Goal: Task Accomplishment & Management: Use online tool/utility

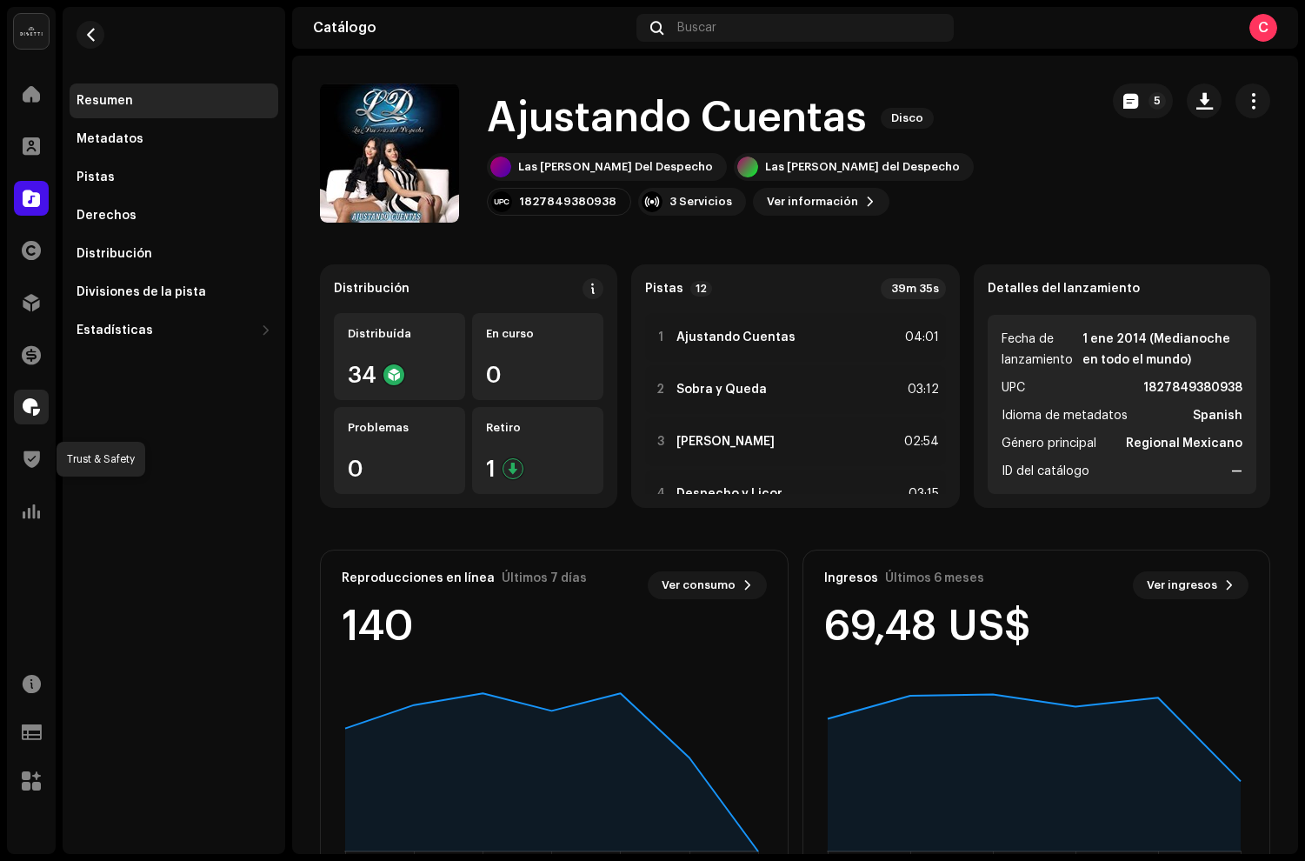
drag, startPoint x: 39, startPoint y: 470, endPoint x: 23, endPoint y: 401, distance: 71.5
click at [39, 462] on div at bounding box center [31, 459] width 35 height 35
click at [23, 401] on span at bounding box center [31, 407] width 17 height 14
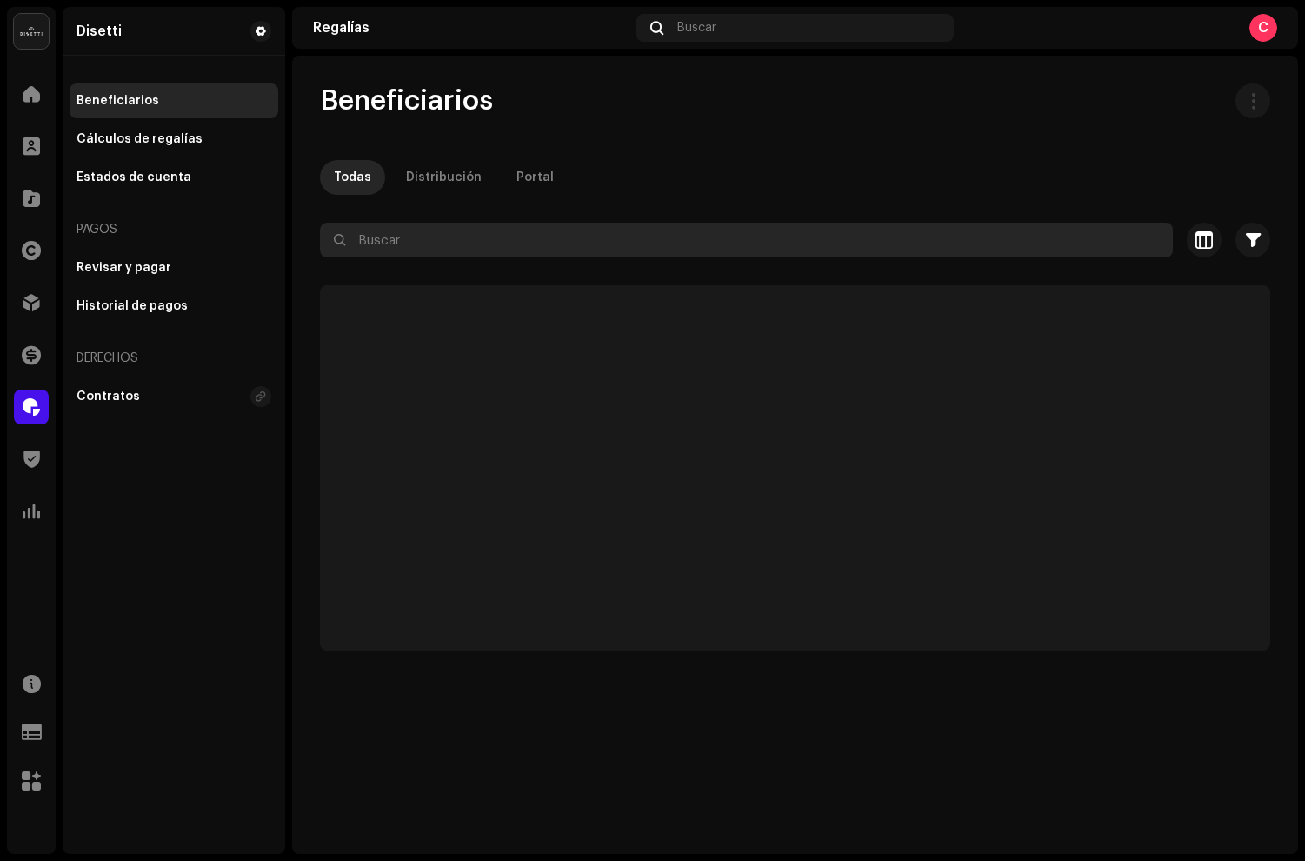
click at [415, 243] on input "text" at bounding box center [746, 240] width 853 height 35
type input "N"
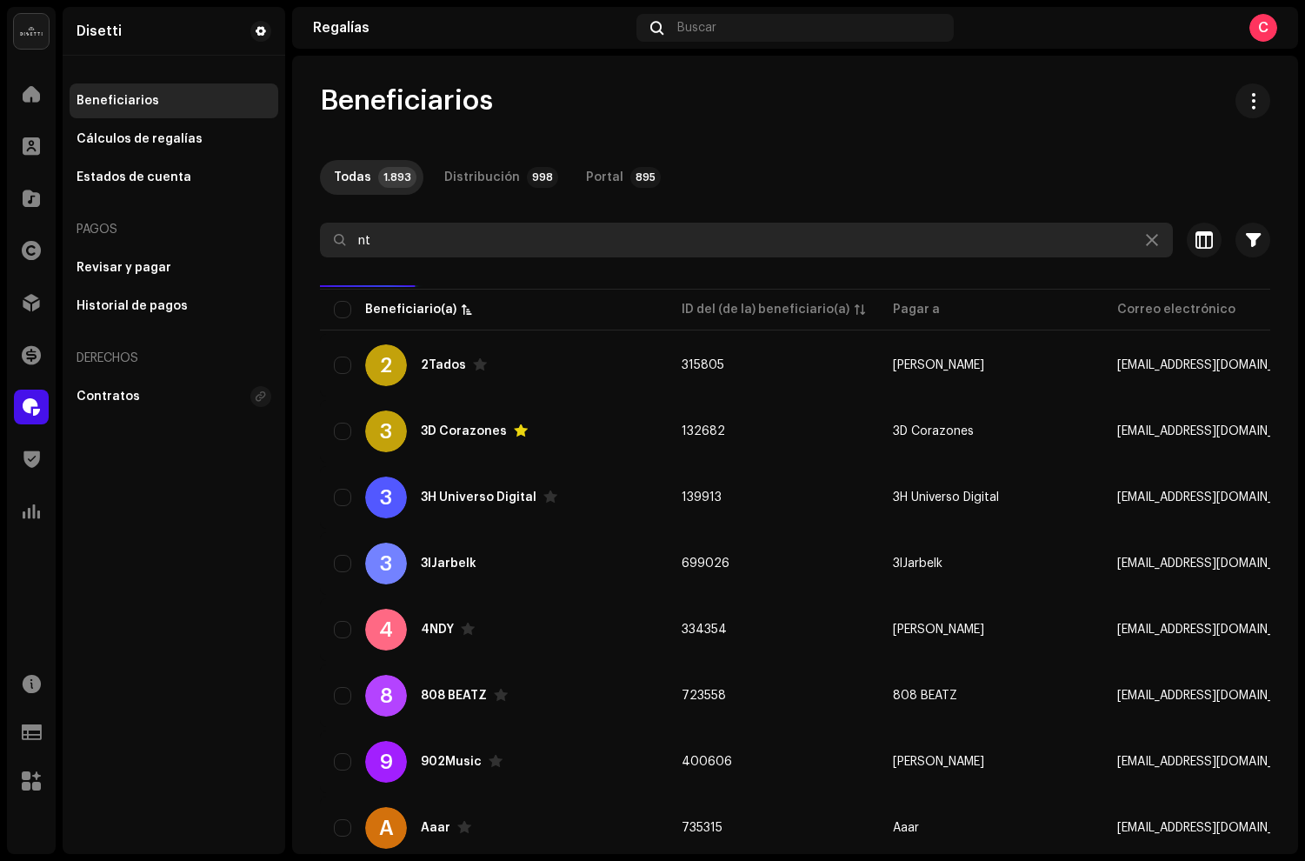
type input "n"
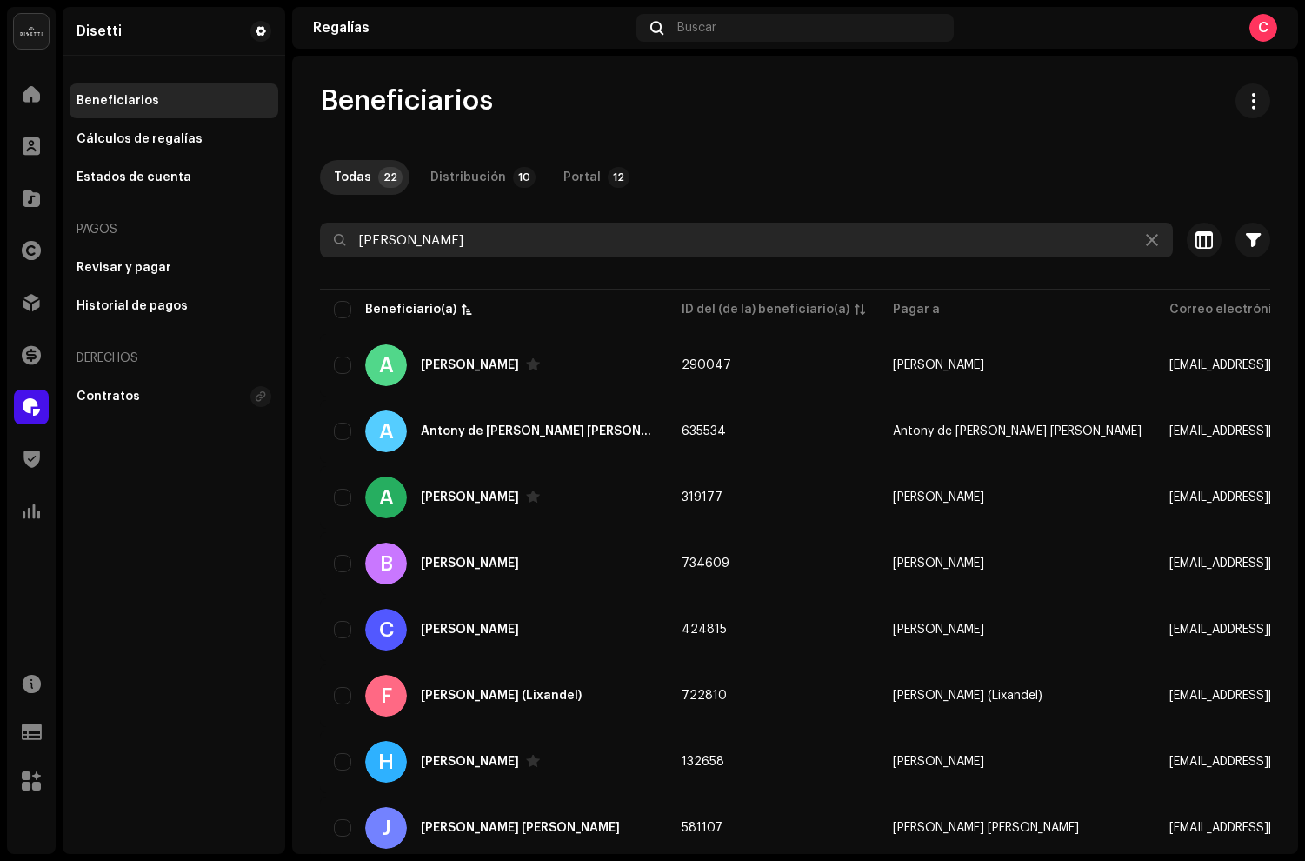
type input "antonio rojas"
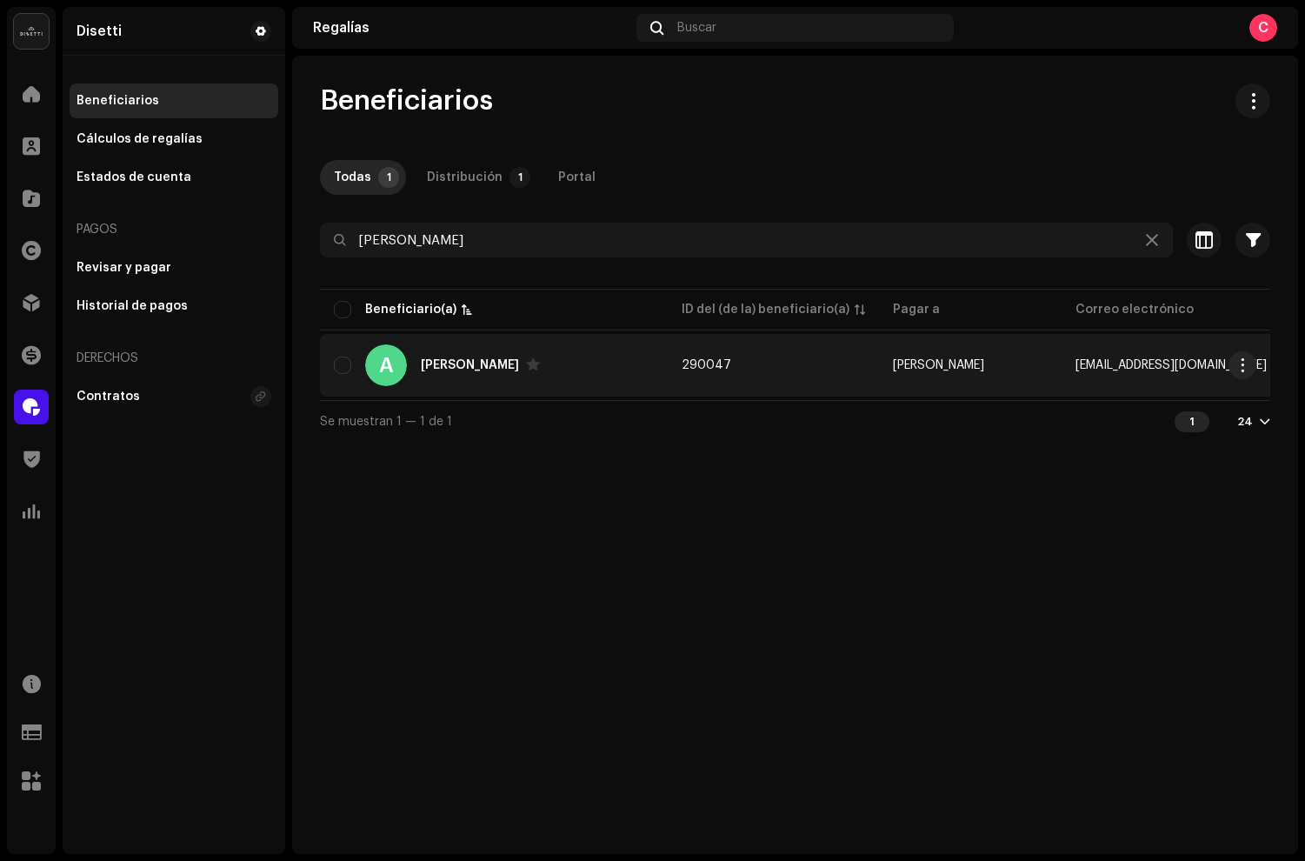
click at [454, 376] on div "A Antonio Rojas" at bounding box center [494, 365] width 320 height 42
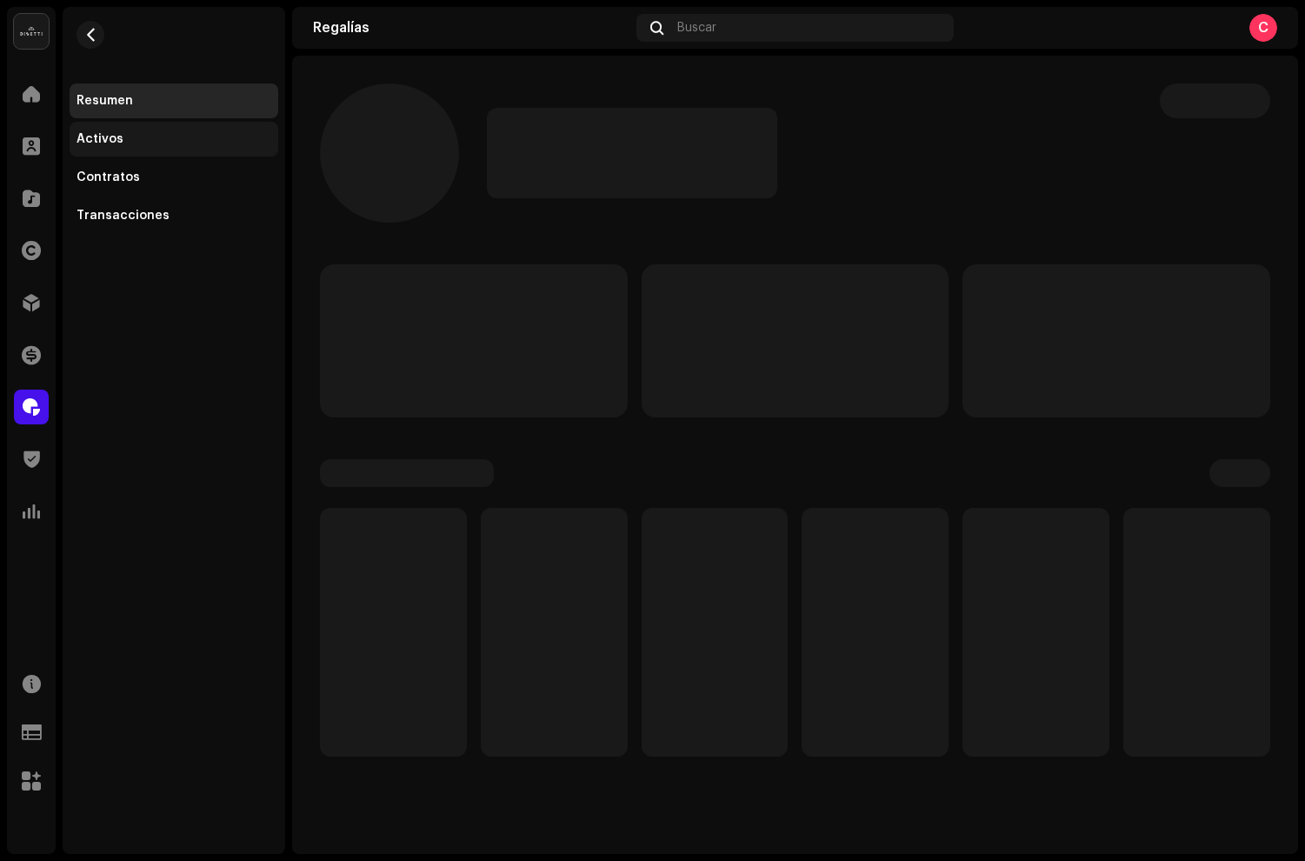
click at [127, 138] on div "Activos" at bounding box center [174, 139] width 195 height 14
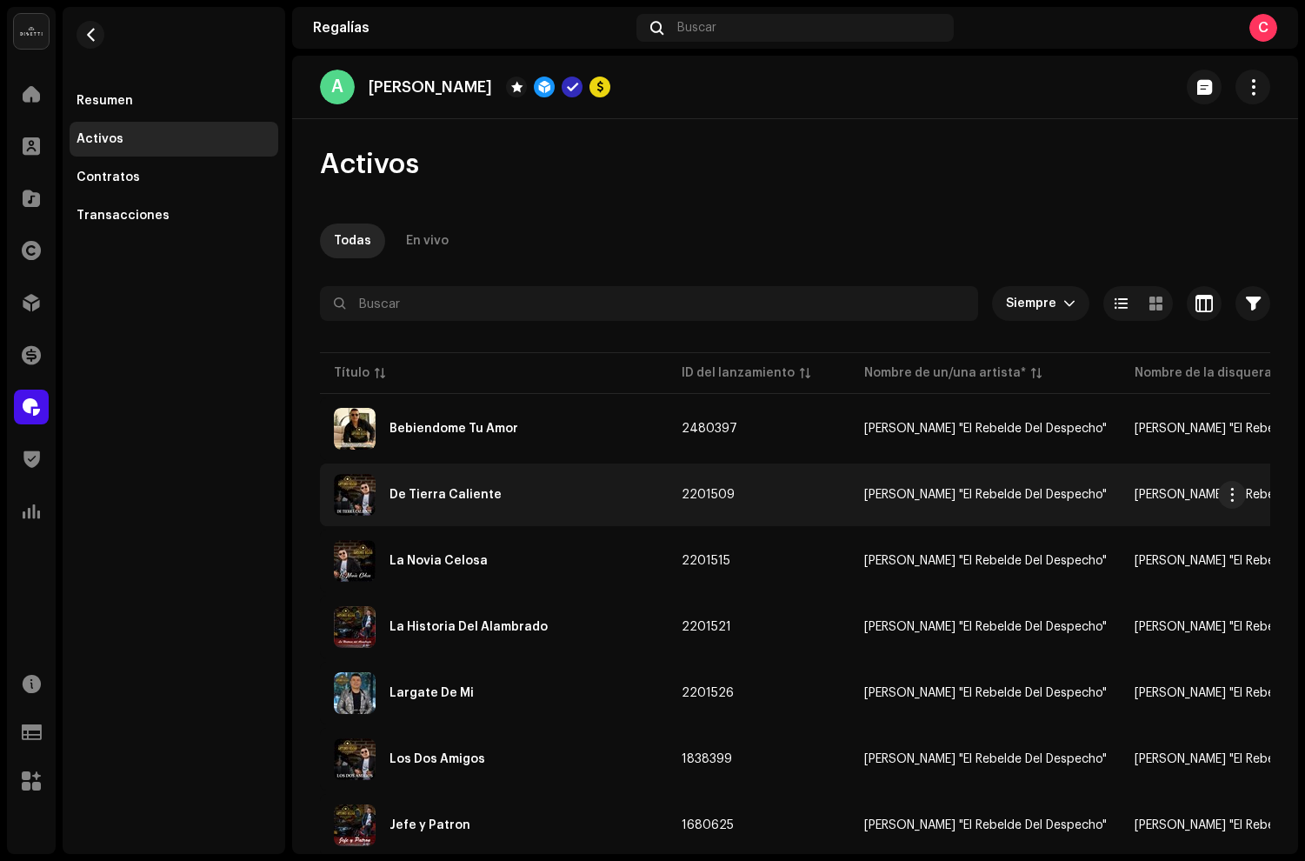
click at [564, 477] on div "De Tierra Caliente" at bounding box center [494, 495] width 320 height 42
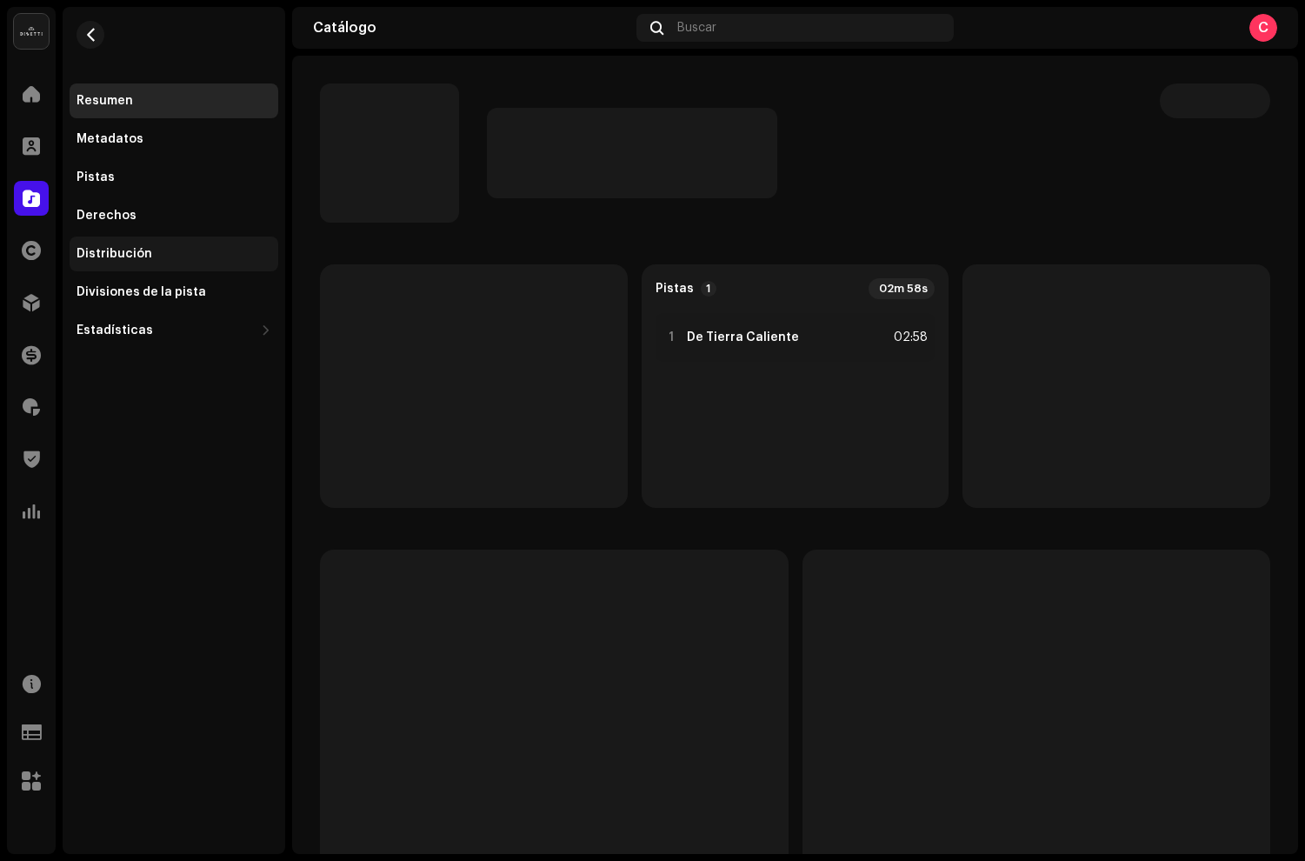
click at [103, 262] on div "Distribución" at bounding box center [174, 254] width 209 height 35
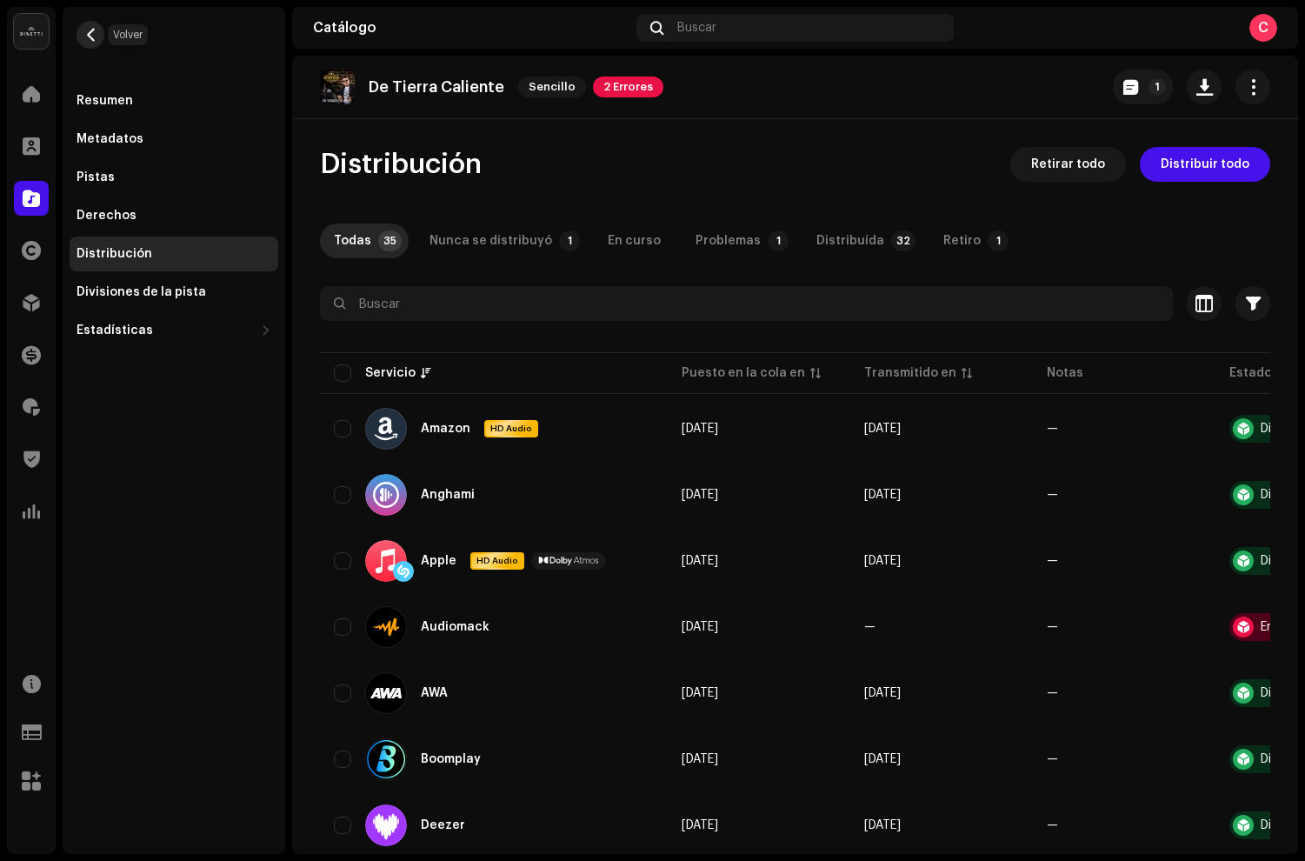
click at [88, 33] on span "button" at bounding box center [90, 35] width 13 height 14
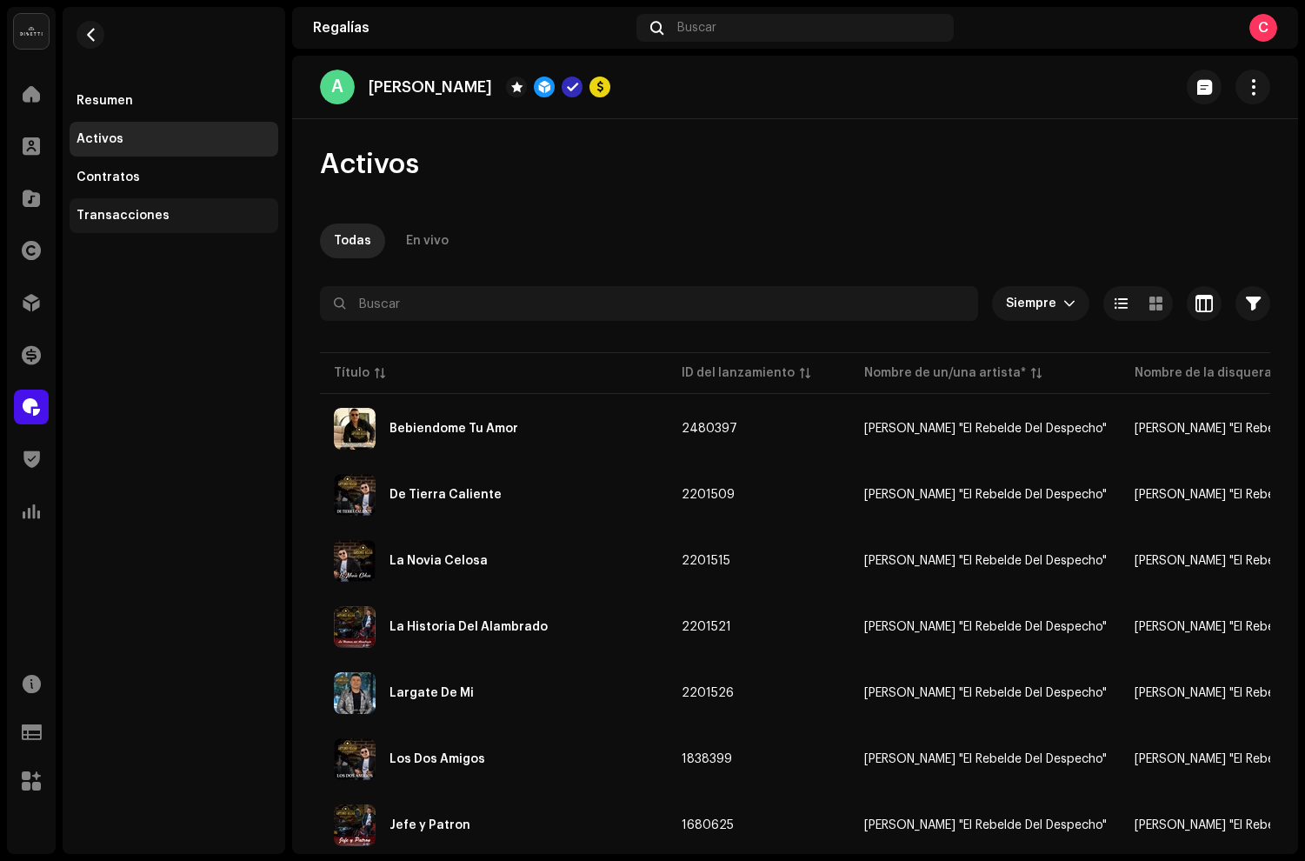
click at [175, 212] on div "Transacciones" at bounding box center [174, 216] width 195 height 14
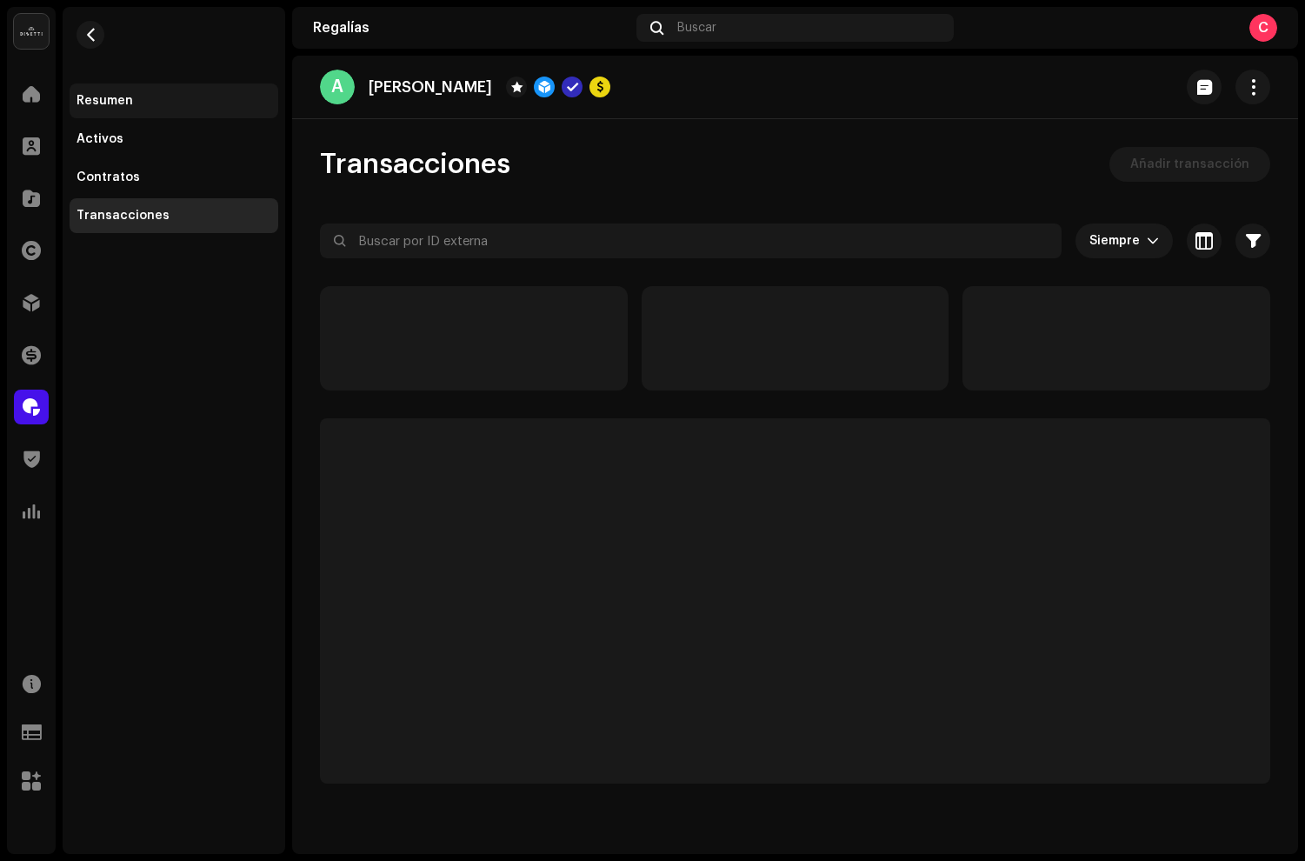
click at [137, 110] on div "Resumen" at bounding box center [174, 100] width 209 height 35
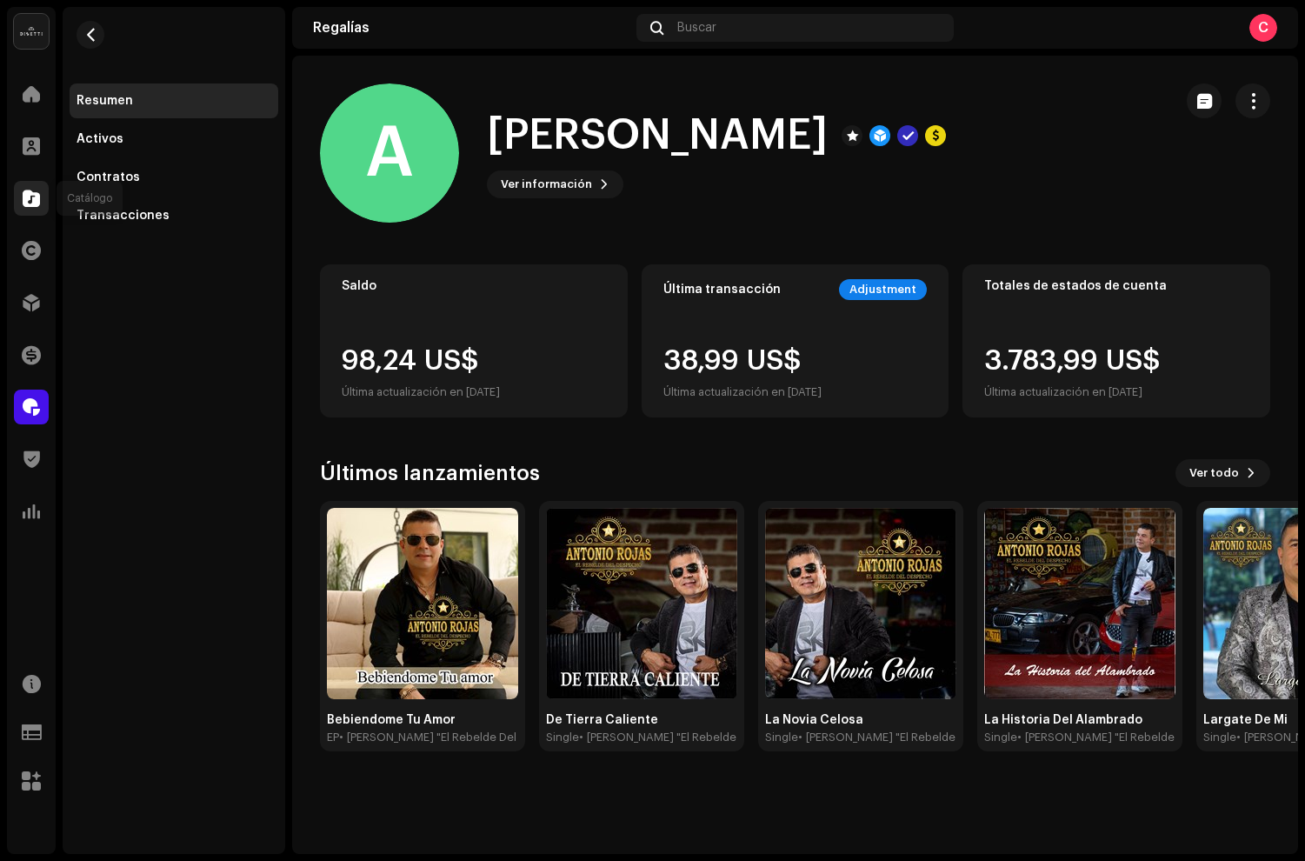
click at [27, 191] on span at bounding box center [31, 198] width 17 height 14
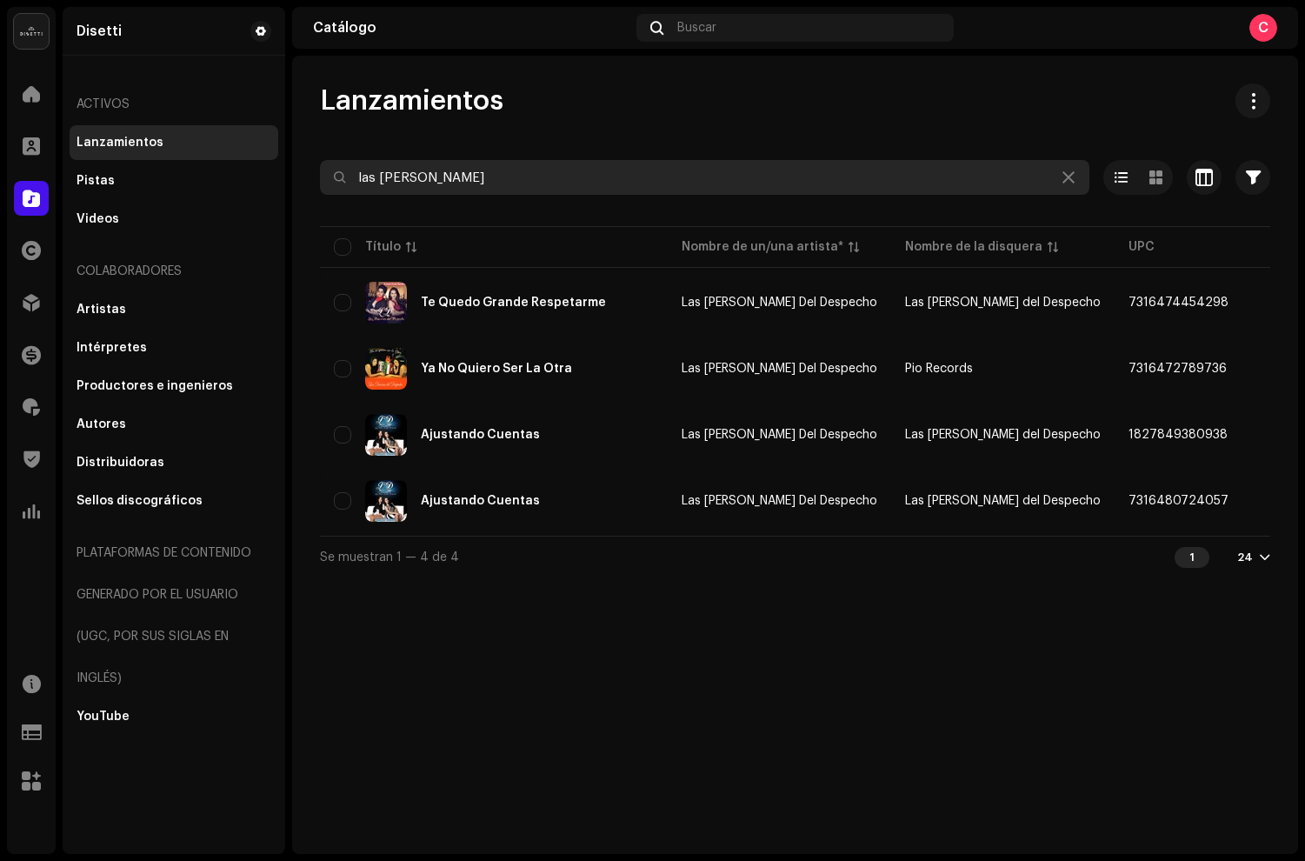
drag, startPoint x: 497, startPoint y: 178, endPoint x: 353, endPoint y: 170, distance: 143.7
click at [353, 170] on input "las dueñas" at bounding box center [705, 177] width 770 height 35
paste input "7316481057208"
type input "7316481057208"
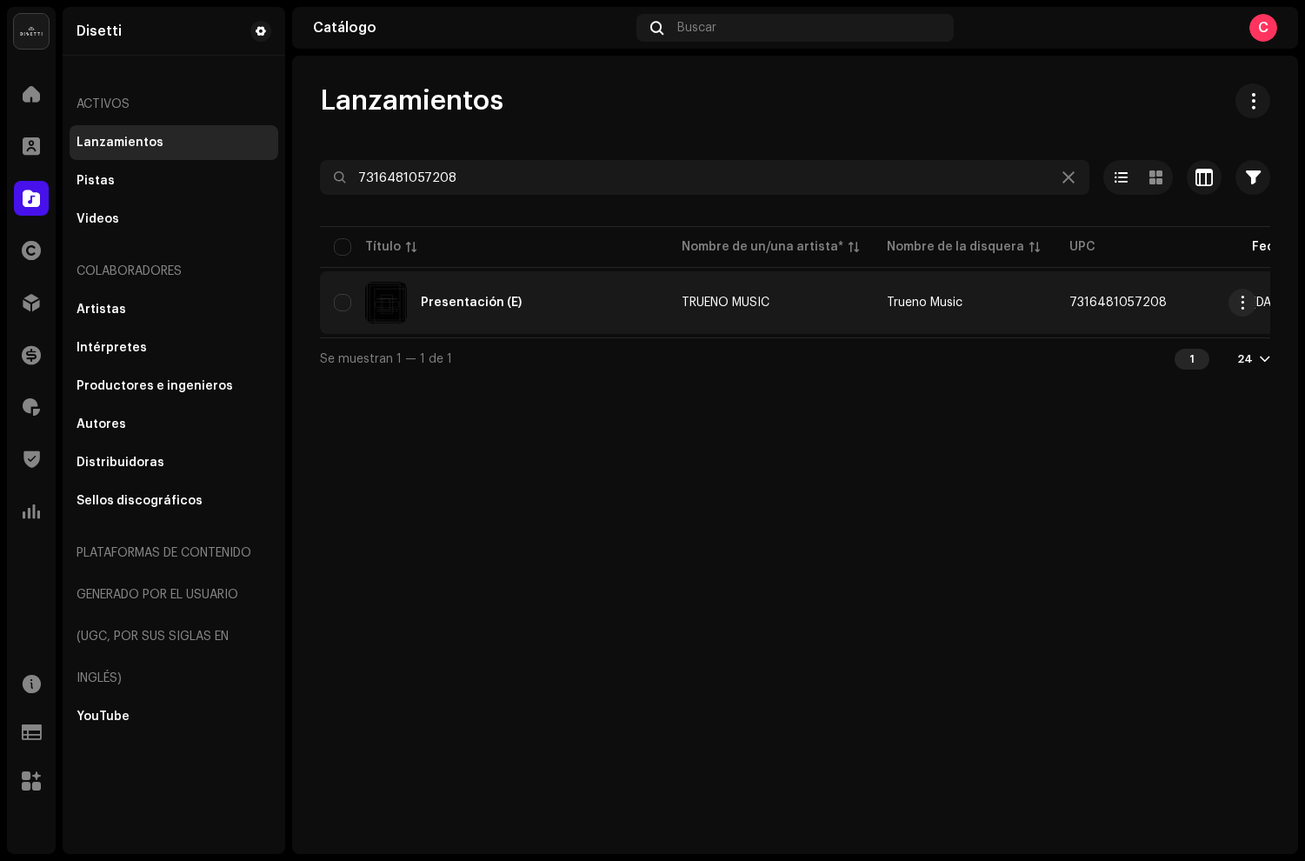
click at [497, 307] on div "Presentación (E)" at bounding box center [471, 303] width 101 height 12
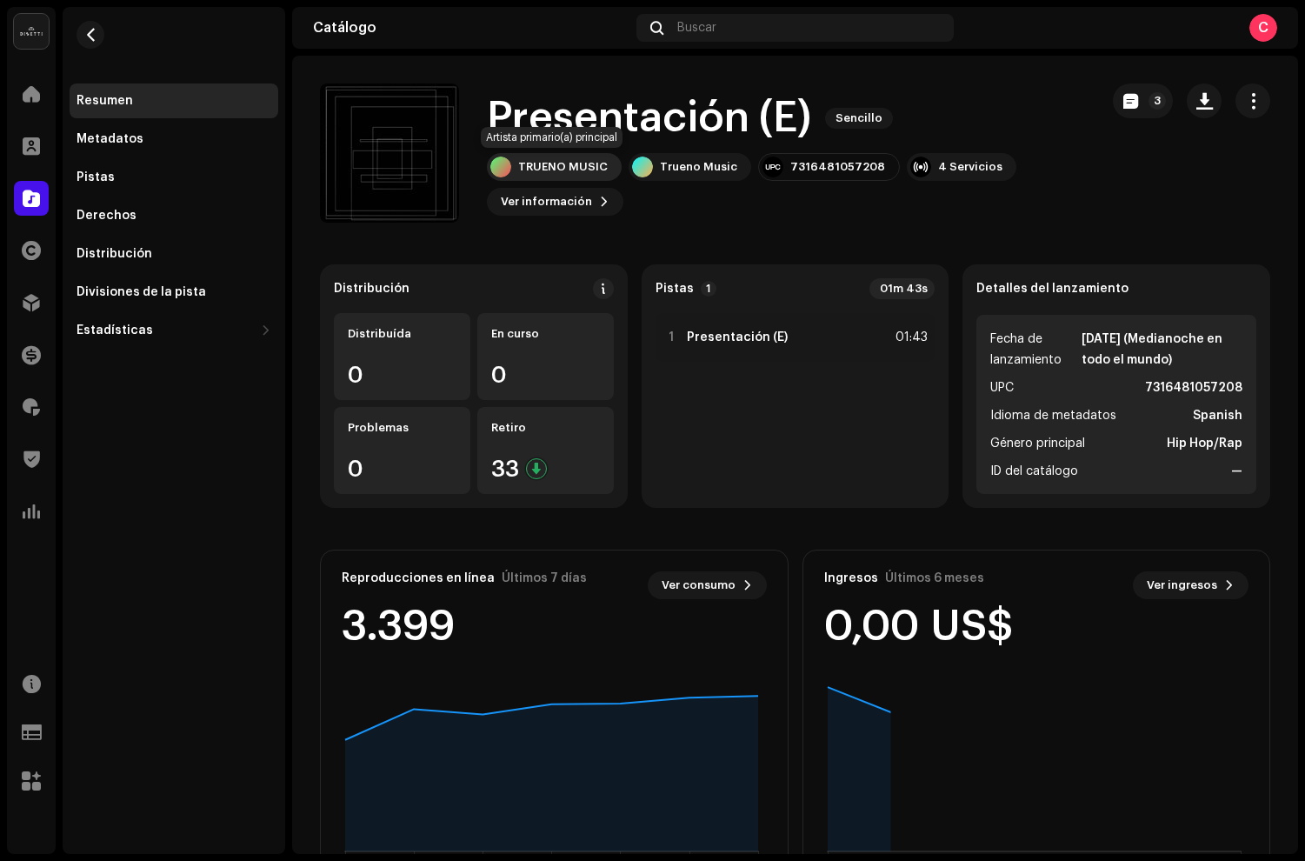
click at [546, 169] on div "TRUENO MUSIC" at bounding box center [563, 167] width 90 height 14
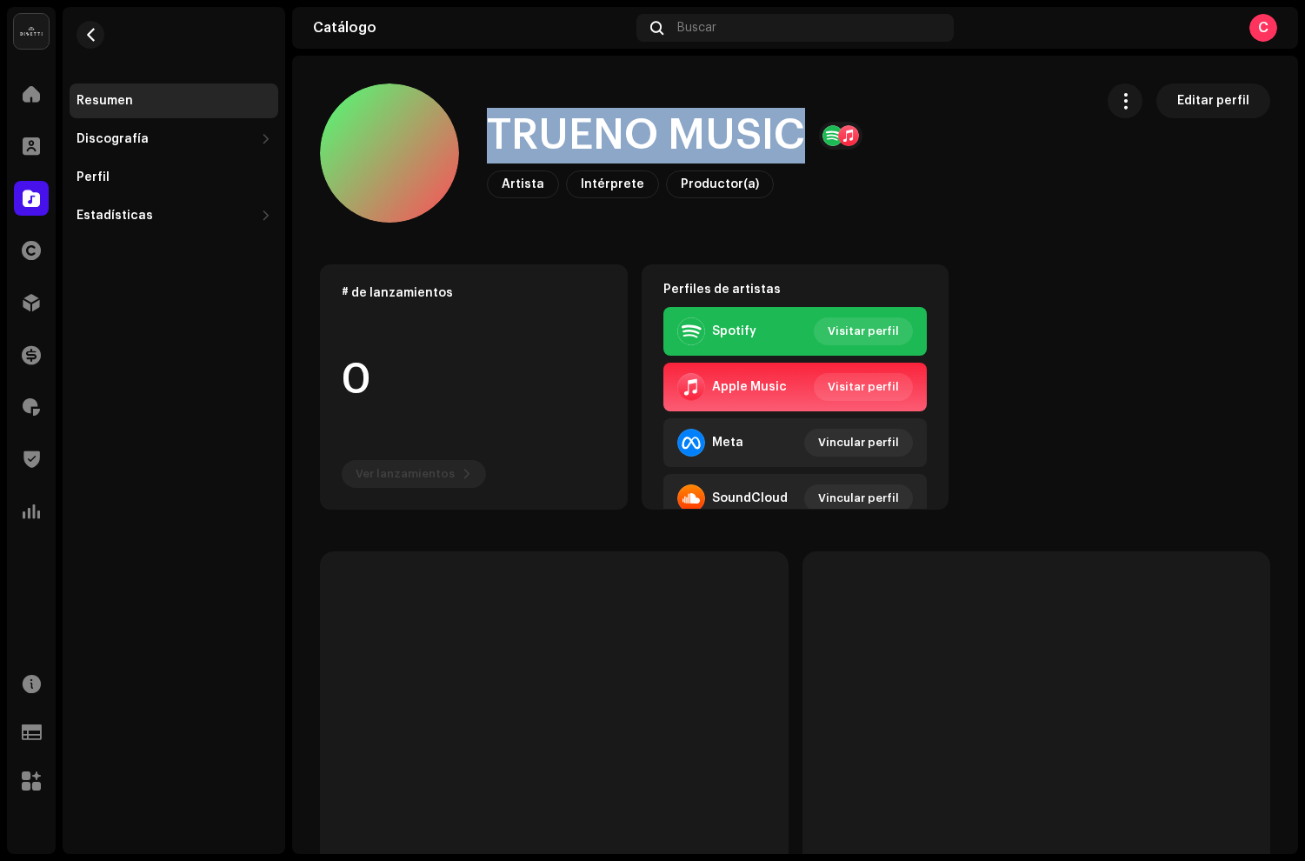
drag, startPoint x: 812, startPoint y: 144, endPoint x: 488, endPoint y: 128, distance: 324.8
click at [488, 128] on div "TRUENO MUSIC" at bounding box center [675, 136] width 376 height 56
copy h1 "TRUENO MUSIC"
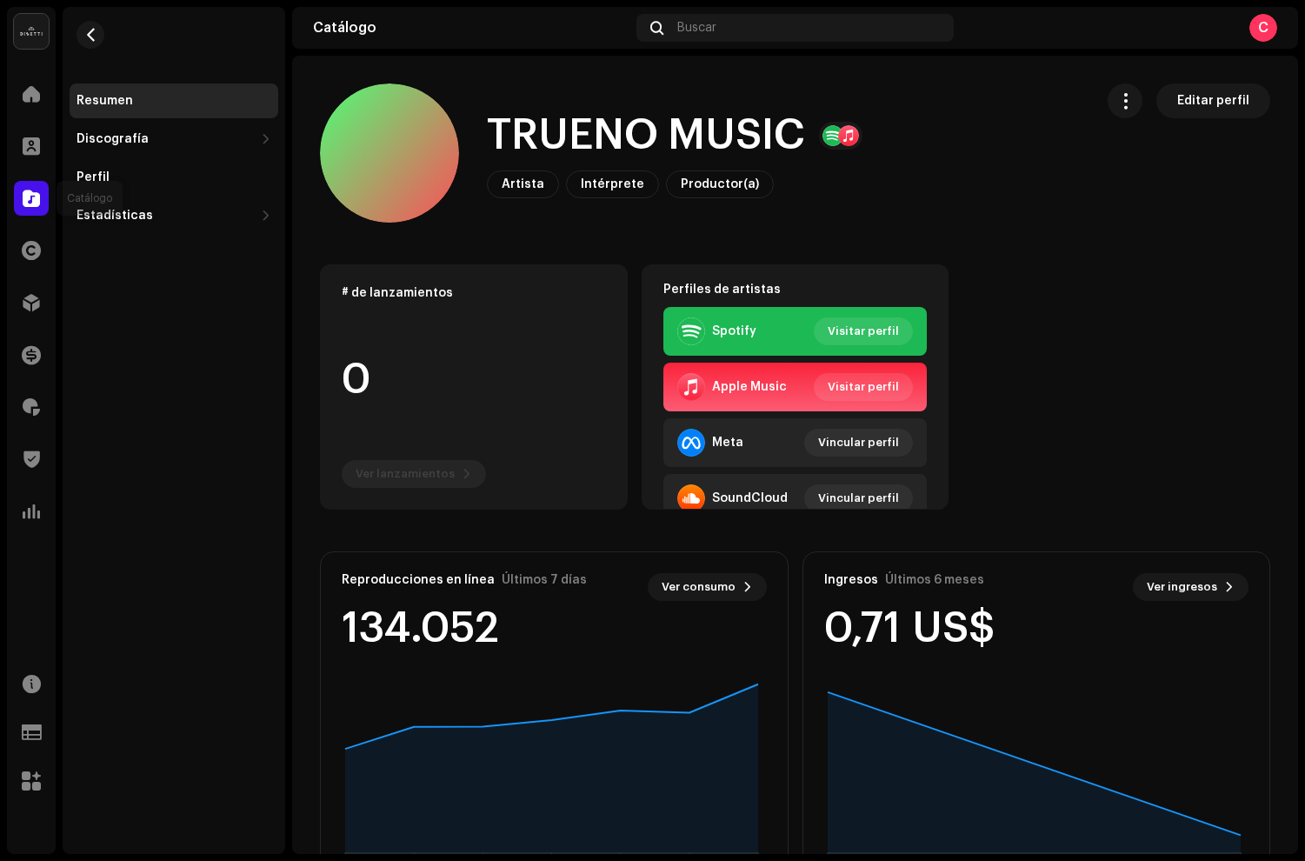
click at [40, 213] on div at bounding box center [31, 198] width 35 height 35
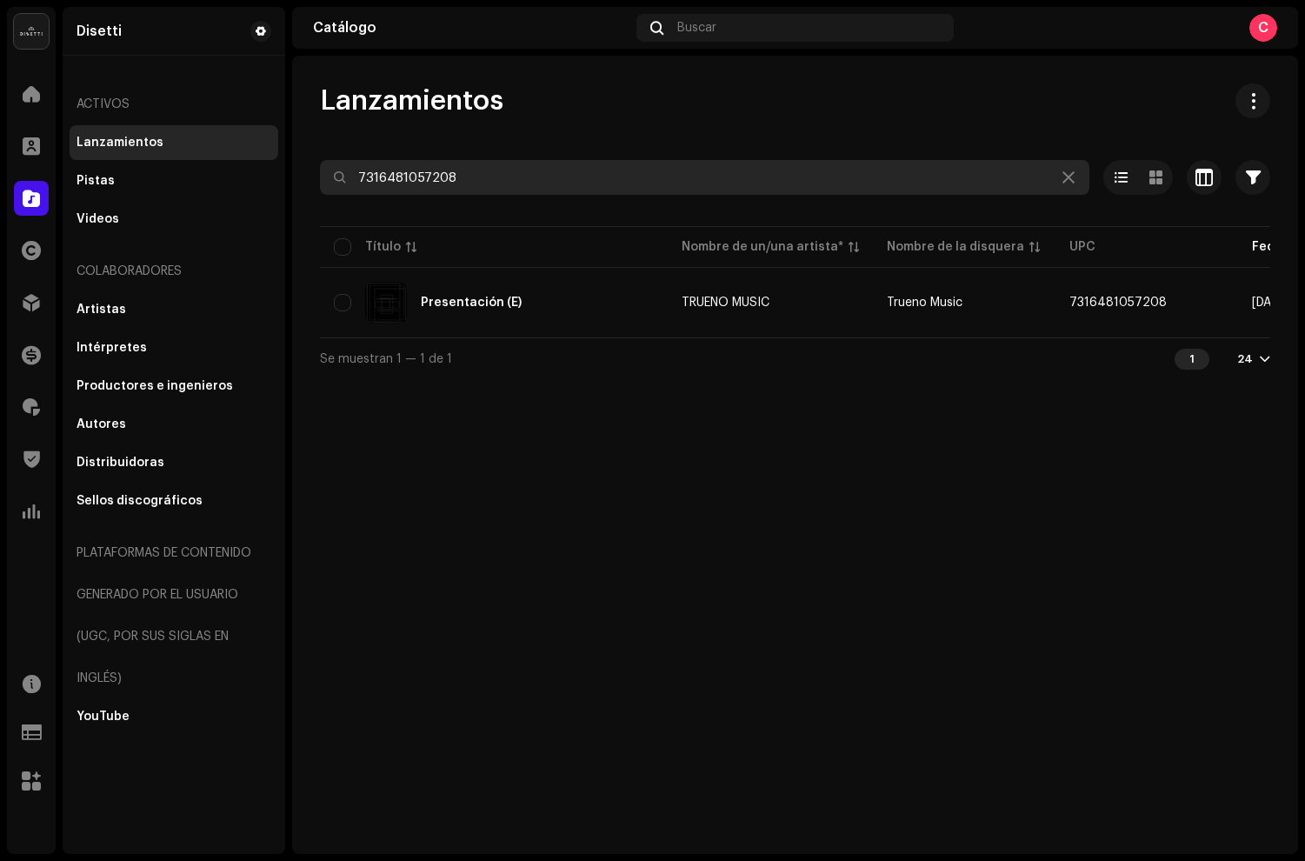
drag, startPoint x: 400, startPoint y: 174, endPoint x: 344, endPoint y: 156, distance: 58.6
click at [348, 158] on div "Lanzamientos 7316481057208 Seleccionado 0 Opciones Filtros Estado de distribuci…" at bounding box center [795, 231] width 1006 height 296
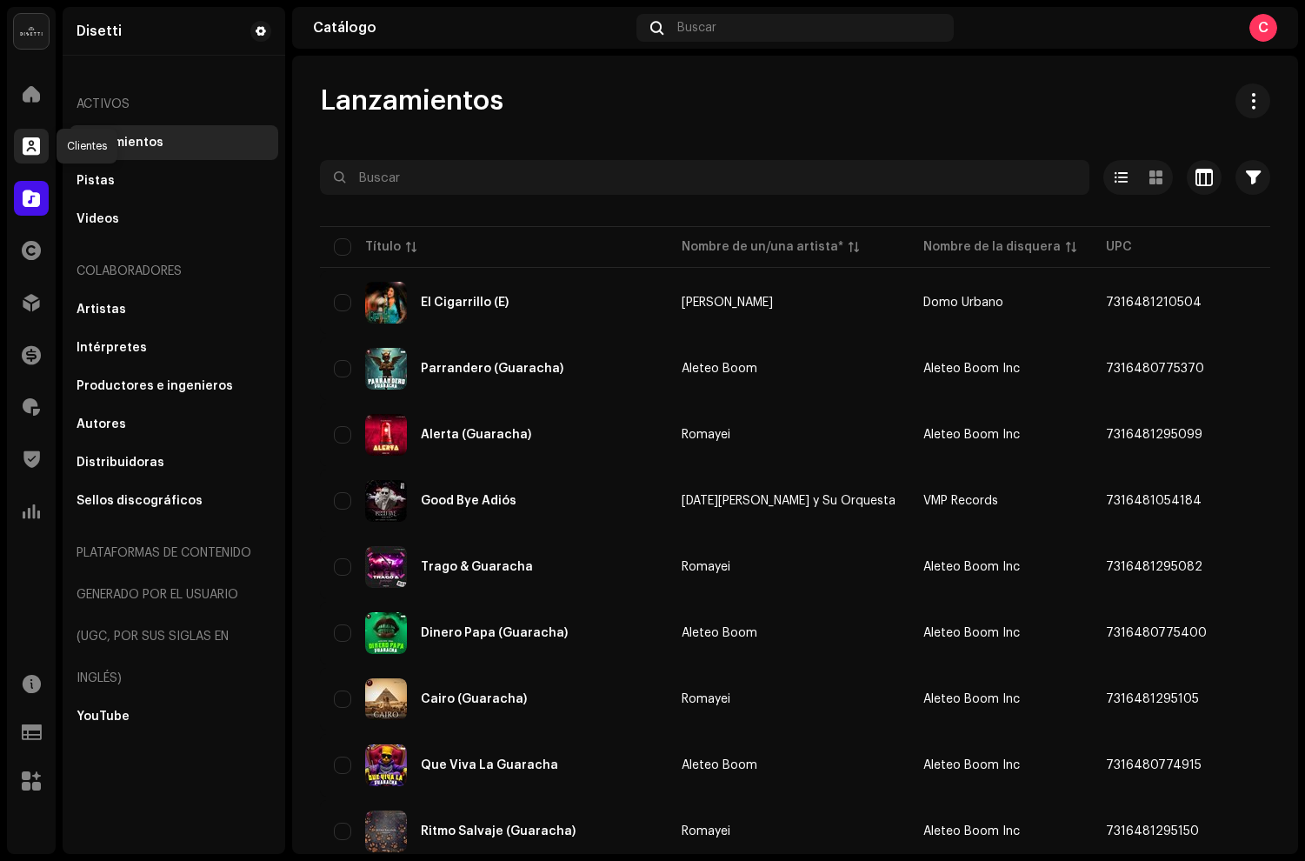
click at [15, 149] on div at bounding box center [31, 146] width 35 height 35
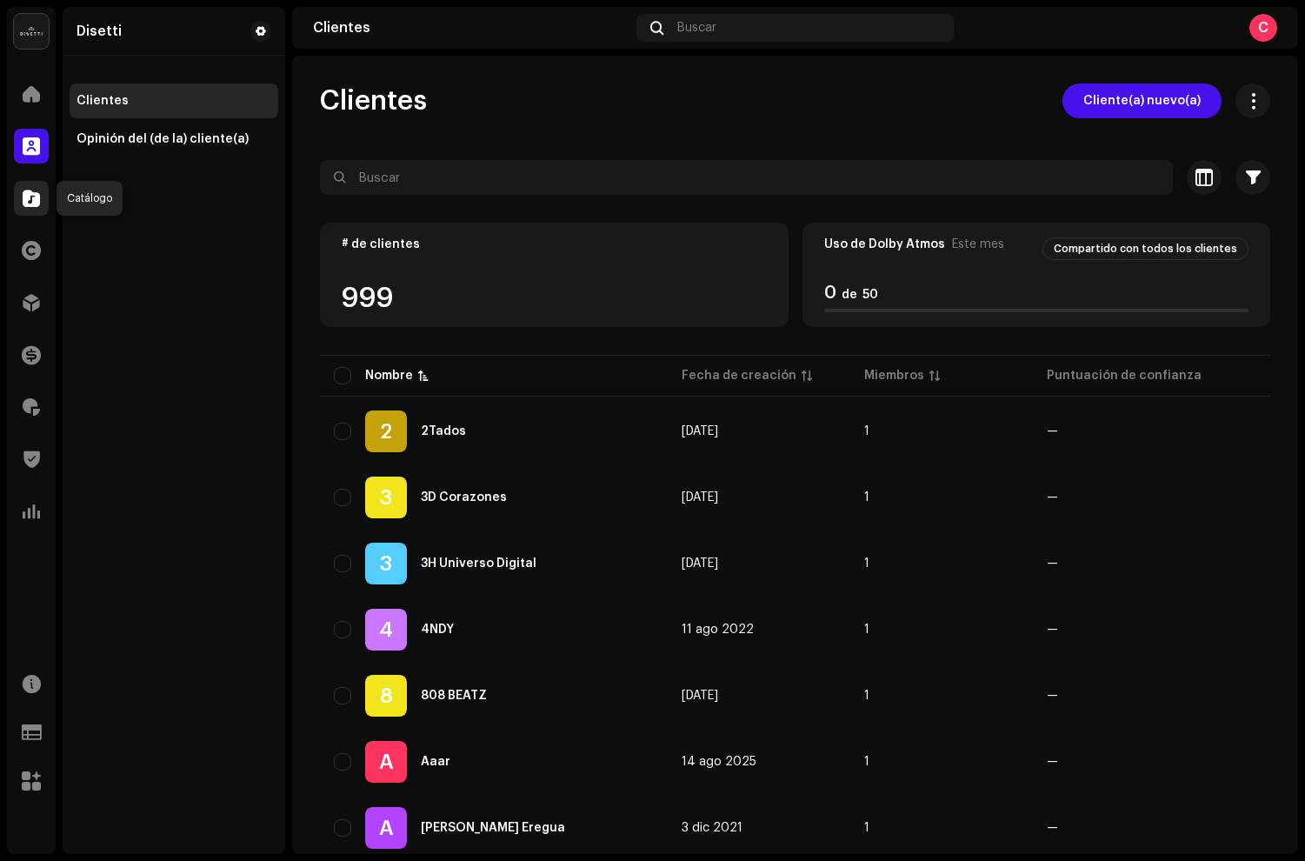
click at [24, 195] on span at bounding box center [31, 198] width 17 height 14
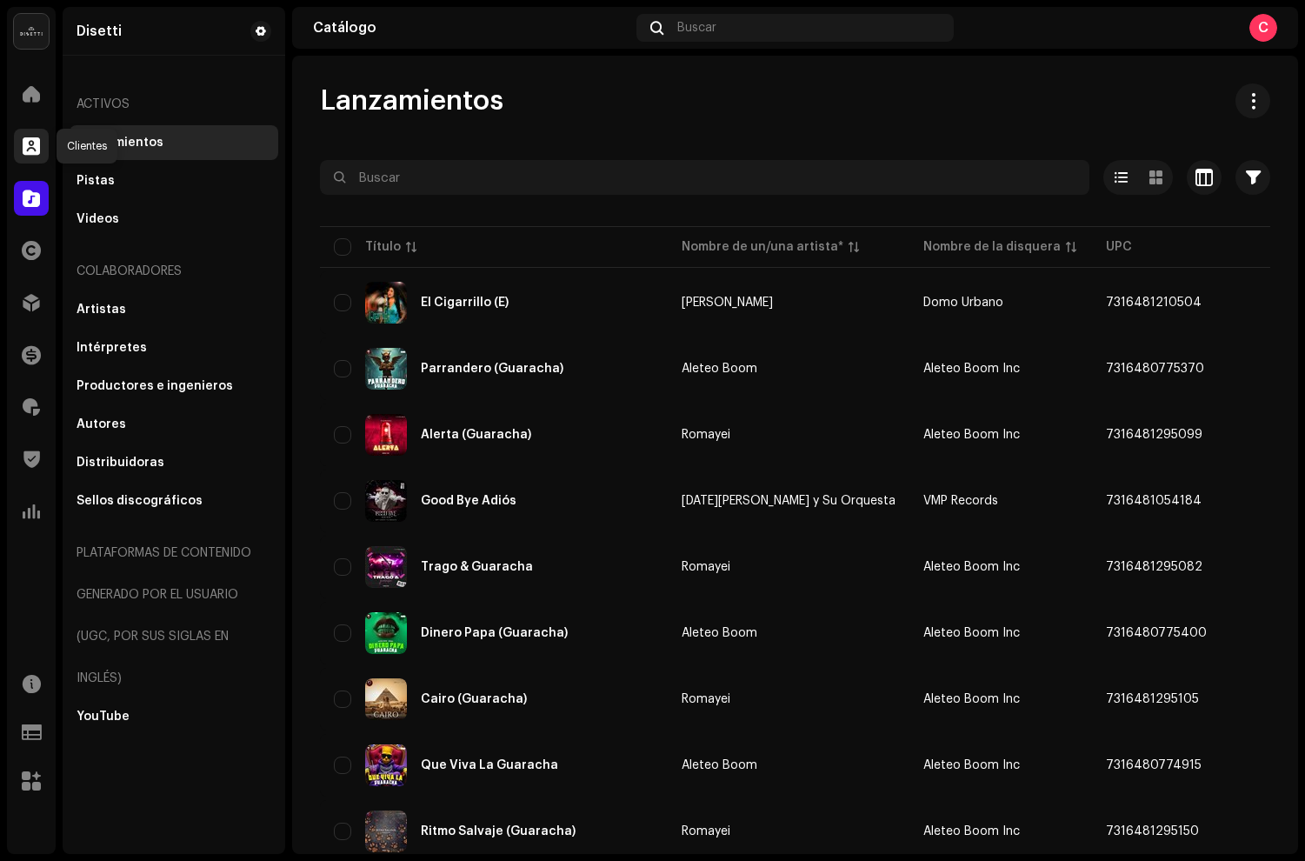
click at [25, 153] on span at bounding box center [31, 146] width 17 height 14
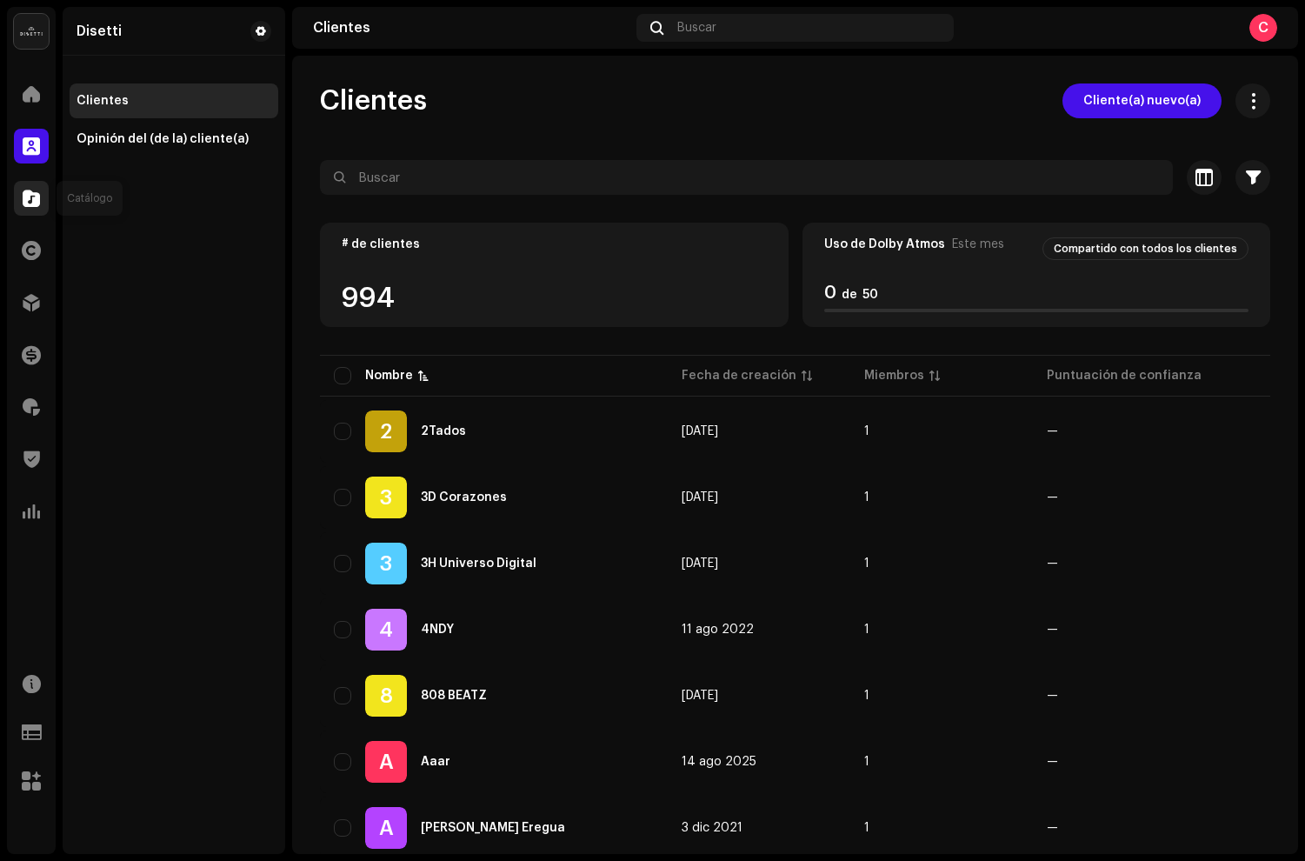
click at [32, 195] on span at bounding box center [31, 198] width 17 height 14
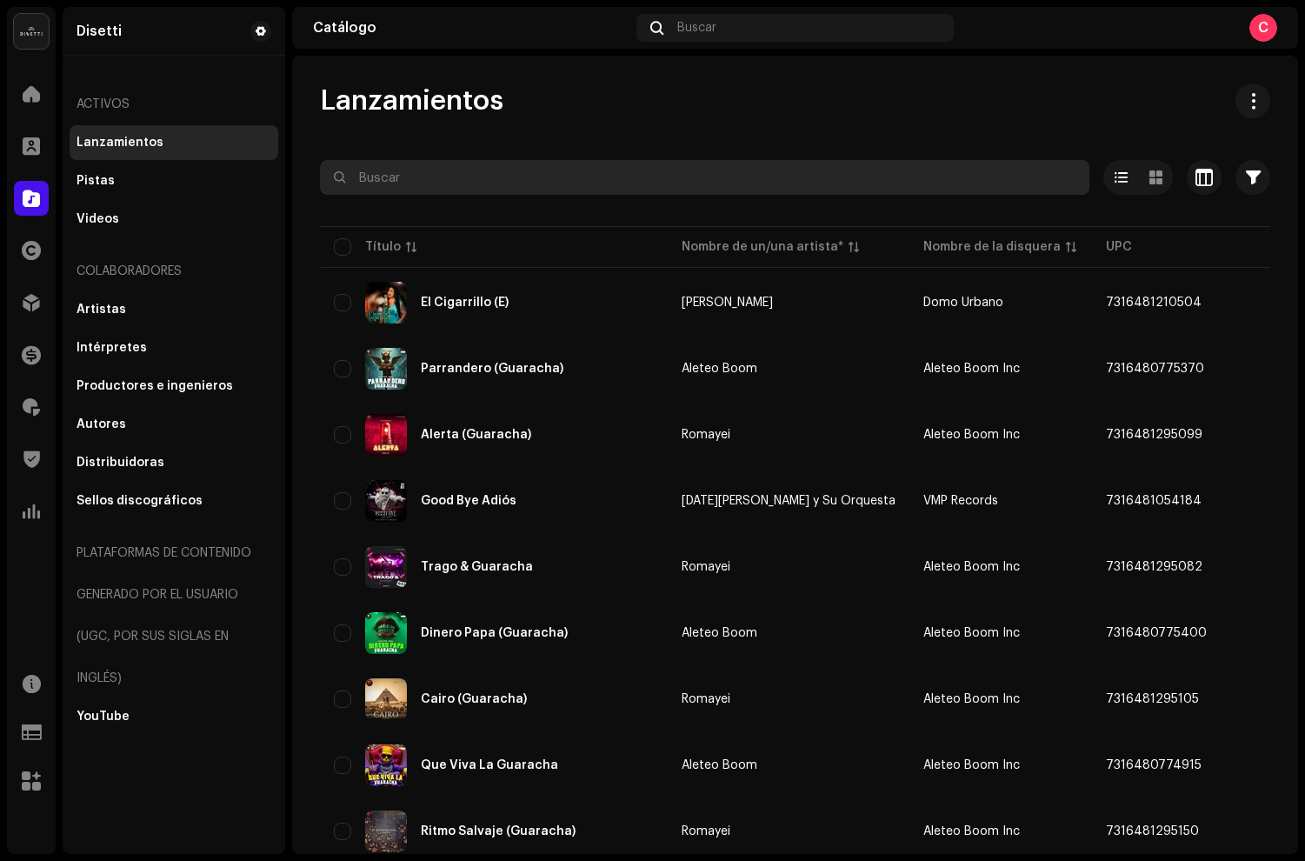
click at [492, 192] on input "text" at bounding box center [705, 177] width 770 height 35
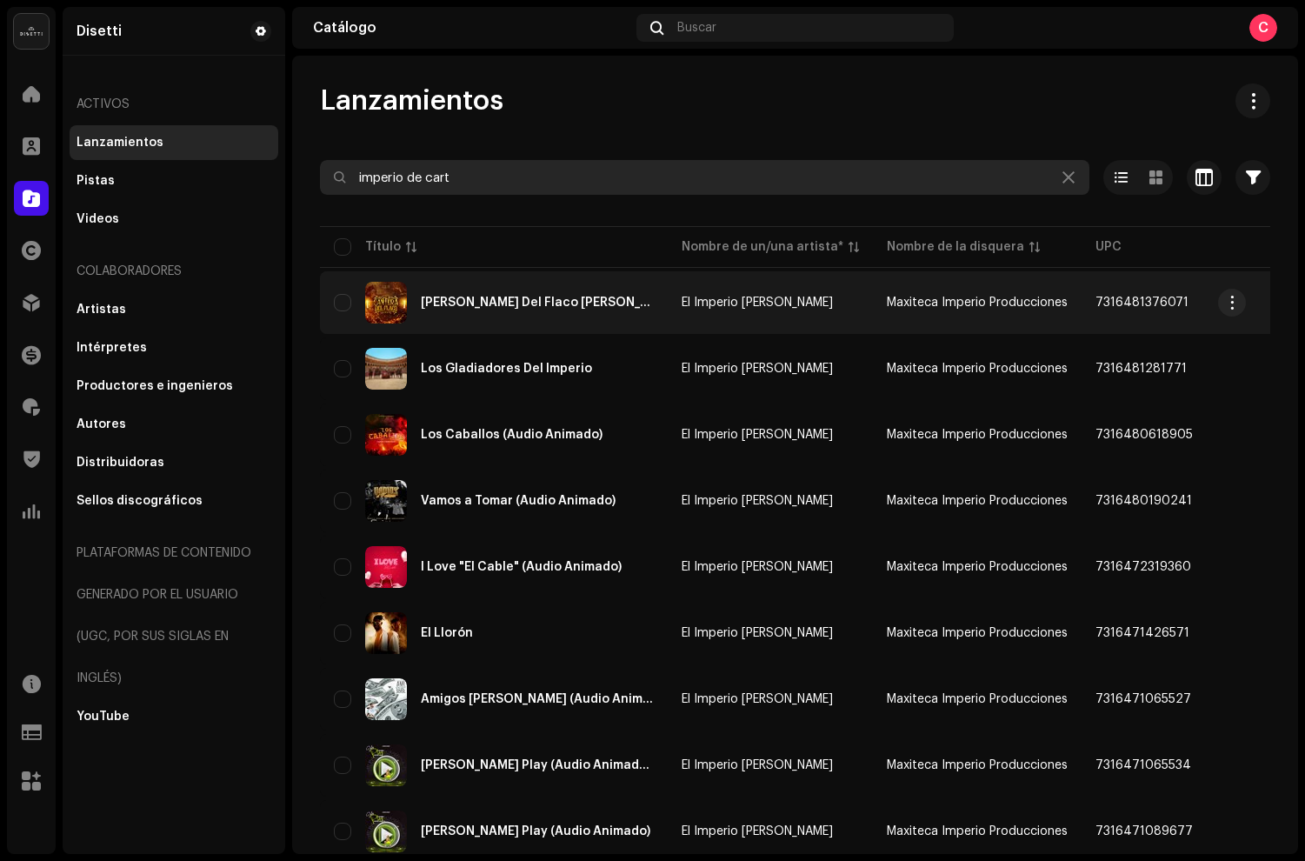
type input "imperio de cart"
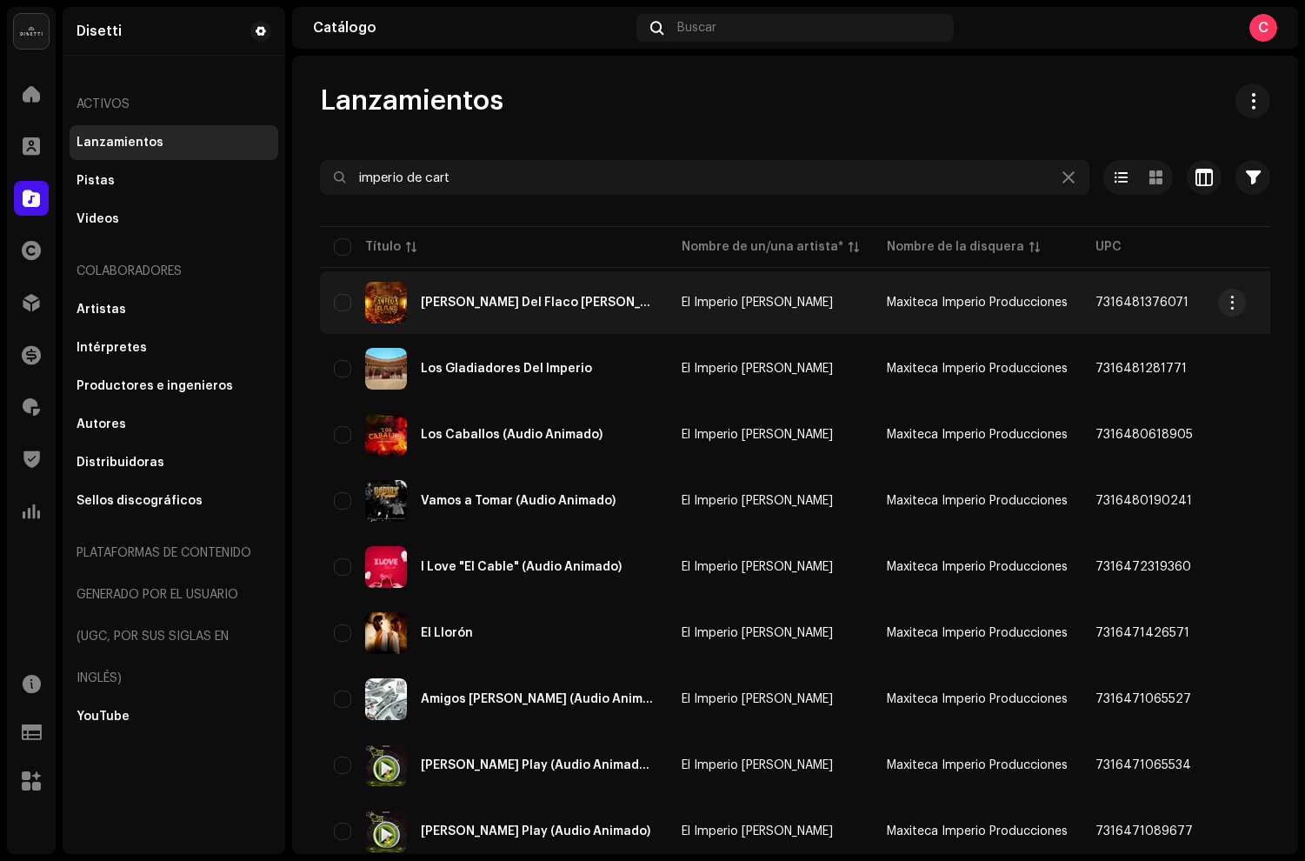
click at [629, 317] on div "[PERSON_NAME] Del Flaco [PERSON_NAME], Vol. 19" at bounding box center [494, 303] width 320 height 42
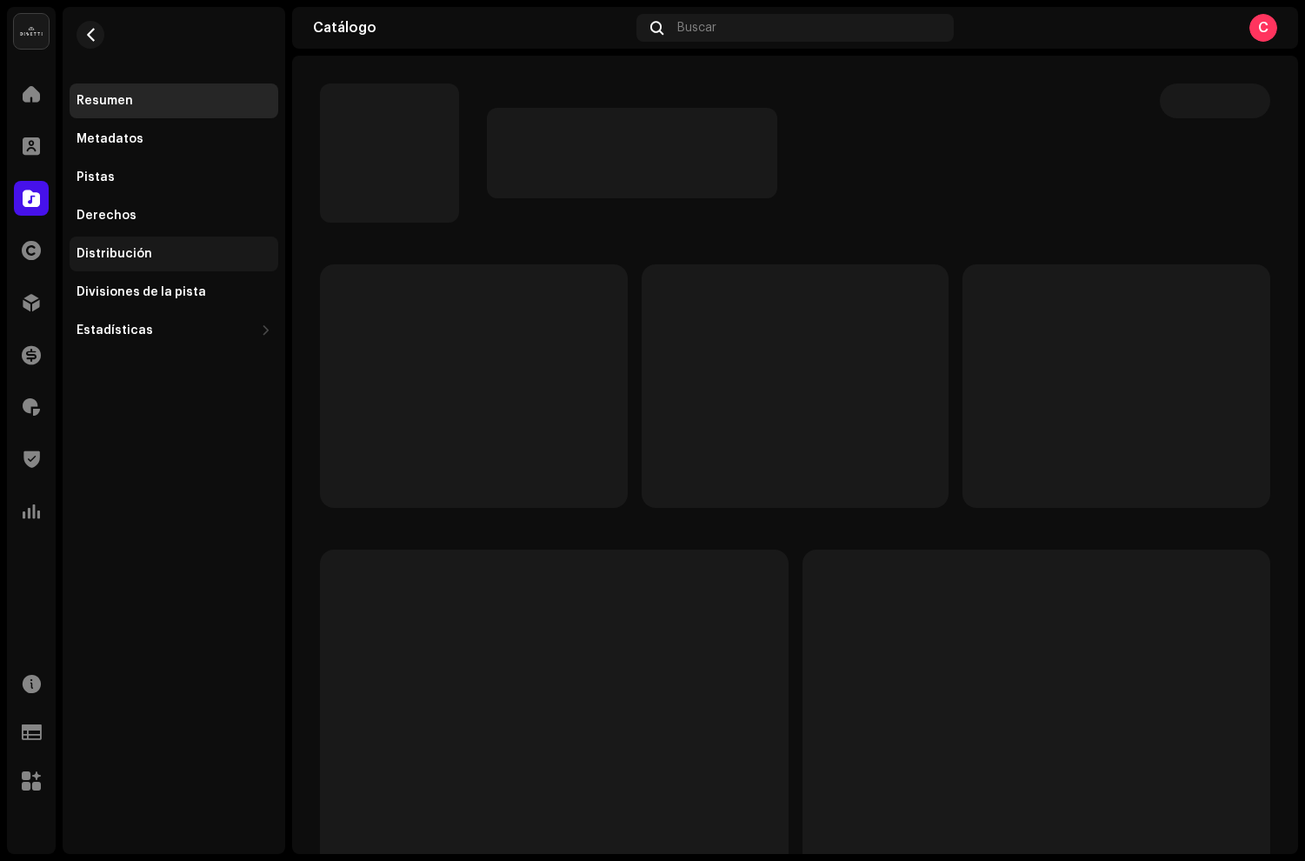
click at [188, 252] on div "Distribución" at bounding box center [174, 254] width 195 height 14
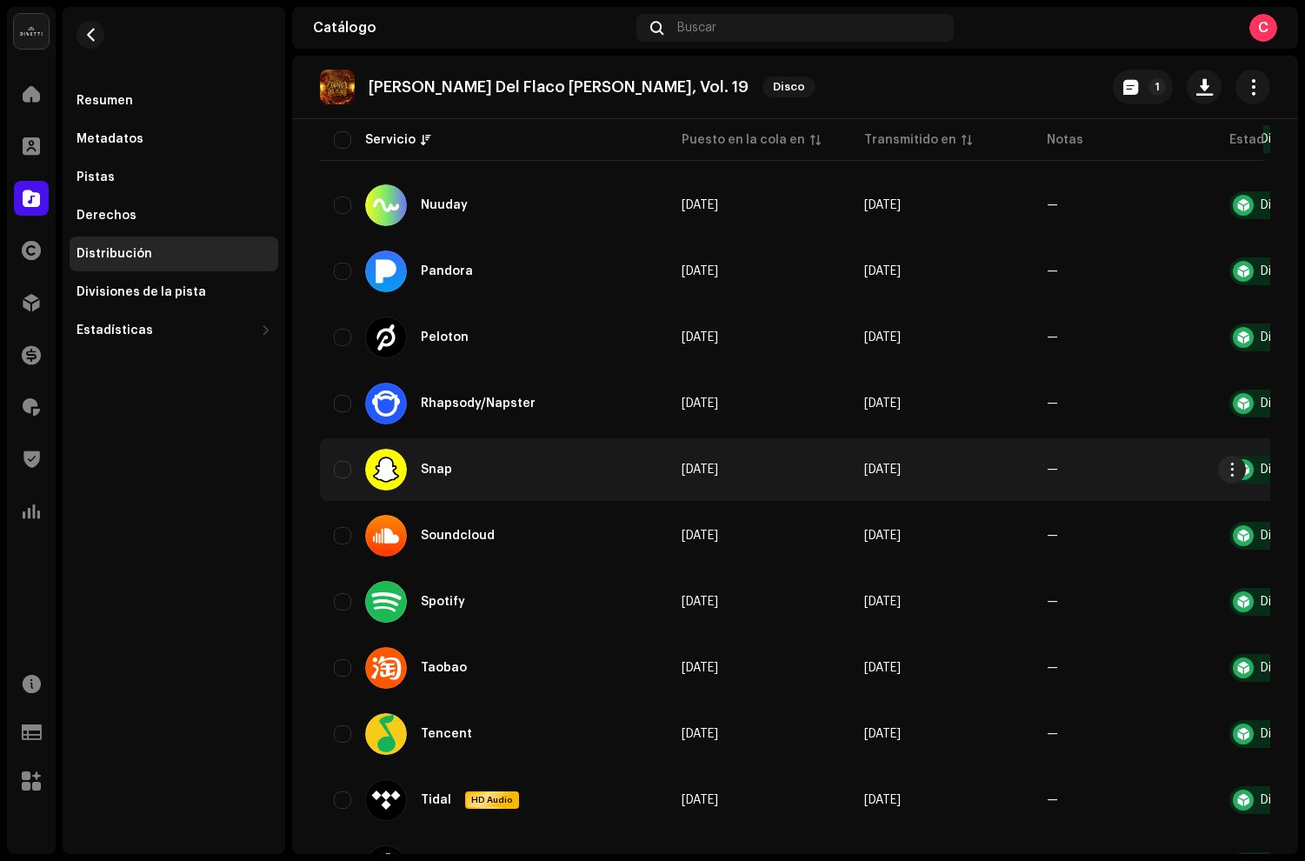
scroll to position [1778, 0]
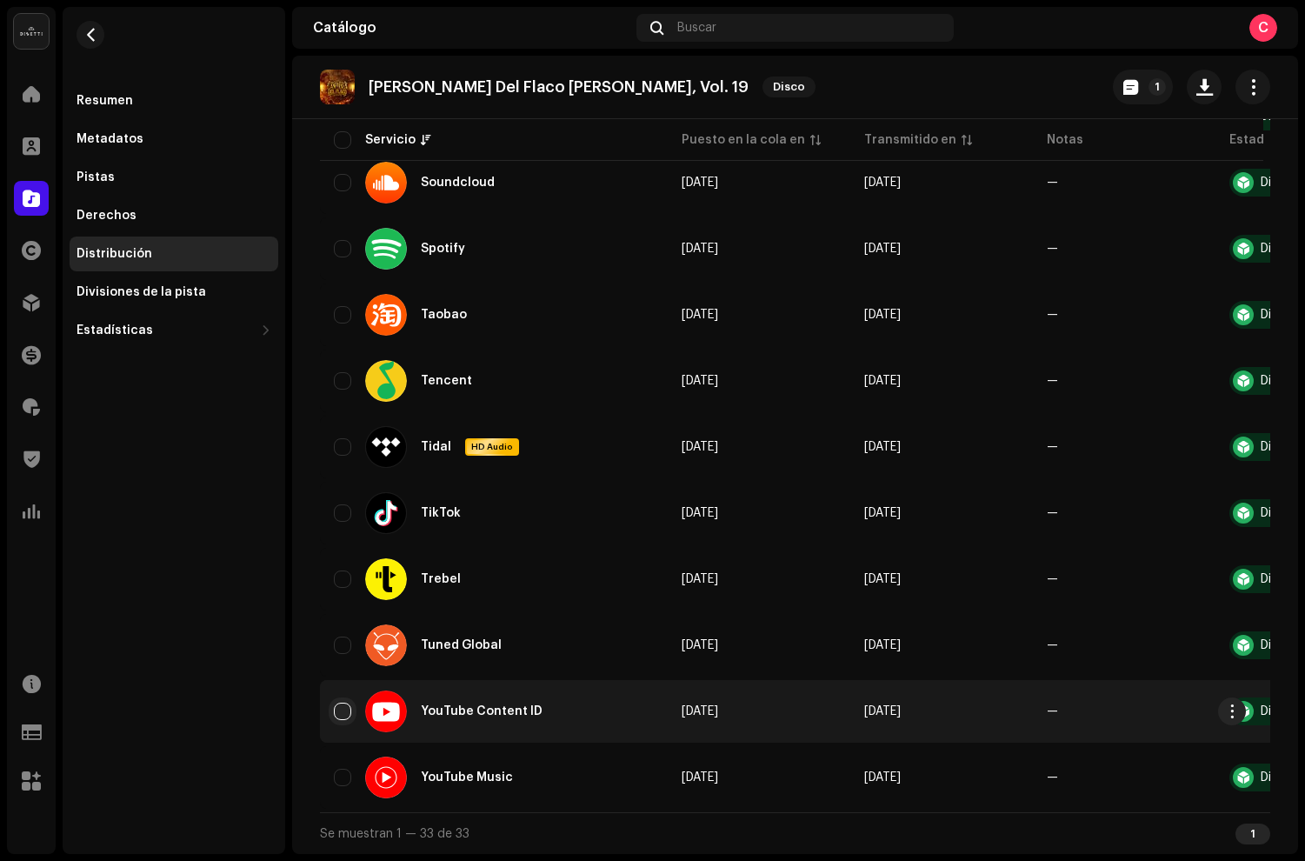
click at [342, 703] on input "checkbox" at bounding box center [342, 711] width 17 height 17
checkbox input "true"
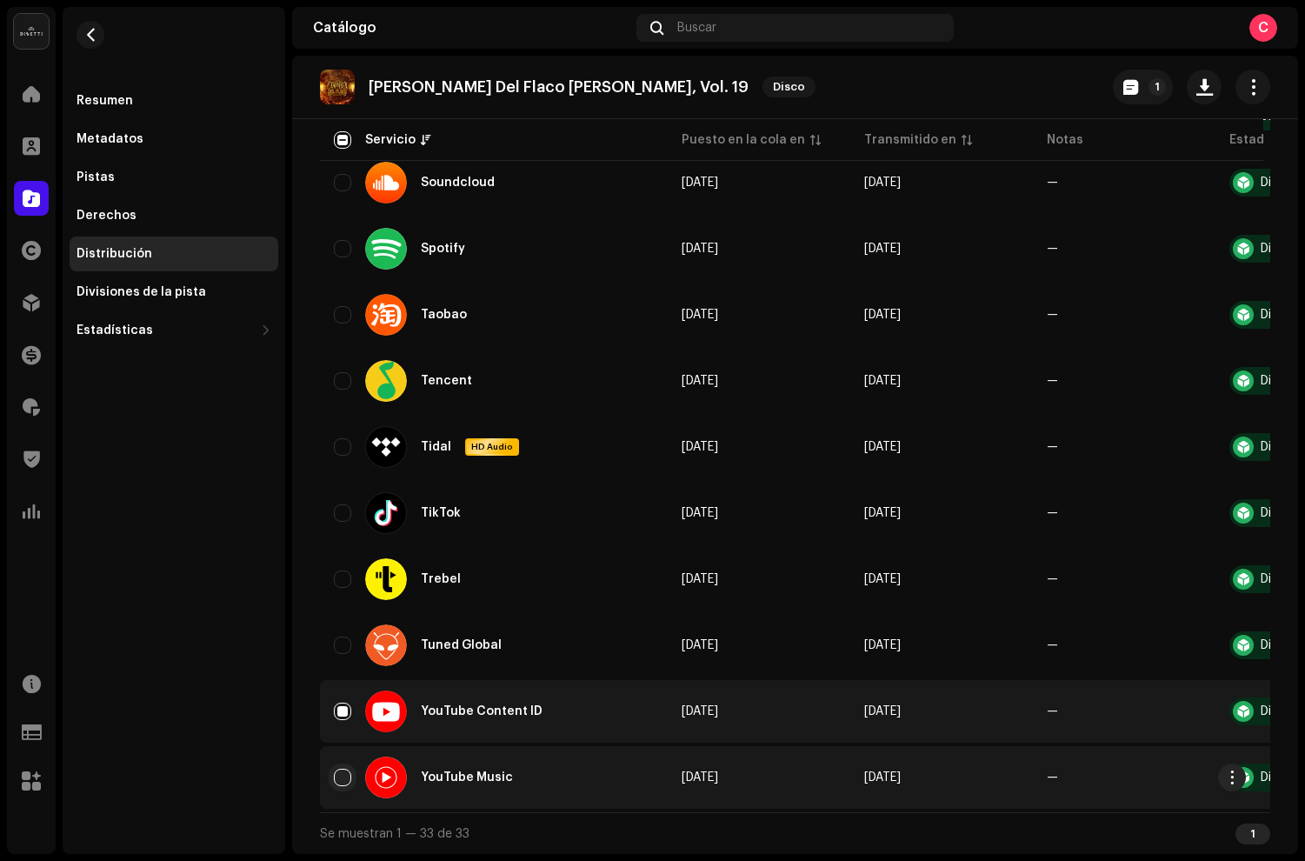
click at [345, 769] on input "Row Unselected" at bounding box center [342, 777] width 17 height 17
checkbox input "true"
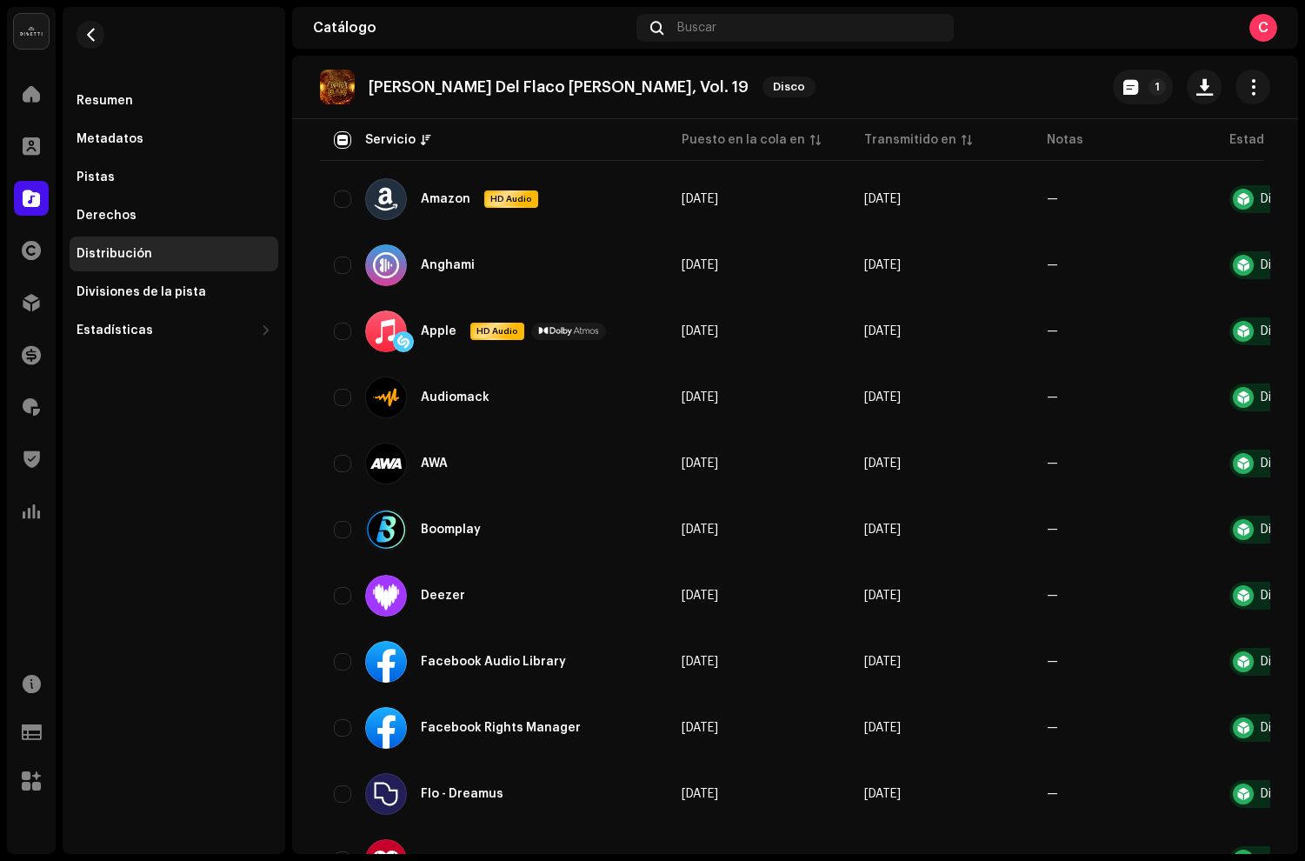
scroll to position [0, 0]
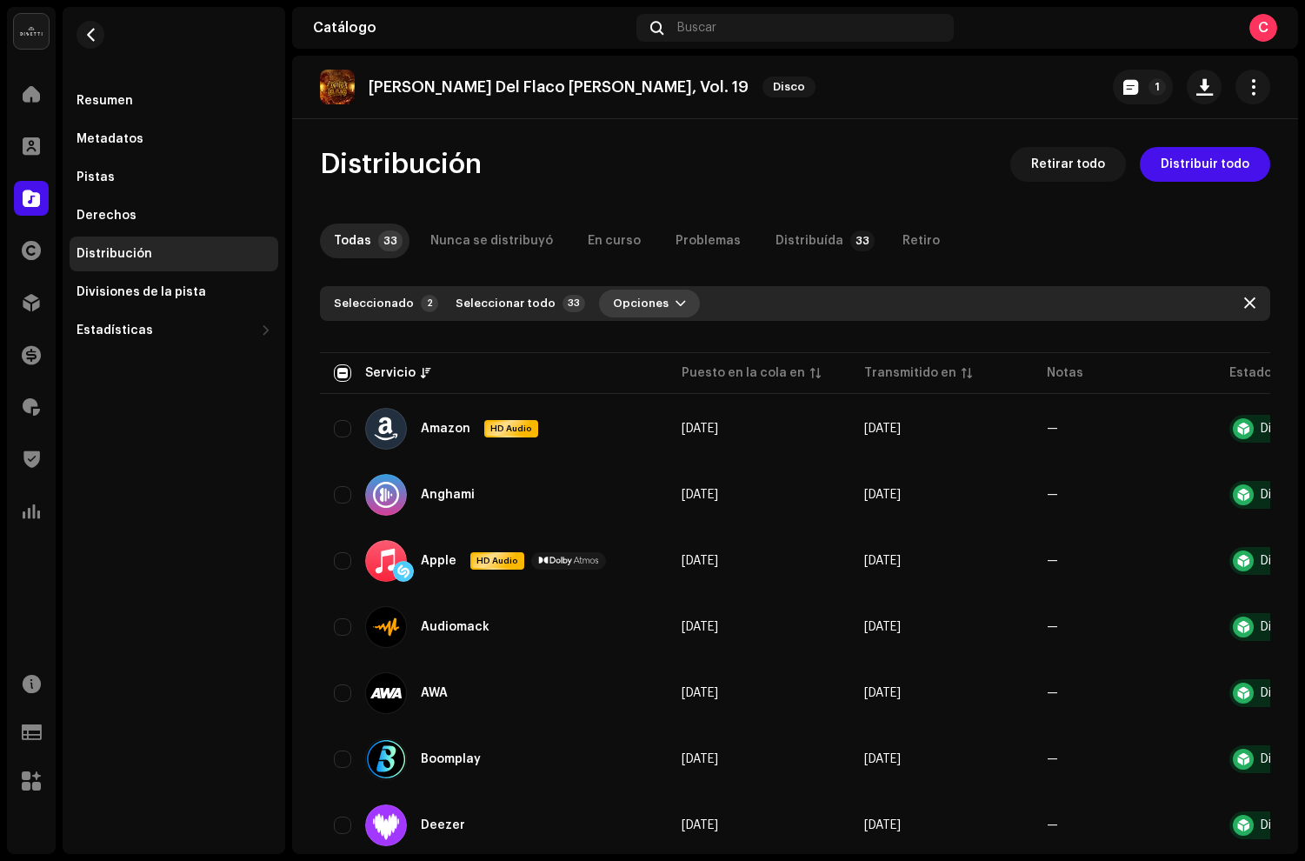
click at [676, 307] on span "button" at bounding box center [681, 304] width 10 height 14
click at [624, 347] on span "Distribuir" at bounding box center [627, 343] width 57 height 14
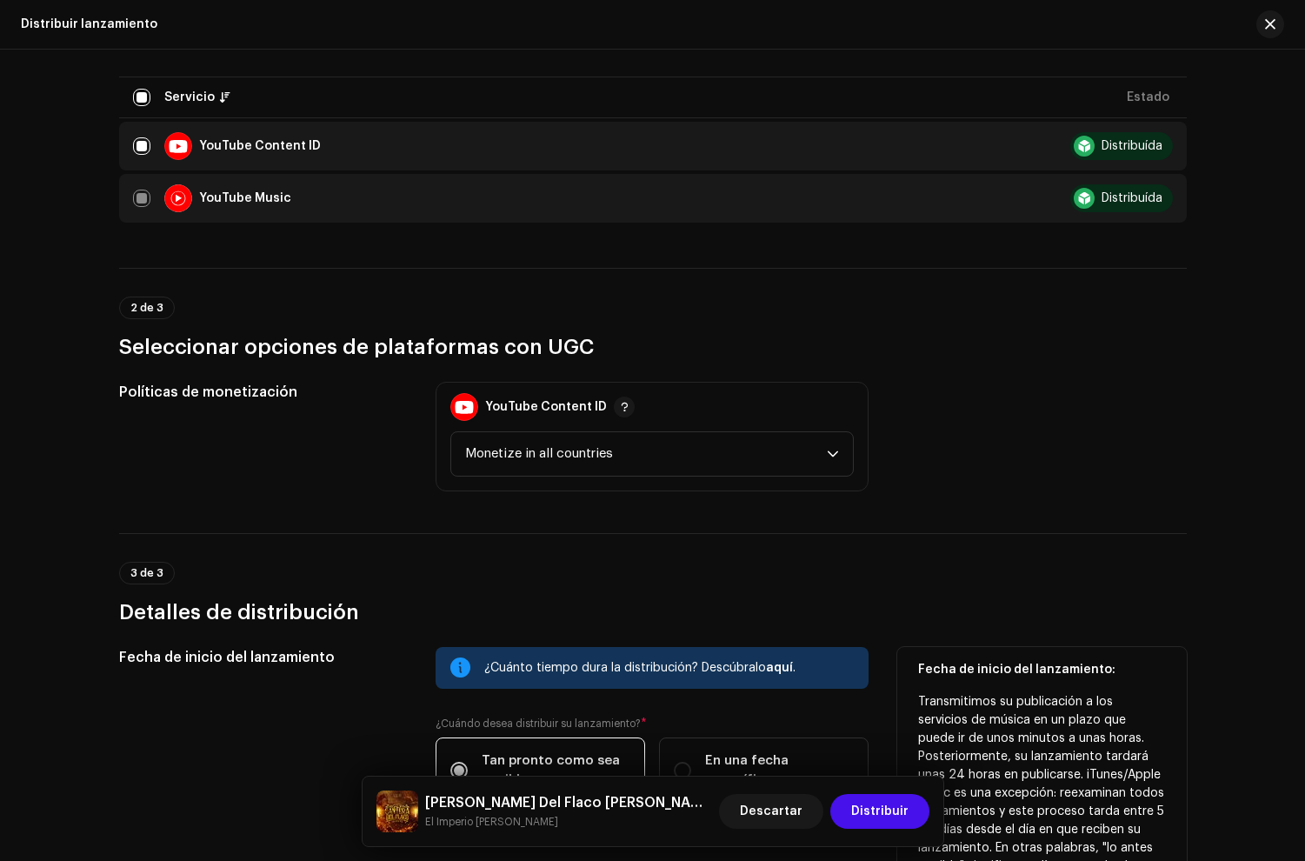
scroll to position [484, 0]
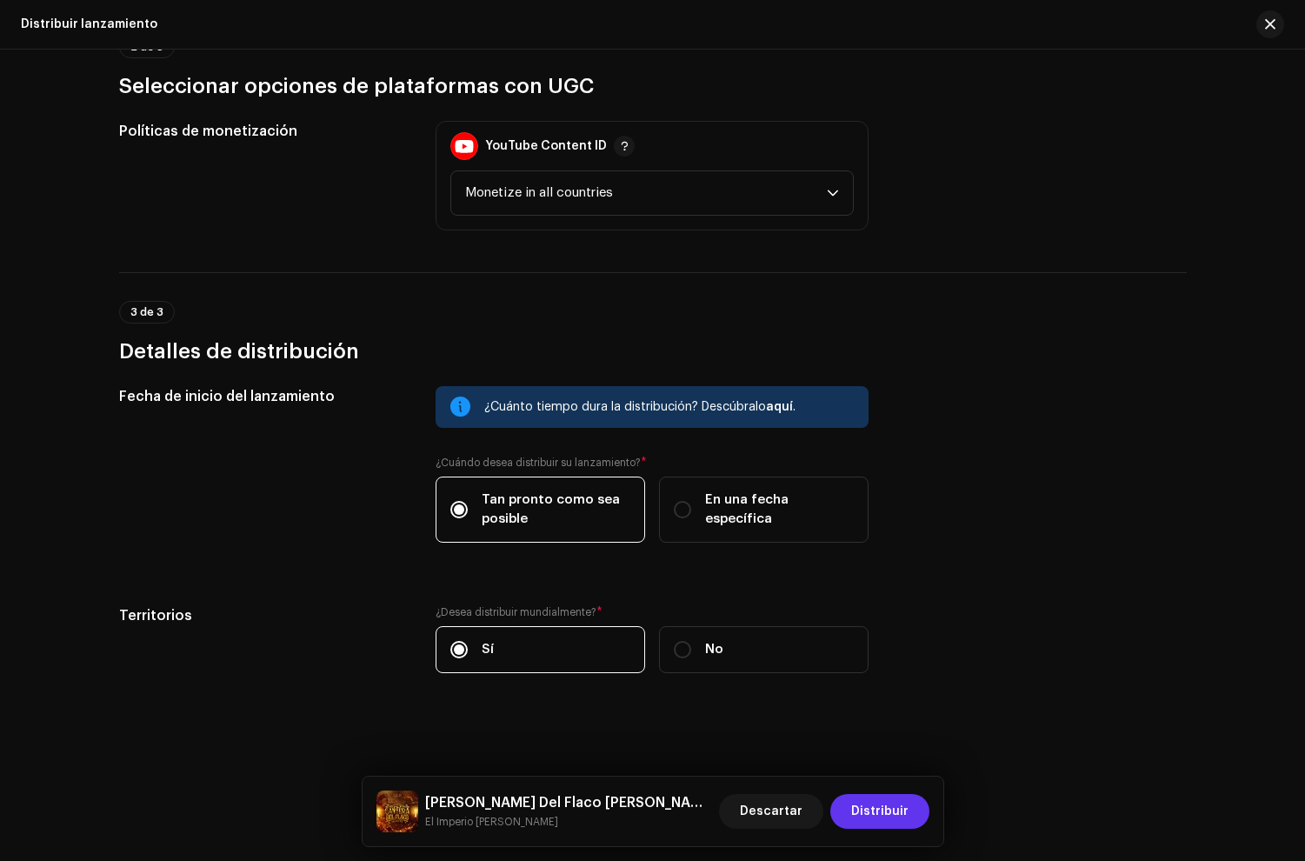
click at [904, 807] on span "Distribuir" at bounding box center [879, 811] width 57 height 35
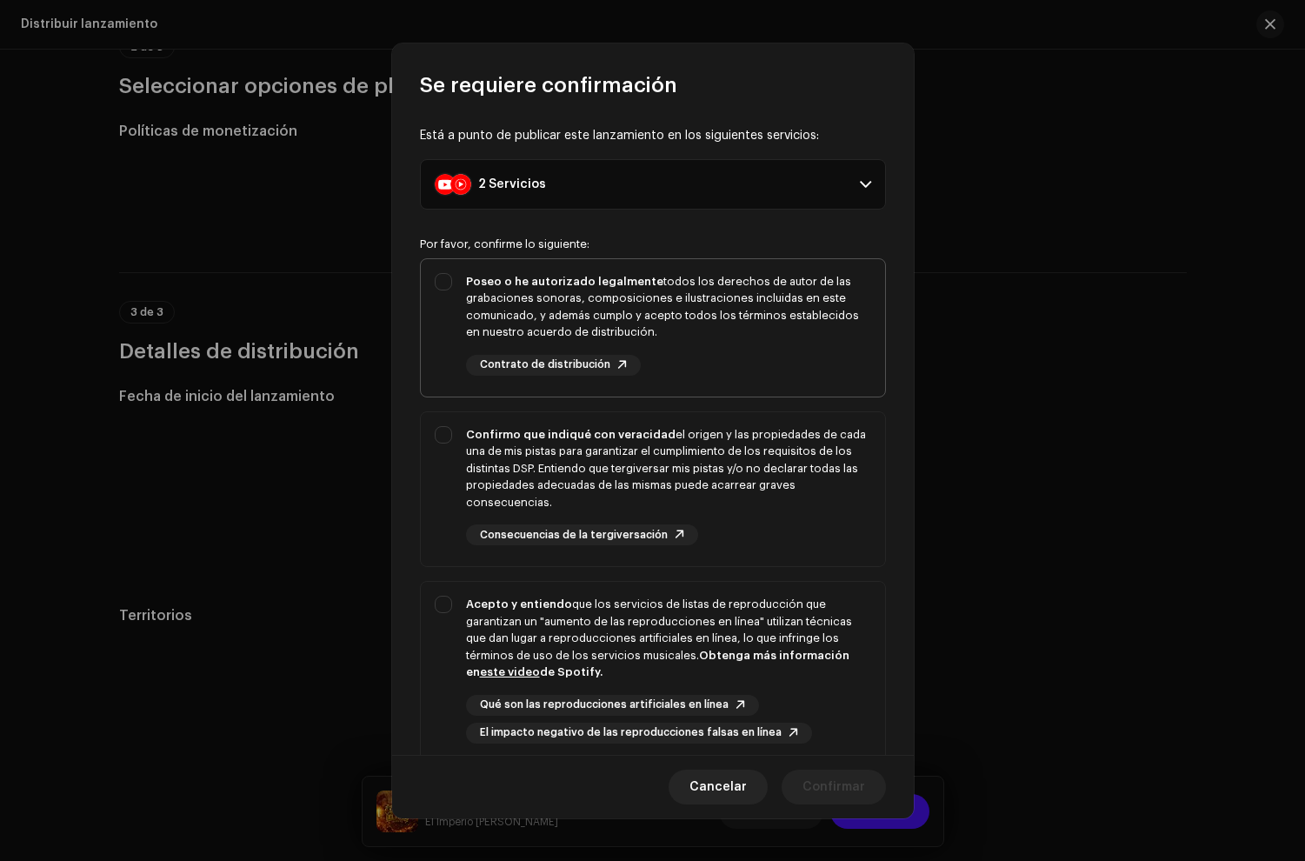
click at [819, 340] on div "Poseo o he autorizado legalmente todos los derechos de autor de las grabaciones…" at bounding box center [668, 307] width 405 height 68
checkbox input "true"
drag, startPoint x: 810, startPoint y: 450, endPoint x: 837, endPoint y: 635, distance: 187.3
click at [810, 450] on div "Confirmo que indiqué con veracidad el origen y las propiedades de cada una de m…" at bounding box center [668, 468] width 405 height 85
checkbox input "true"
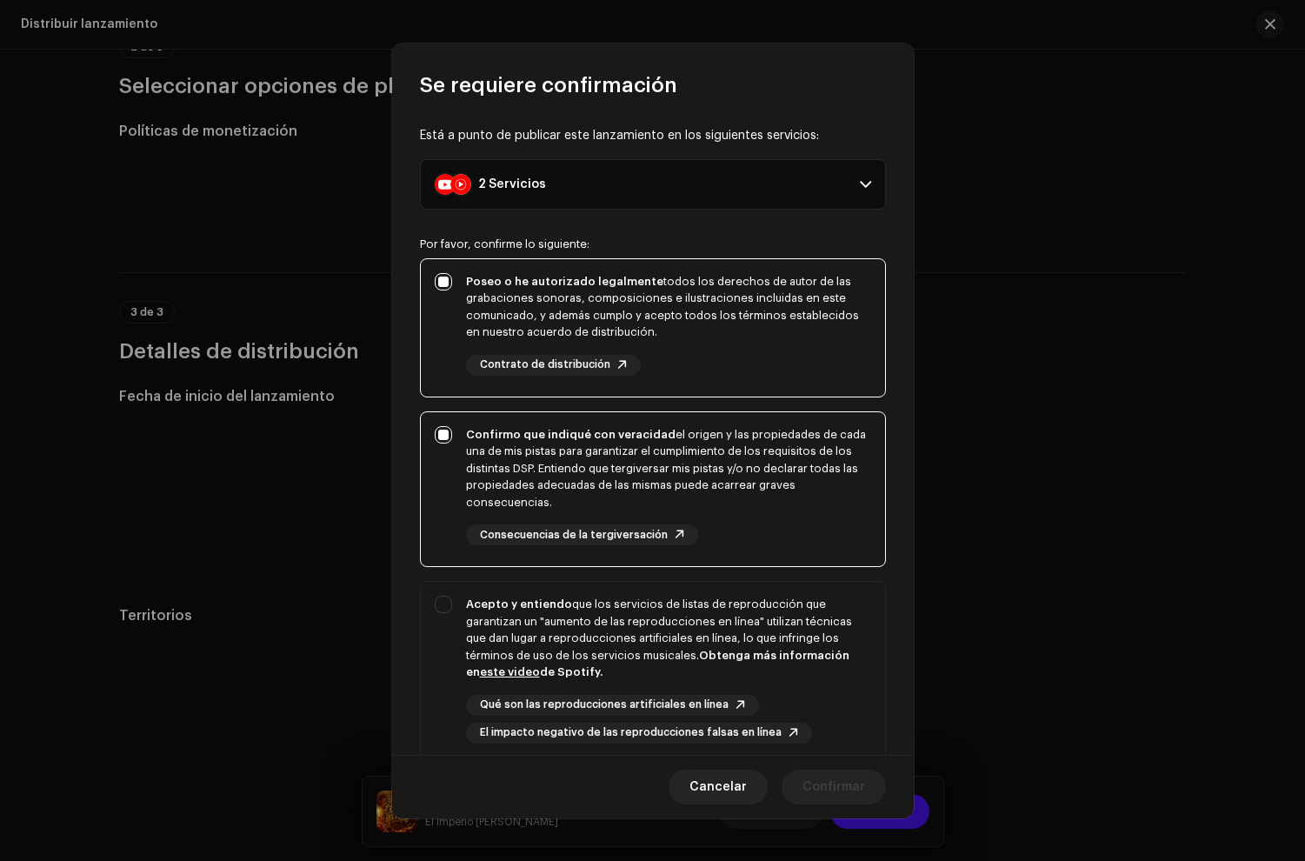
drag, startPoint x: 837, startPoint y: 637, endPoint x: 808, endPoint y: 508, distance: 132.7
click at [837, 637] on div "Acepto y entiendo que los servicios de listas de reproducción que garantizan un…" at bounding box center [668, 638] width 405 height 85
checkbox input "true"
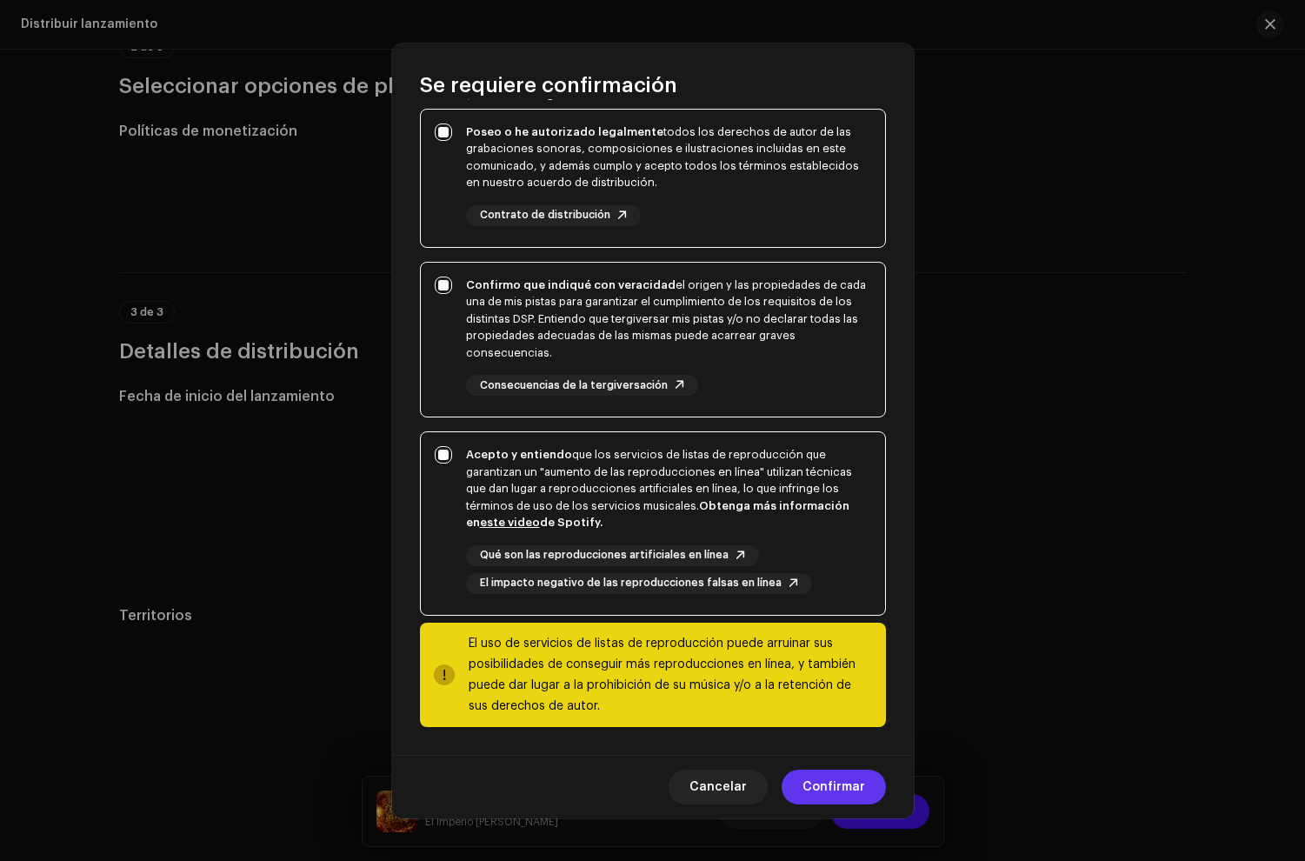
click at [835, 791] on span "Confirmar" at bounding box center [834, 787] width 63 height 35
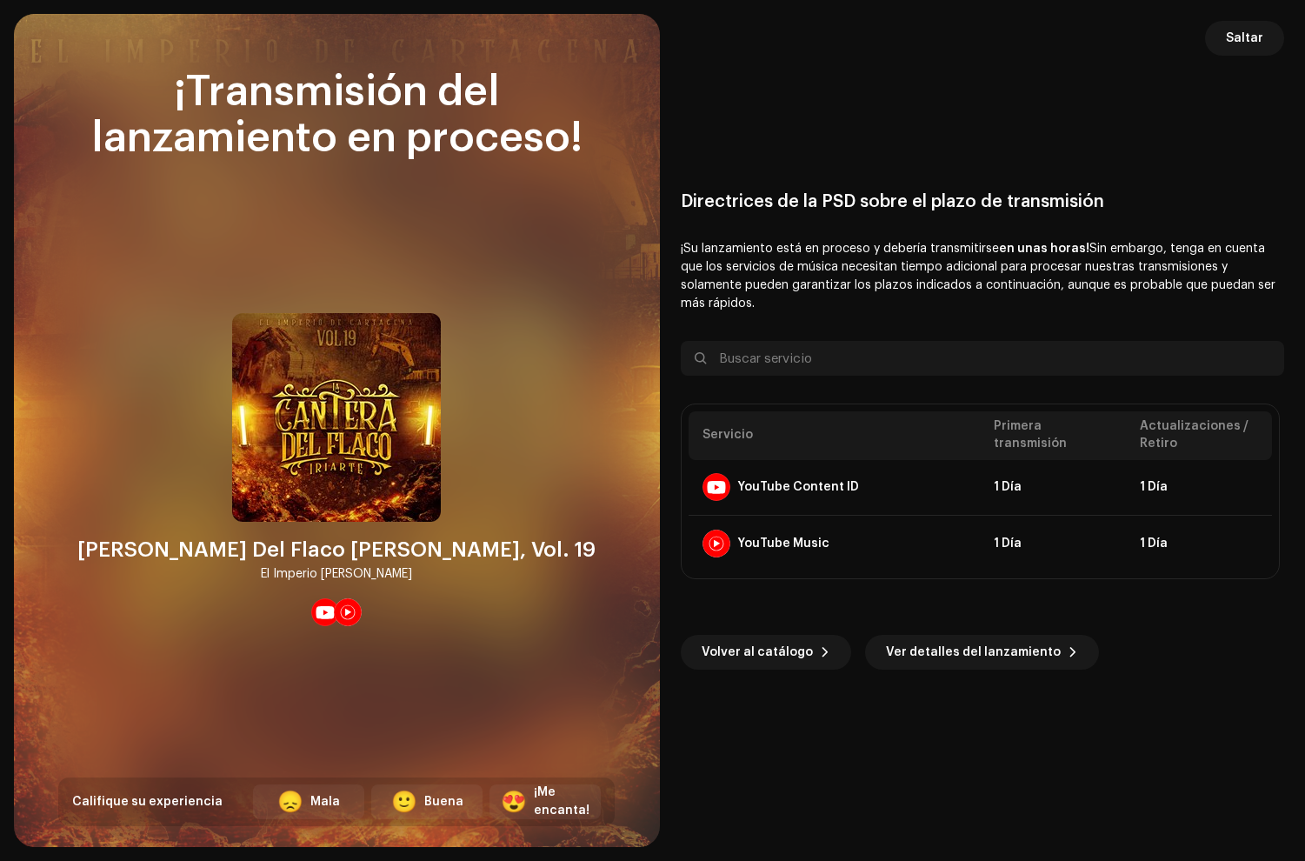
click at [1278, 53] on div "Directrices de la PSD sobre el plazo de transmisión ¡Su lanzamiento está en pro…" at bounding box center [983, 430] width 604 height 791
click at [1265, 46] on button "Saltar" at bounding box center [1244, 38] width 79 height 35
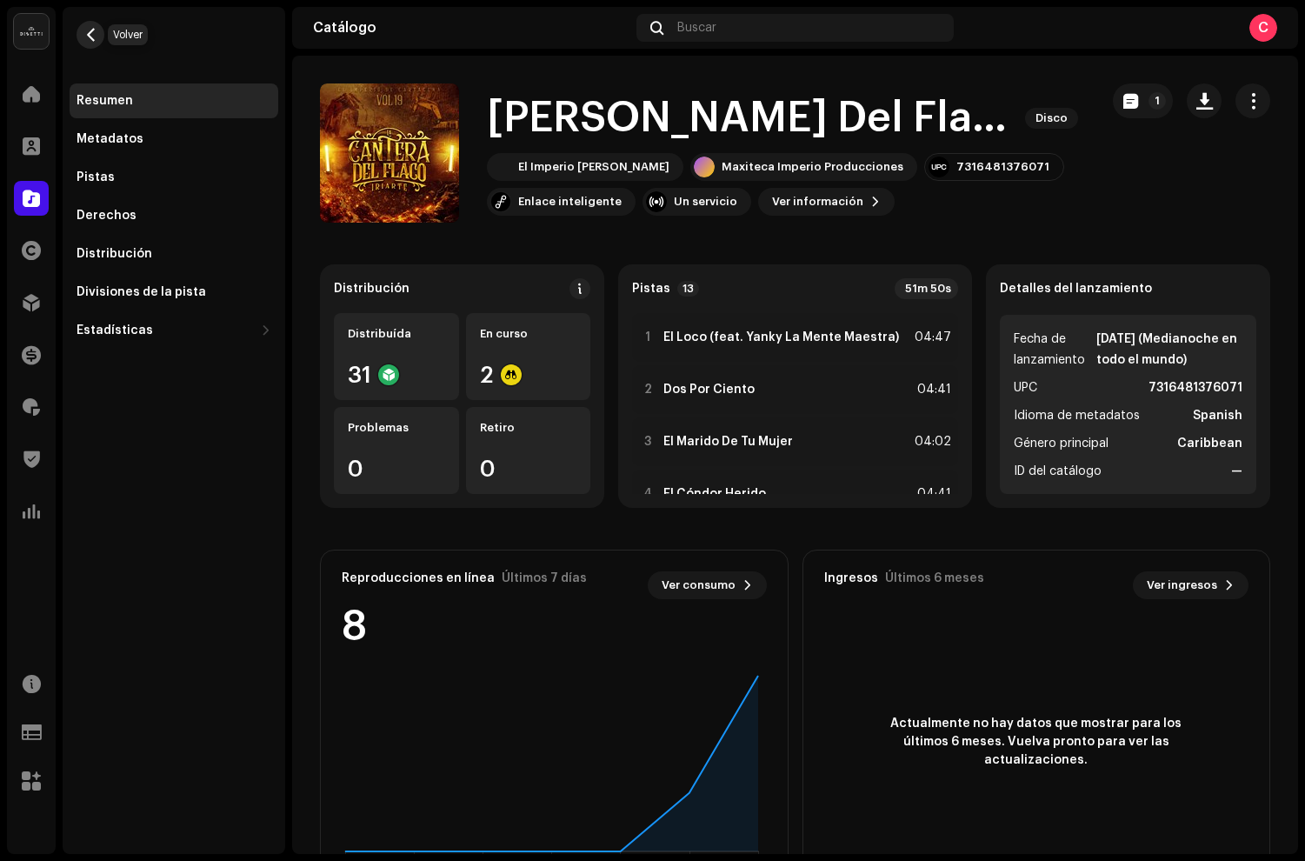
click at [97, 41] on button "button" at bounding box center [91, 35] width 28 height 28
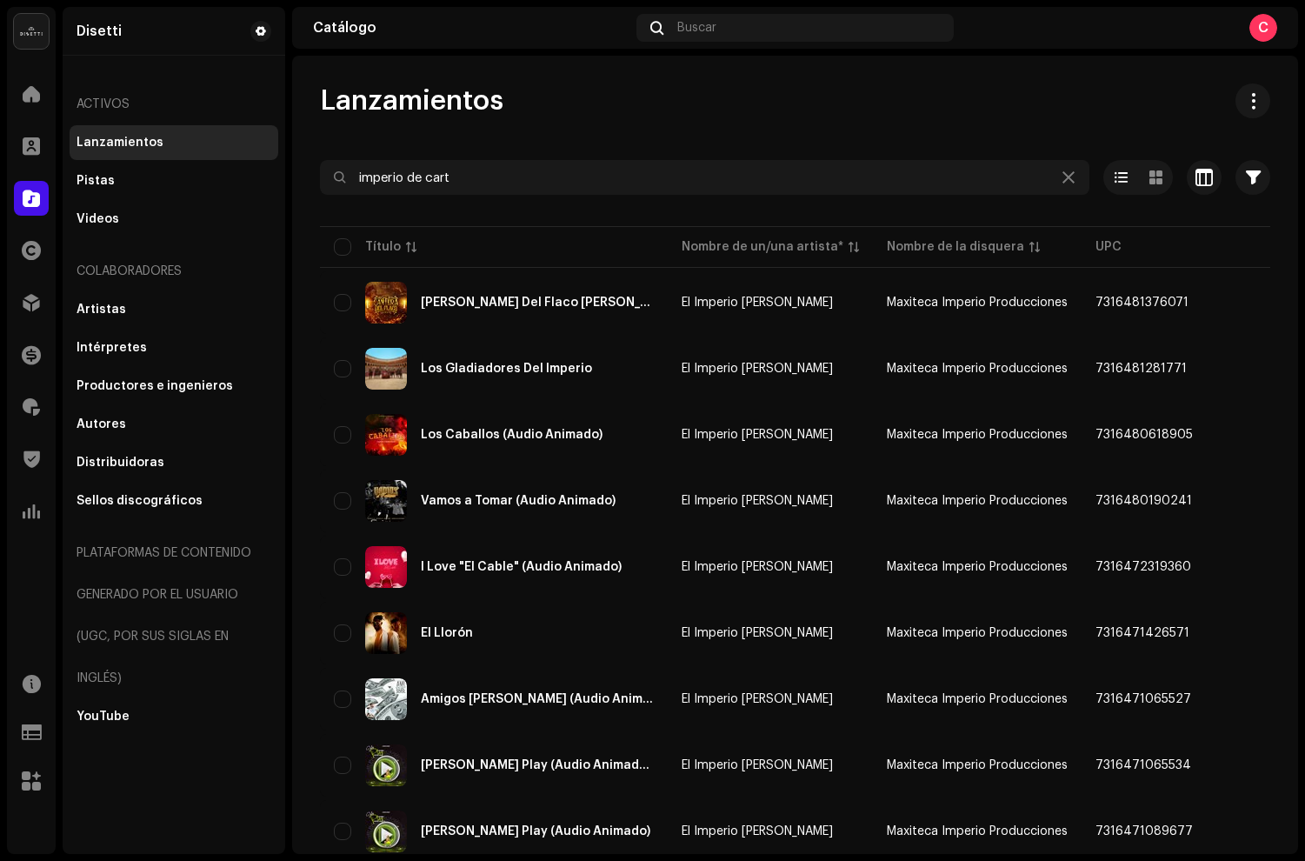
click at [632, 202] on div at bounding box center [795, 209] width 951 height 28
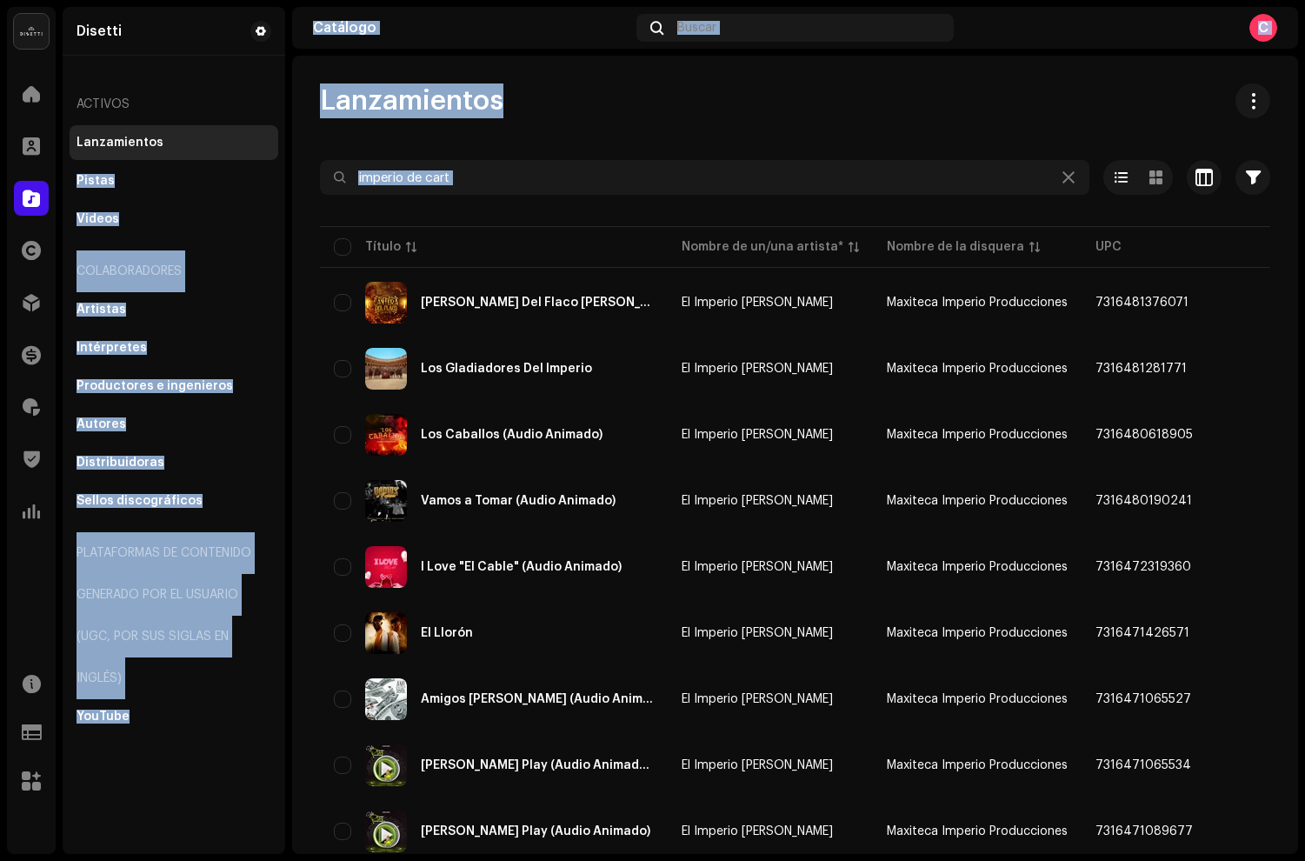
drag, startPoint x: 634, startPoint y: 197, endPoint x: 184, endPoint y: 155, distance: 451.6
click at [184, 155] on div "Disetti Inicio Clientes Catálogo Derechos Distribución Financiar Regalías Trust…" at bounding box center [652, 430] width 1305 height 861
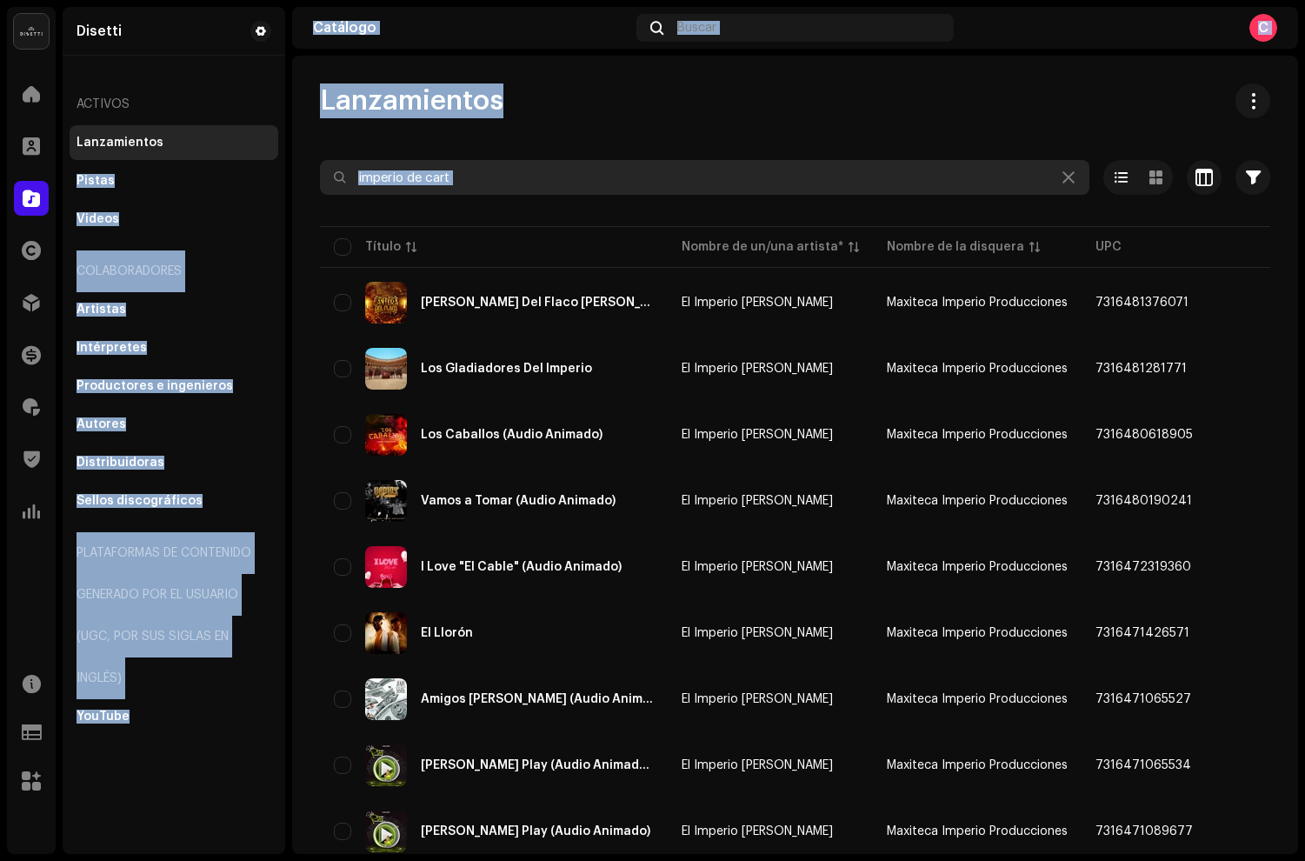
drag, startPoint x: 337, startPoint y: 140, endPoint x: 425, endPoint y: 162, distance: 90.5
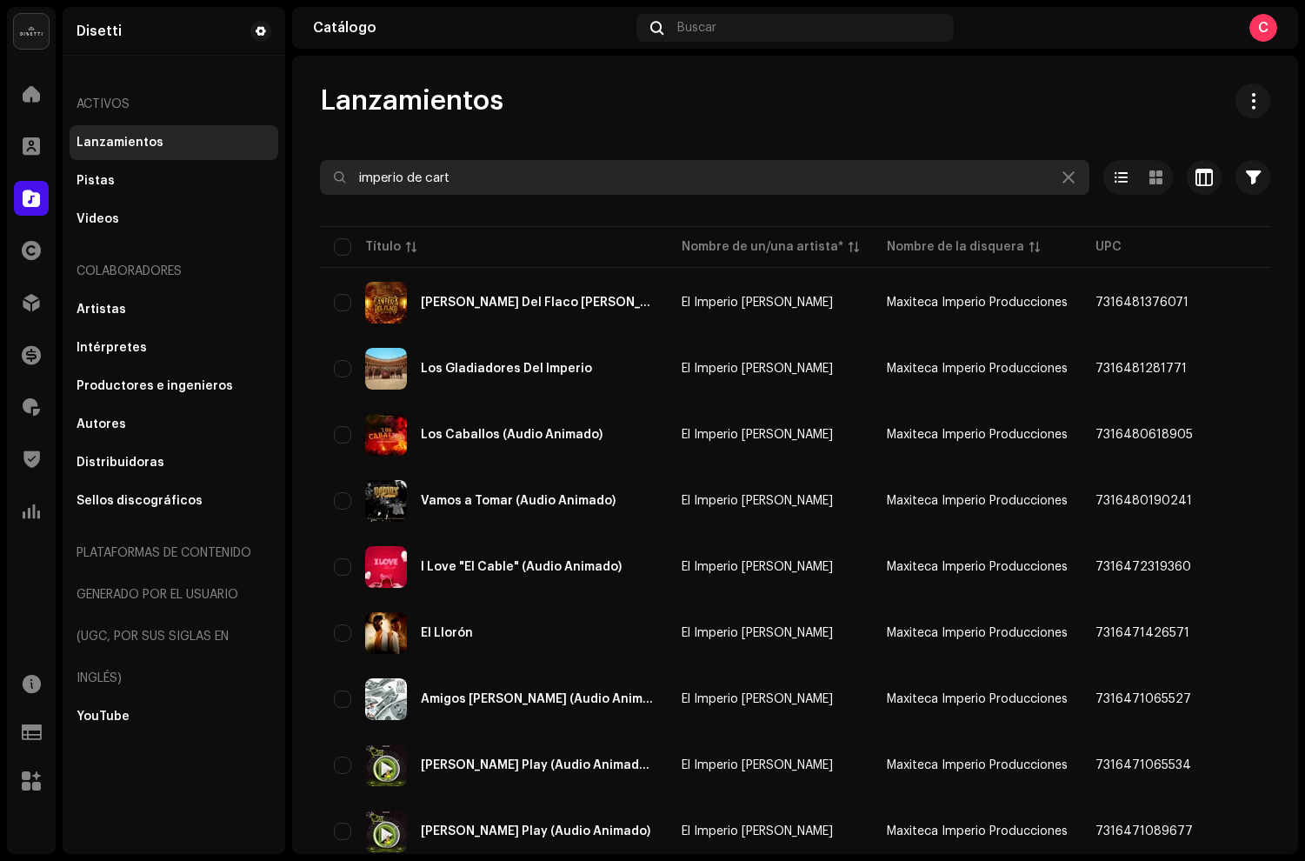
drag, startPoint x: 425, startPoint y: 162, endPoint x: 619, endPoint y: 187, distance: 195.6
click at [430, 166] on input "imperio de cart" at bounding box center [705, 177] width 770 height 35
drag, startPoint x: 524, startPoint y: 177, endPoint x: 434, endPoint y: 170, distance: 90.7
click at [434, 170] on input "imperio de cart" at bounding box center [705, 177] width 770 height 35
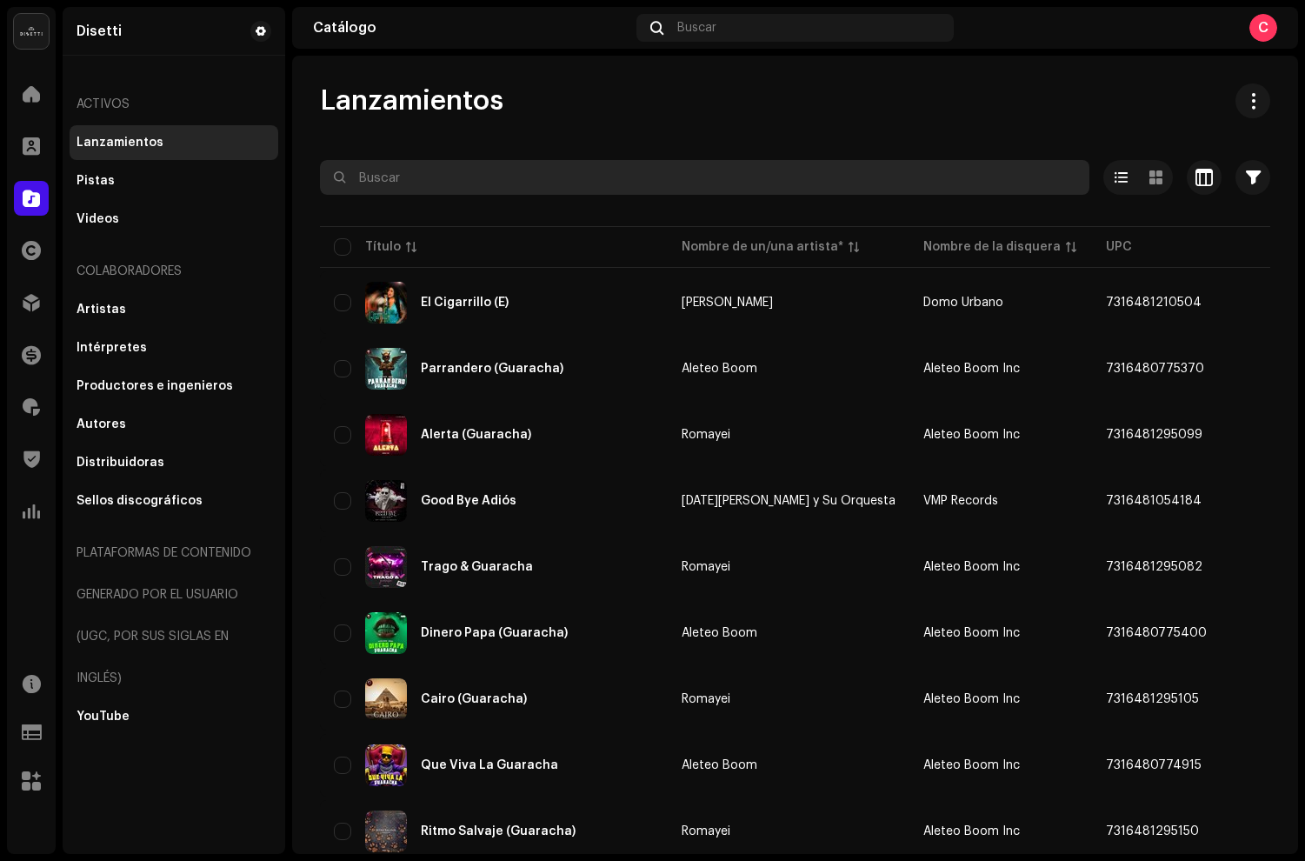
click at [419, 191] on input "text" at bounding box center [705, 177] width 770 height 35
paste input "Luces Rojas"
type input "Luces Rojas"
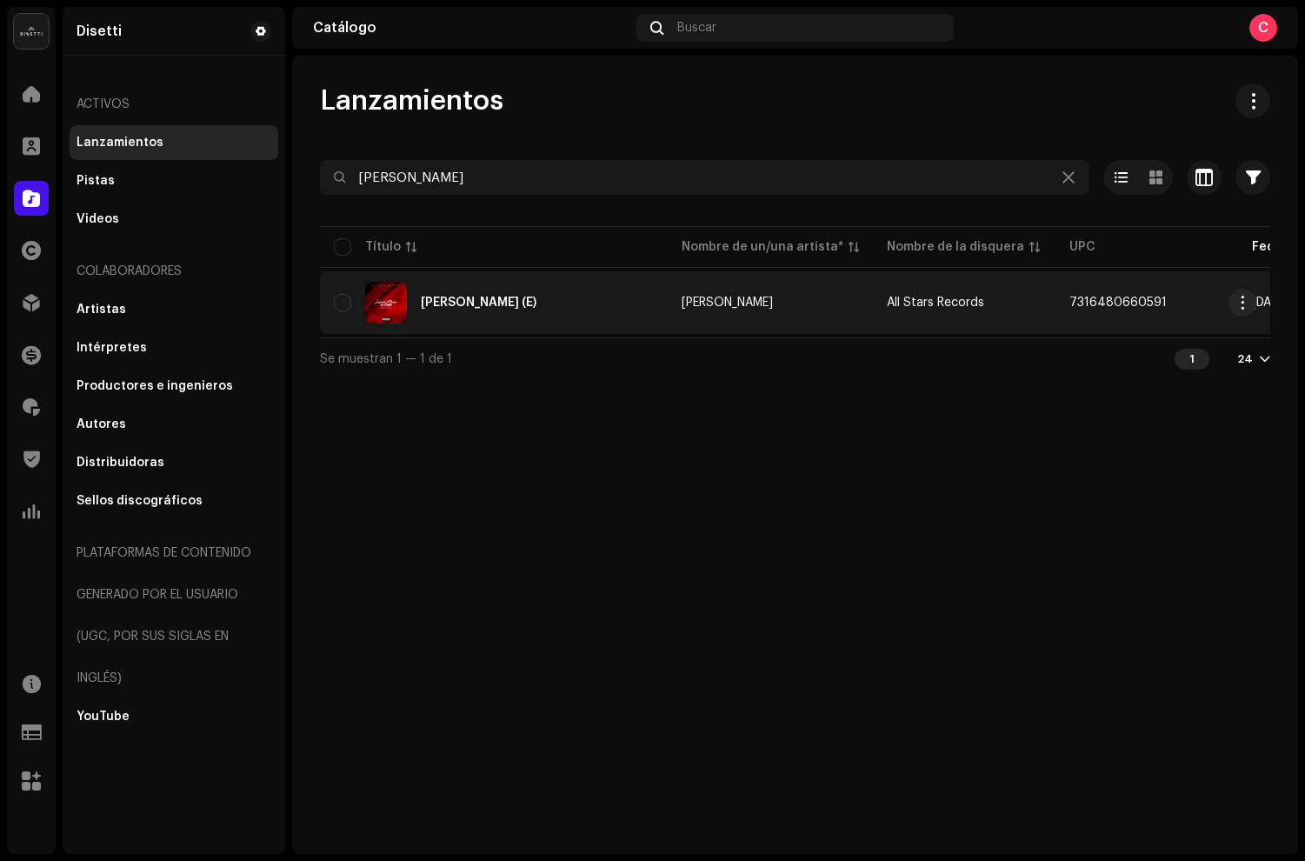
click at [545, 297] on div "[PERSON_NAME] (E)" at bounding box center [494, 303] width 320 height 42
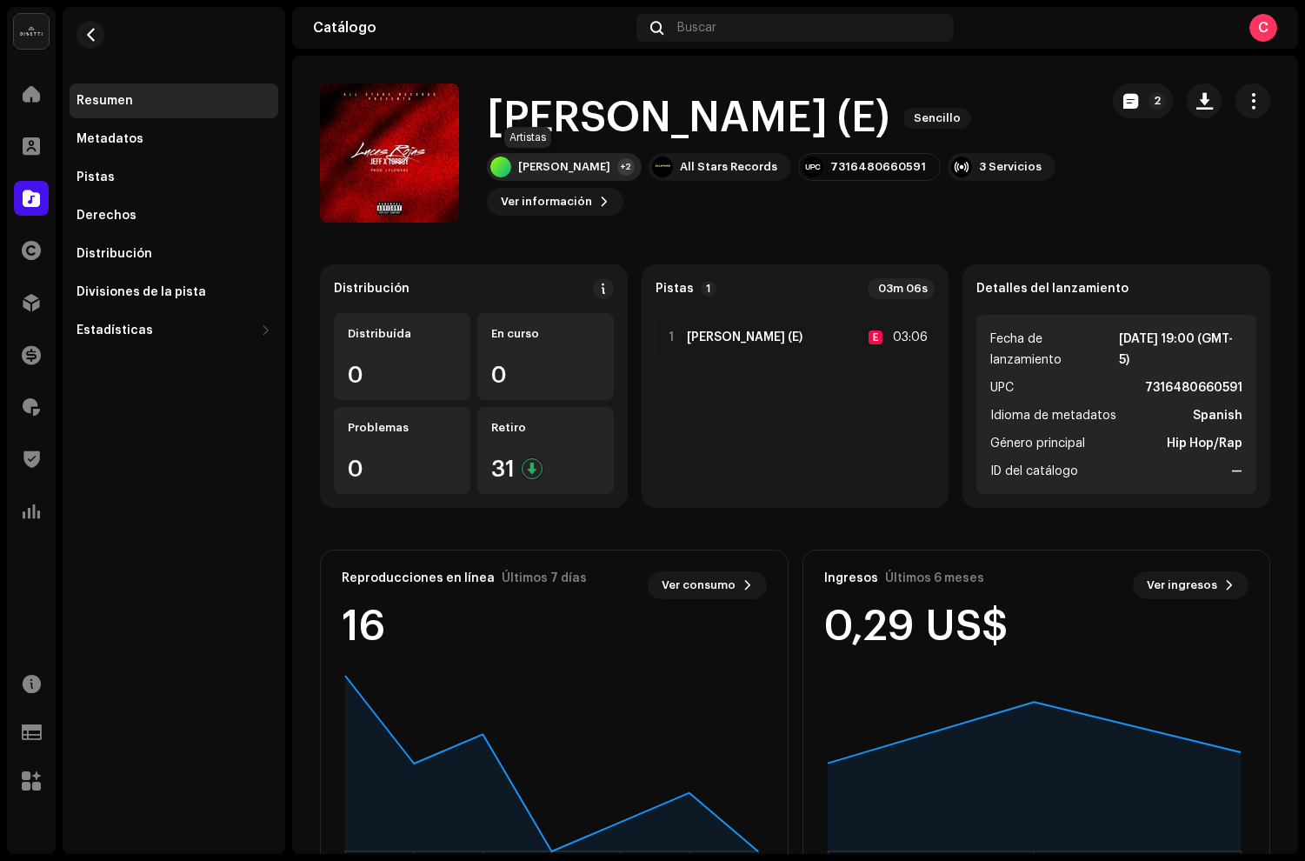
click at [526, 169] on div "[PERSON_NAME]" at bounding box center [564, 167] width 92 height 14
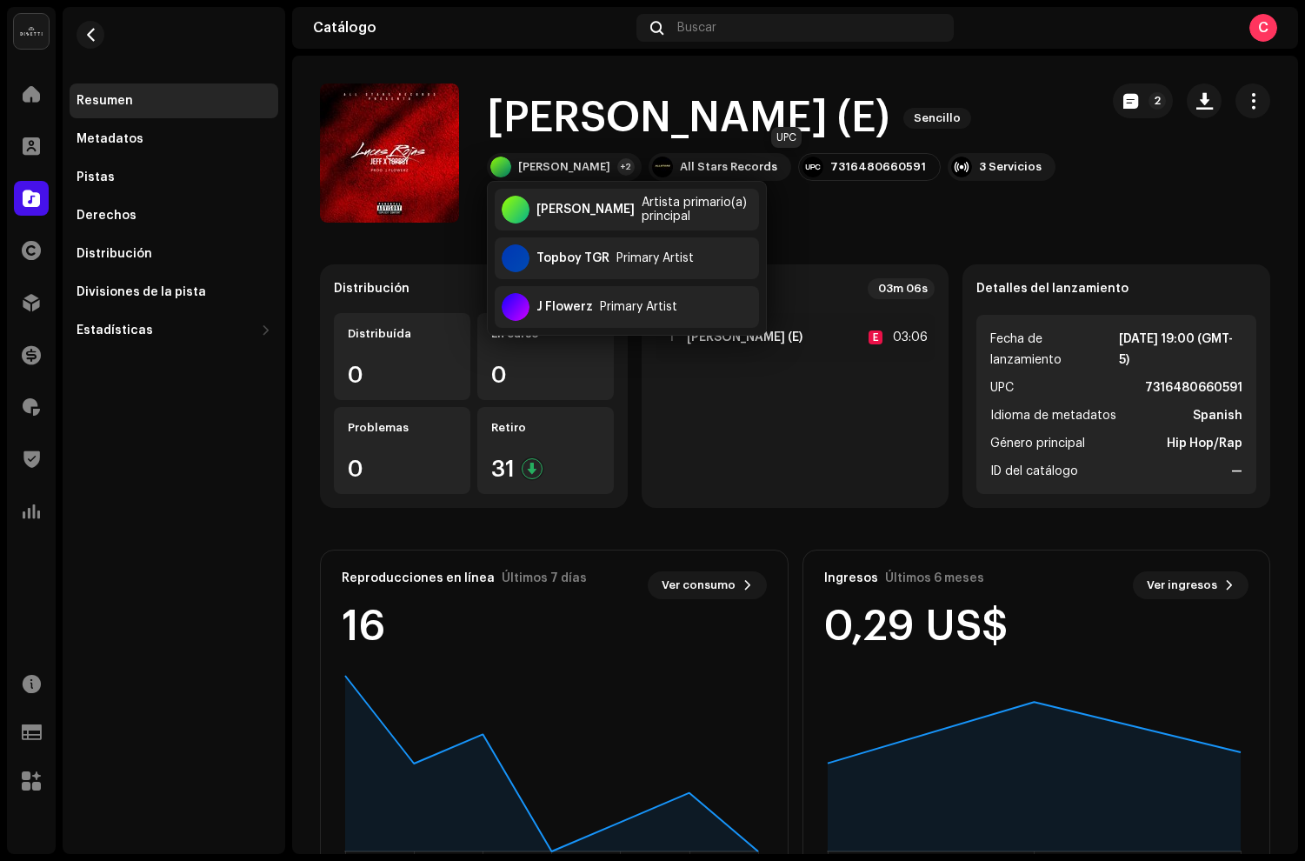
click at [831, 168] on div "7316480660591" at bounding box center [879, 167] width 96 height 14
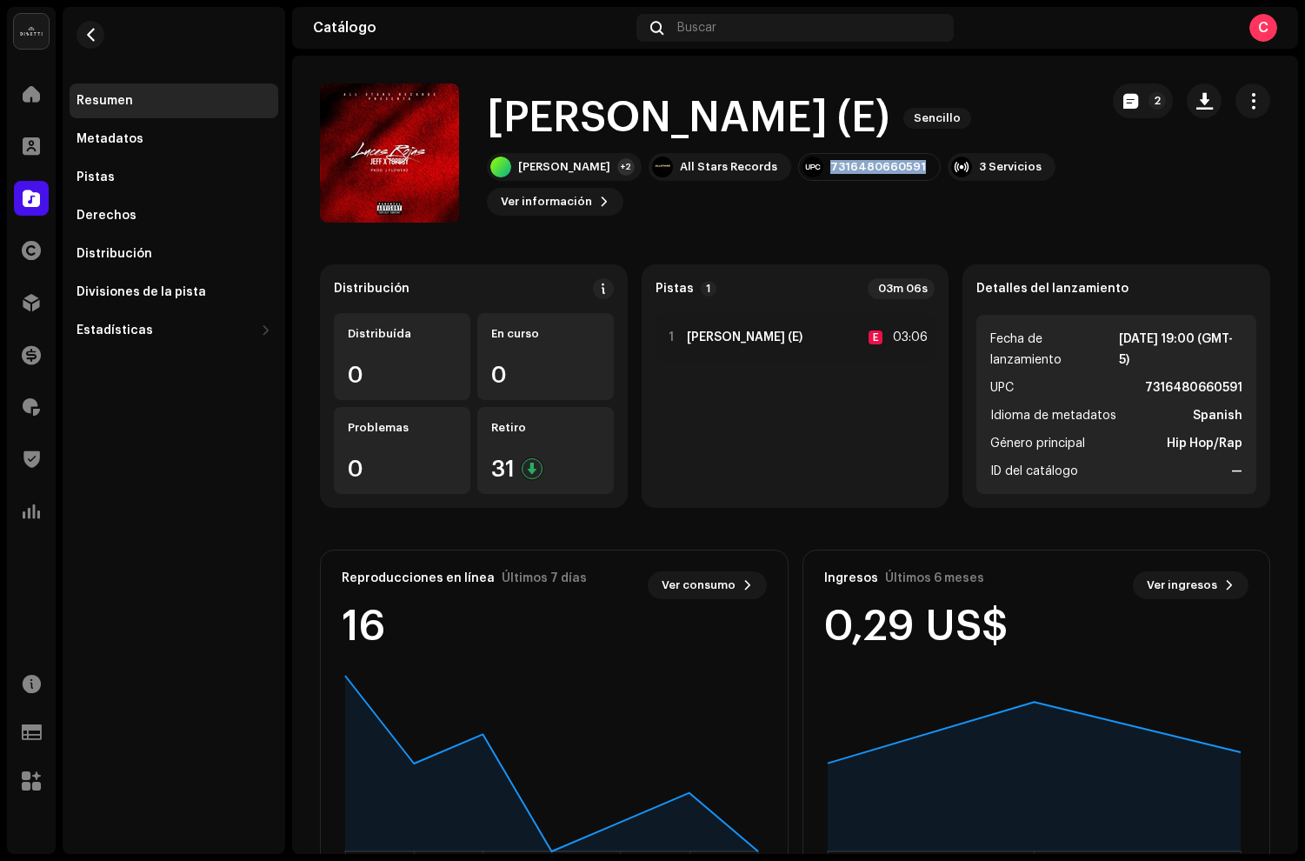
copy div "7316480660591"
click at [1245, 99] on span "button" at bounding box center [1253, 101] width 17 height 14
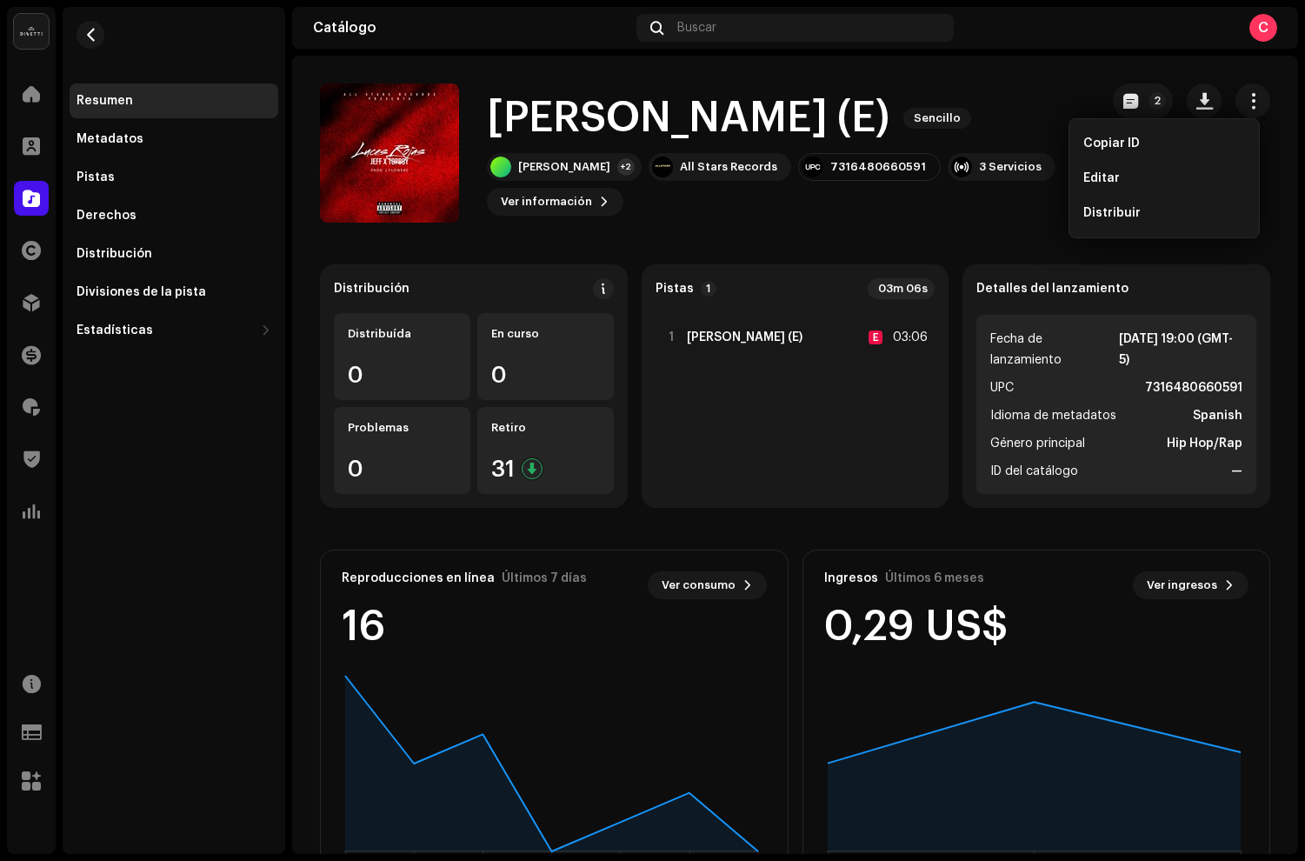
click at [1113, 179] on span "Editar" at bounding box center [1102, 178] width 37 height 14
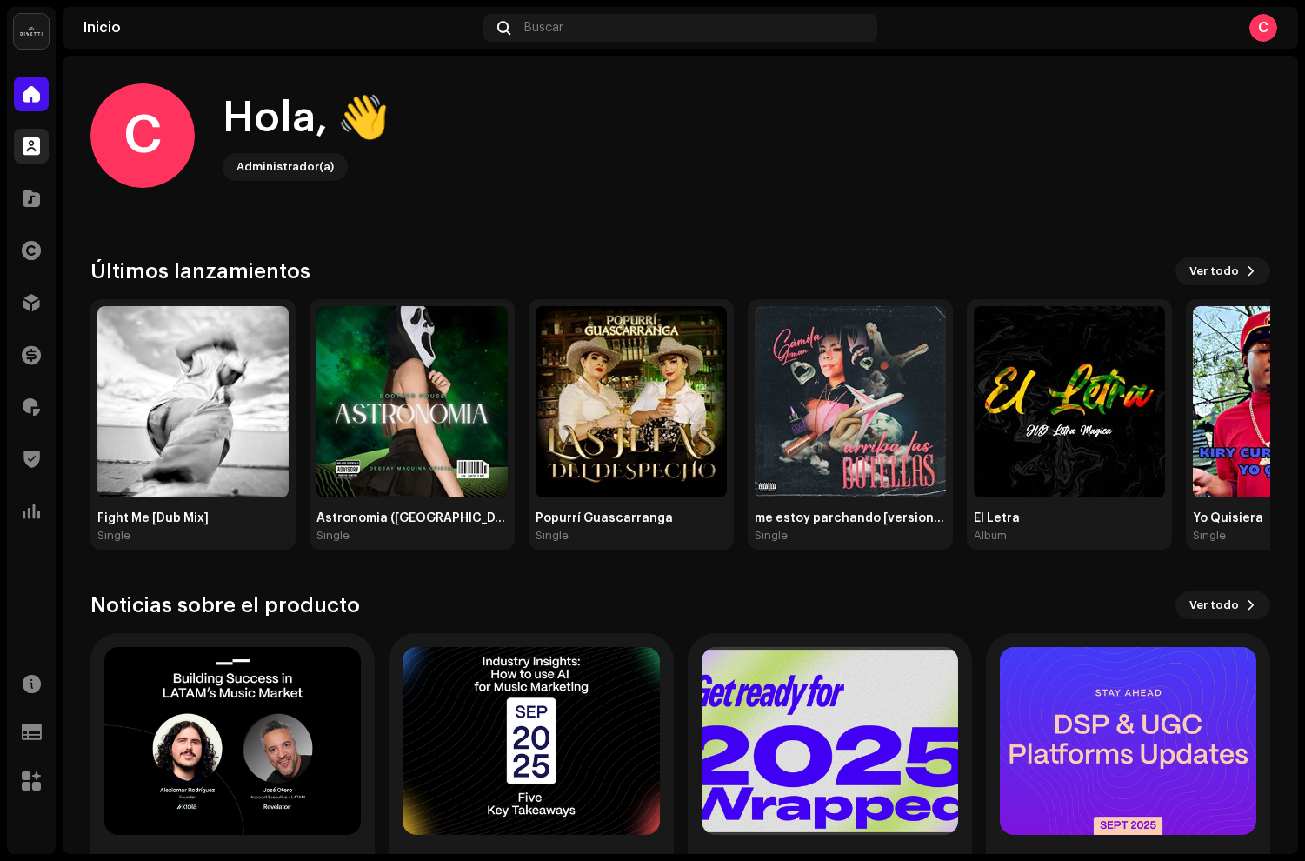
drag, startPoint x: 50, startPoint y: 154, endPoint x: 34, endPoint y: 146, distance: 17.5
click at [48, 152] on div "Clientes" at bounding box center [31, 146] width 49 height 49
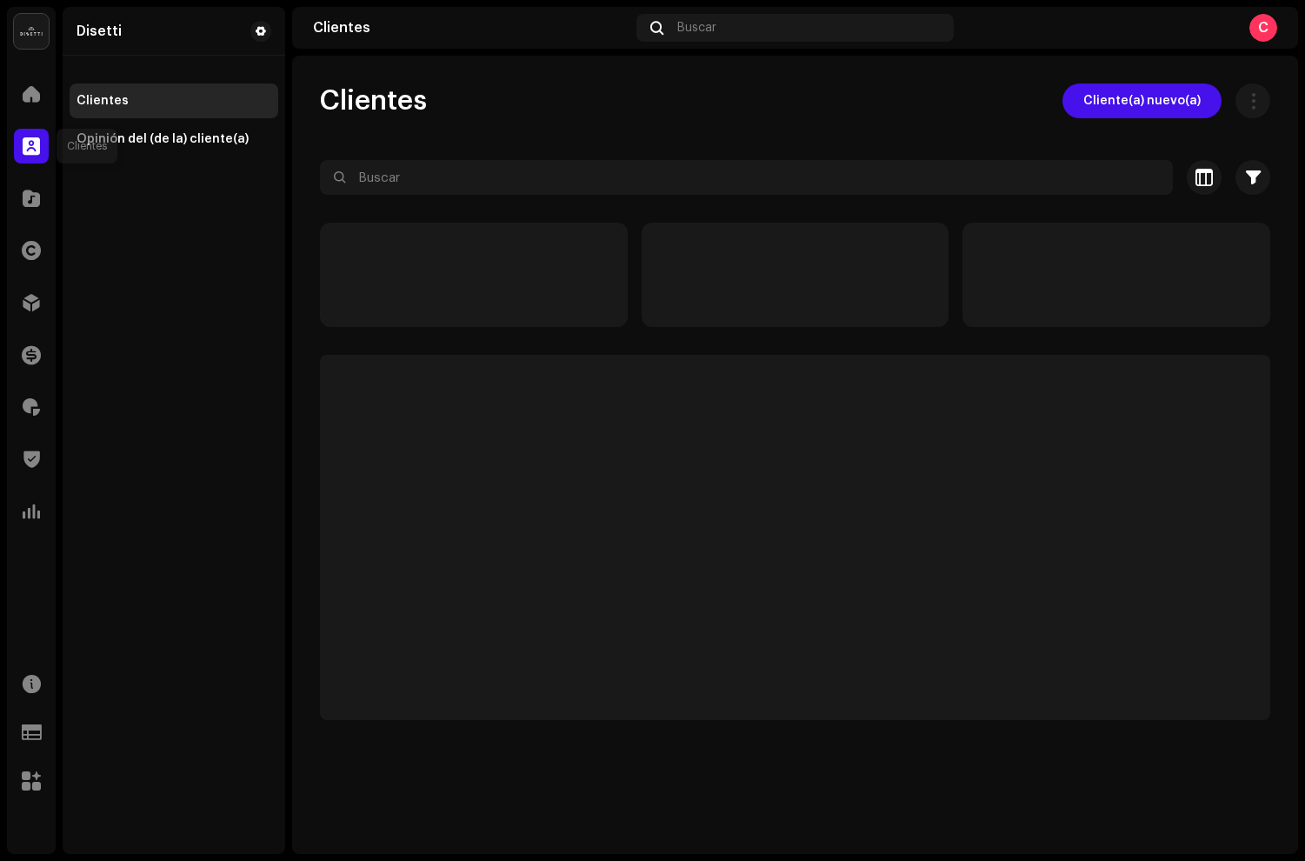
click at [34, 146] on span at bounding box center [31, 146] width 17 height 14
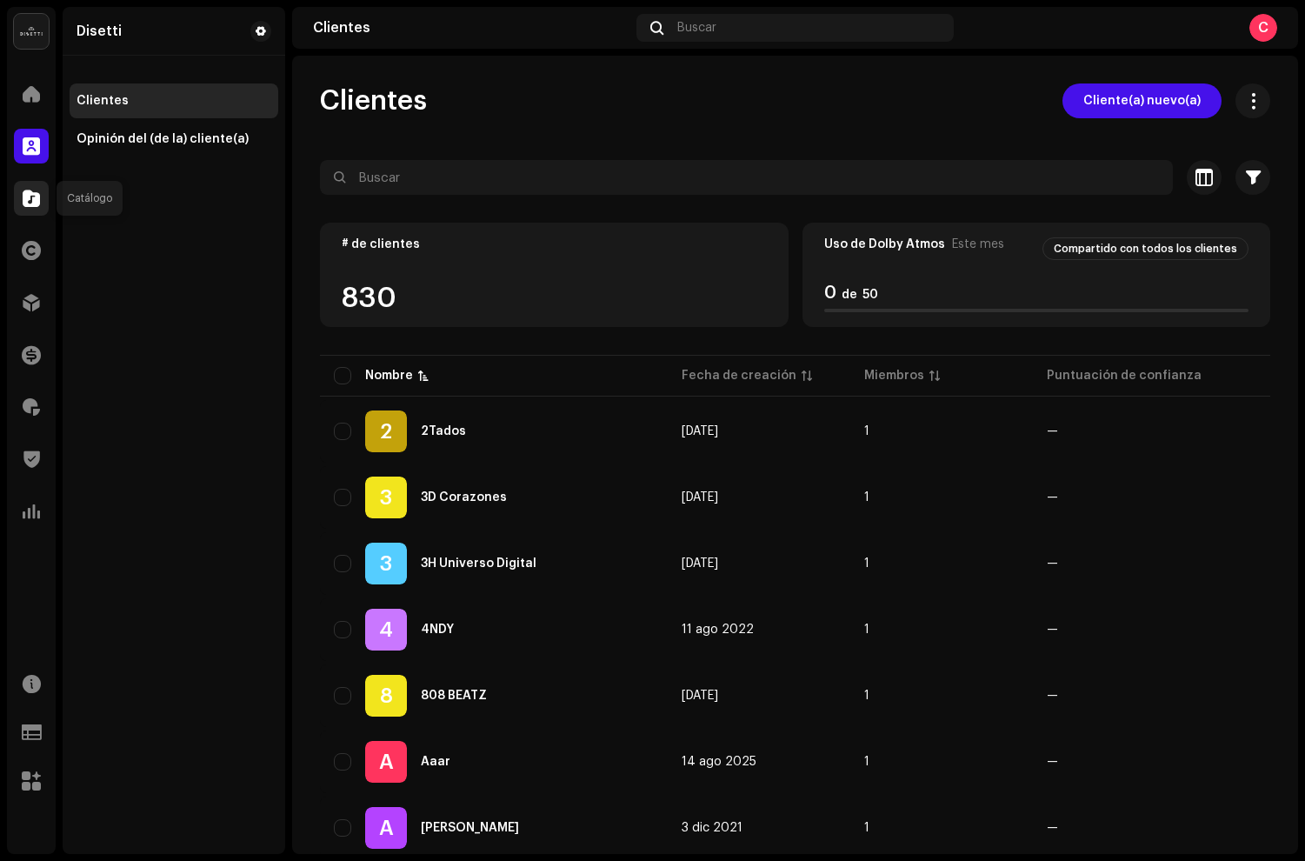
drag, startPoint x: 39, startPoint y: 188, endPoint x: 31, endPoint y: 194, distance: 9.9
click at [35, 191] on div at bounding box center [31, 198] width 35 height 35
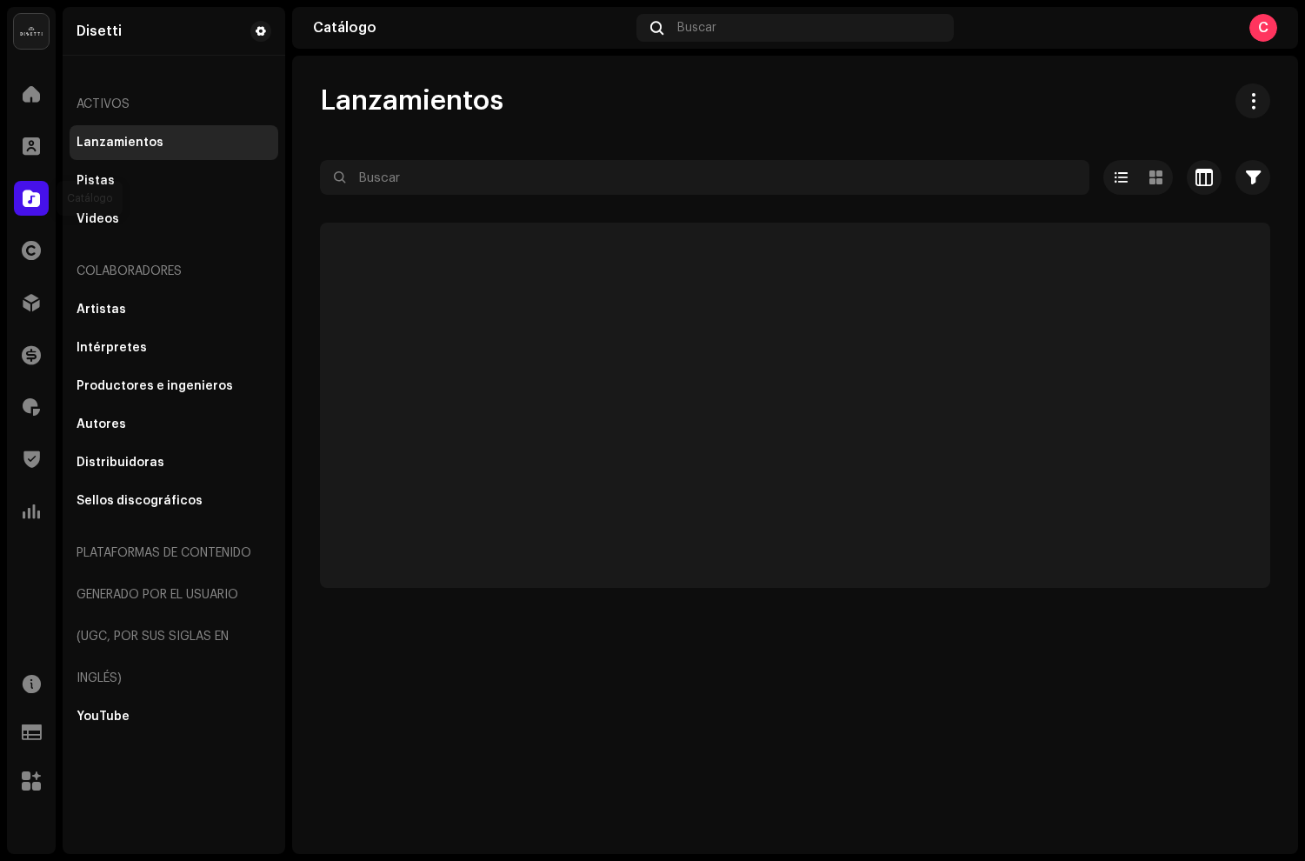
click at [37, 182] on div at bounding box center [31, 198] width 35 height 35
click at [478, 197] on div at bounding box center [795, 209] width 951 height 28
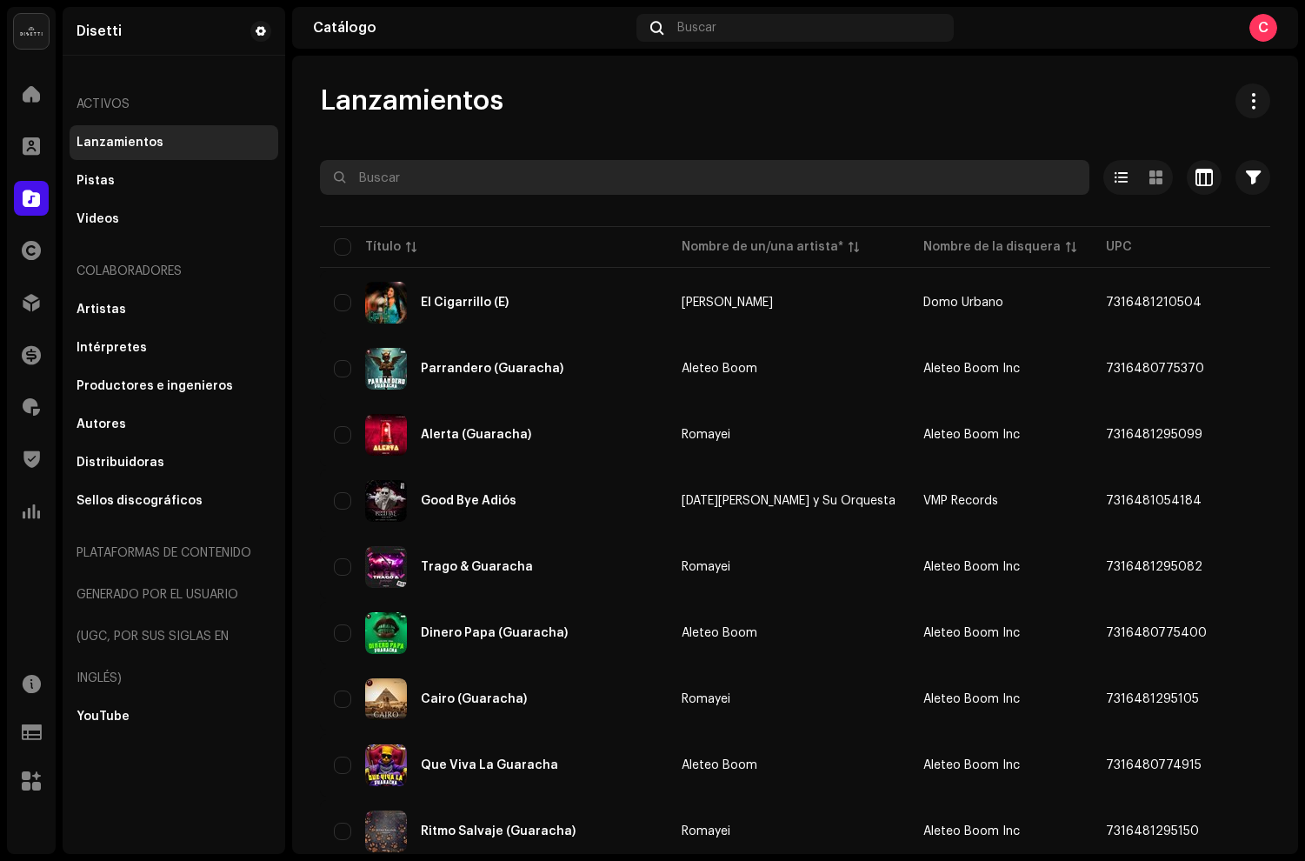
click at [465, 183] on input "text" at bounding box center [705, 177] width 770 height 35
click at [489, 177] on input "text" at bounding box center [705, 177] width 770 height 35
click at [474, 183] on input "text" at bounding box center [705, 177] width 770 height 35
paste input "Luces Rojas"
type input "Luces Rojas"
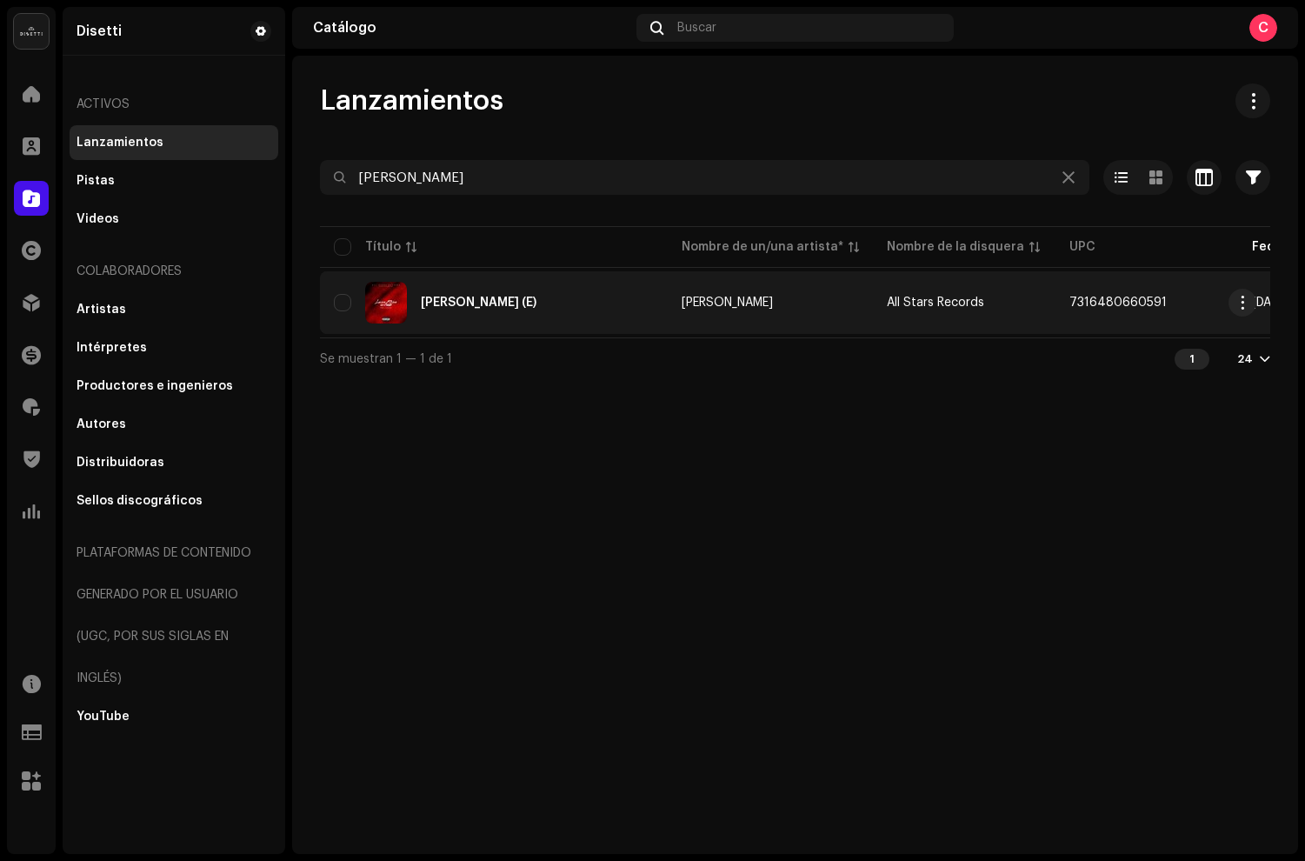
click at [617, 295] on div "[PERSON_NAME] (E)" at bounding box center [494, 303] width 320 height 42
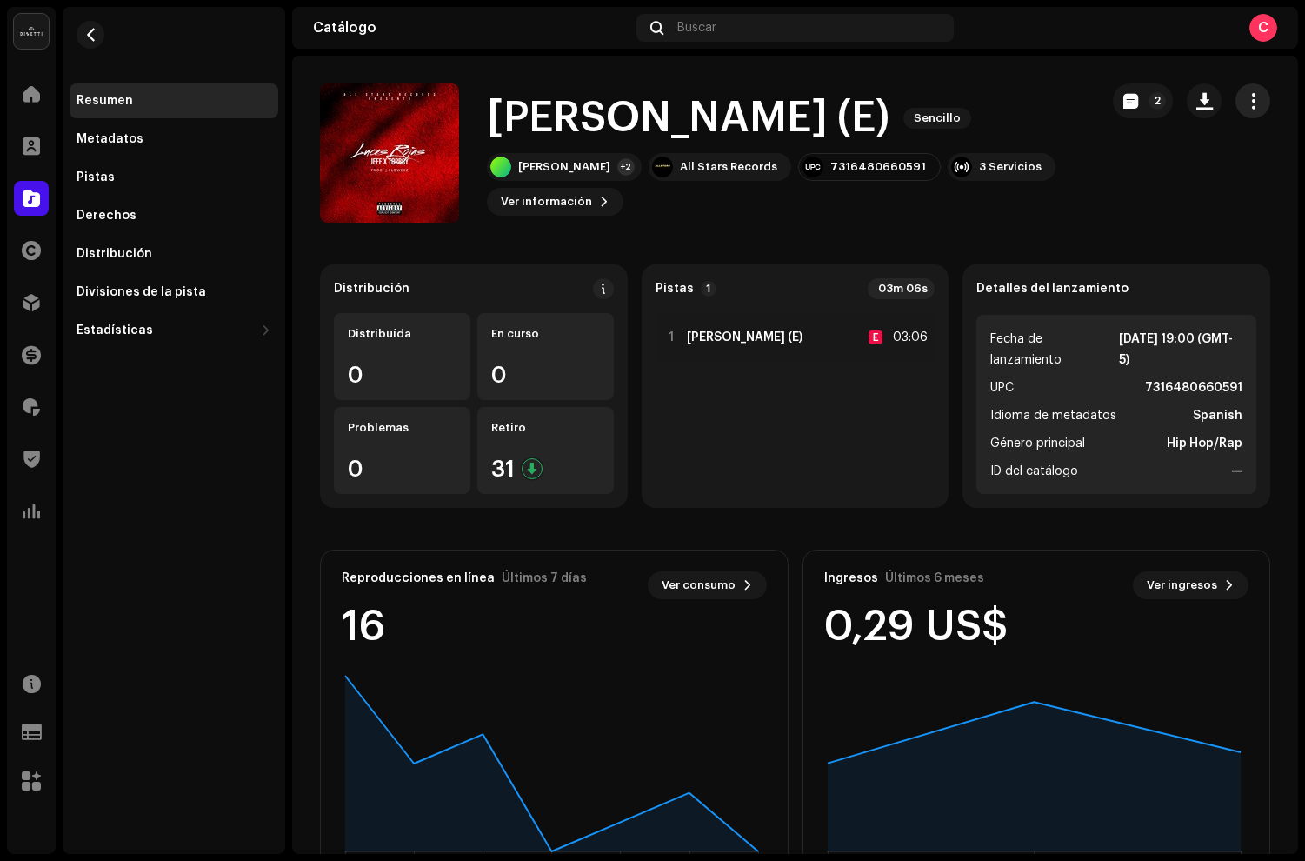
click at [1247, 105] on span "button" at bounding box center [1253, 101] width 17 height 14
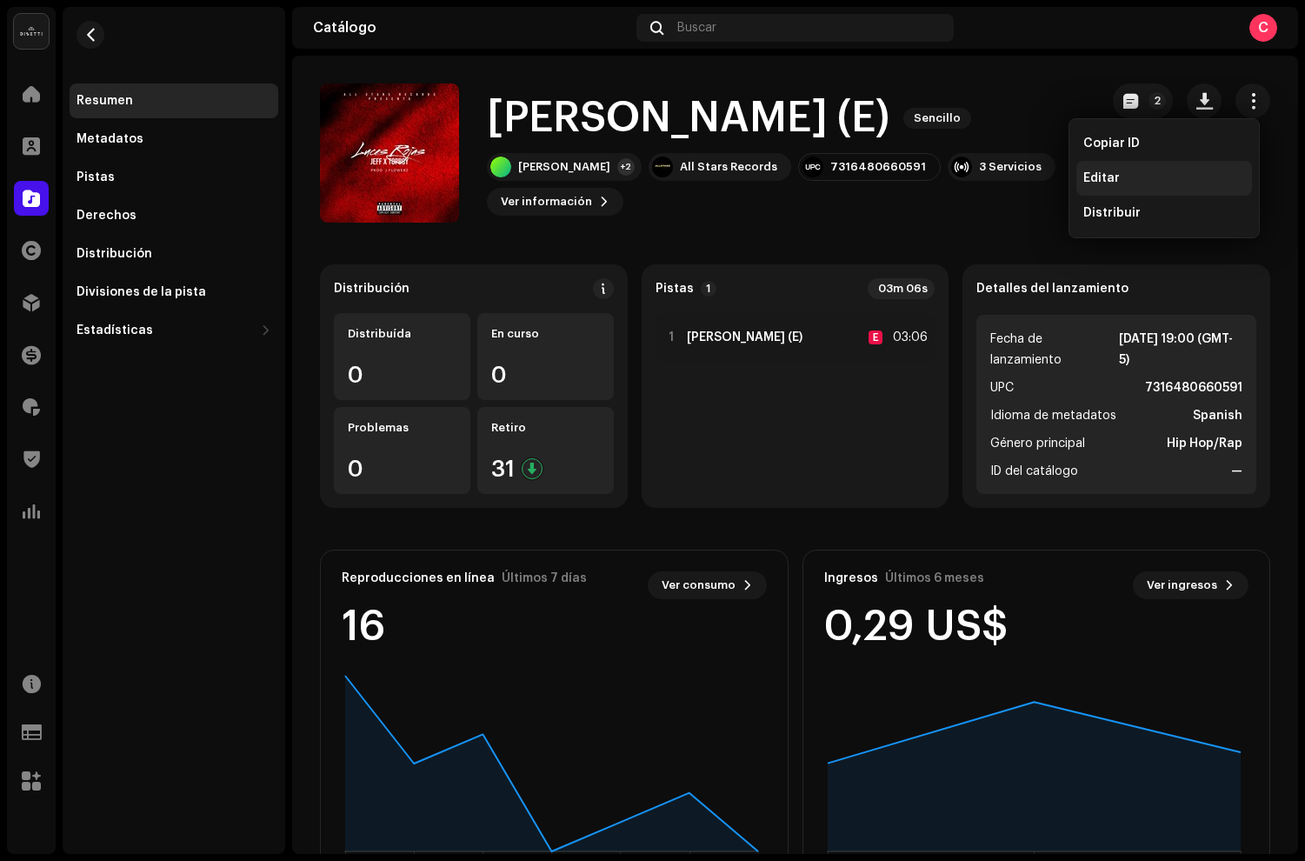
click at [1111, 168] on div "Editar" at bounding box center [1165, 178] width 176 height 35
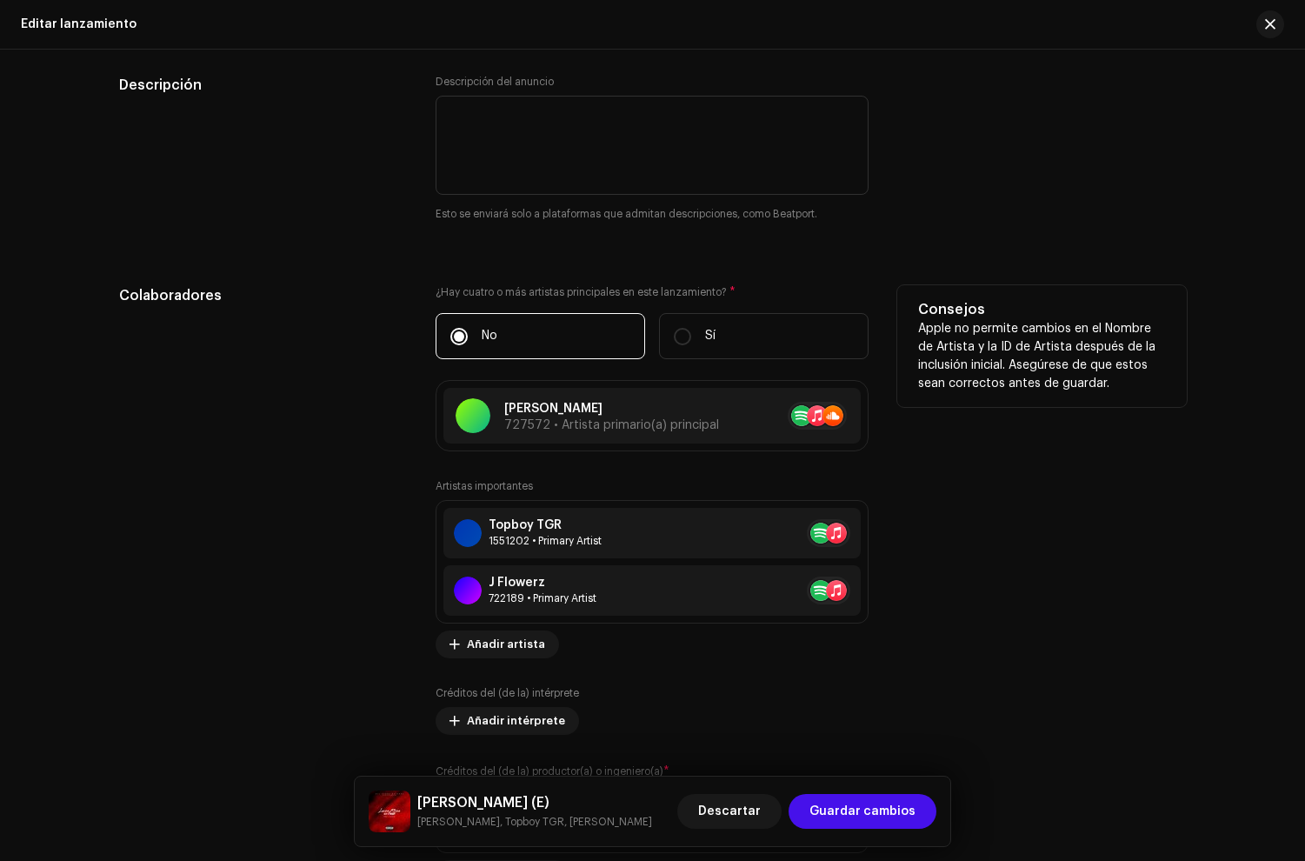
scroll to position [1578, 0]
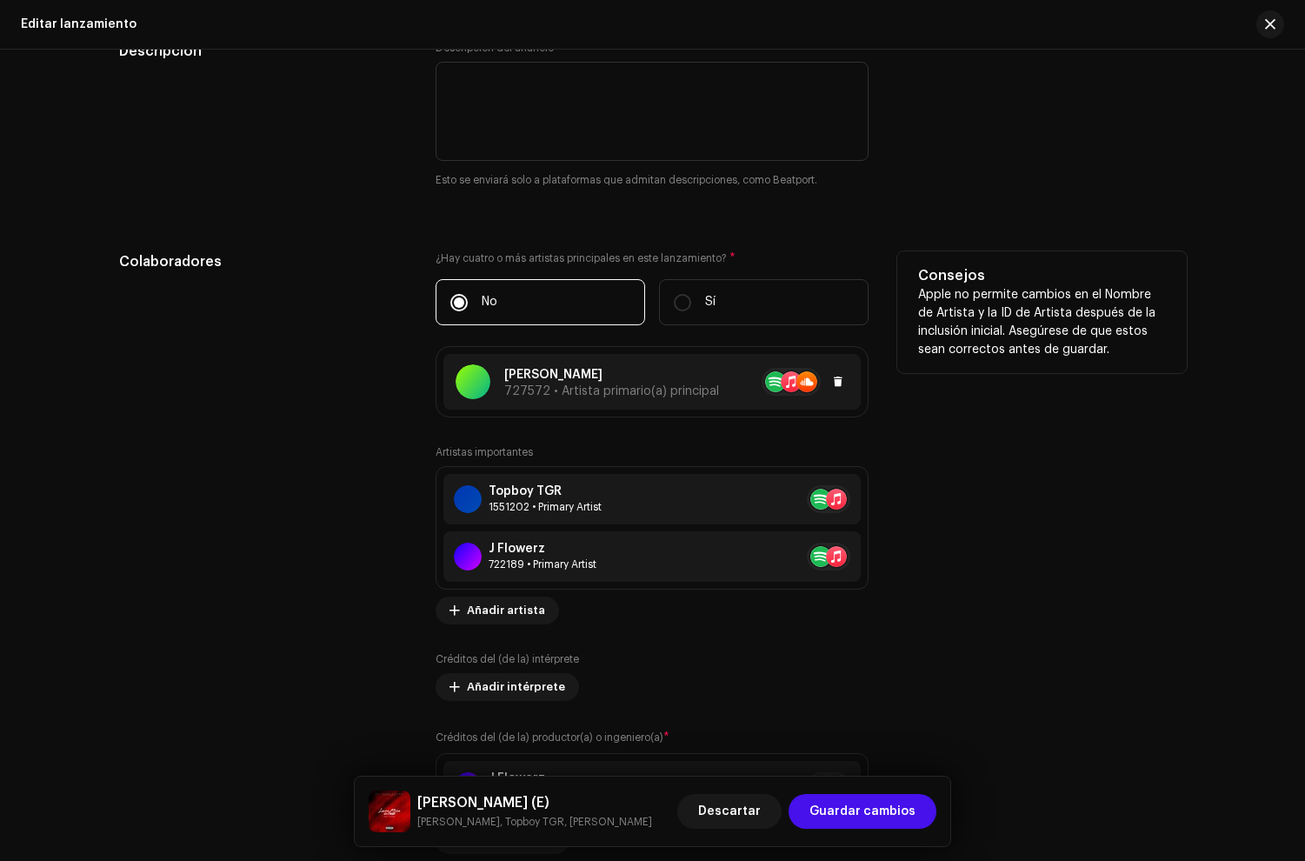
click at [528, 383] on p "[PERSON_NAME]" at bounding box center [611, 375] width 215 height 18
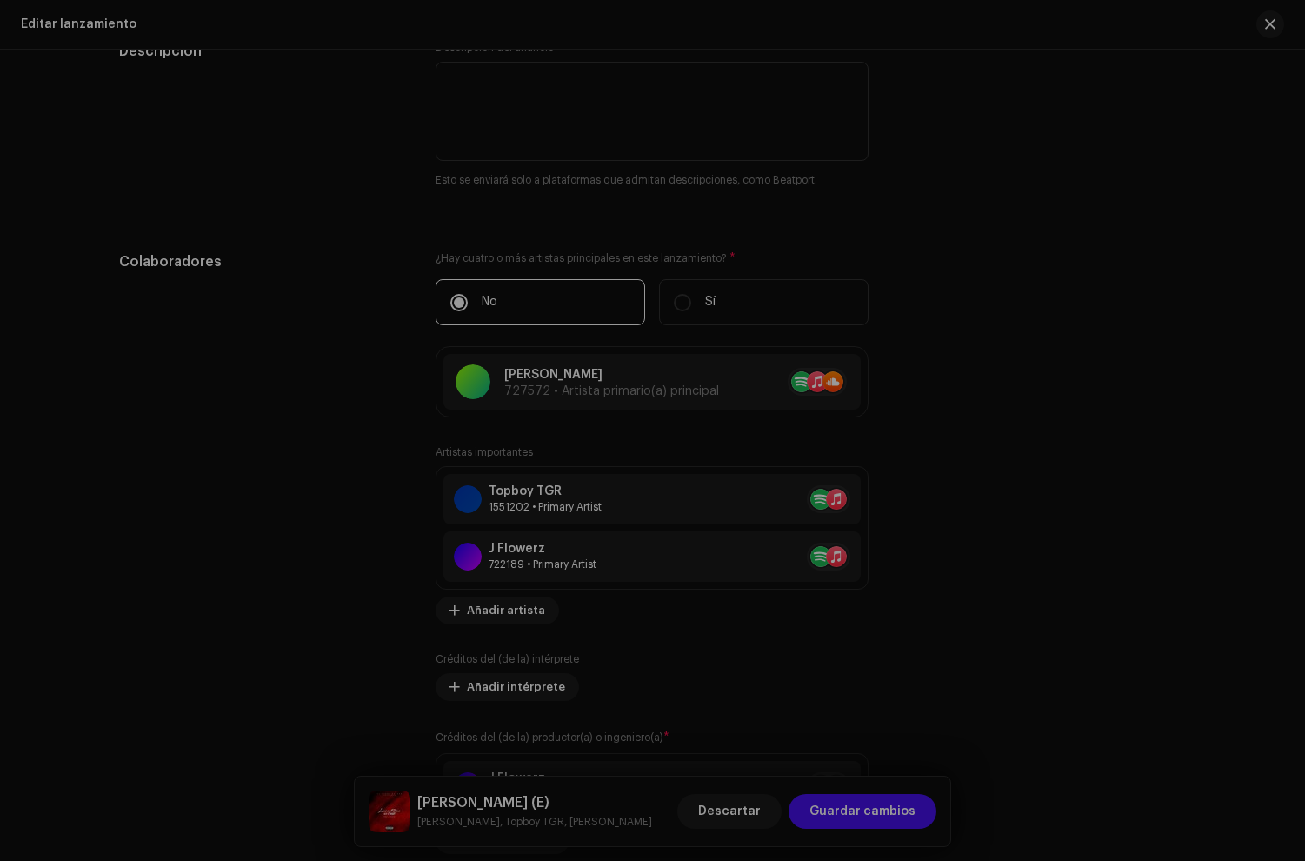
click at [273, 346] on div "Actualizar Artista primario(a) principal El nombre del (de la) artista * Jeff 7…" at bounding box center [652, 430] width 1305 height 861
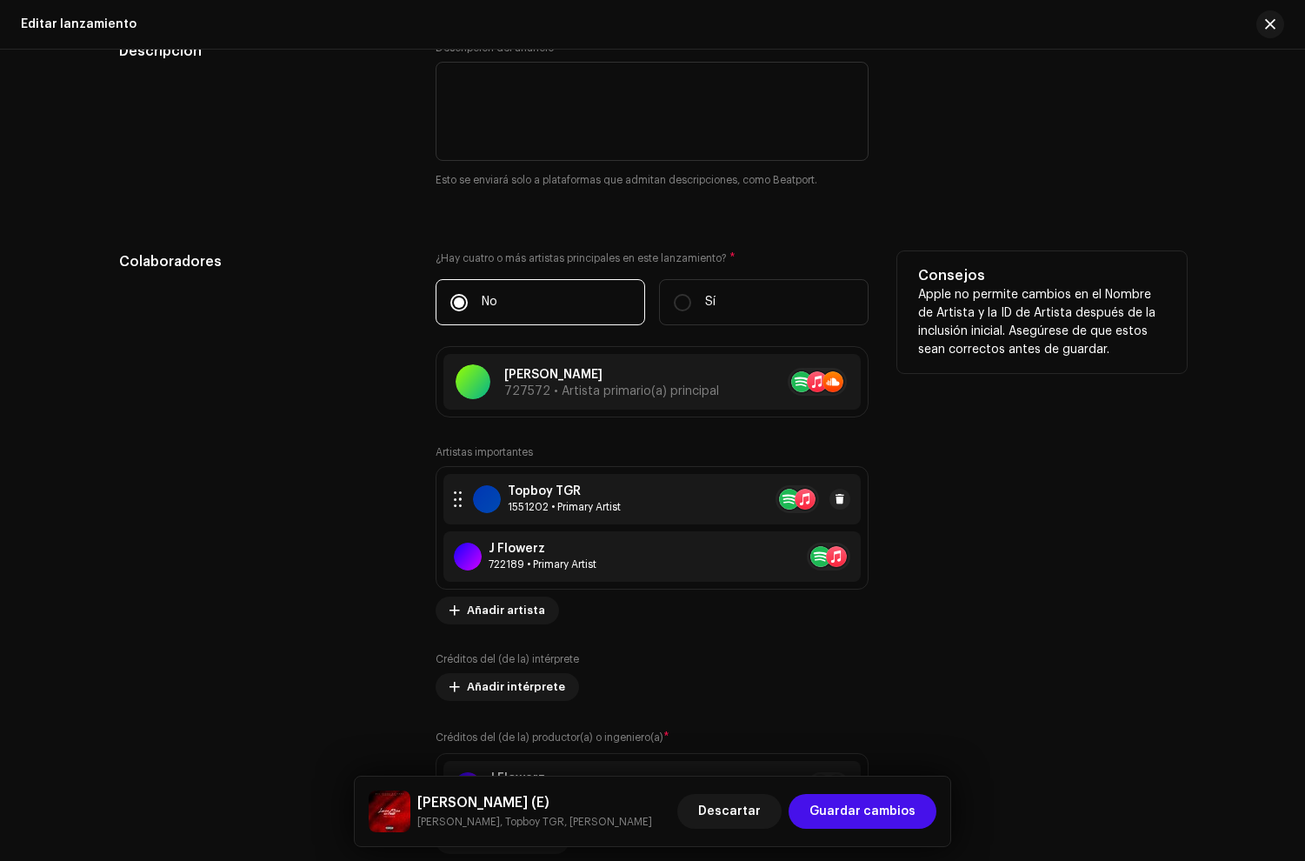
click at [513, 496] on div "Topboy TGR" at bounding box center [564, 491] width 113 height 14
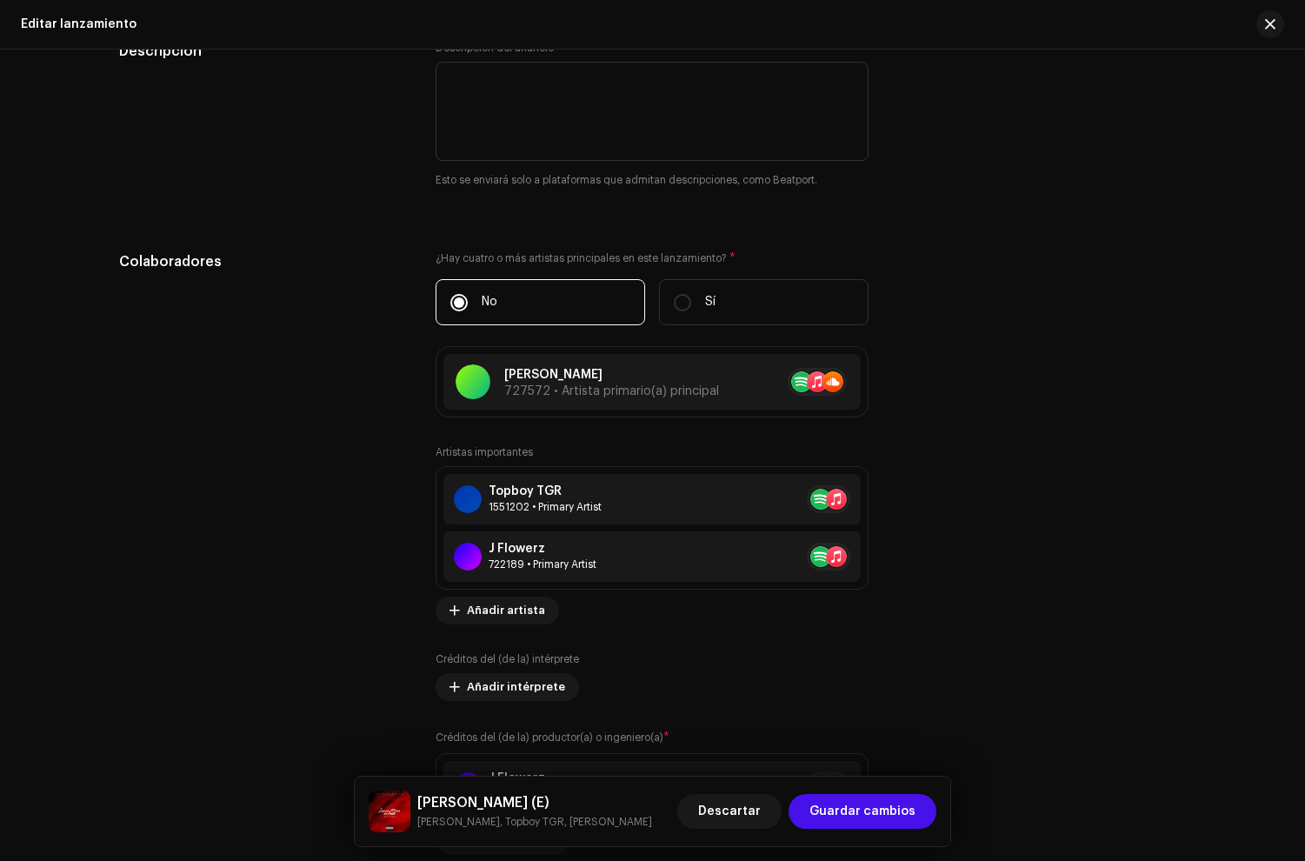
click at [297, 457] on div "Actualizar artista importante Rol * Primary Artist Nombre * Topboy TGR 1551202 …" at bounding box center [652, 430] width 1305 height 861
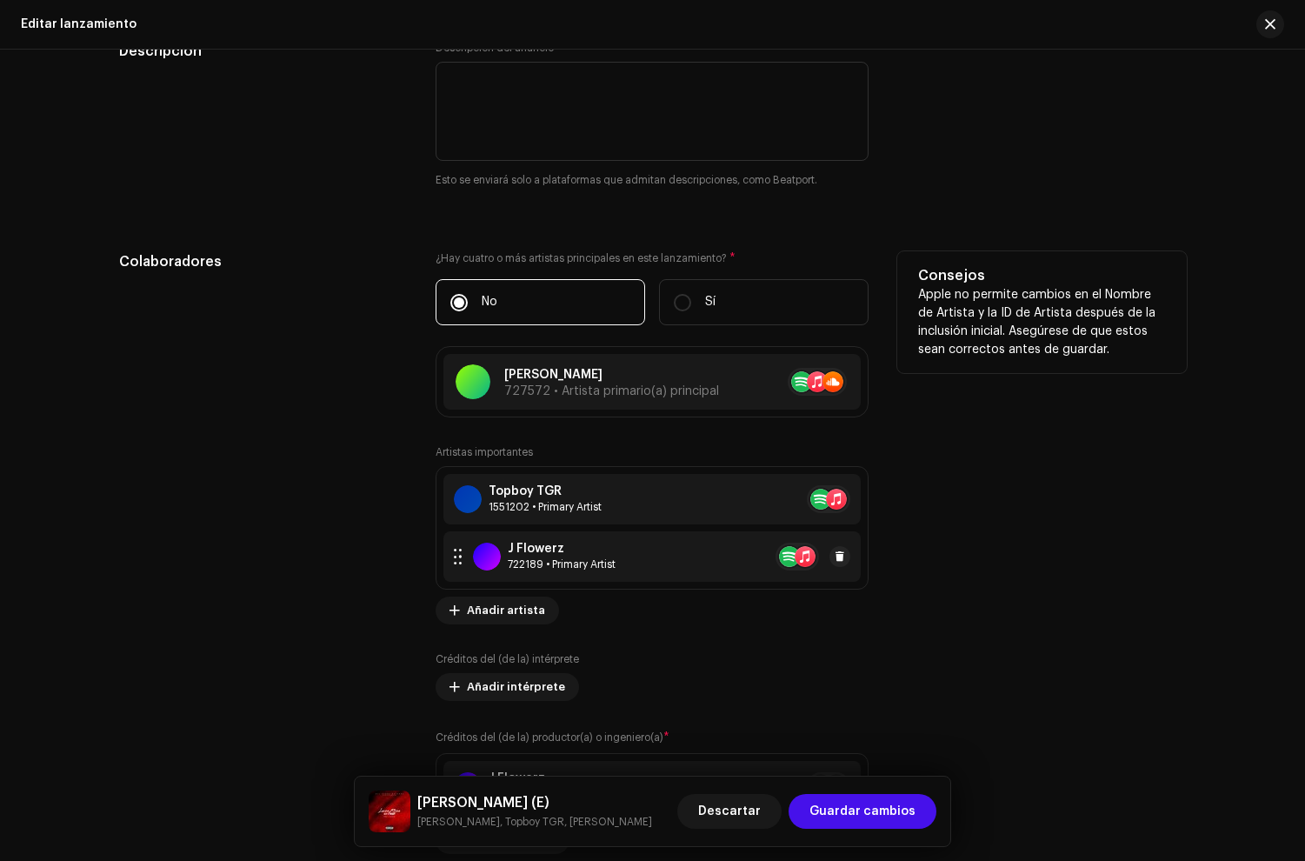
click at [524, 567] on div "722189 • Primary Artist" at bounding box center [562, 564] width 108 height 14
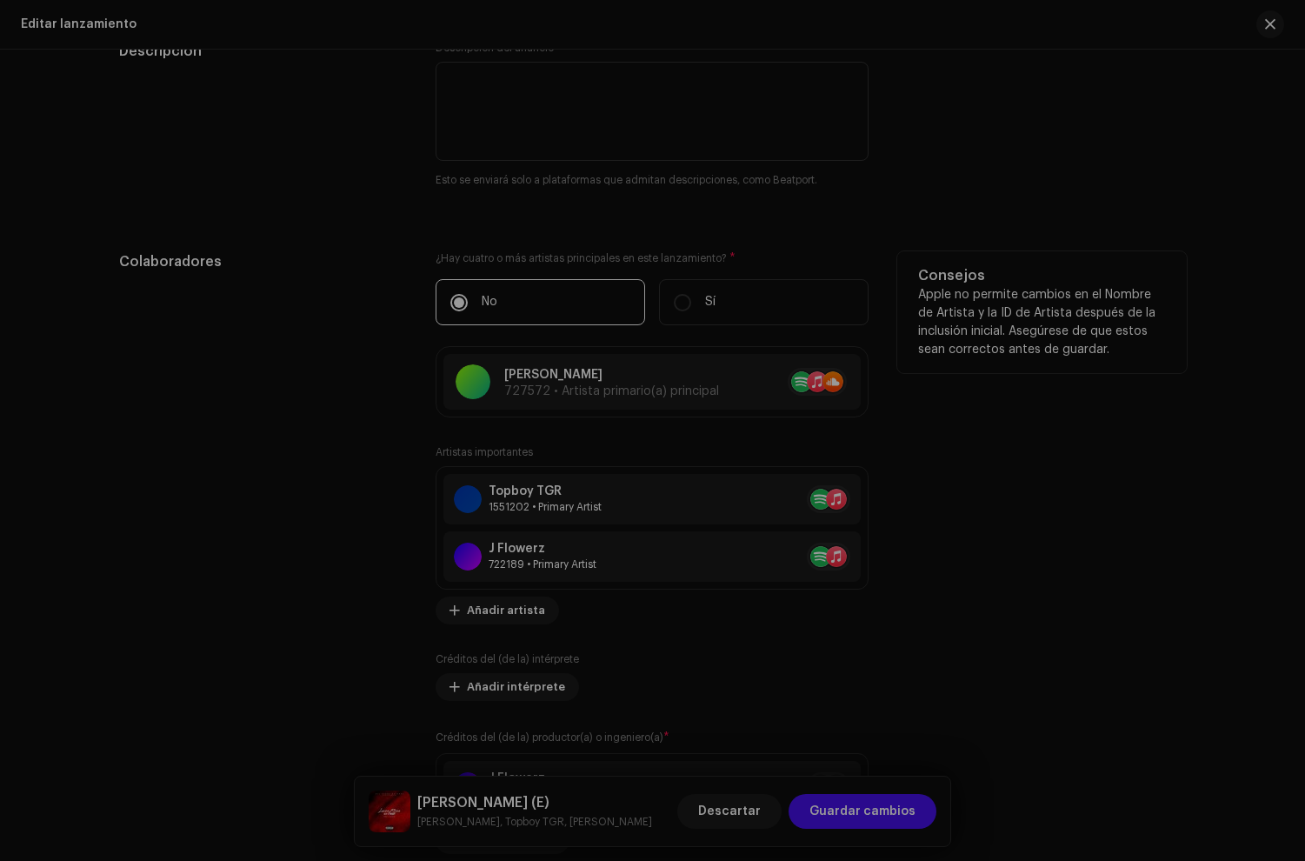
drag, startPoint x: 265, startPoint y: 465, endPoint x: 352, endPoint y: 477, distance: 87.7
click at [267, 465] on div "Actualizar artista importante Rol * Primary Artist Nombre * J Flowerz 722189 Añ…" at bounding box center [652, 430] width 1305 height 861
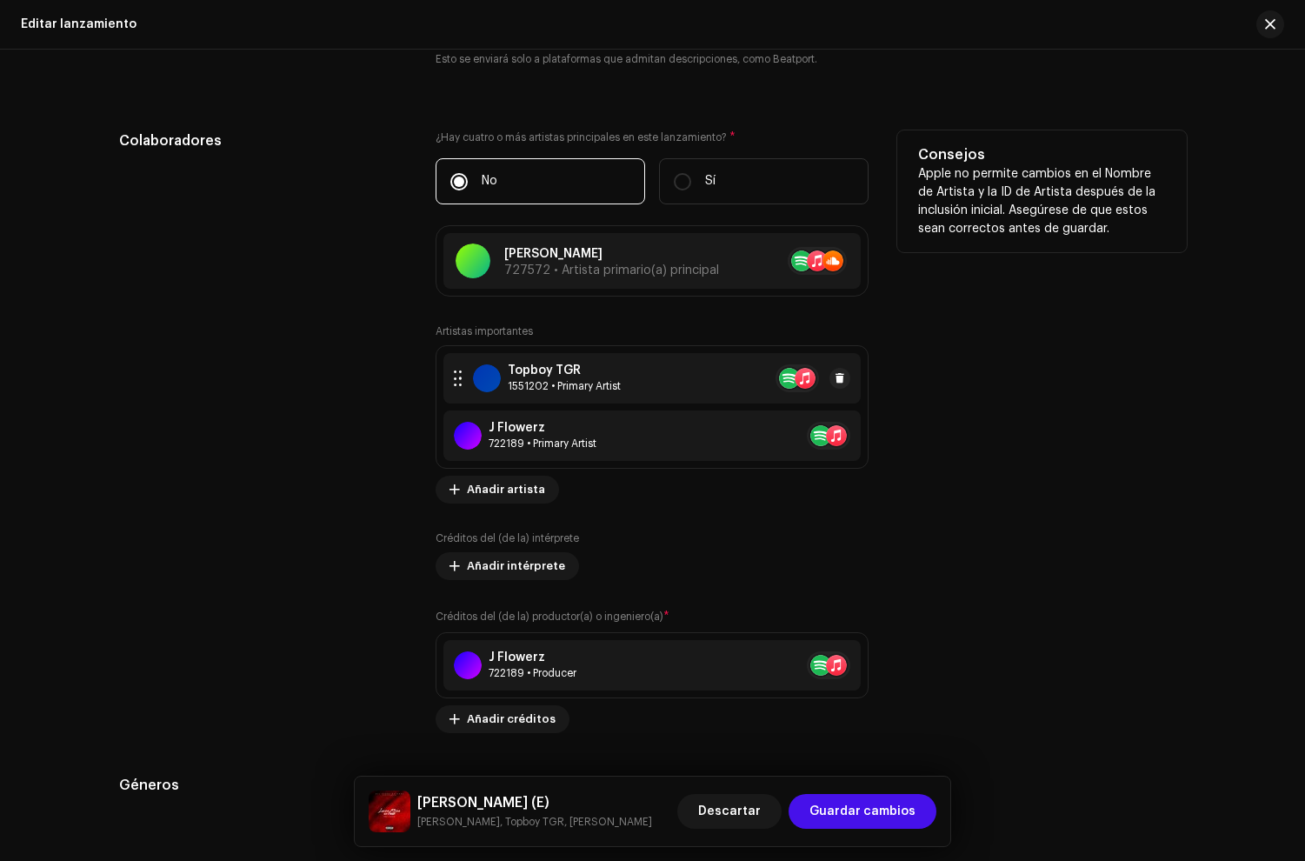
scroll to position [1731, 0]
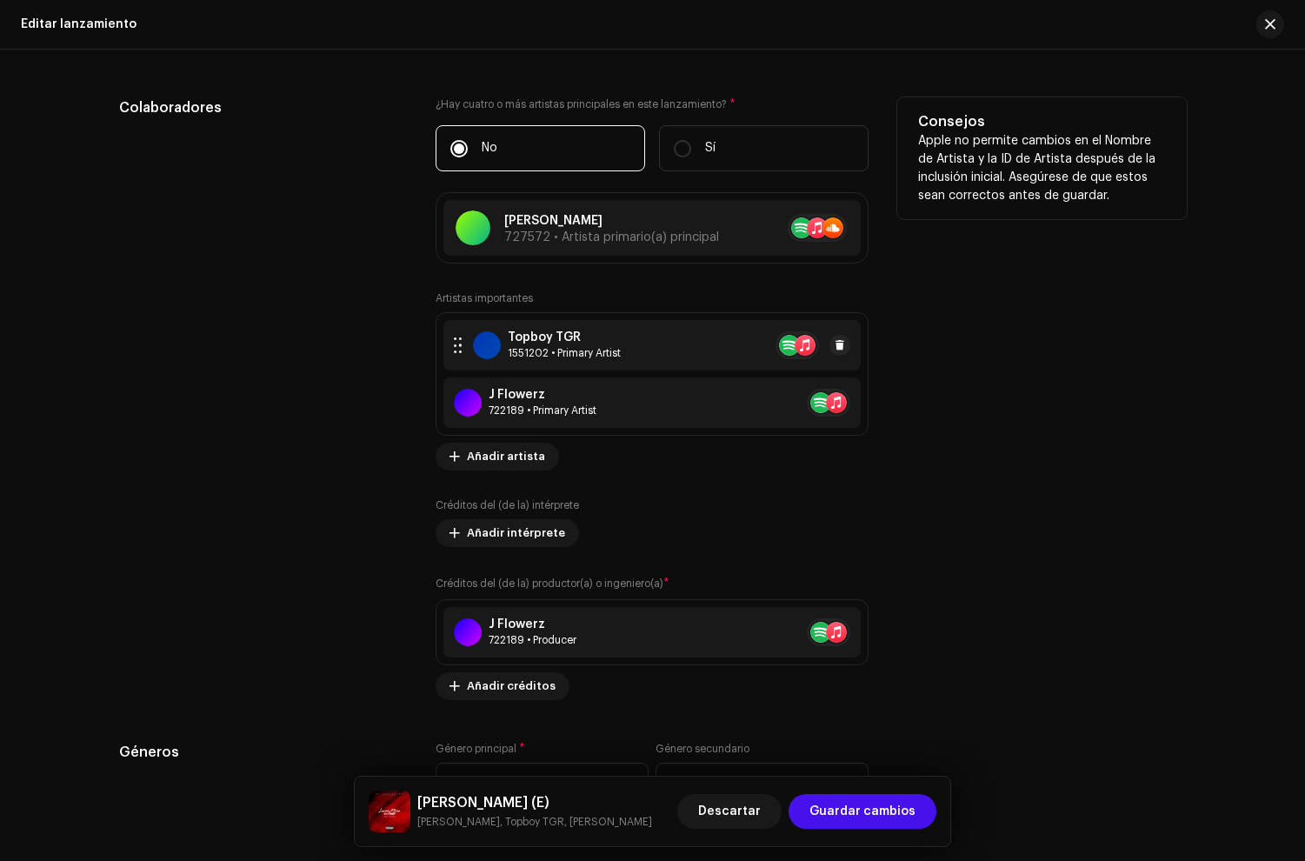
click at [576, 370] on div "Topboy TGR 1551202 • Primary Artist" at bounding box center [652, 345] width 417 height 50
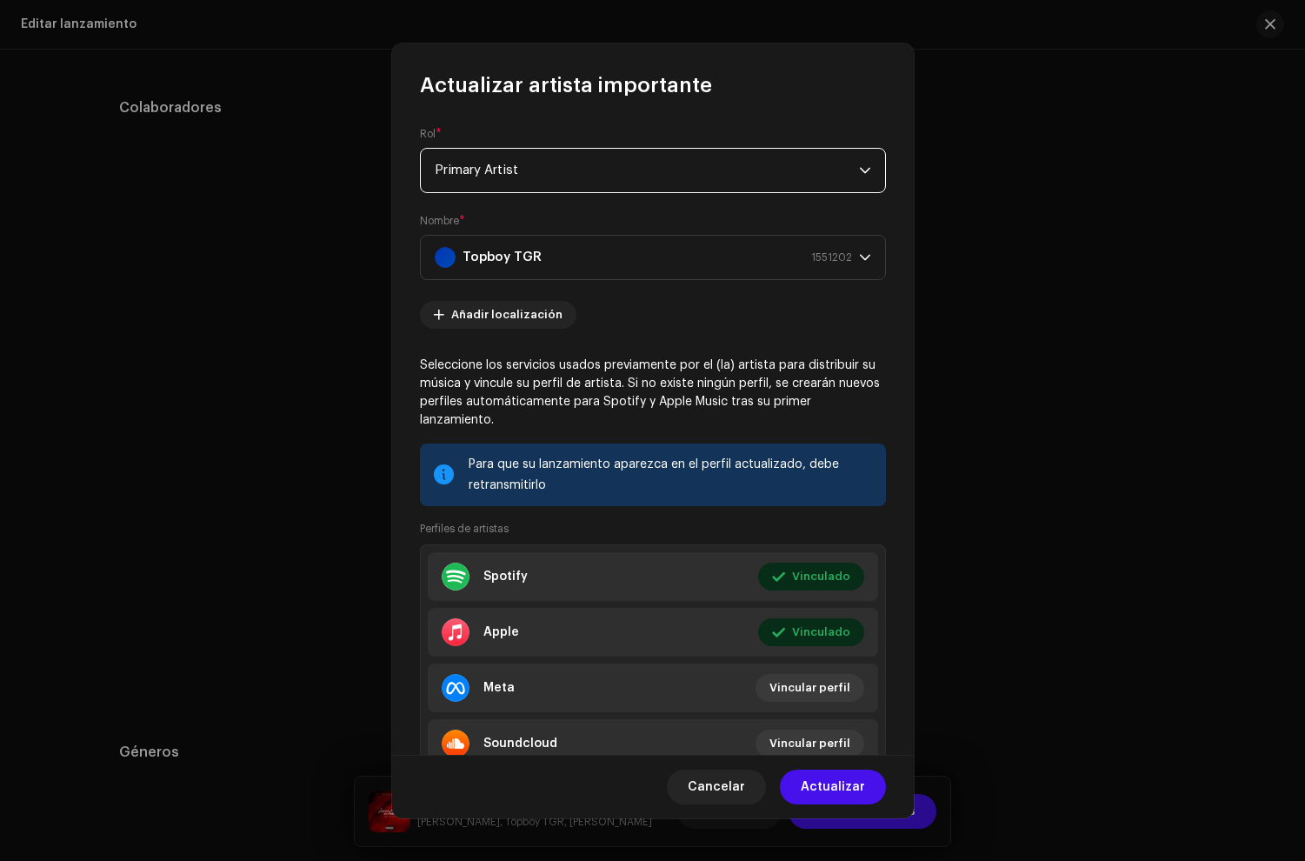
click at [517, 162] on span "Primary Artist" at bounding box center [647, 170] width 424 height 43
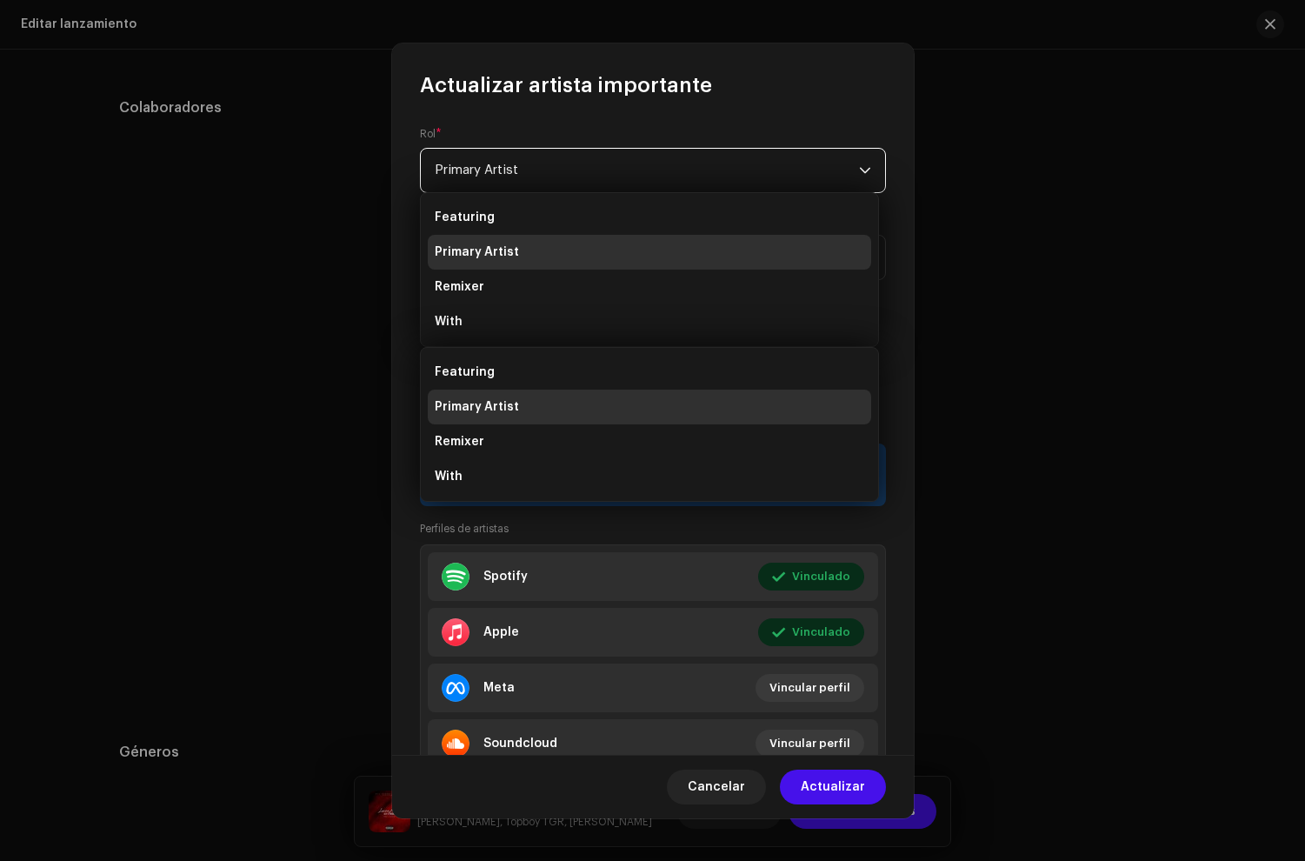
scroll to position [1, 0]
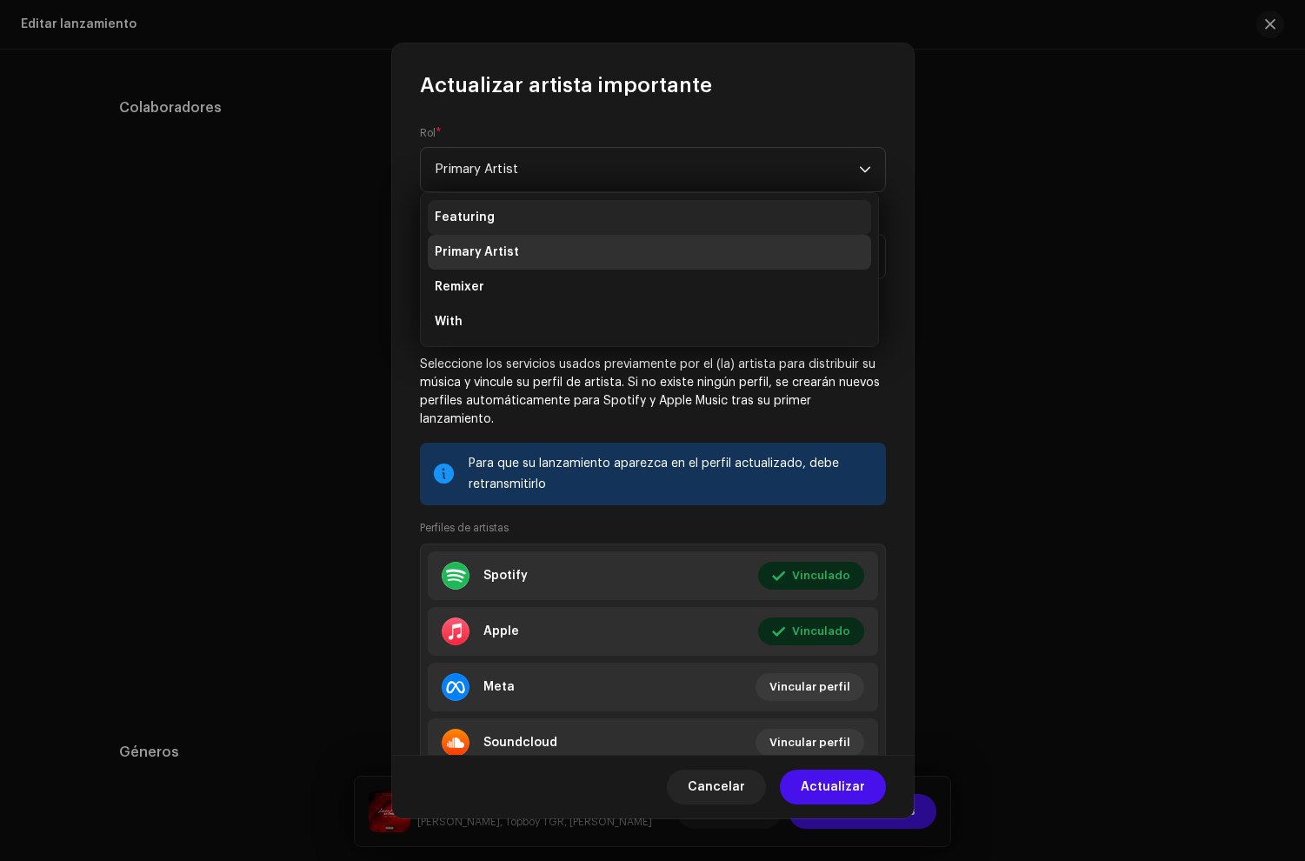
click at [495, 218] on li "Featuring" at bounding box center [650, 217] width 444 height 35
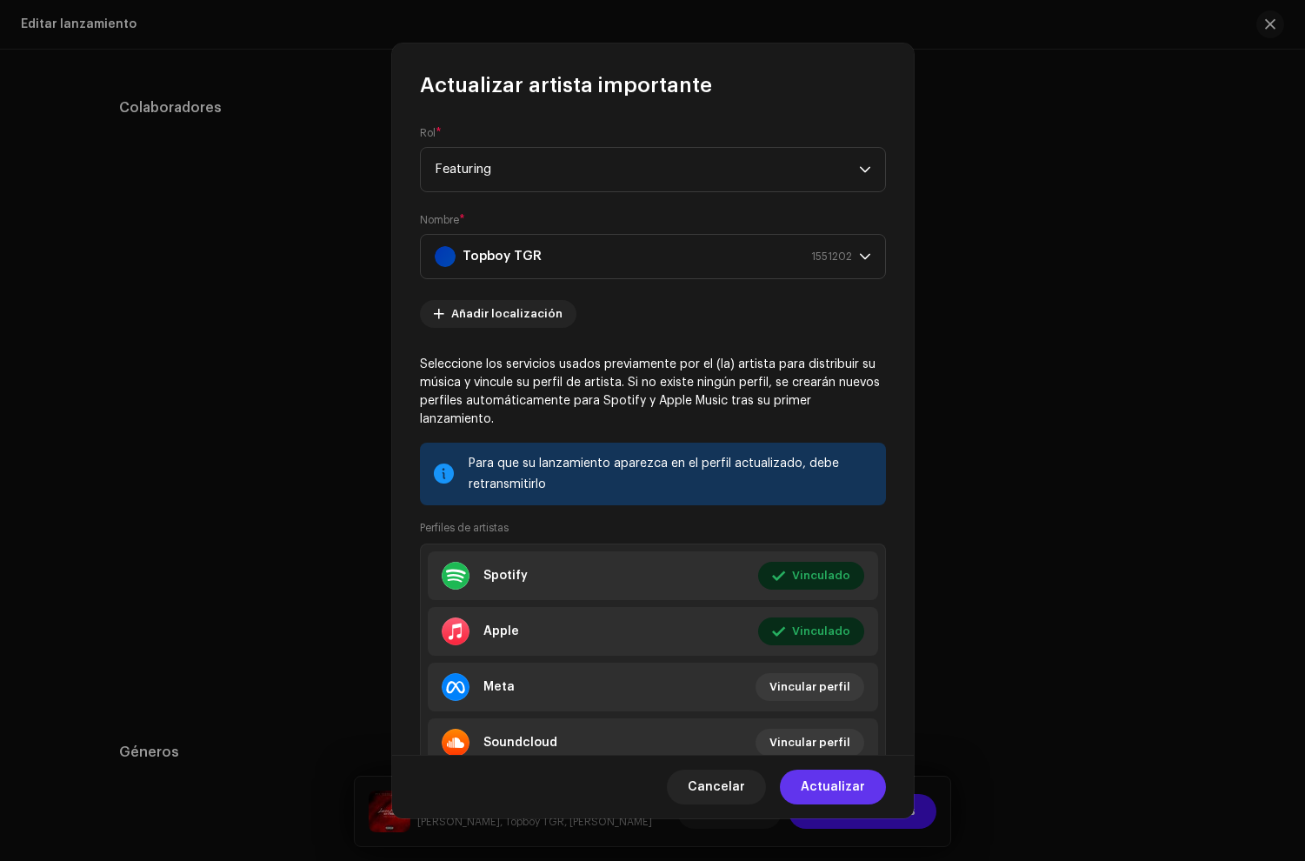
click at [837, 787] on span "Actualizar" at bounding box center [833, 787] width 64 height 35
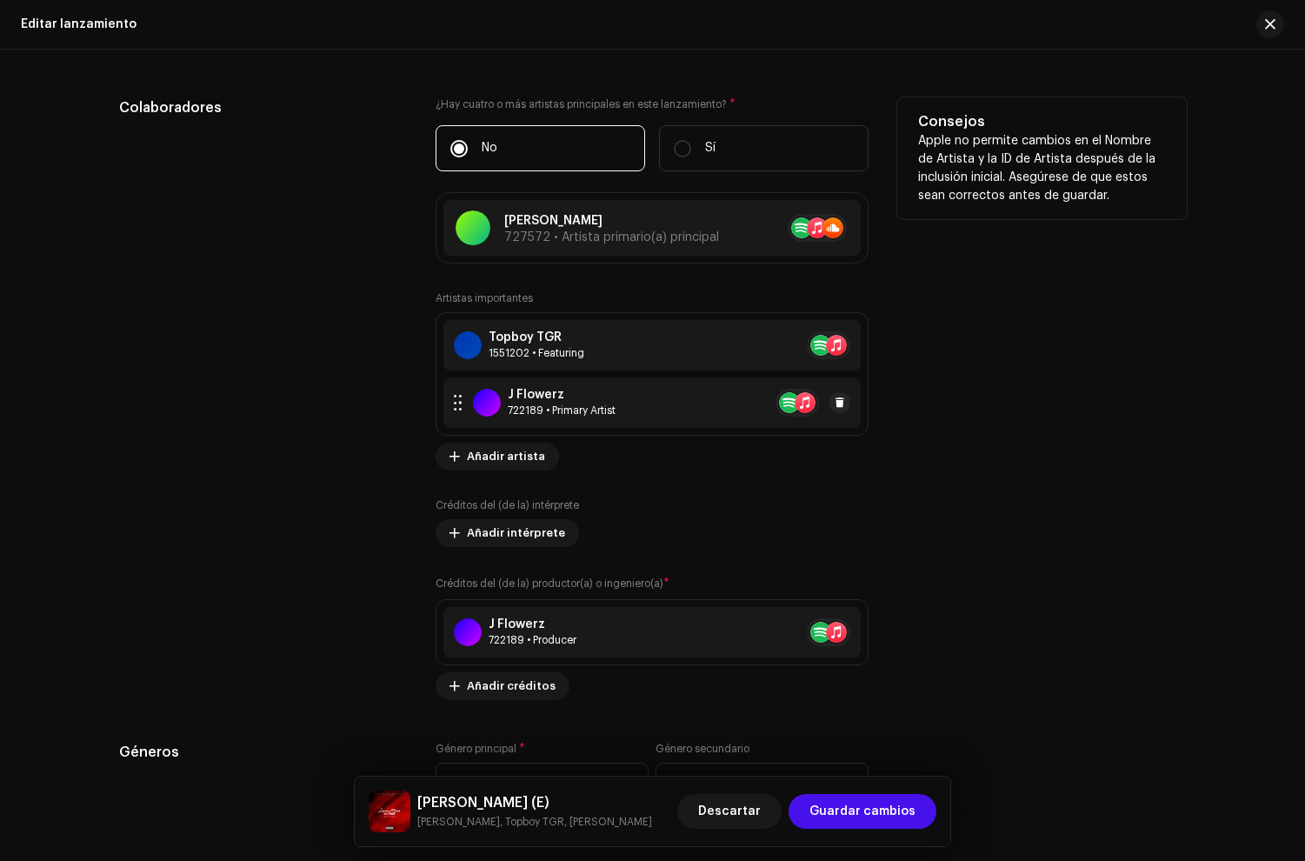
click at [518, 400] on div "J Flowerz" at bounding box center [562, 395] width 108 height 14
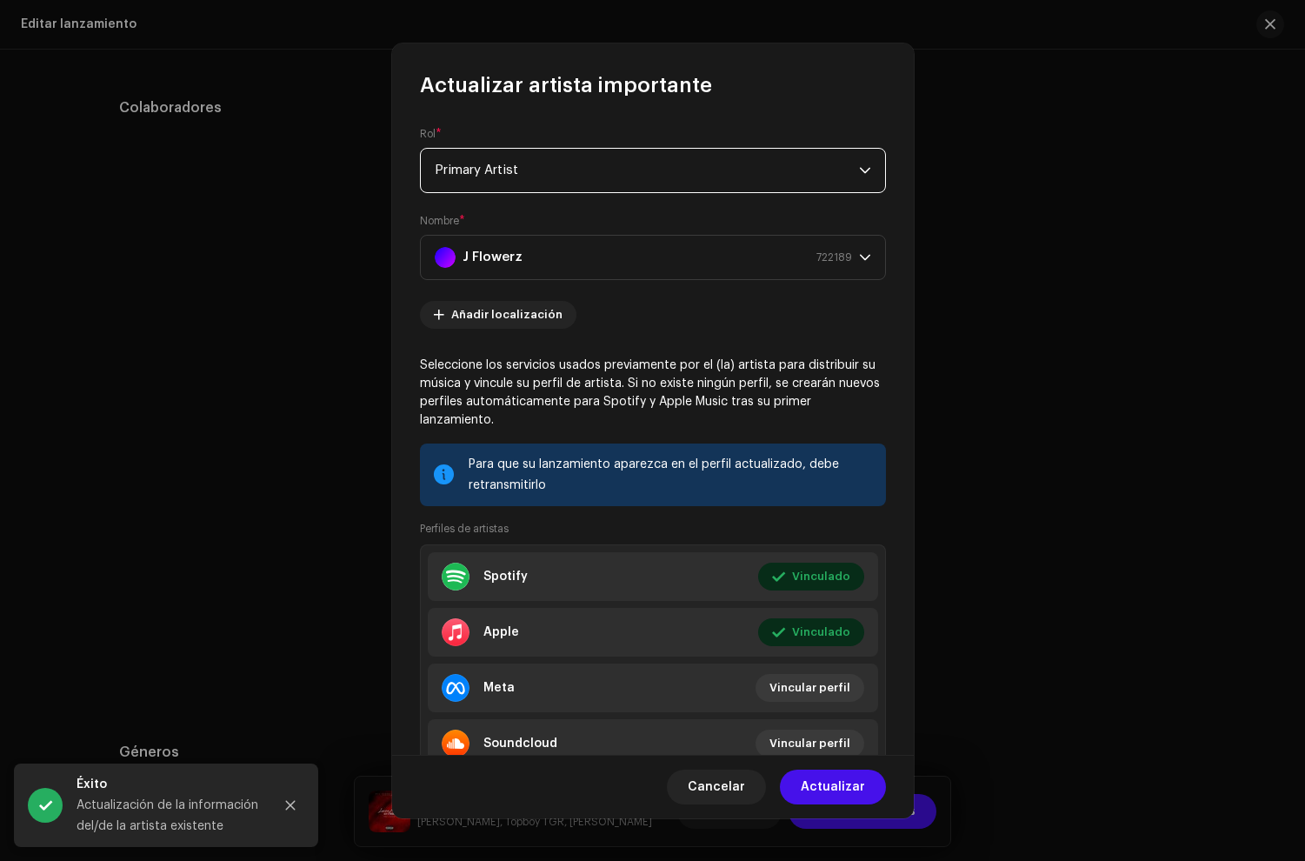
click at [510, 186] on span "Primary Artist" at bounding box center [647, 170] width 424 height 43
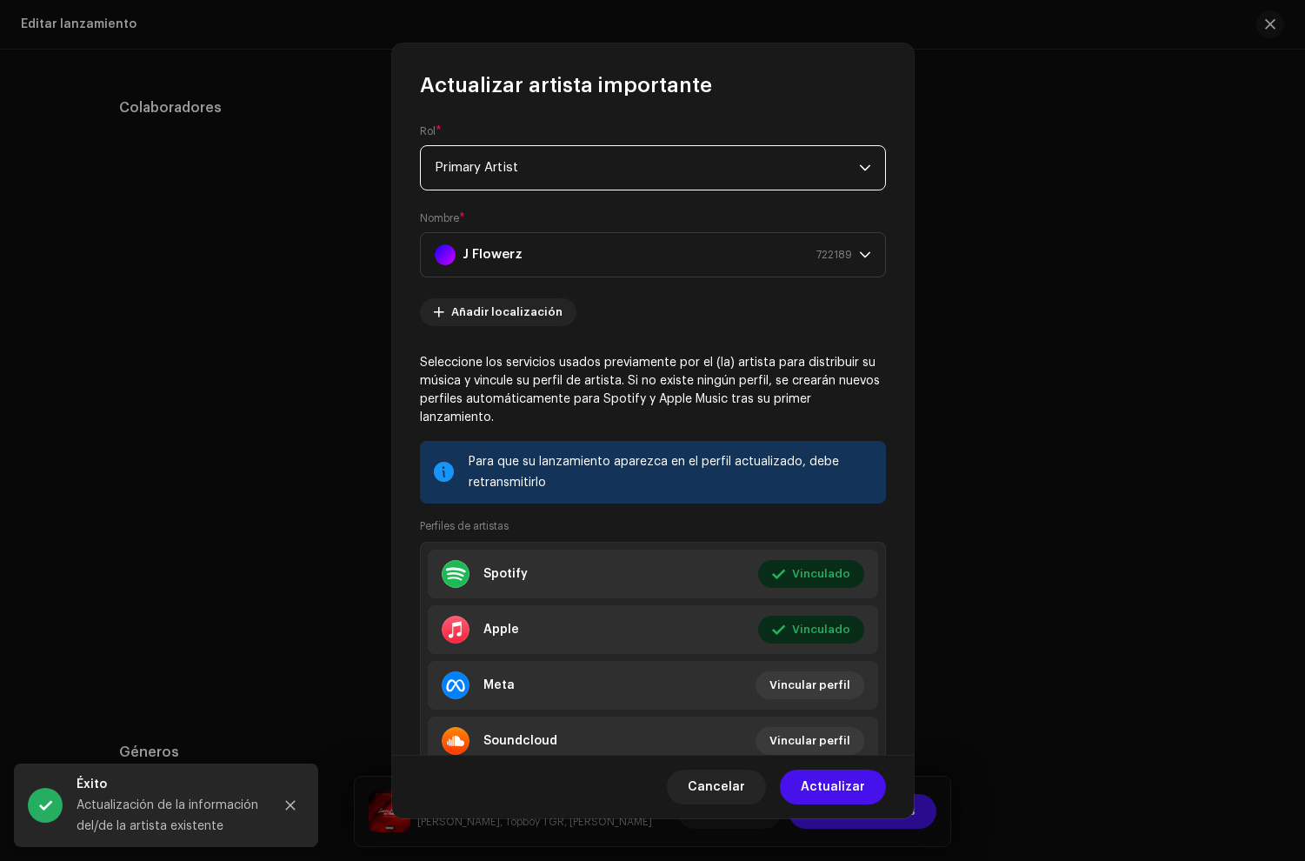
click at [490, 170] on span "Primary Artist" at bounding box center [647, 167] width 424 height 43
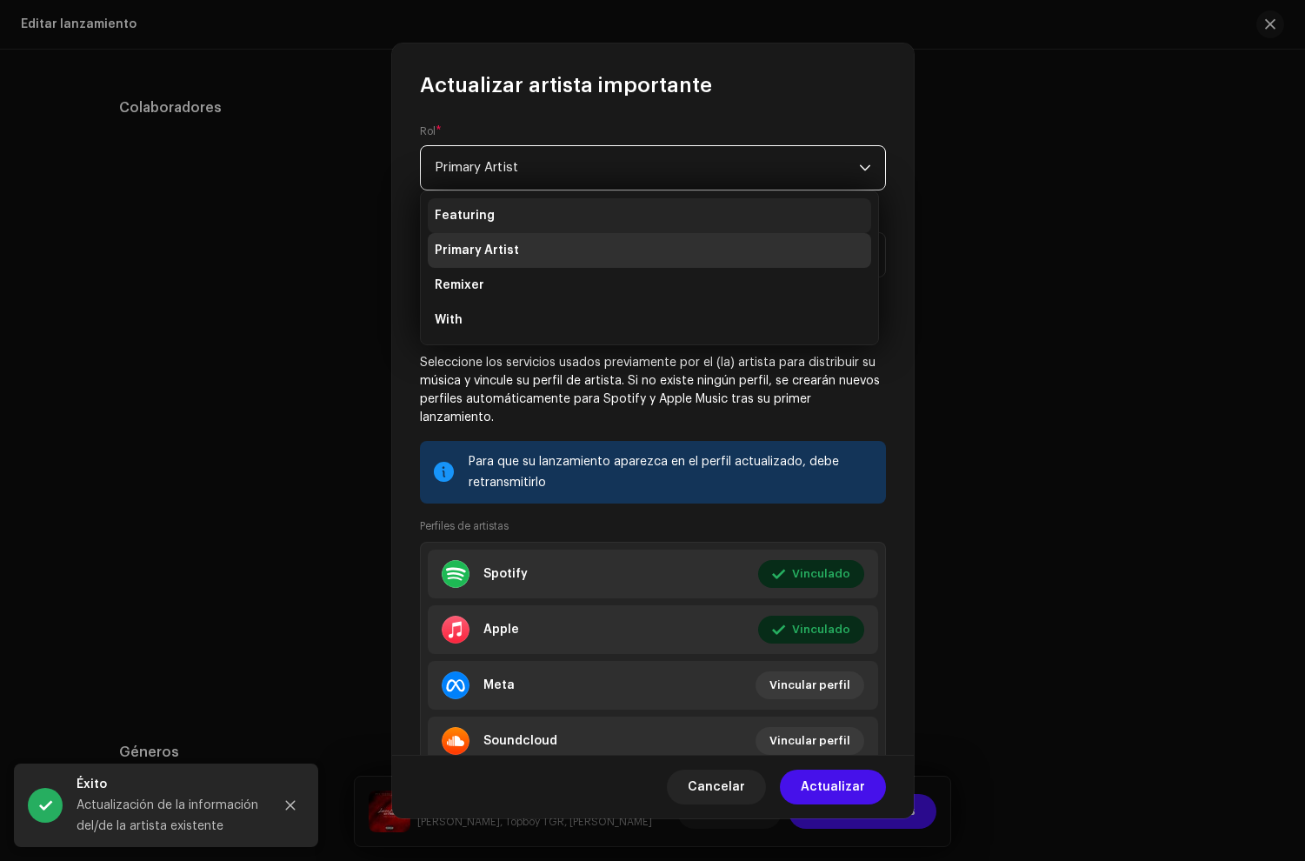
click at [484, 212] on span "Featuring" at bounding box center [465, 215] width 60 height 17
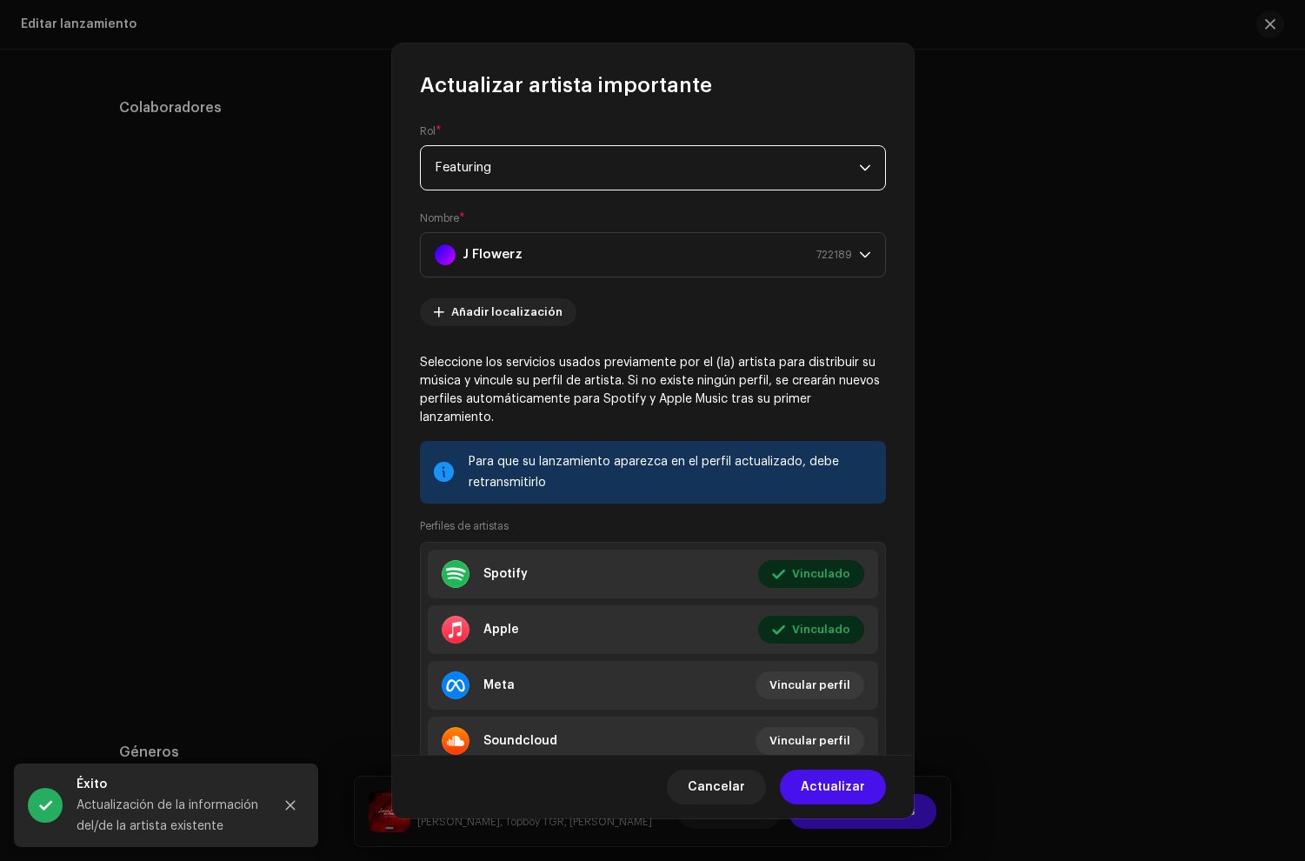
drag, startPoint x: 846, startPoint y: 777, endPoint x: 808, endPoint y: 746, distance: 49.4
click at [846, 777] on span "Actualizar" at bounding box center [833, 787] width 64 height 35
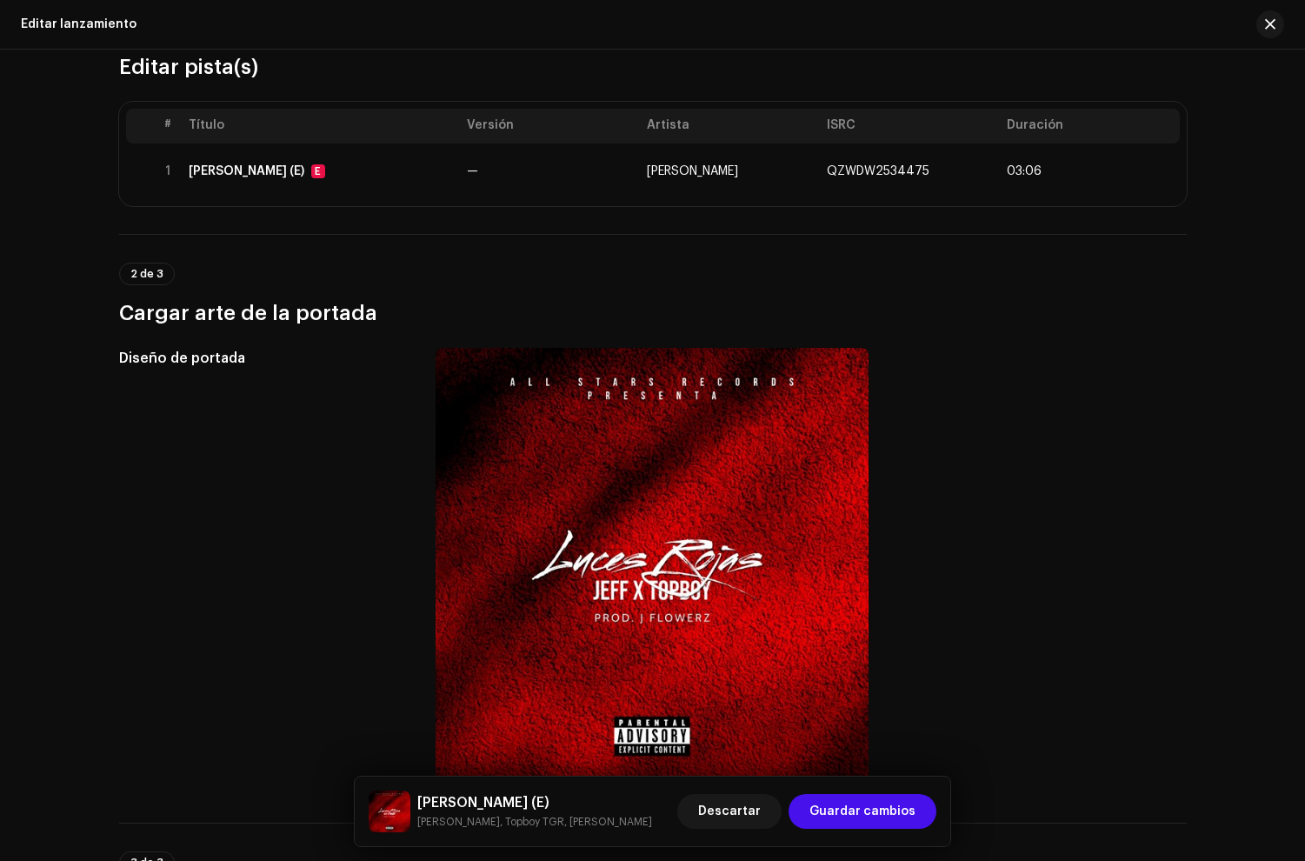
scroll to position [0, 0]
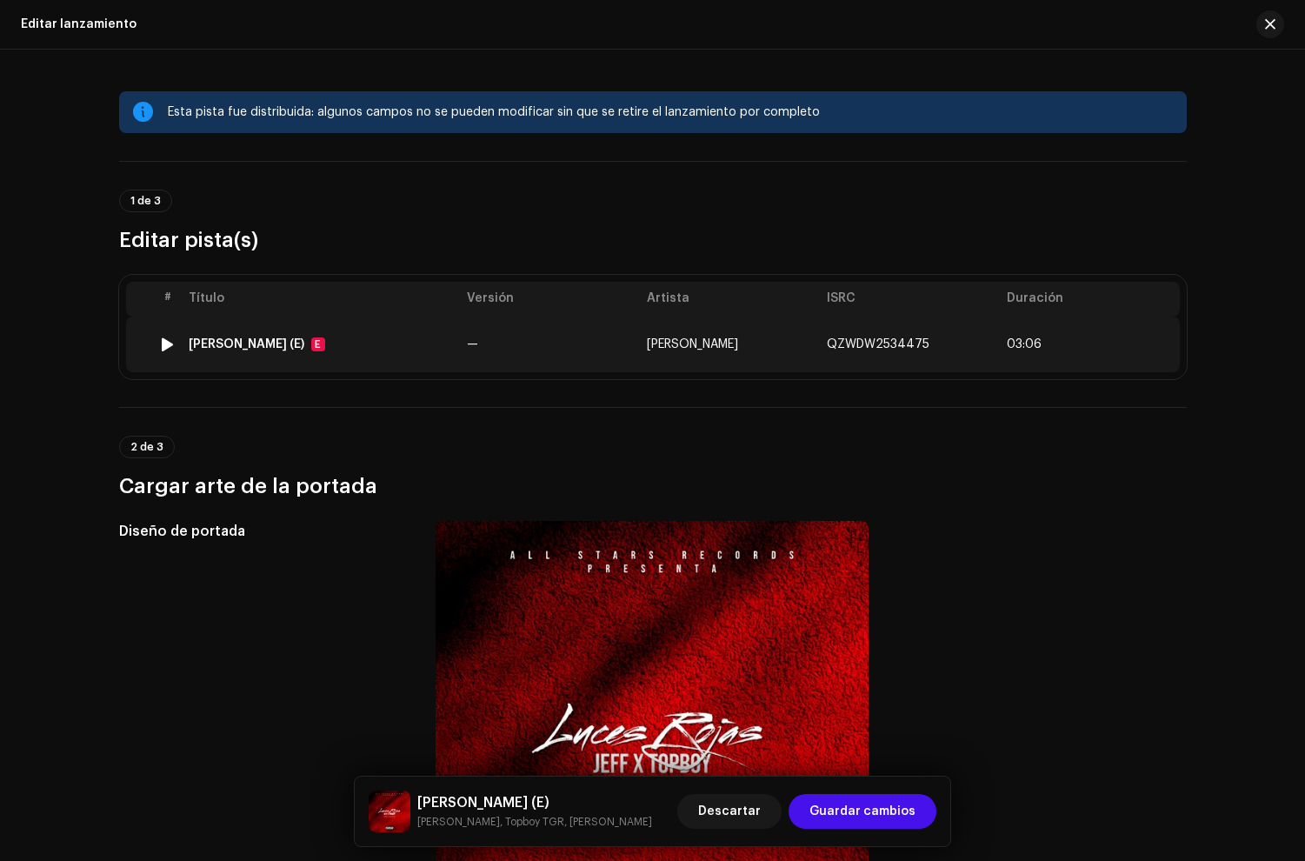
click at [344, 357] on td "Luces Rojas (E) E" at bounding box center [321, 345] width 278 height 56
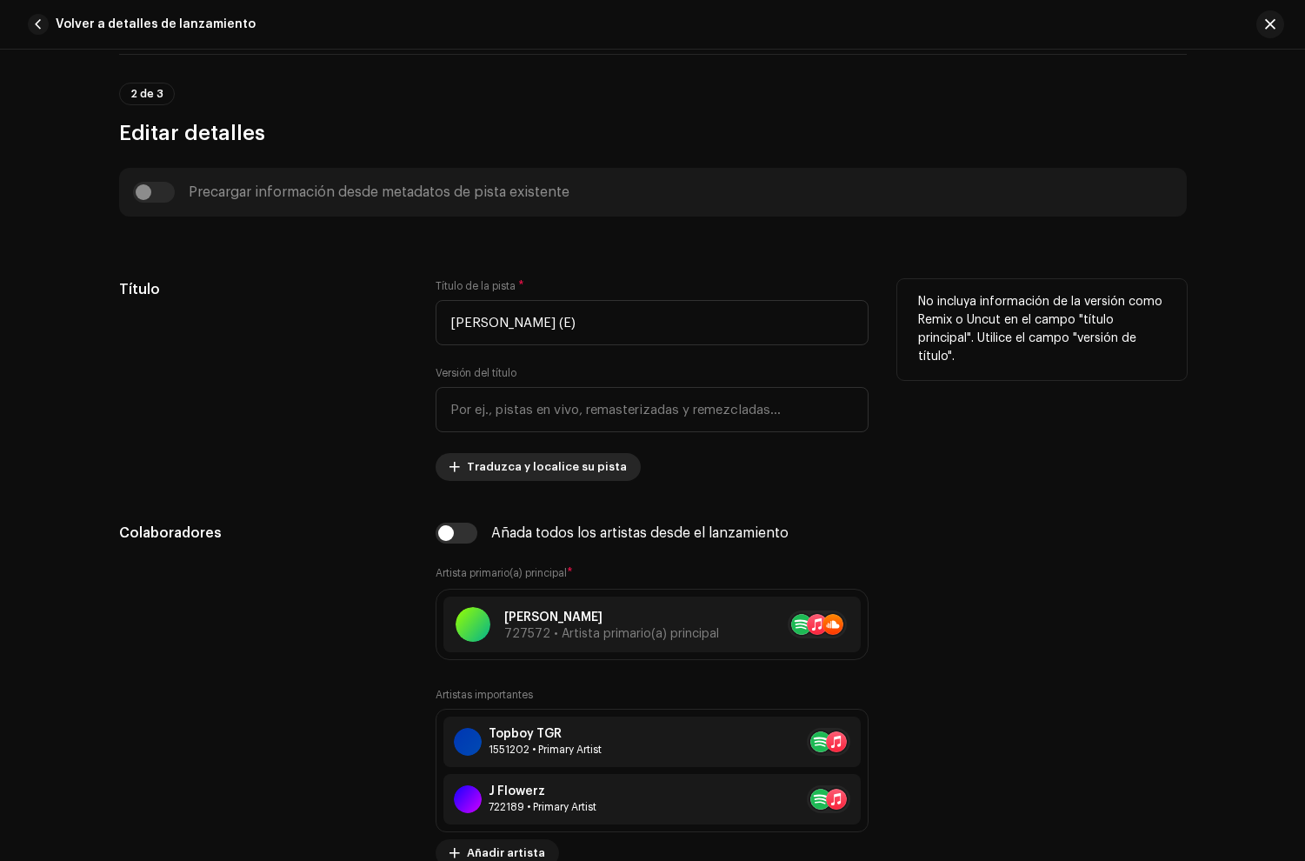
scroll to position [878, 0]
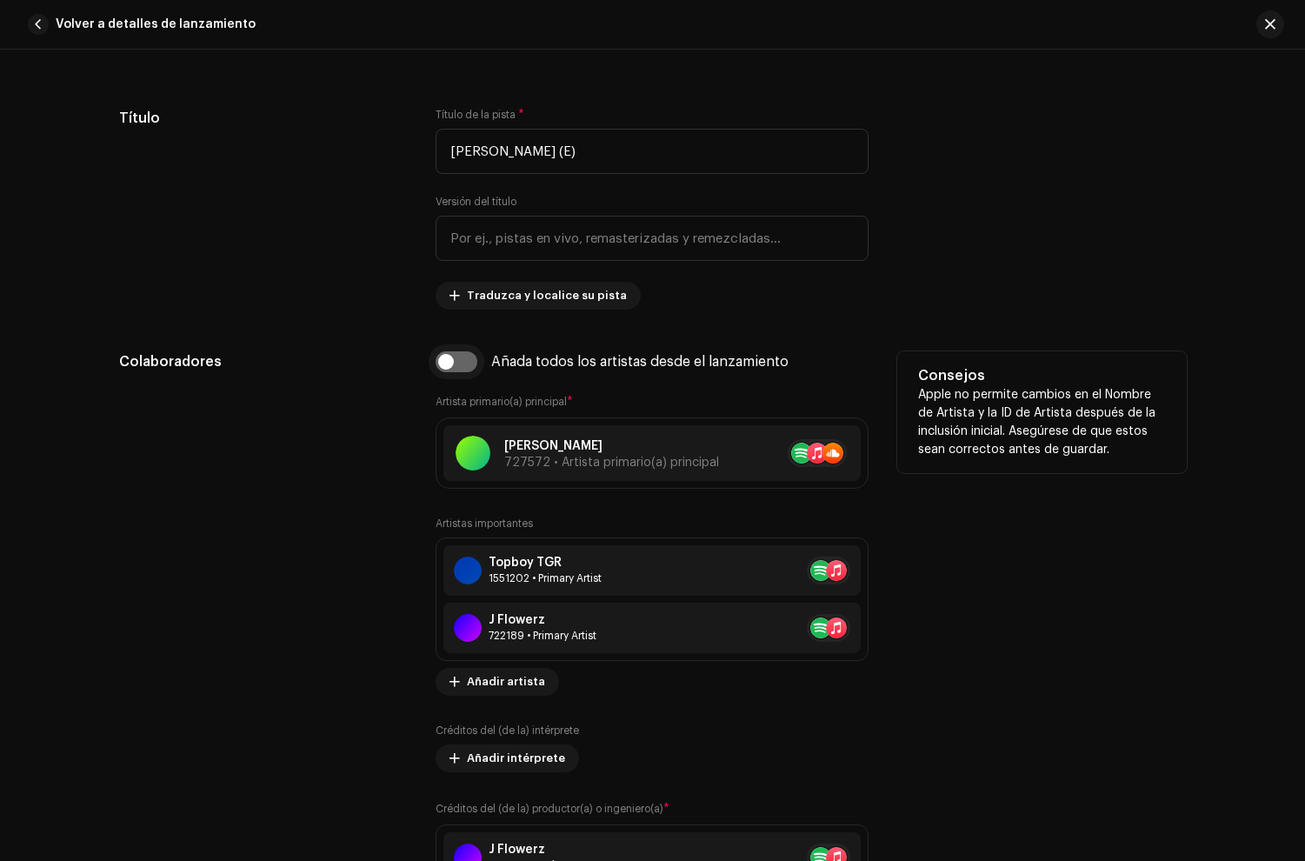
click at [450, 364] on input "checkbox" at bounding box center [457, 361] width 42 height 21
checkbox input "true"
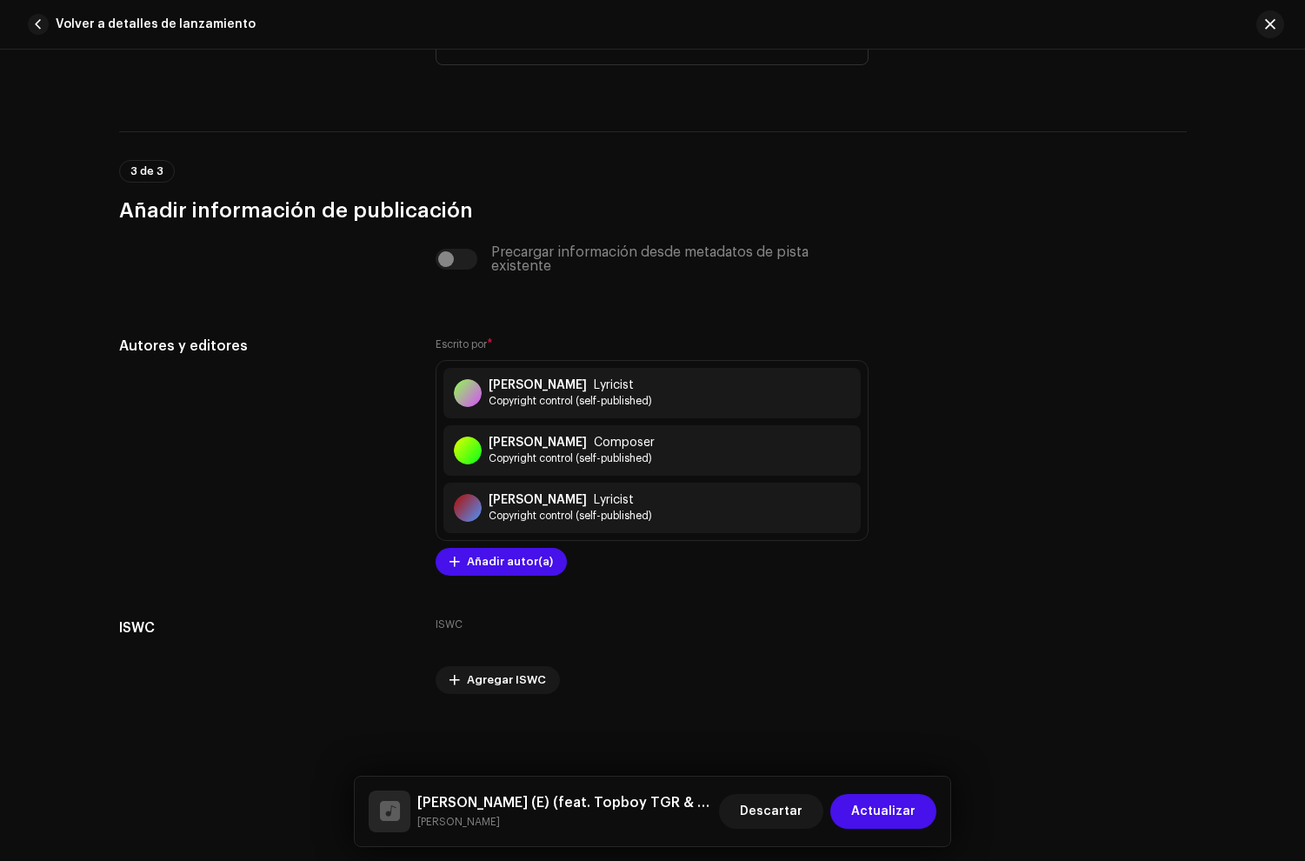
scroll to position [3693, 0]
click at [557, 404] on span "Copyright control (self-published)" at bounding box center [570, 401] width 163 height 14
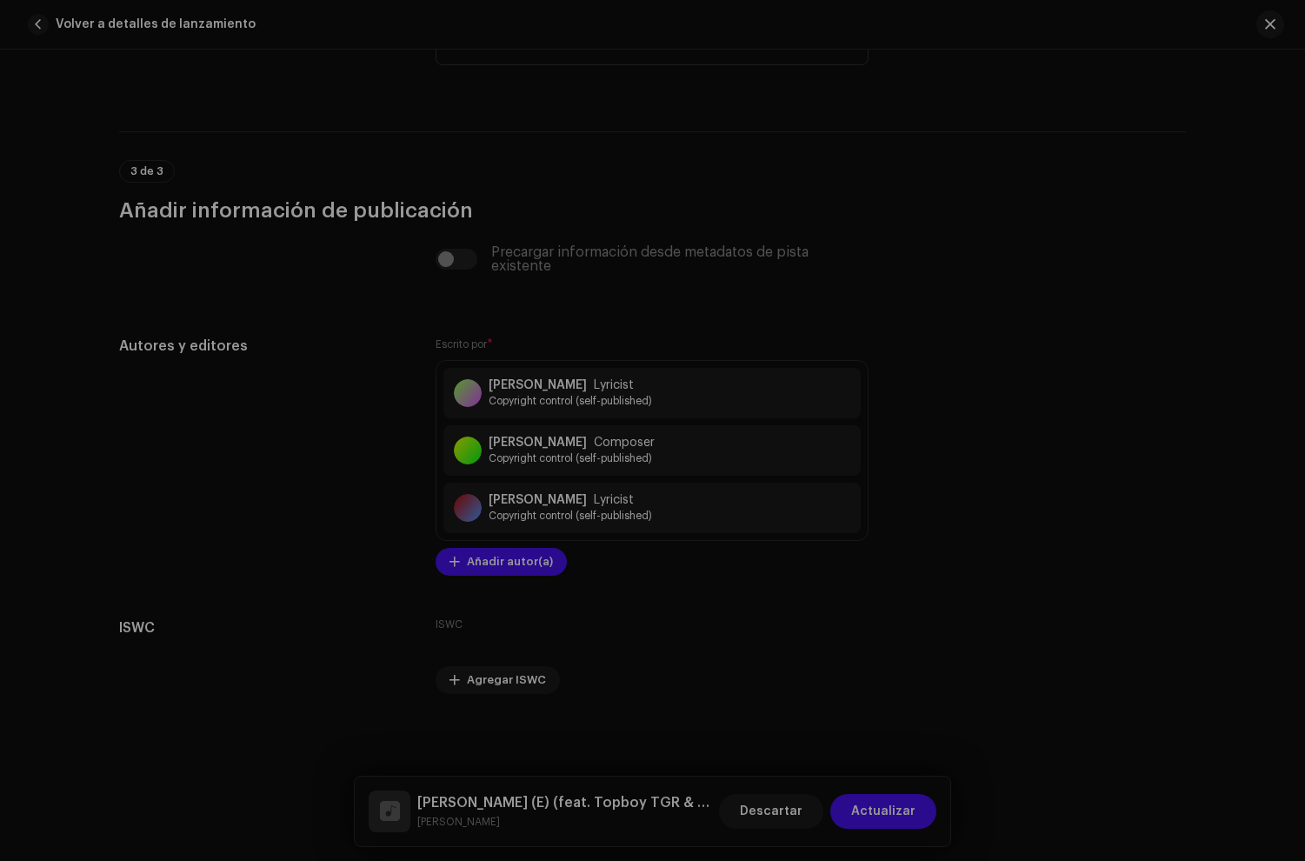
click at [1004, 186] on div "Guardar cambios Nombre del Autor ( DEBE ser el nombre de una persona y no de un…" at bounding box center [652, 430] width 1305 height 861
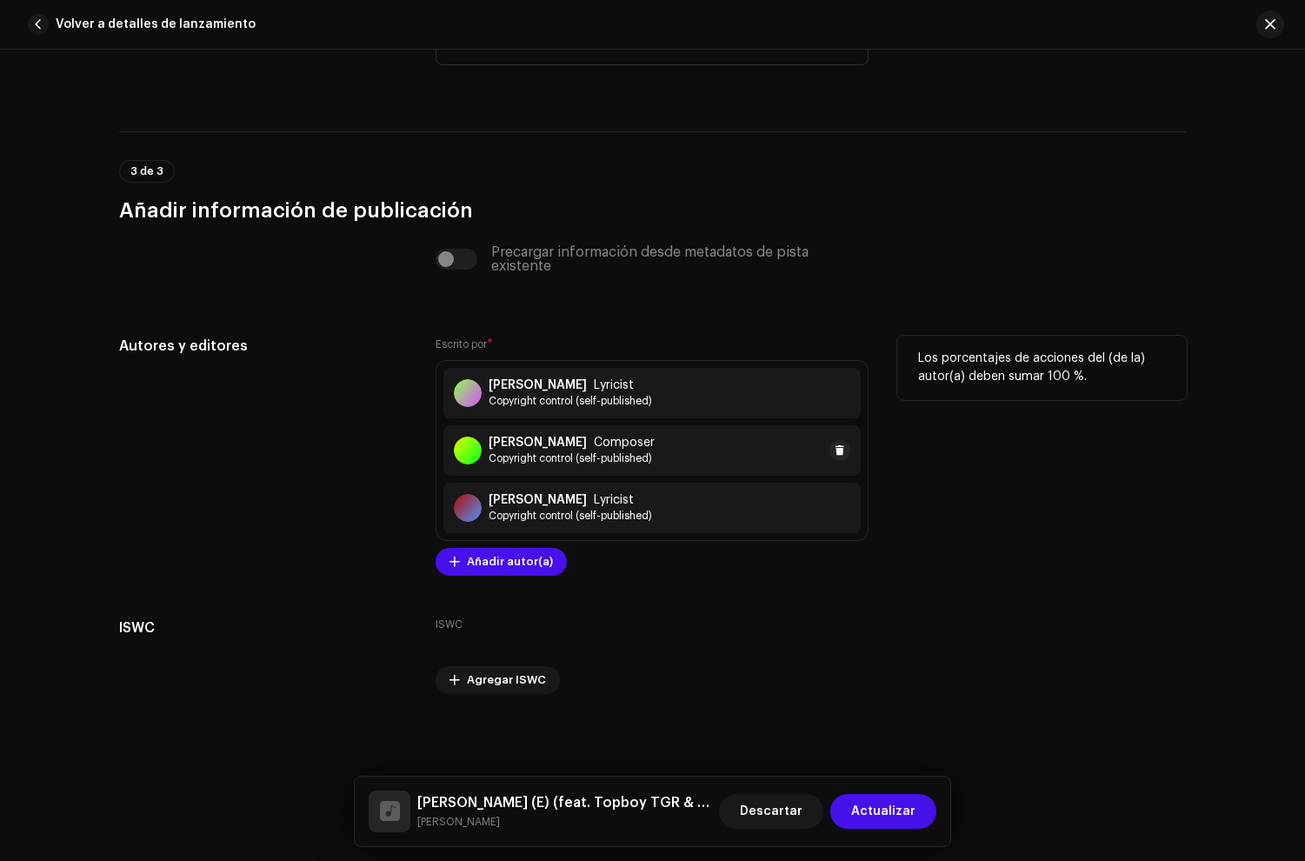
click at [549, 454] on span "Copyright control (self-published)" at bounding box center [572, 458] width 166 height 14
click at [304, 401] on div "Guardar cambios Nombre del Autor ( DEBE ser el nombre de una persona y no de un…" at bounding box center [652, 430] width 1305 height 861
click at [524, 511] on span "Copyright control (self-published)" at bounding box center [570, 516] width 163 height 14
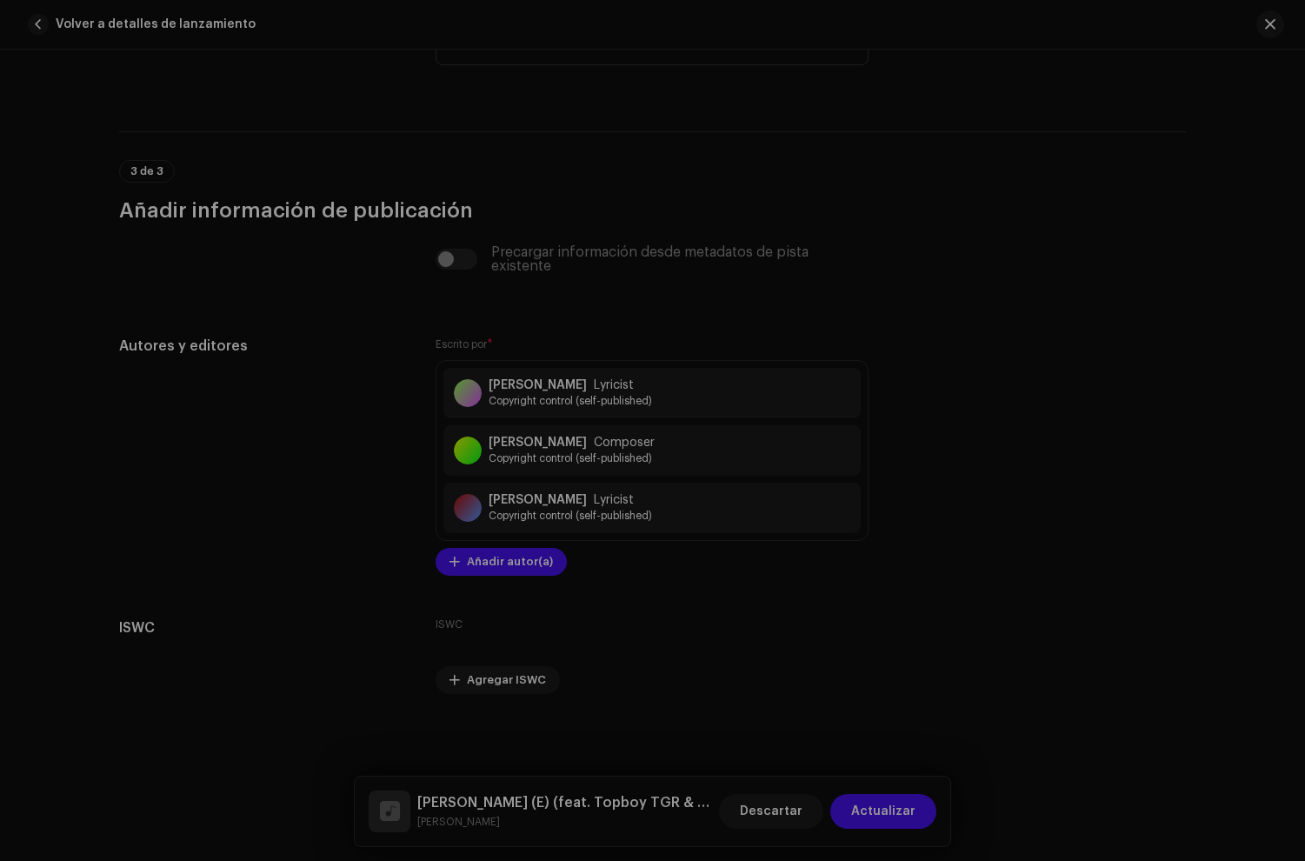
click at [330, 463] on div "Guardar cambios Nombre del Autor ( DEBE ser el nombre de una persona y no de un…" at bounding box center [652, 430] width 1305 height 861
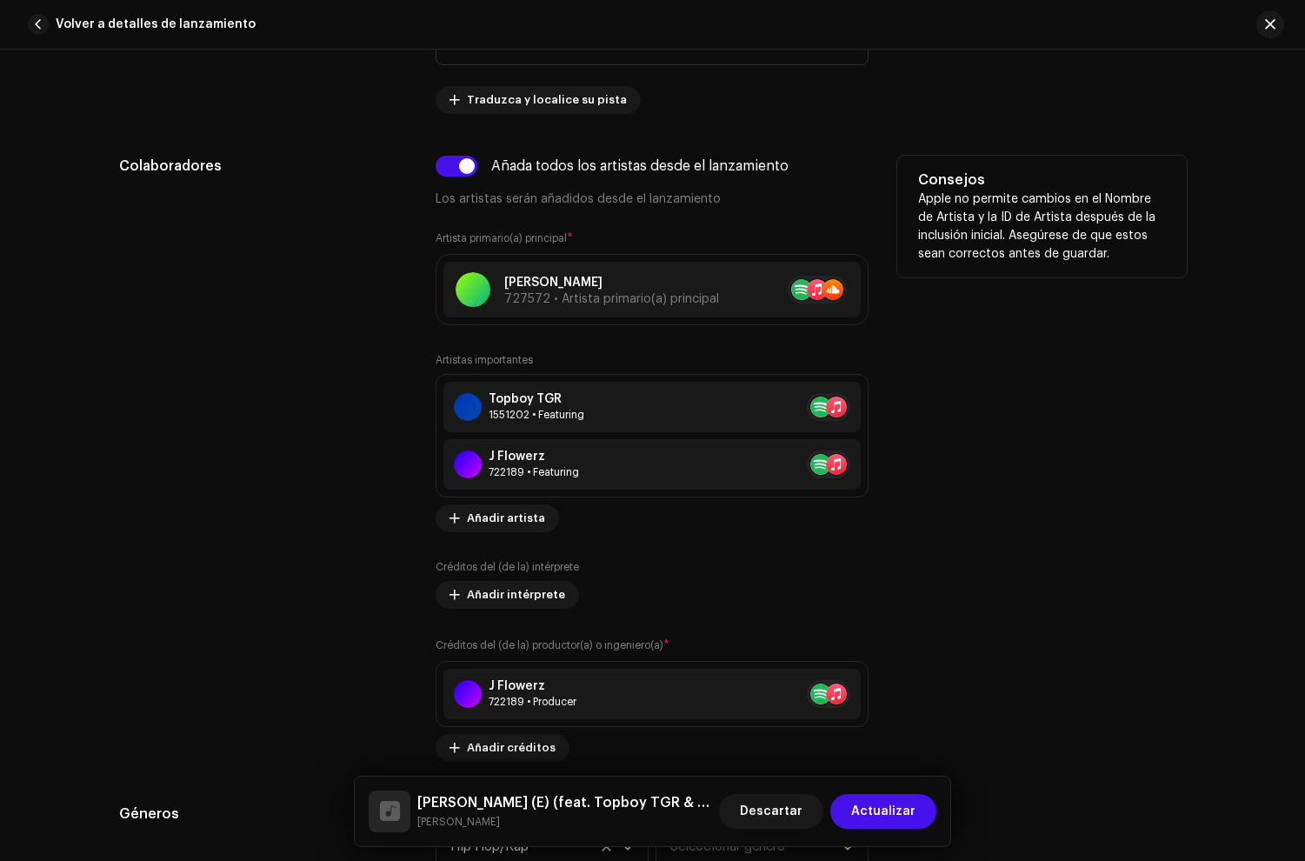
scroll to position [991, 0]
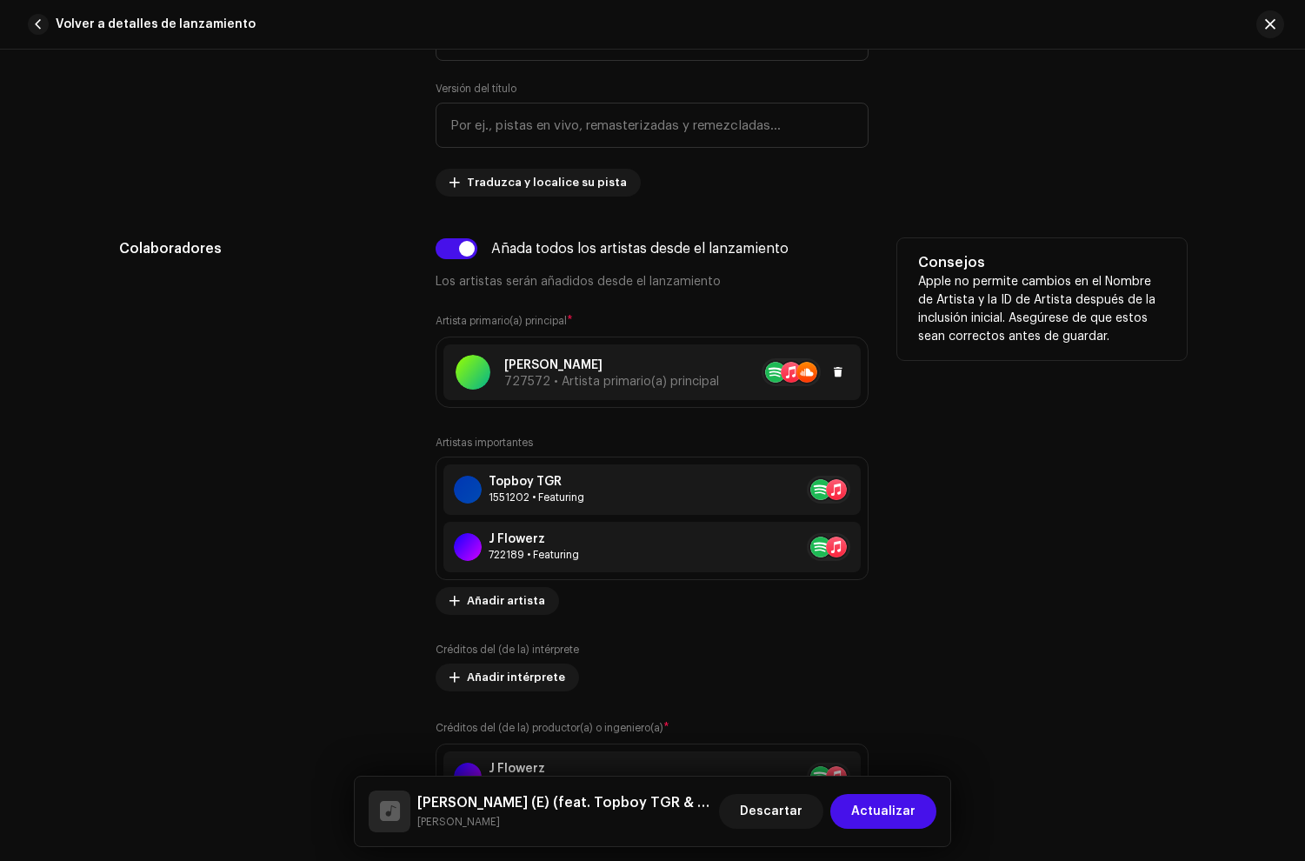
click at [601, 365] on p "[PERSON_NAME]" at bounding box center [611, 366] width 215 height 18
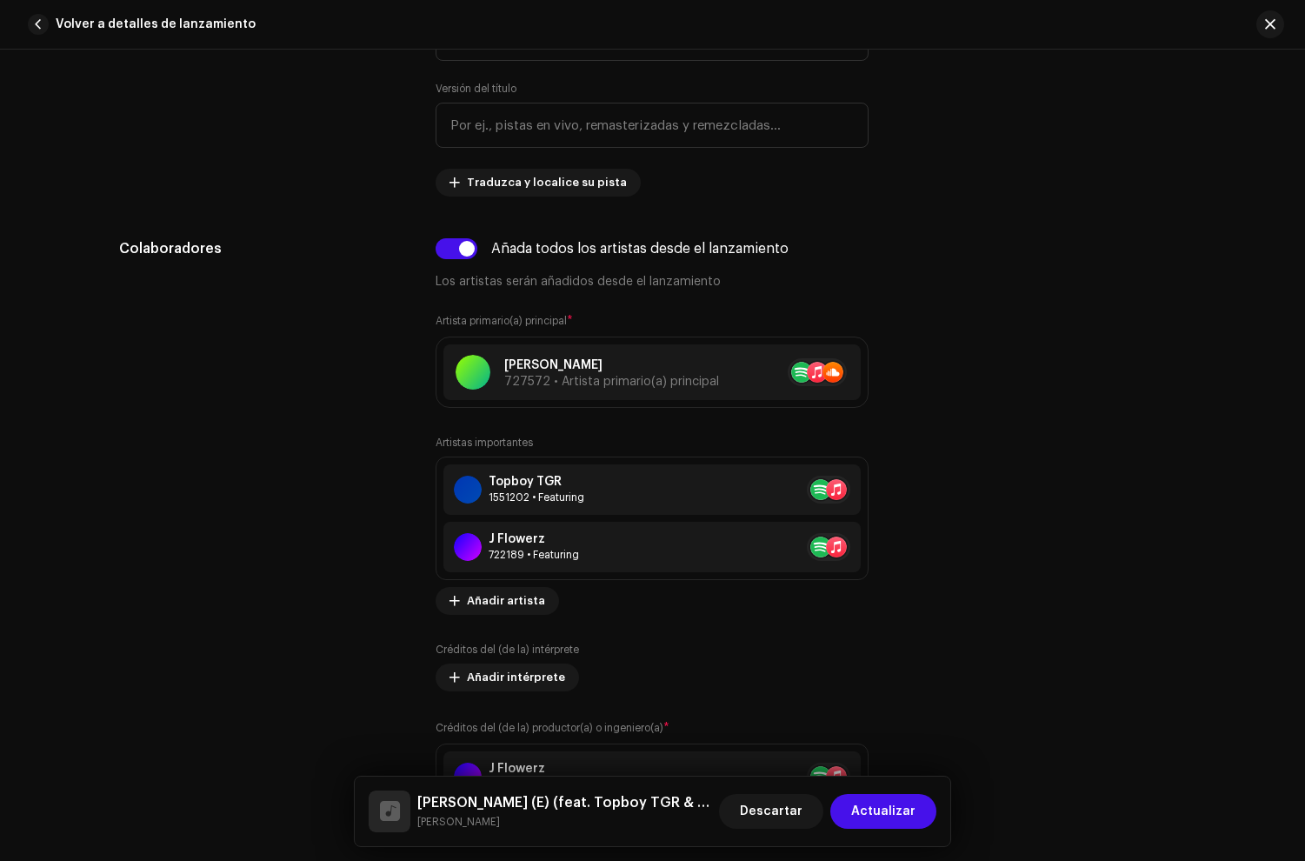
click at [254, 407] on div "Actualizar Artista primario(a) principal El nombre del (de la) artista * Jeff 7…" at bounding box center [652, 430] width 1305 height 861
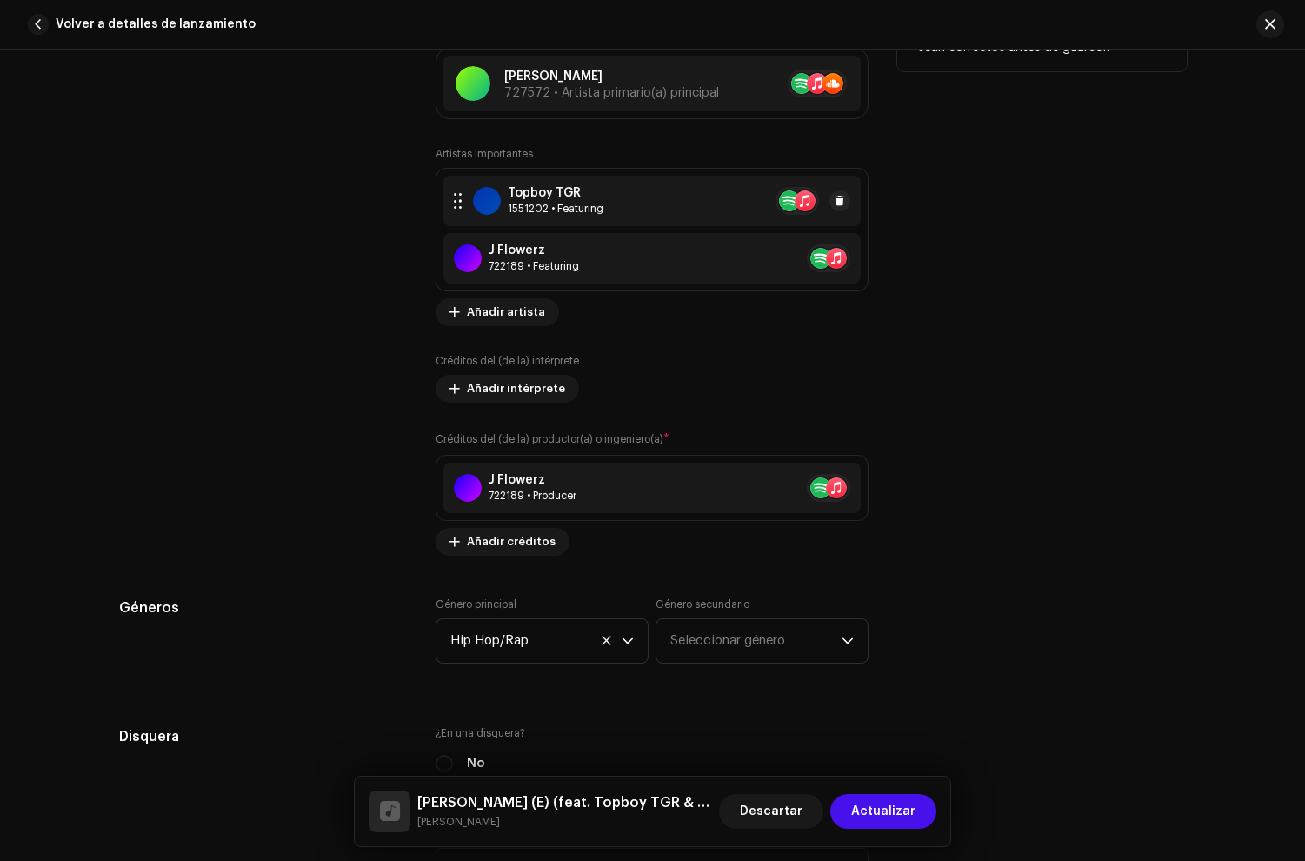
scroll to position [1286, 0]
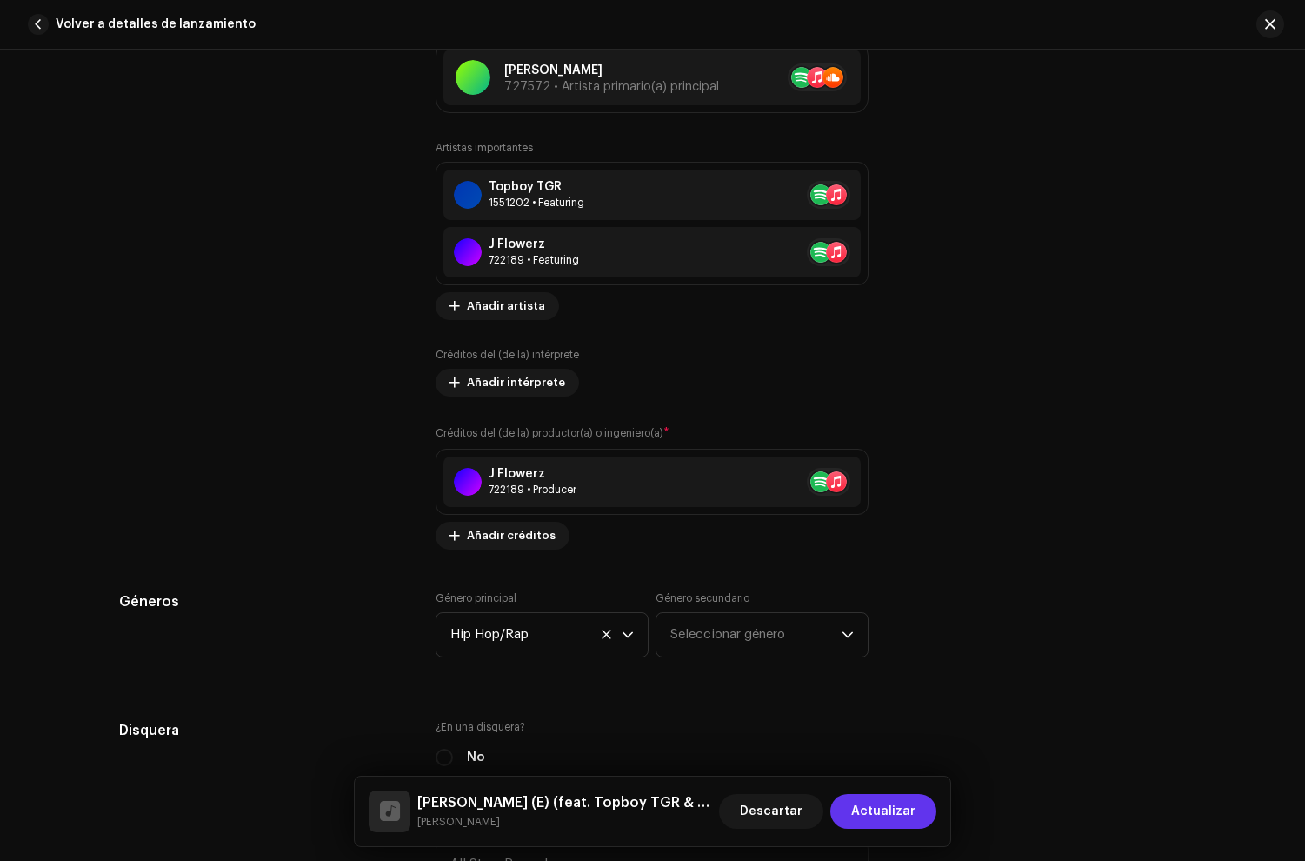
click at [879, 813] on span "Actualizar" at bounding box center [883, 811] width 64 height 35
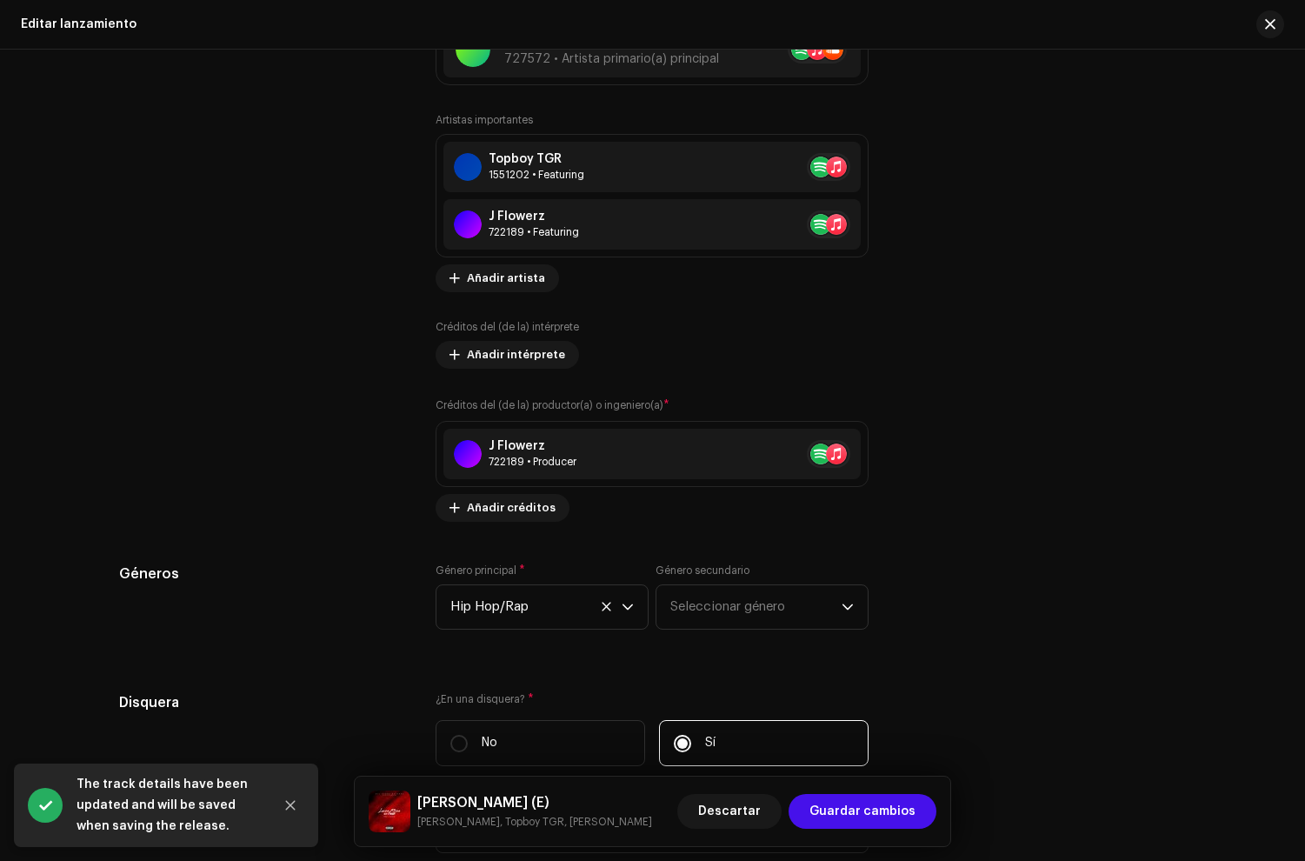
scroll to position [1955, 0]
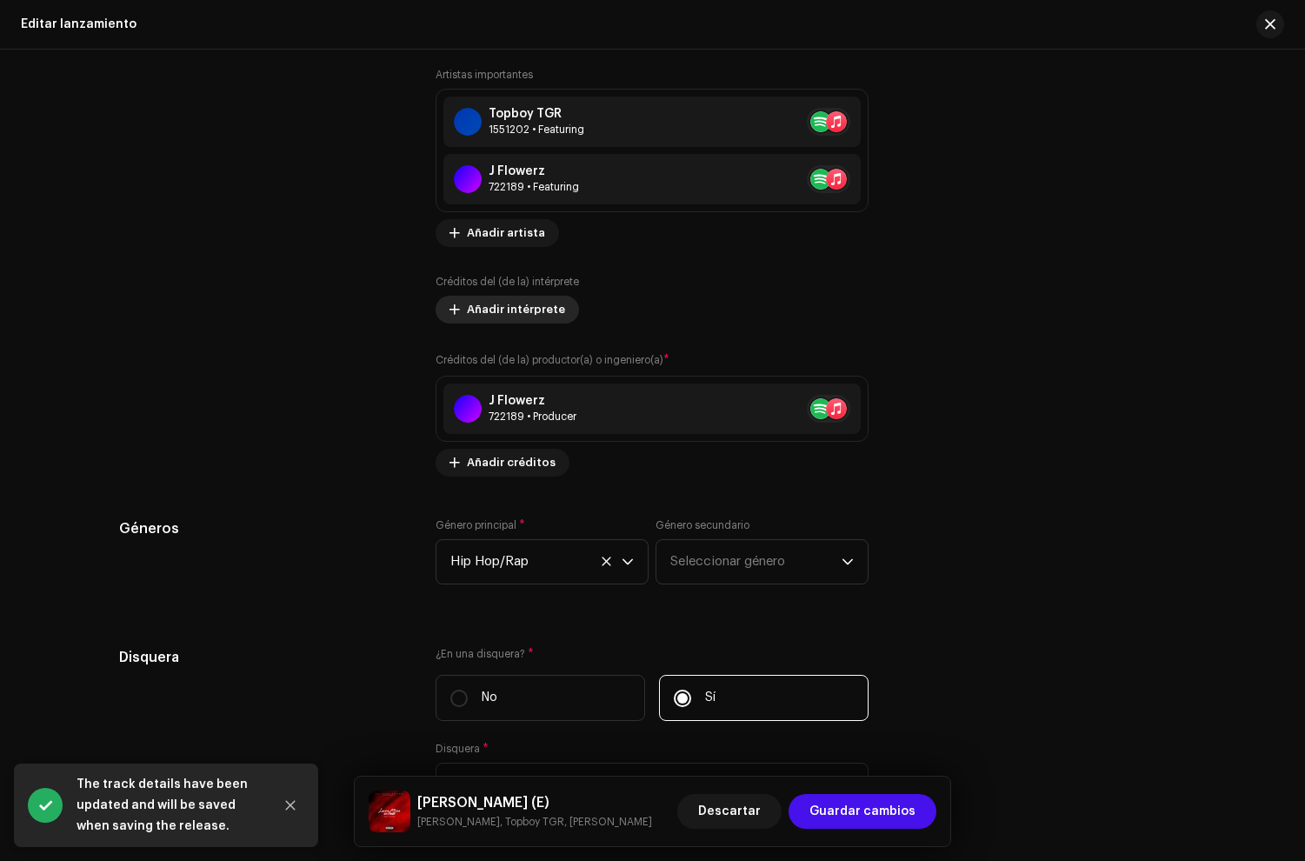
click at [535, 310] on span "Añadir intérprete" at bounding box center [516, 309] width 98 height 35
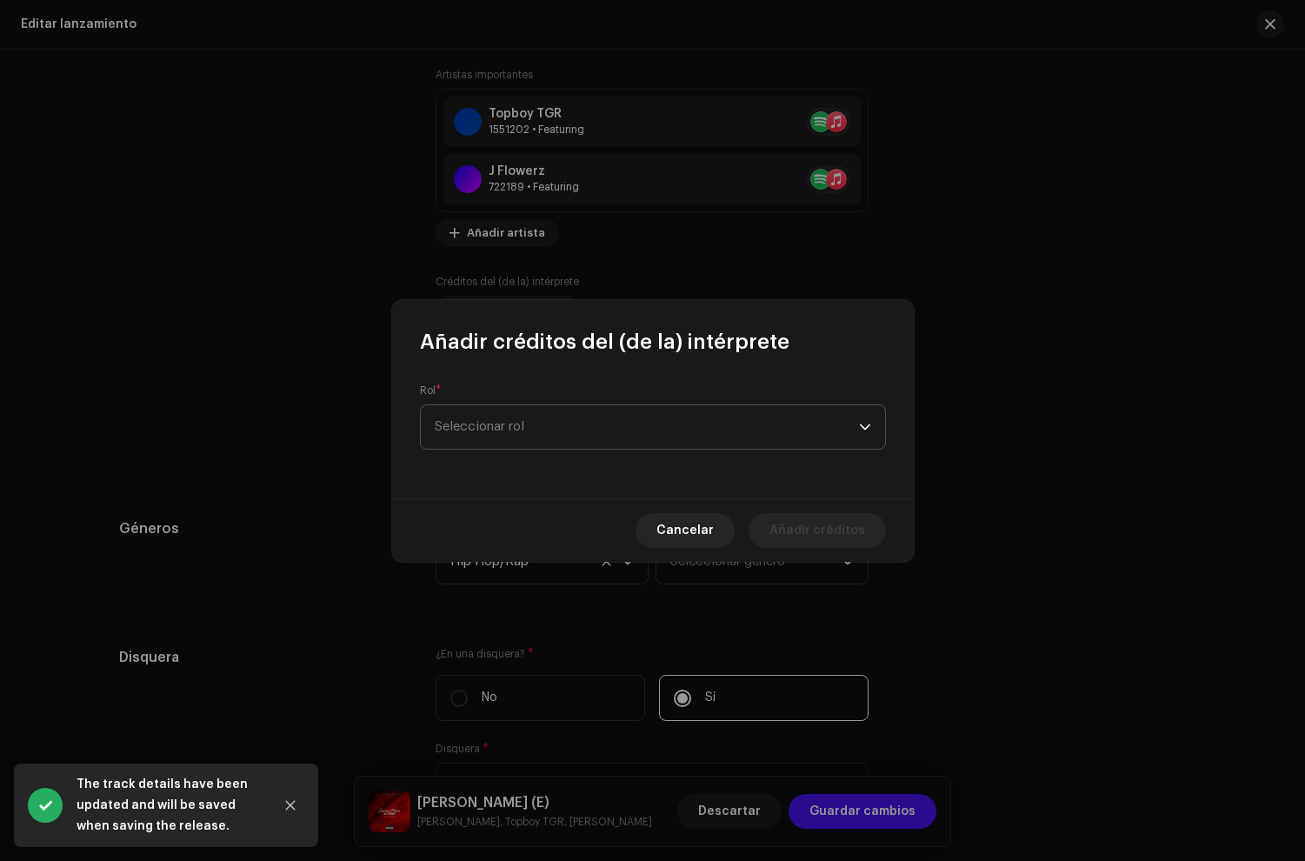
click at [510, 438] on span "Seleccionar rol" at bounding box center [647, 426] width 424 height 43
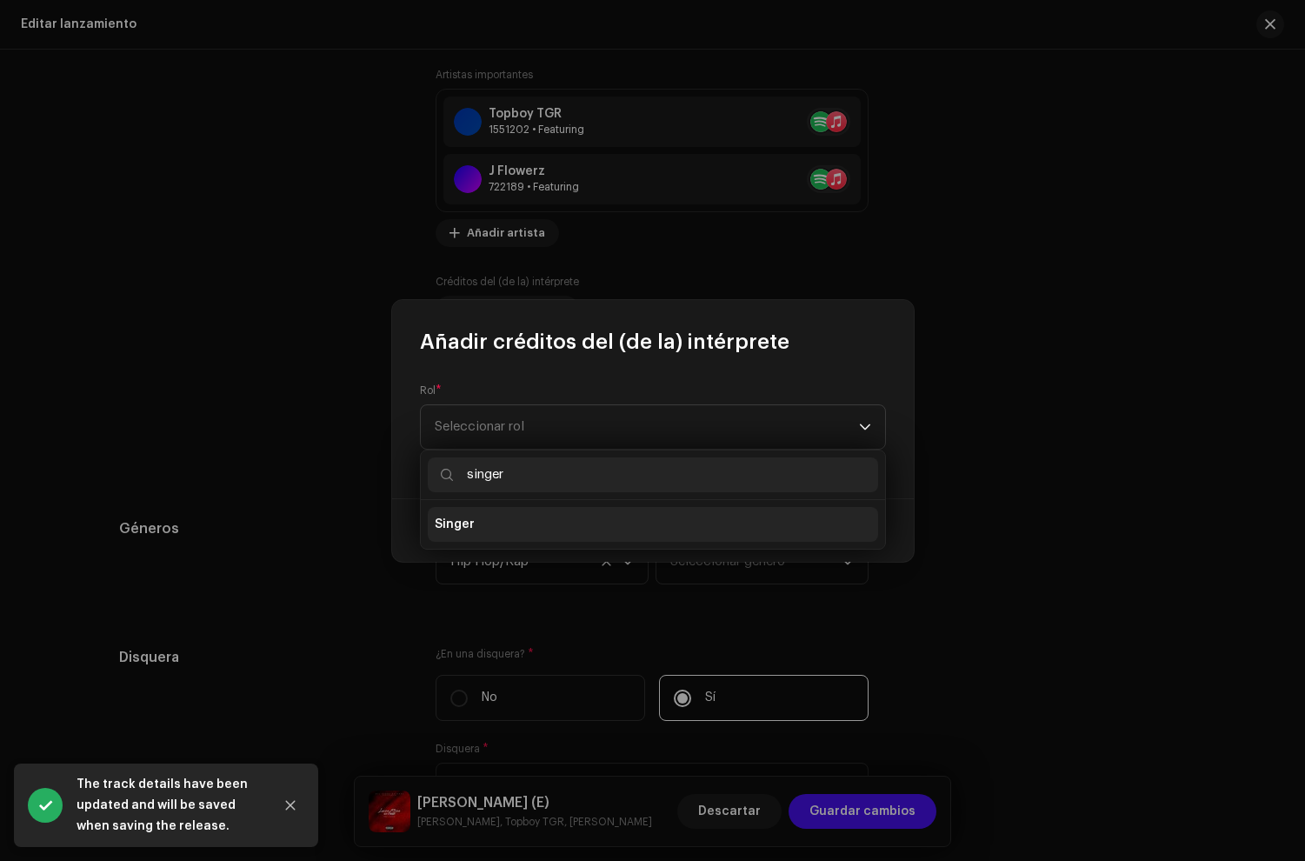
type input "singer"
click at [475, 535] on li "Singer" at bounding box center [653, 524] width 450 height 35
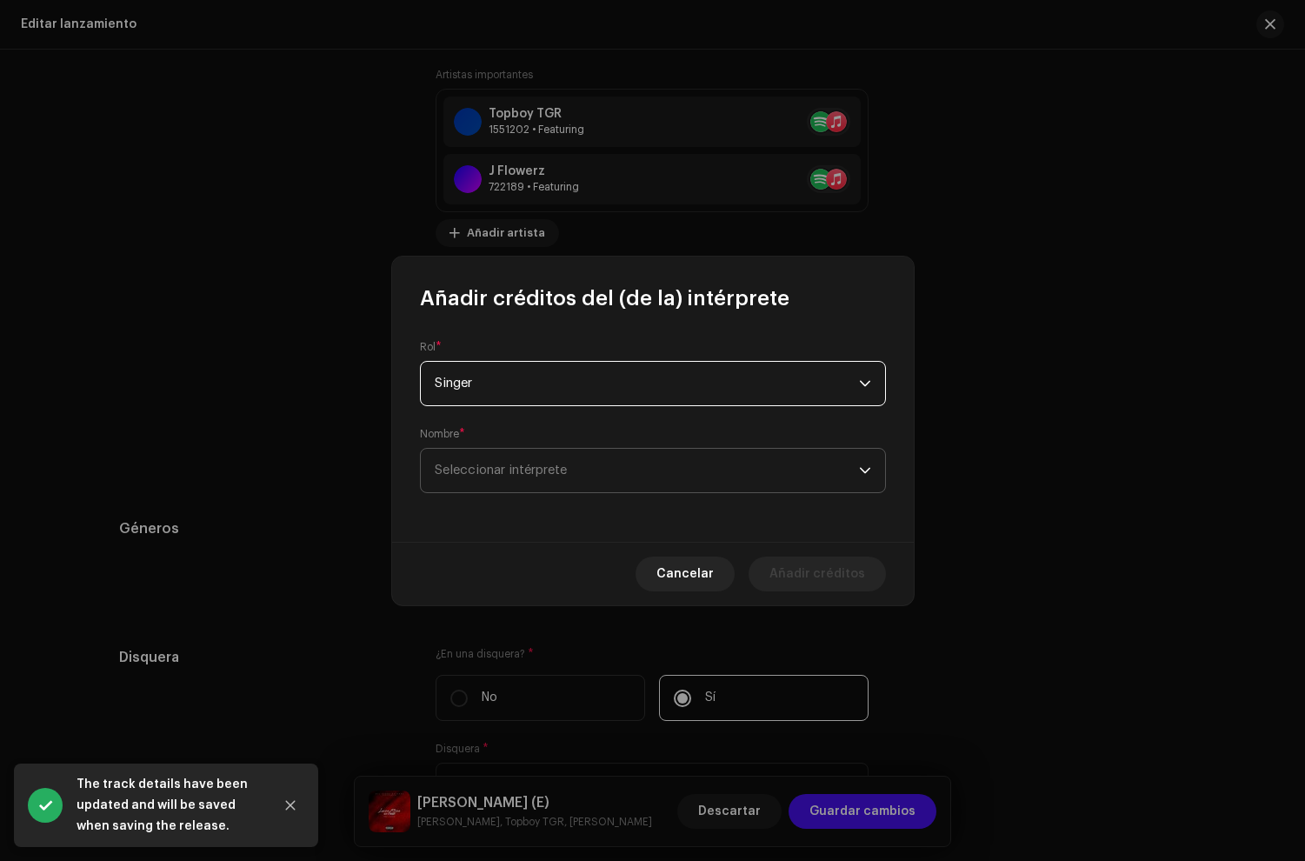
click at [511, 476] on span "Seleccionar intérprete" at bounding box center [501, 470] width 132 height 13
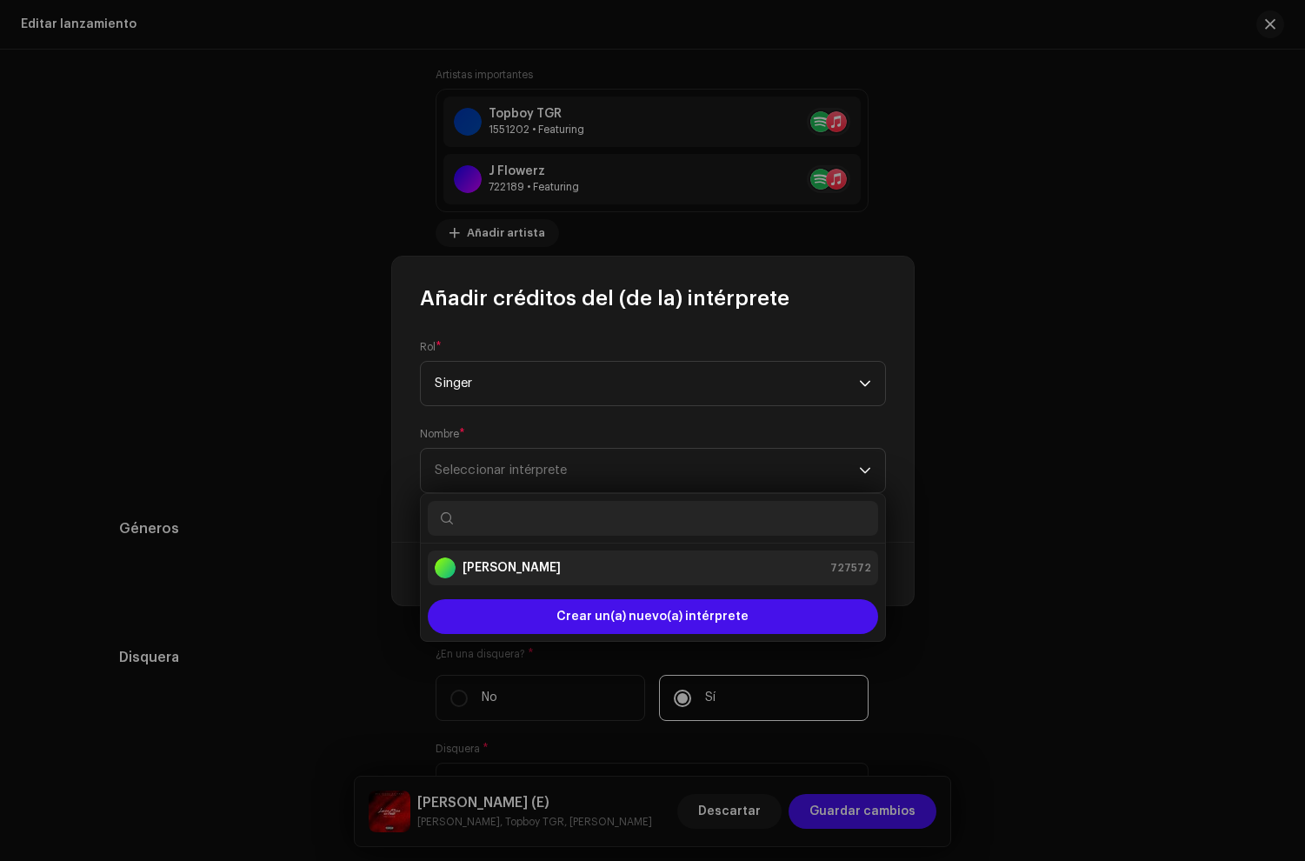
click at [488, 581] on li "Jeff 727572" at bounding box center [653, 567] width 450 height 35
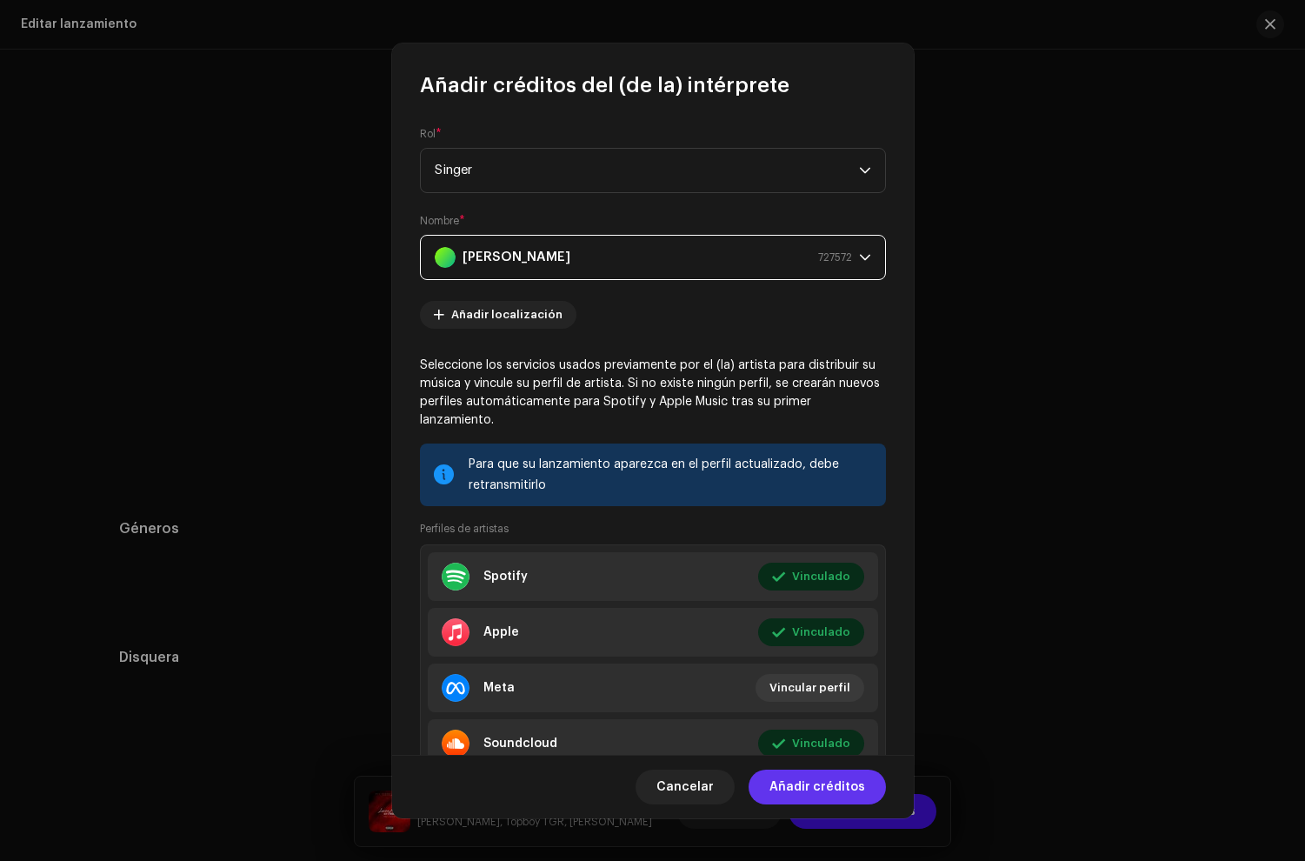
click at [813, 778] on span "Añadir créditos" at bounding box center [818, 787] width 96 height 35
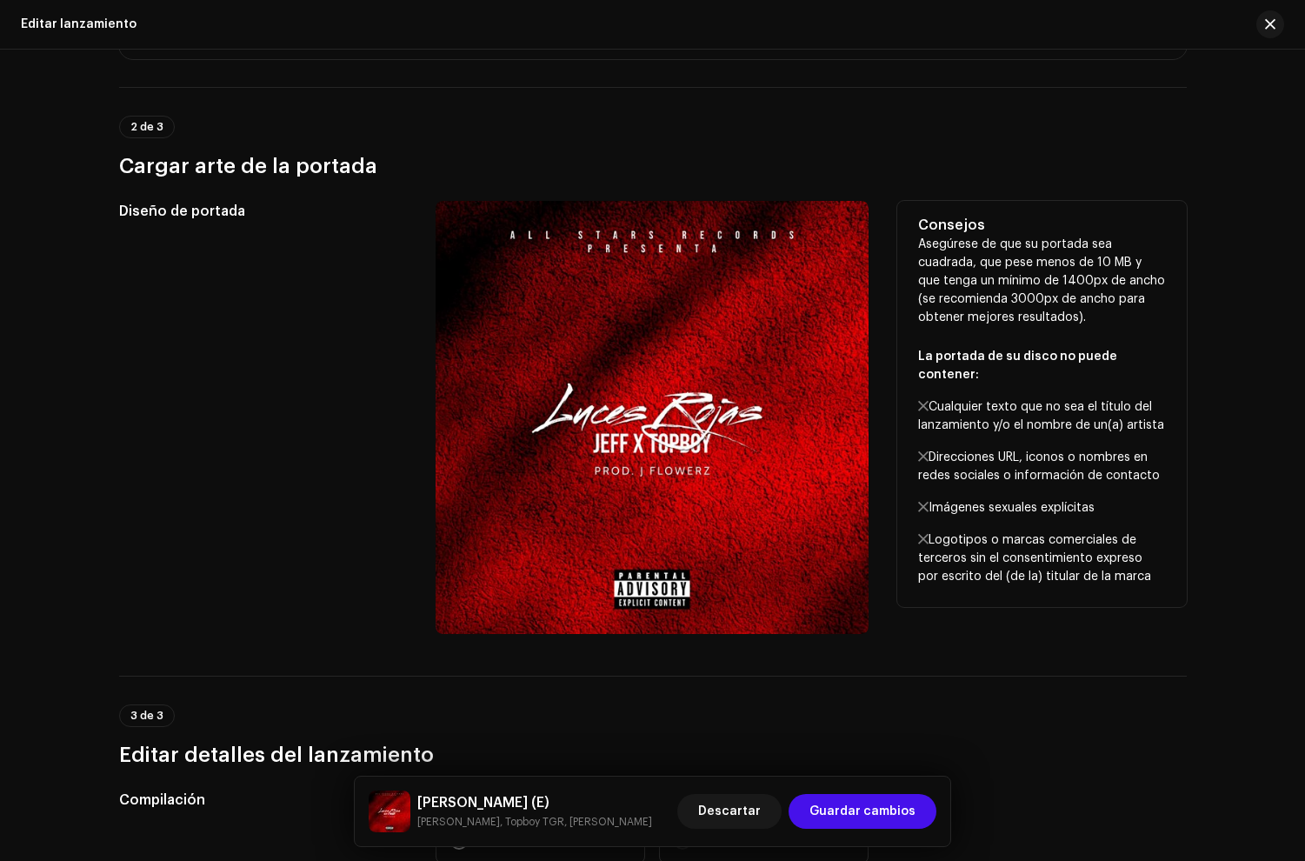
scroll to position [0, 0]
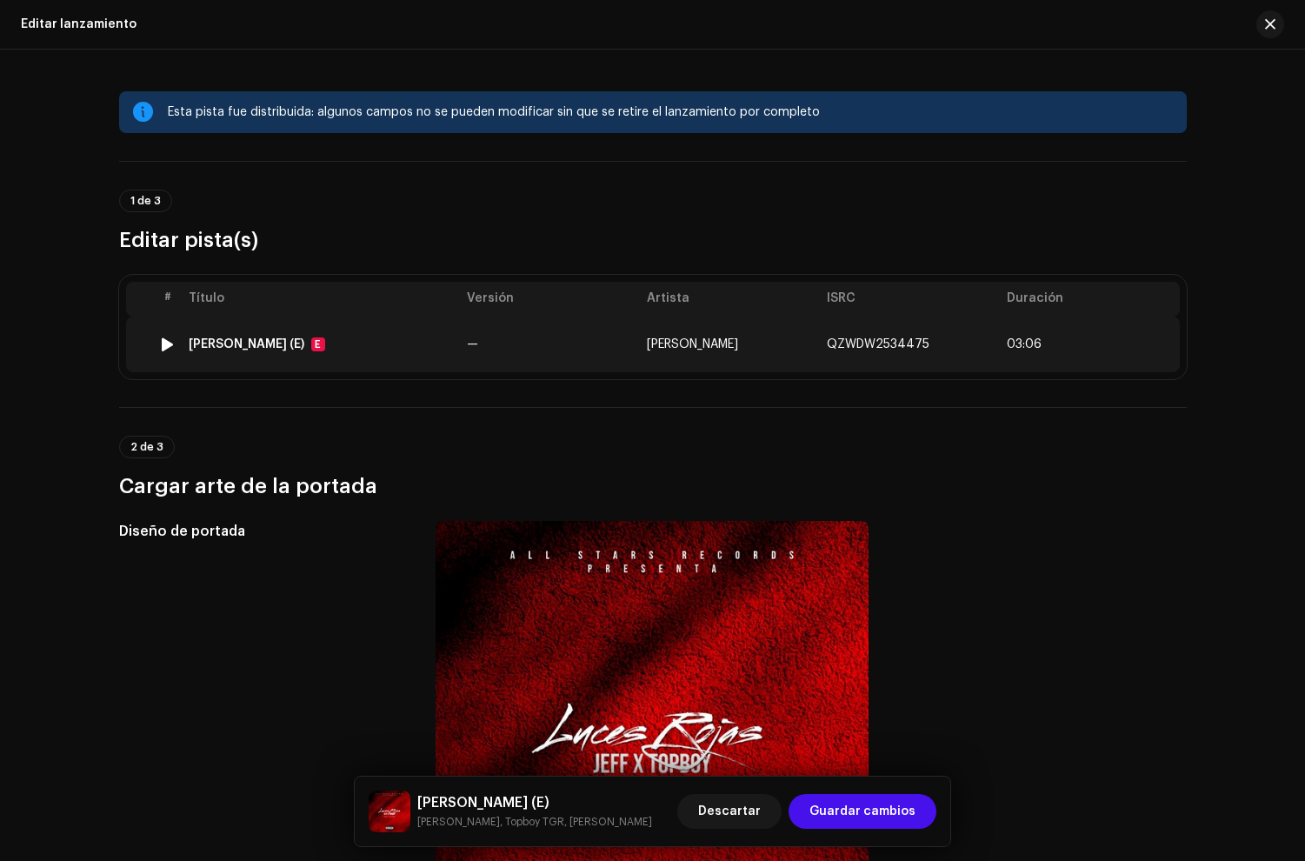
click at [288, 336] on td "Luces Rojas (E) E" at bounding box center [321, 345] width 278 height 56
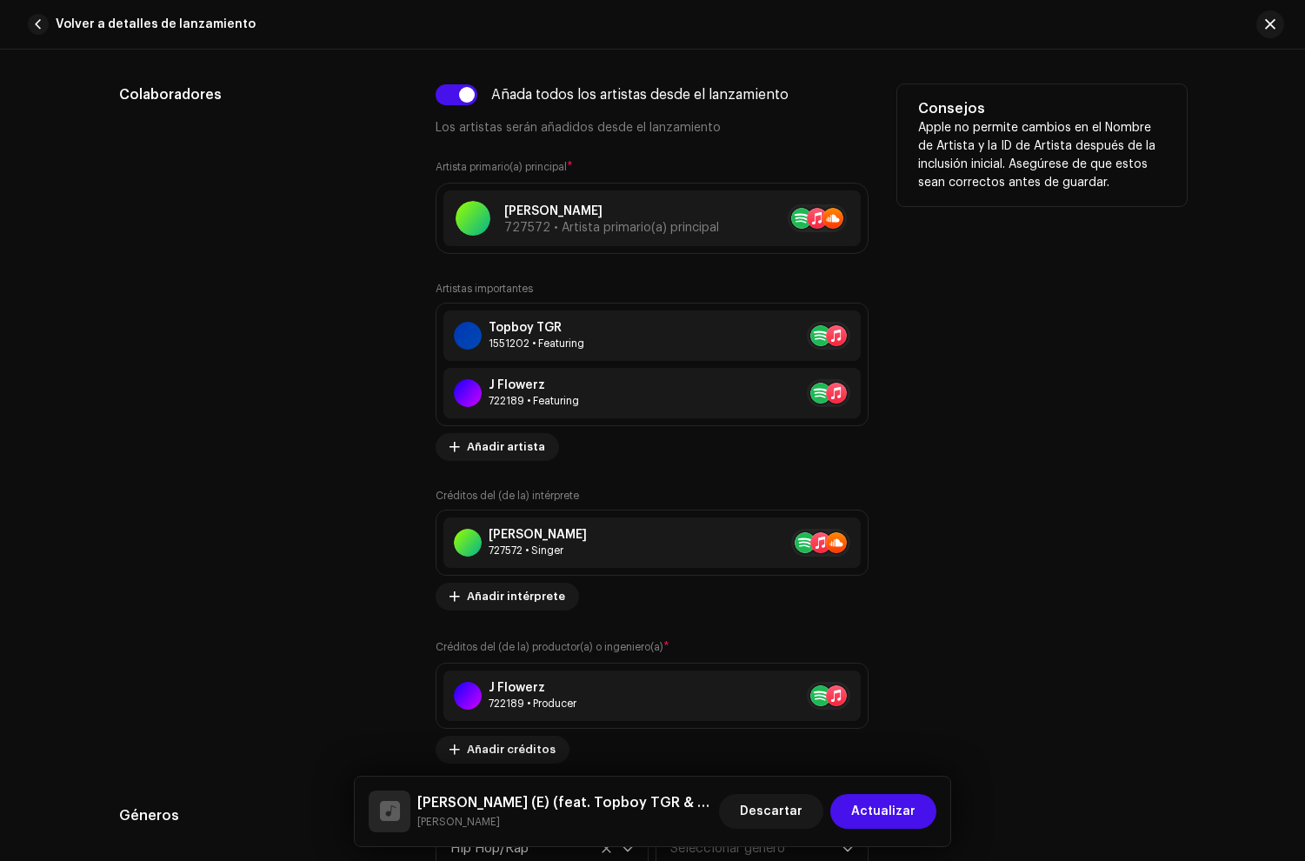
scroll to position [1181, 0]
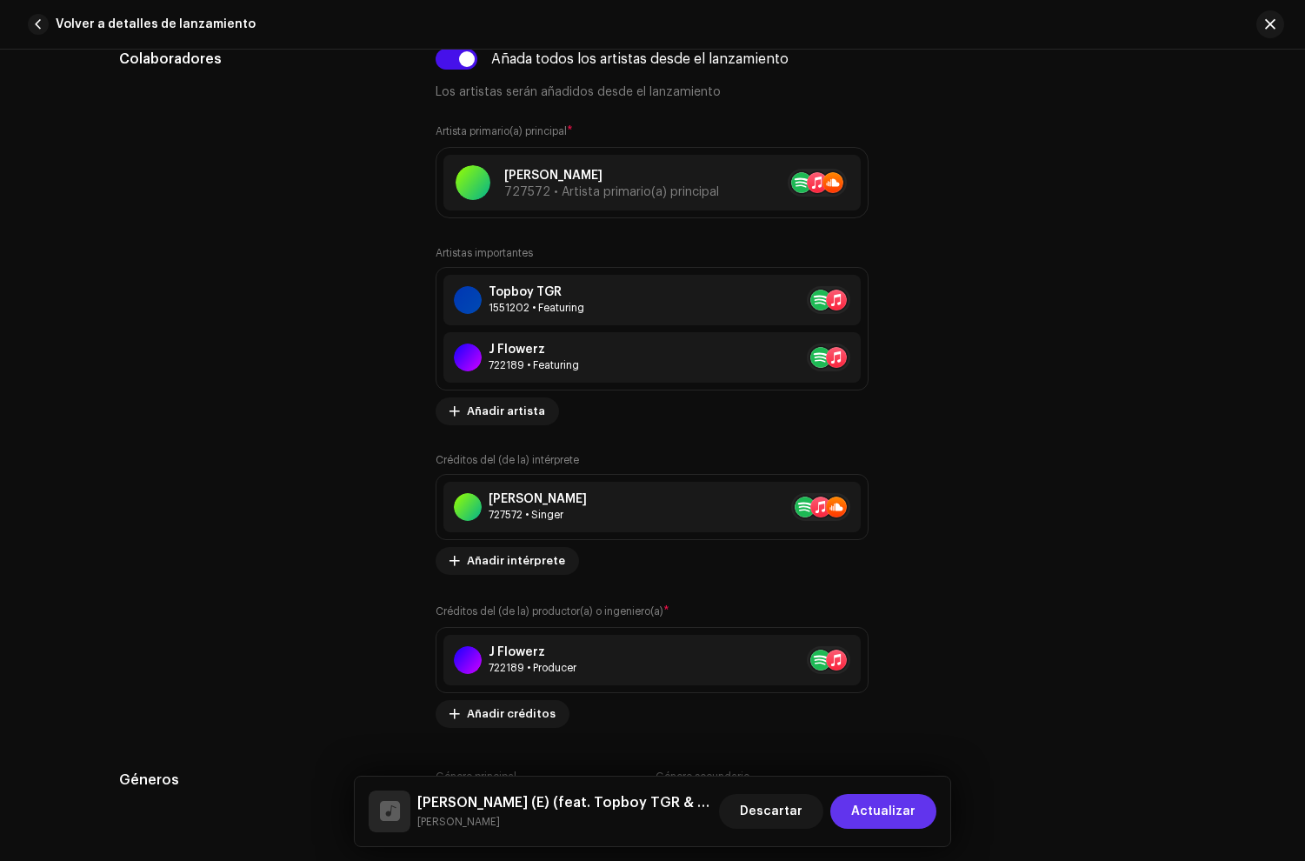
click at [870, 809] on span "Actualizar" at bounding box center [883, 811] width 64 height 35
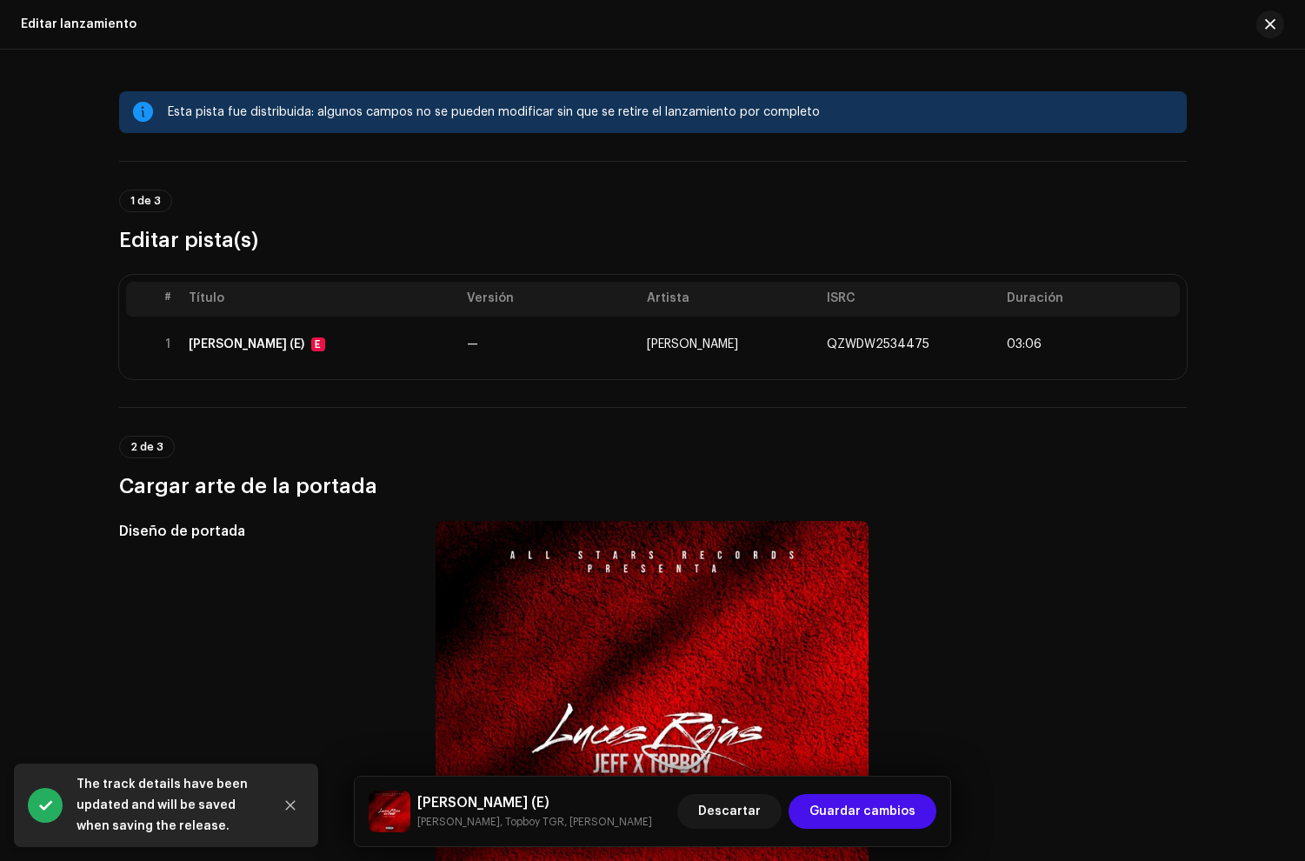
click at [870, 809] on span "Guardar cambios" at bounding box center [863, 811] width 106 height 35
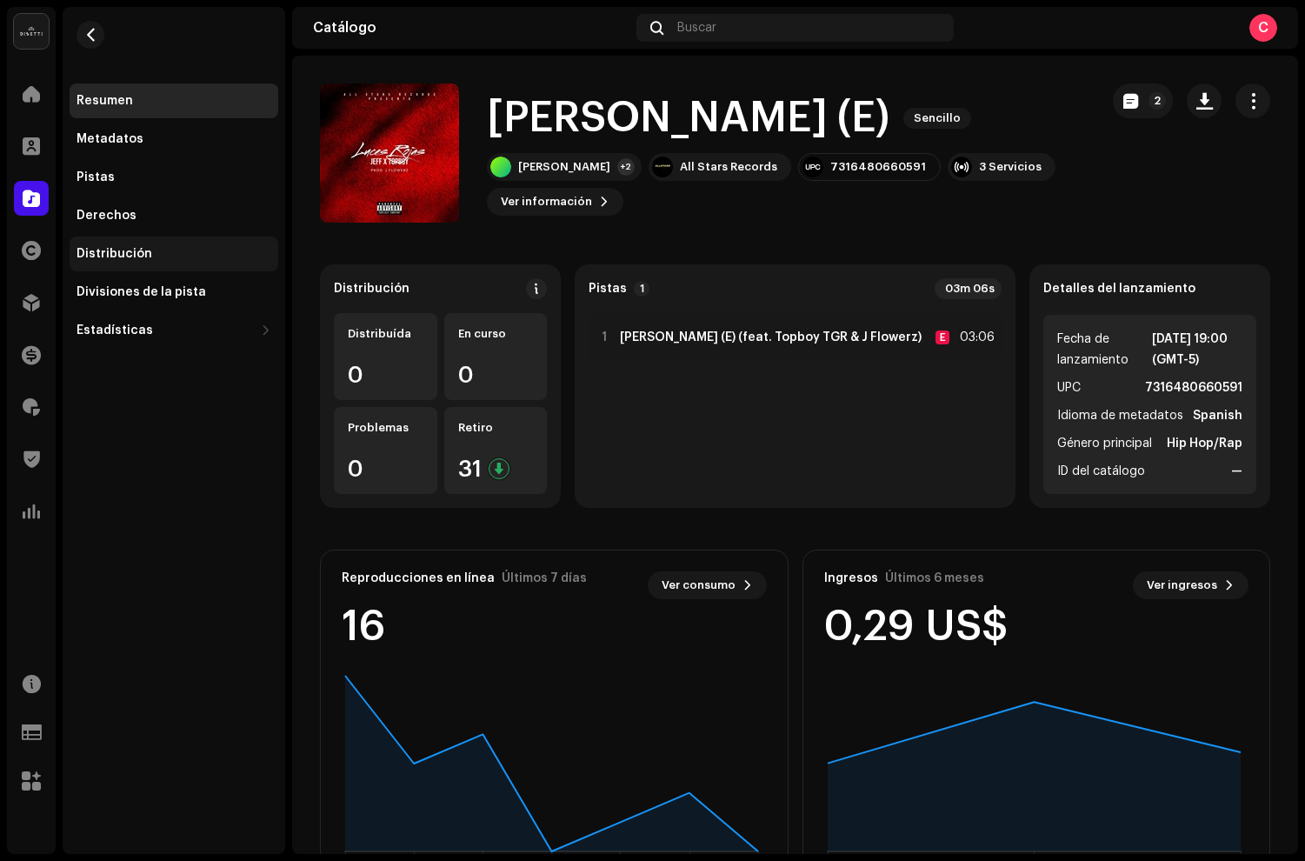
click at [97, 245] on div "Distribución" at bounding box center [174, 254] width 209 height 35
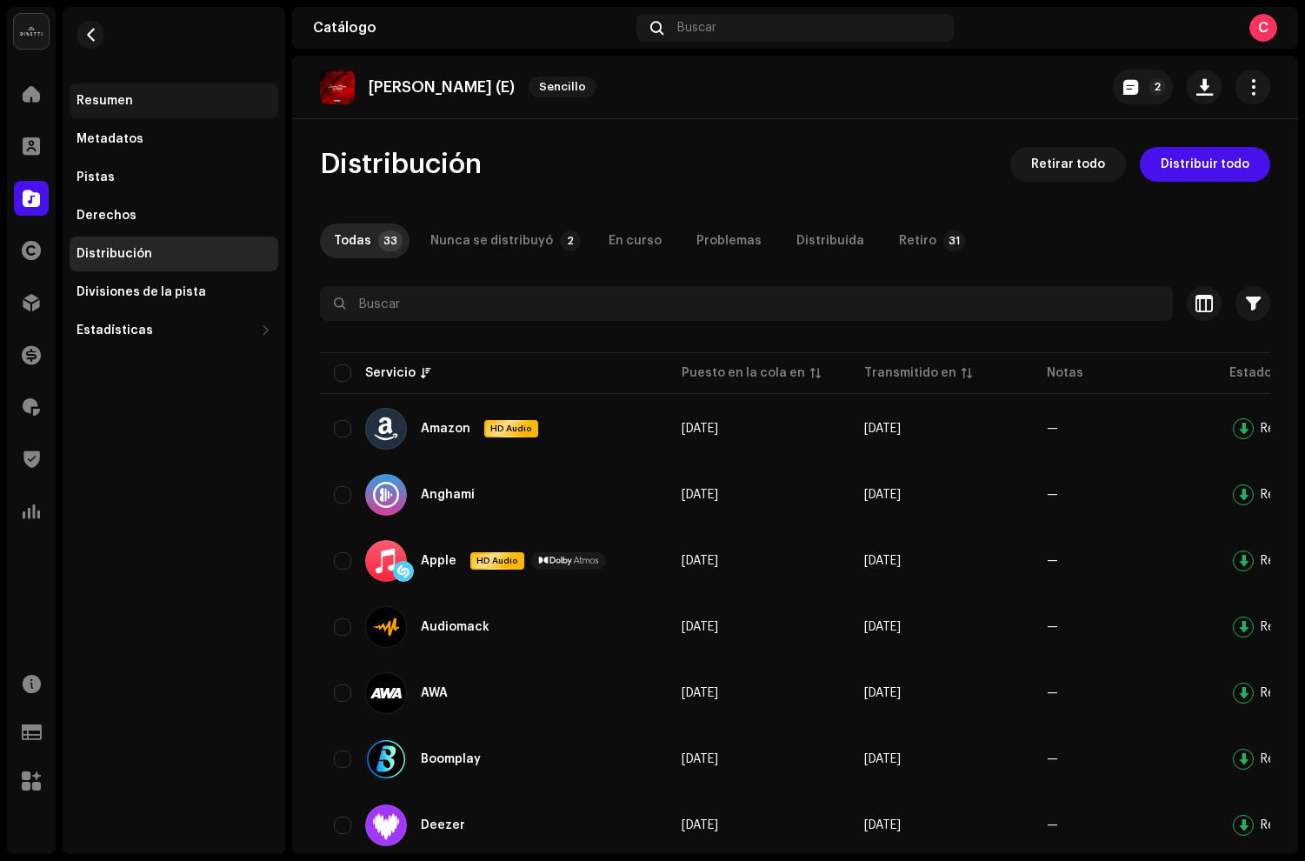
click at [107, 97] on div "Resumen" at bounding box center [105, 101] width 57 height 14
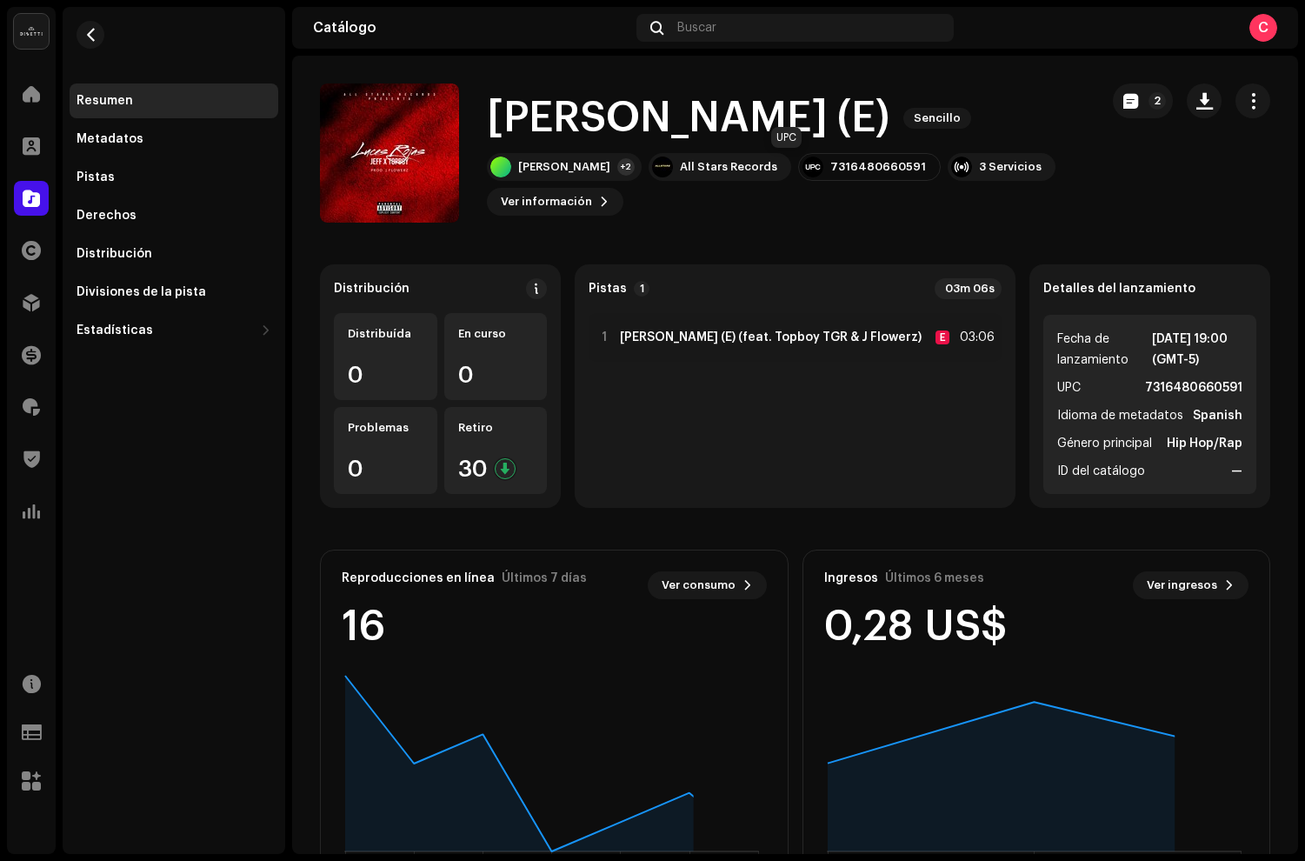
click at [831, 166] on div "7316480660591" at bounding box center [879, 167] width 96 height 14
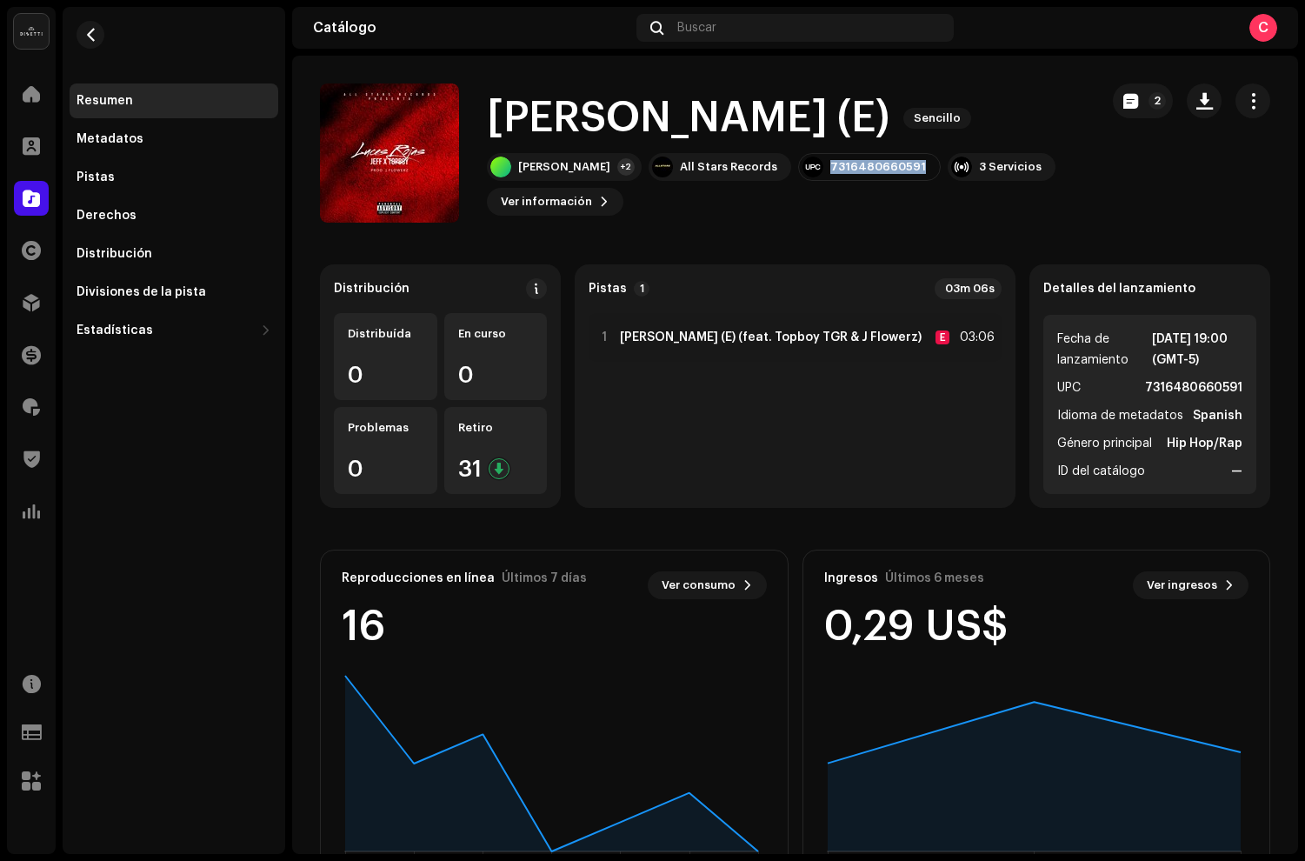
click at [831, 166] on div "7316480660591" at bounding box center [879, 167] width 96 height 14
copy div "7316480660591"
click at [140, 259] on div "Distribución" at bounding box center [115, 254] width 76 height 14
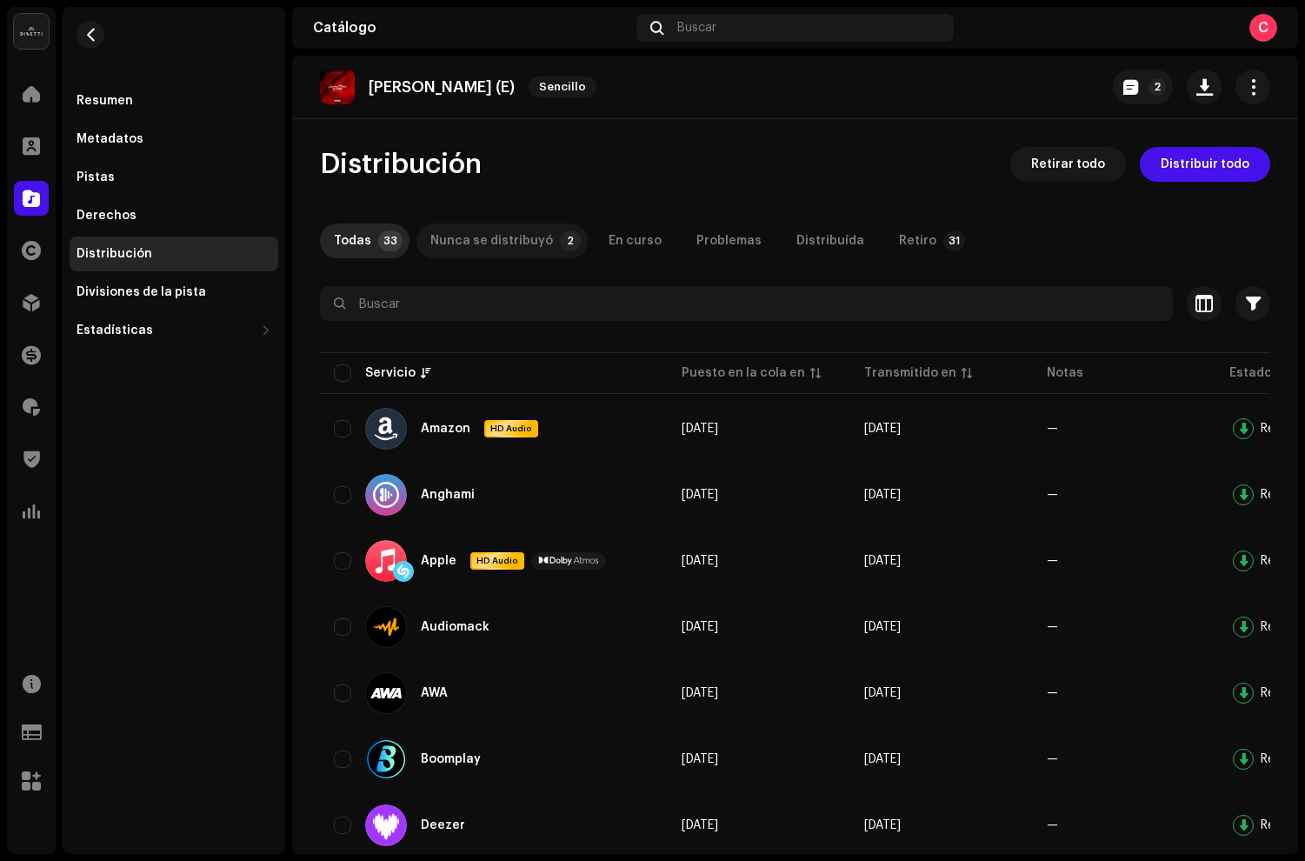
click at [501, 252] on div "Nunca se distribuyó" at bounding box center [491, 240] width 123 height 35
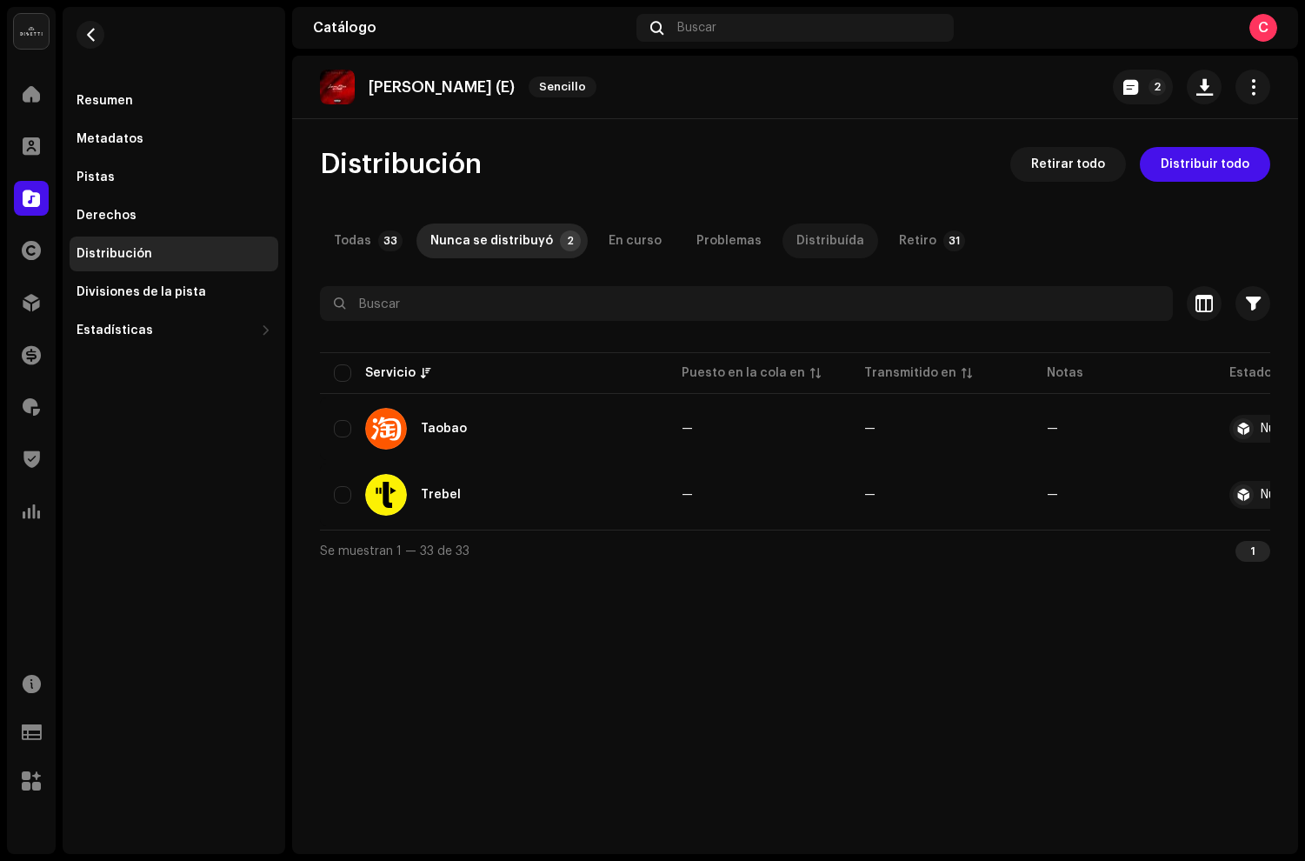
click at [803, 231] on div "Distribuída" at bounding box center [831, 240] width 68 height 35
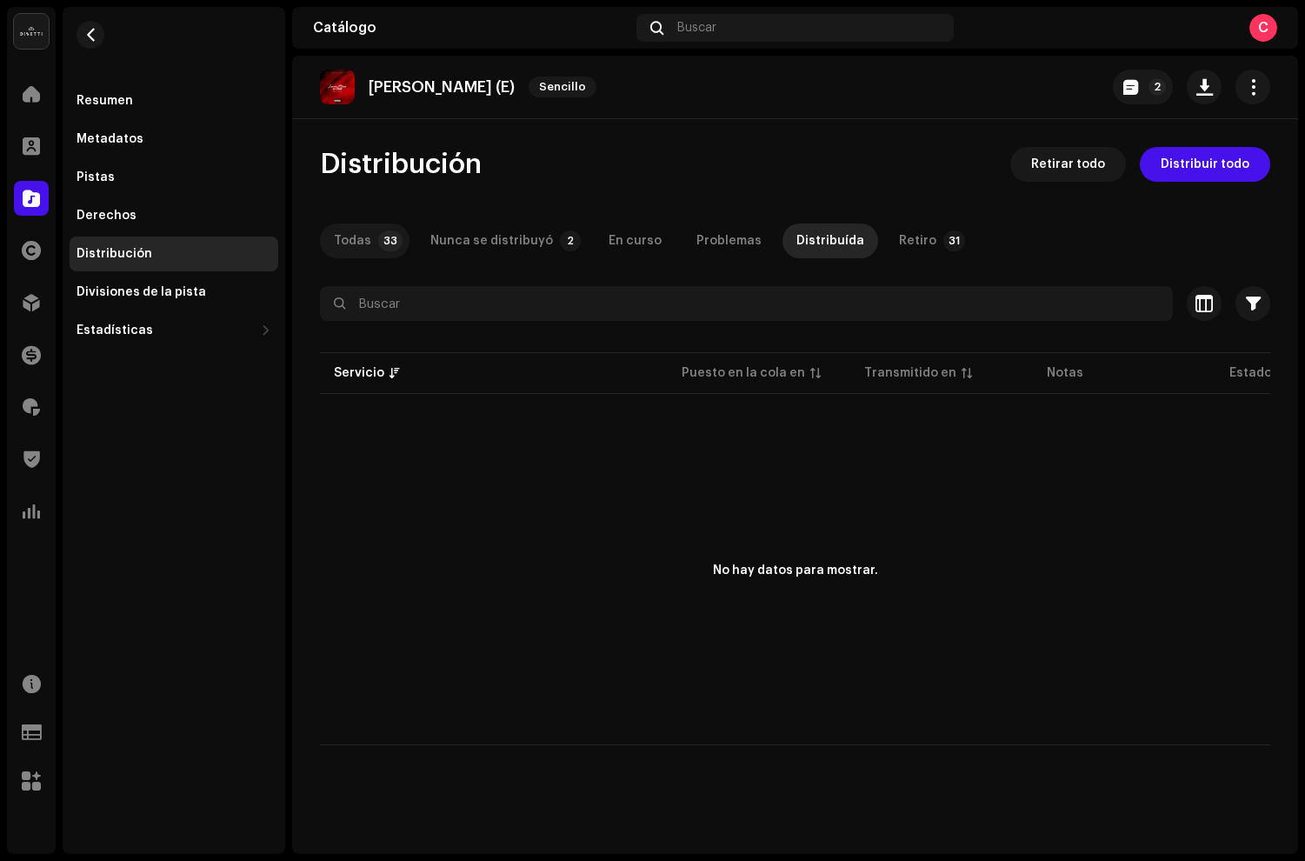
click at [364, 240] on div "Todas" at bounding box center [352, 240] width 37 height 35
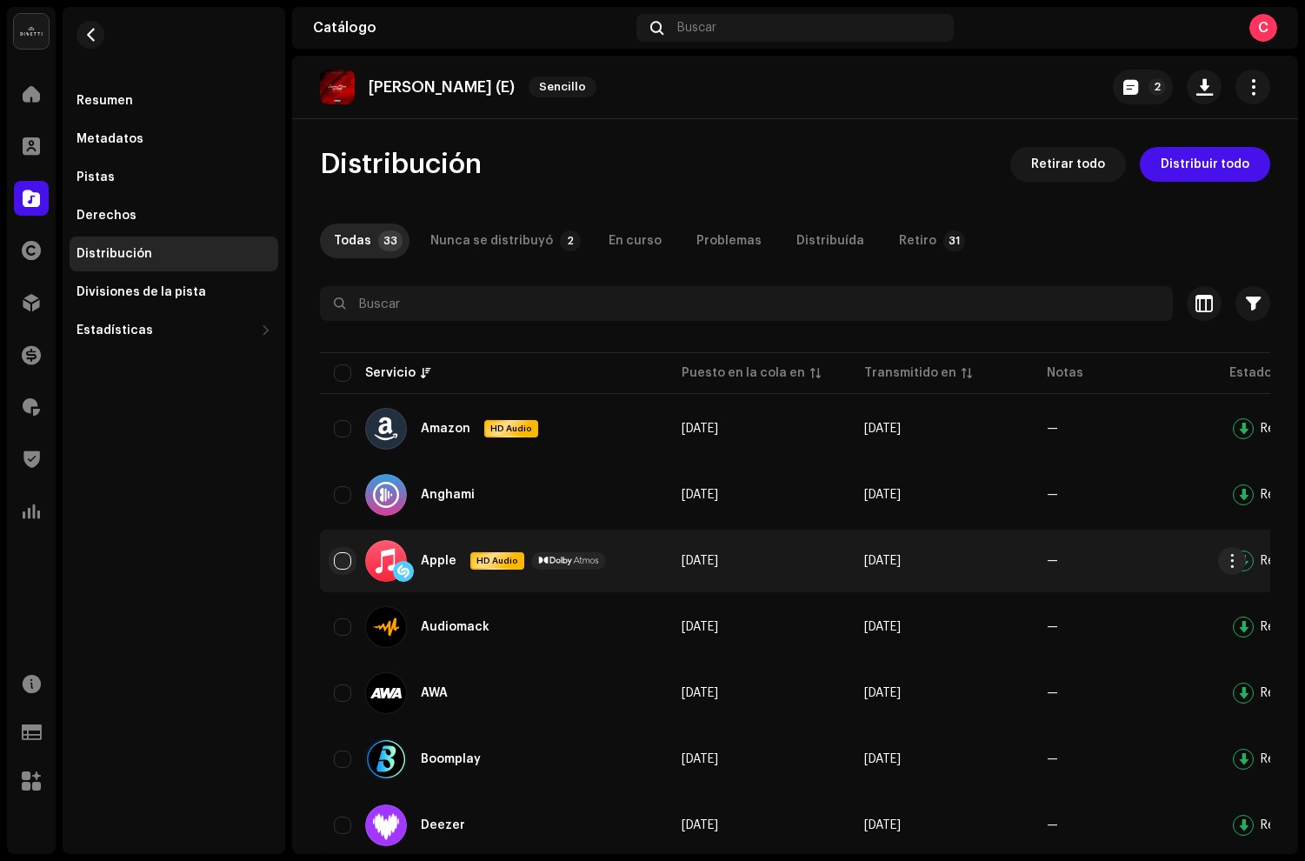
click at [350, 564] on input "checkbox" at bounding box center [342, 560] width 17 height 17
checkbox input "true"
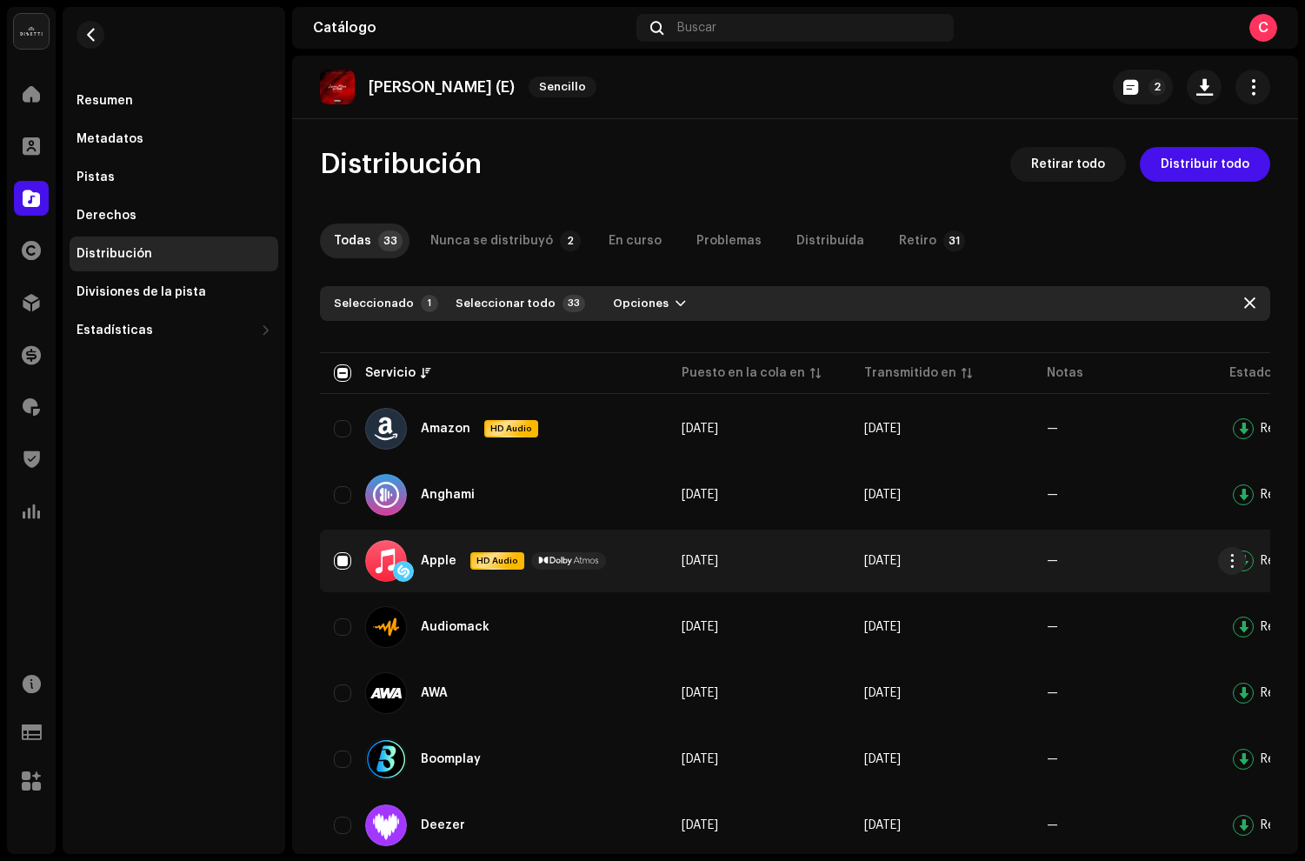
scroll to position [0, 138]
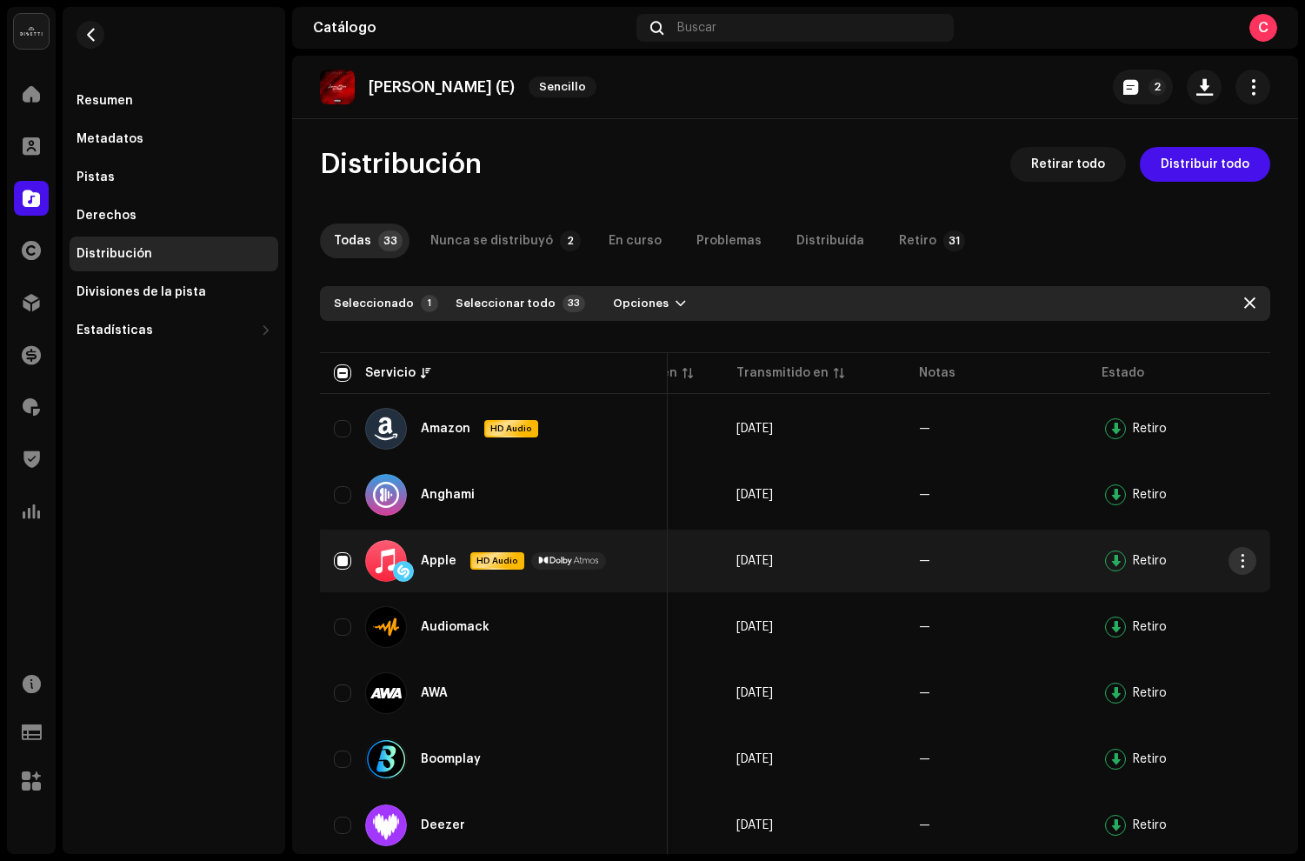
click at [1237, 563] on span "button" at bounding box center [1243, 561] width 13 height 14
click at [1127, 593] on div "Distribuir" at bounding box center [1151, 600] width 162 height 14
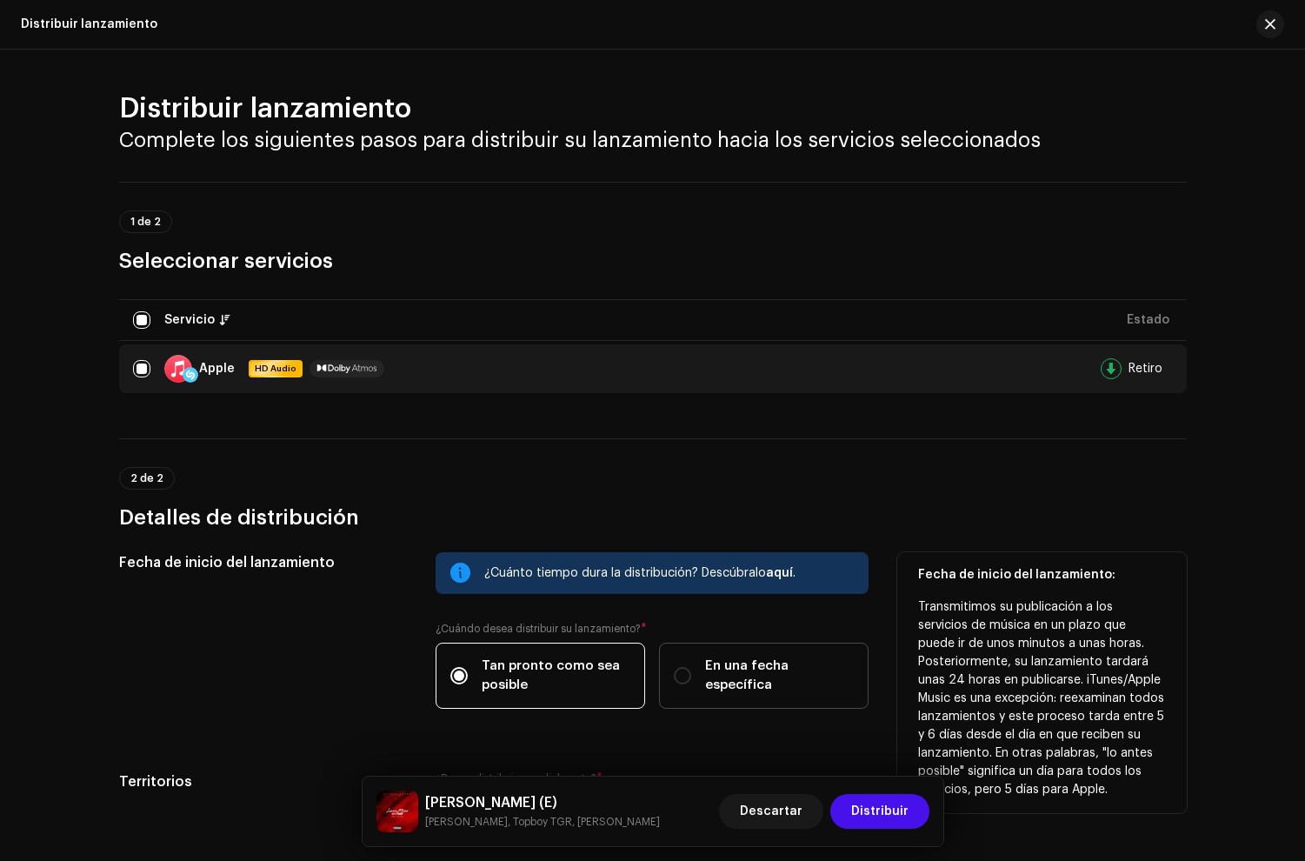
scroll to position [167, 0]
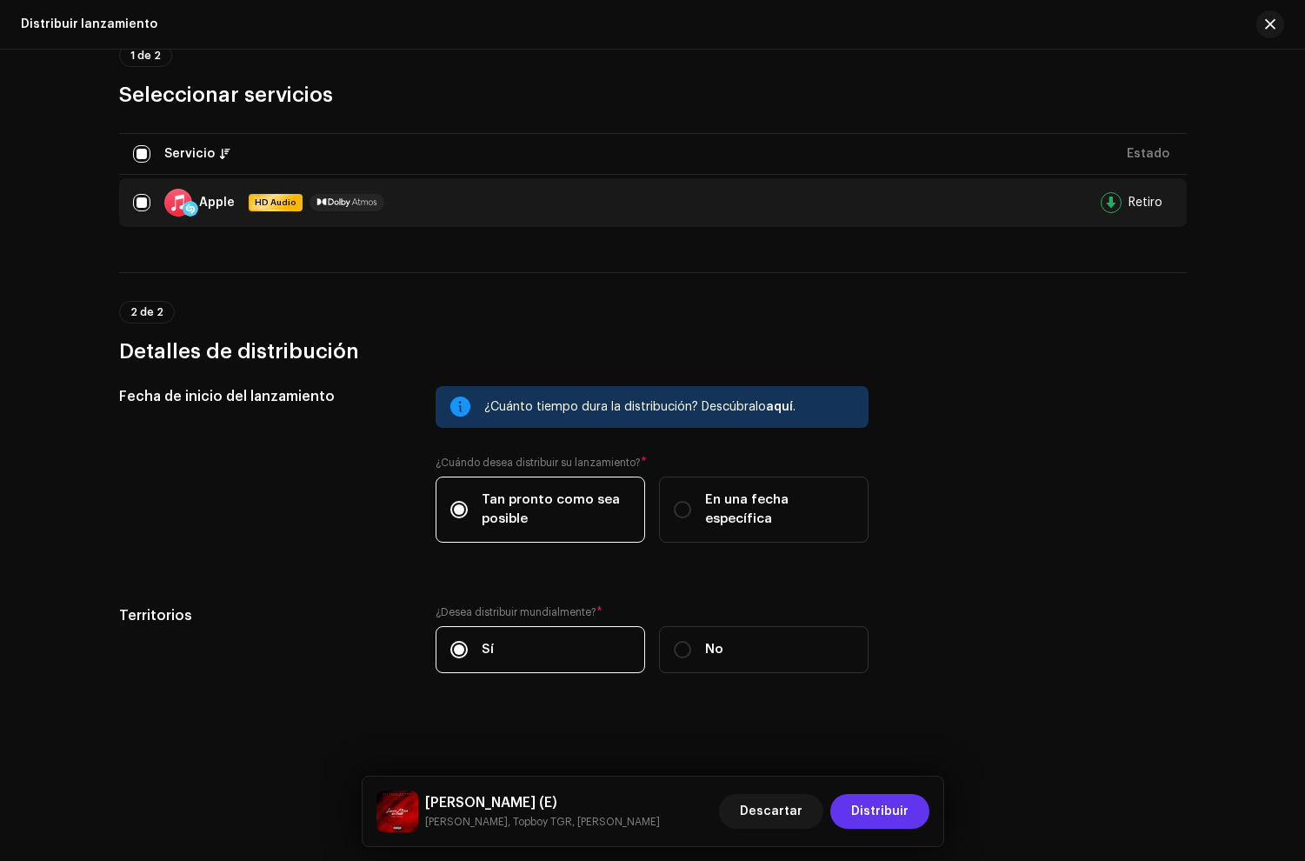
click at [902, 800] on span "Distribuir" at bounding box center [879, 811] width 57 height 35
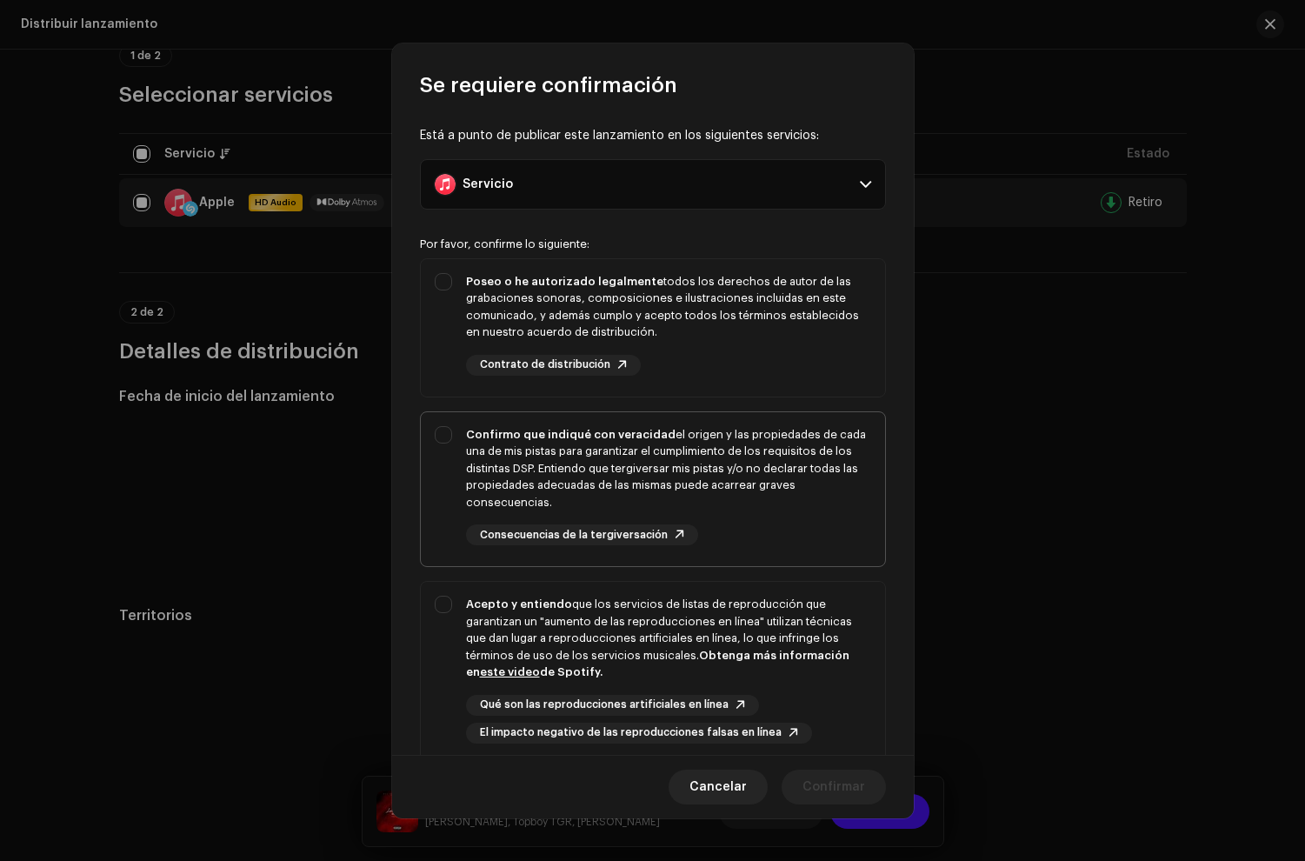
drag, startPoint x: 747, startPoint y: 346, endPoint x: 764, endPoint y: 469, distance: 123.7
click at [747, 347] on div "Poseo o he autorizado legalmente todos los derechos de autor de las grabaciones…" at bounding box center [668, 324] width 405 height 103
checkbox input "true"
drag, startPoint x: 764, startPoint y: 469, endPoint x: 757, endPoint y: 504, distance: 36.3
click at [764, 475] on div "Confirmo que indiqué con veracidad el origen y las propiedades de cada una de m…" at bounding box center [668, 468] width 405 height 85
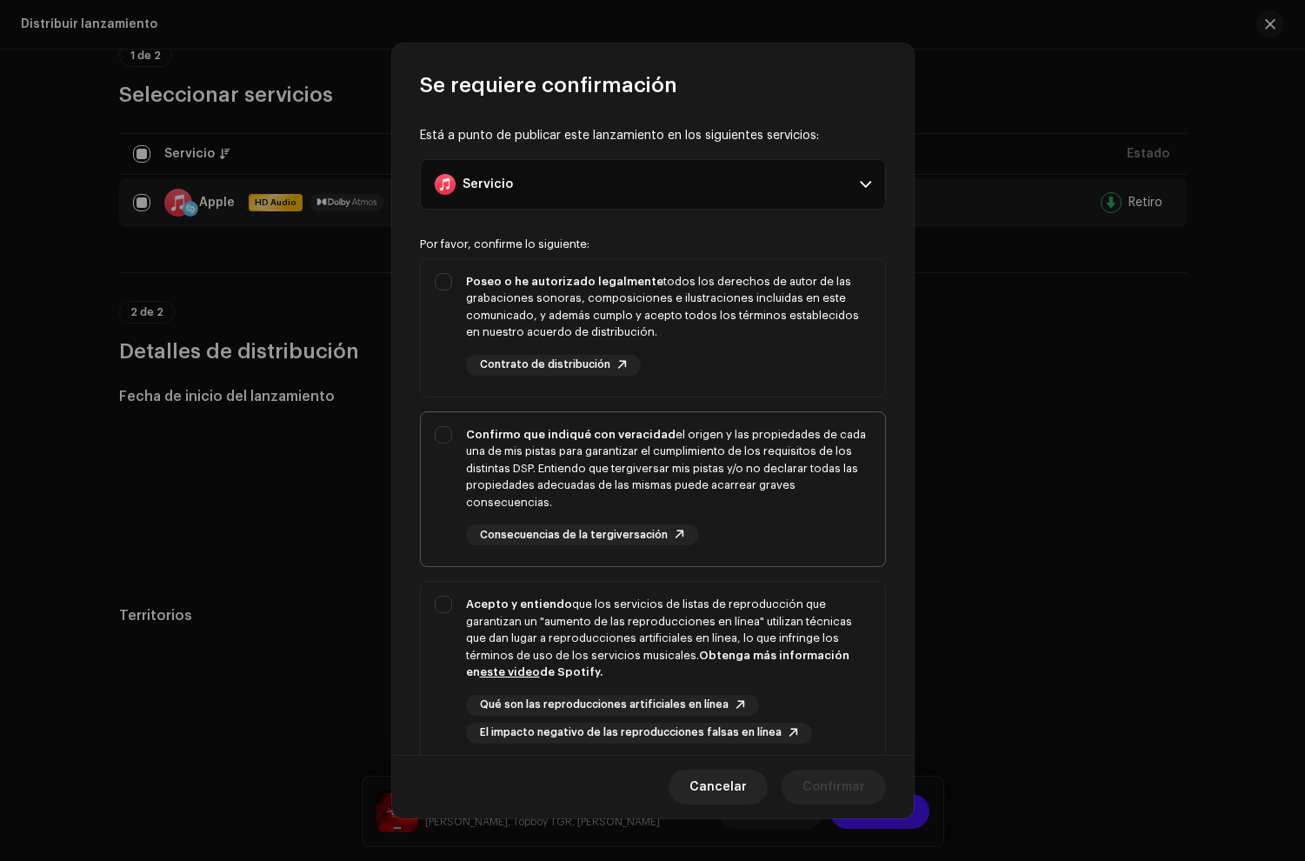
checkbox input "true"
click at [750, 604] on div "Acepto y entiendo que los servicios de listas de reproducción que garantizan un…" at bounding box center [668, 638] width 405 height 85
checkbox input "true"
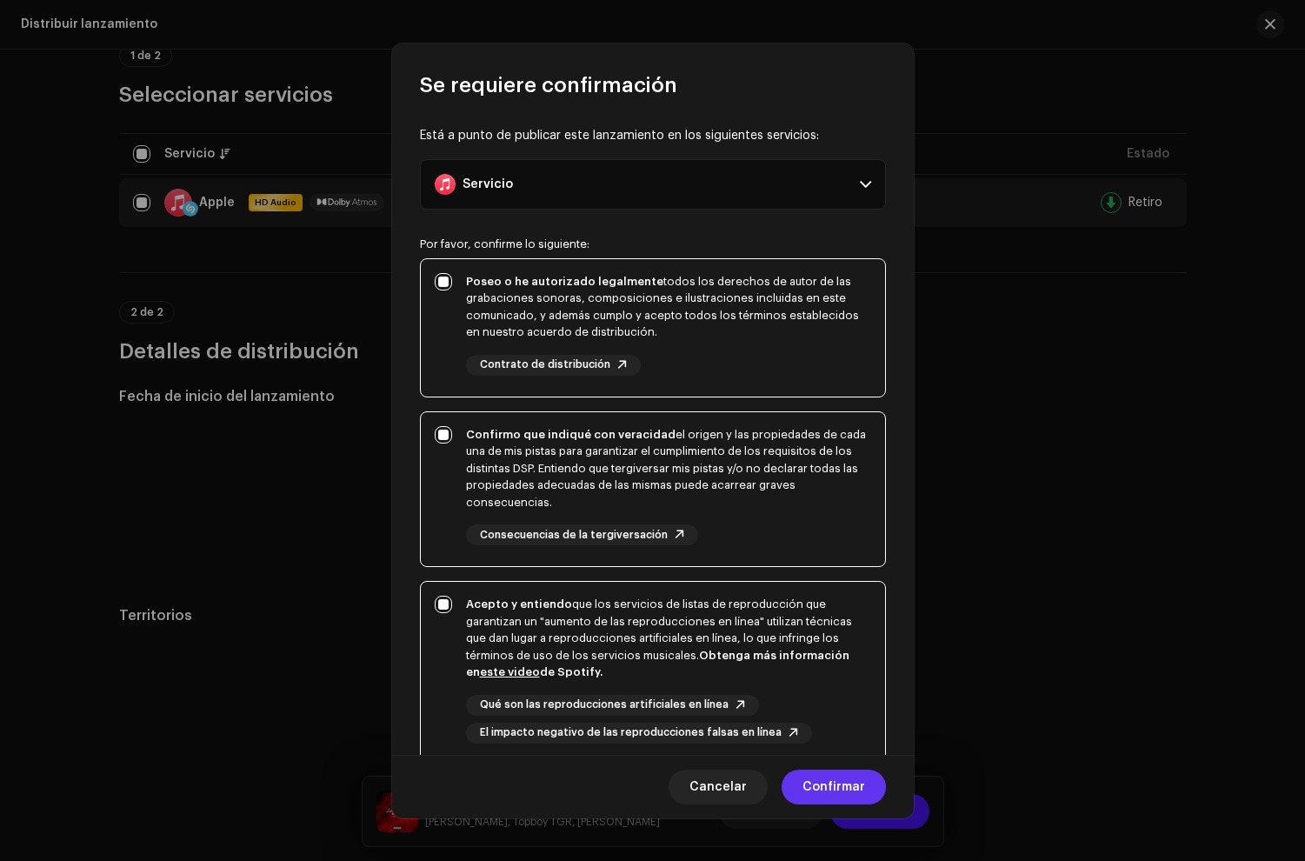
click at [850, 777] on span "Confirmar" at bounding box center [834, 787] width 63 height 35
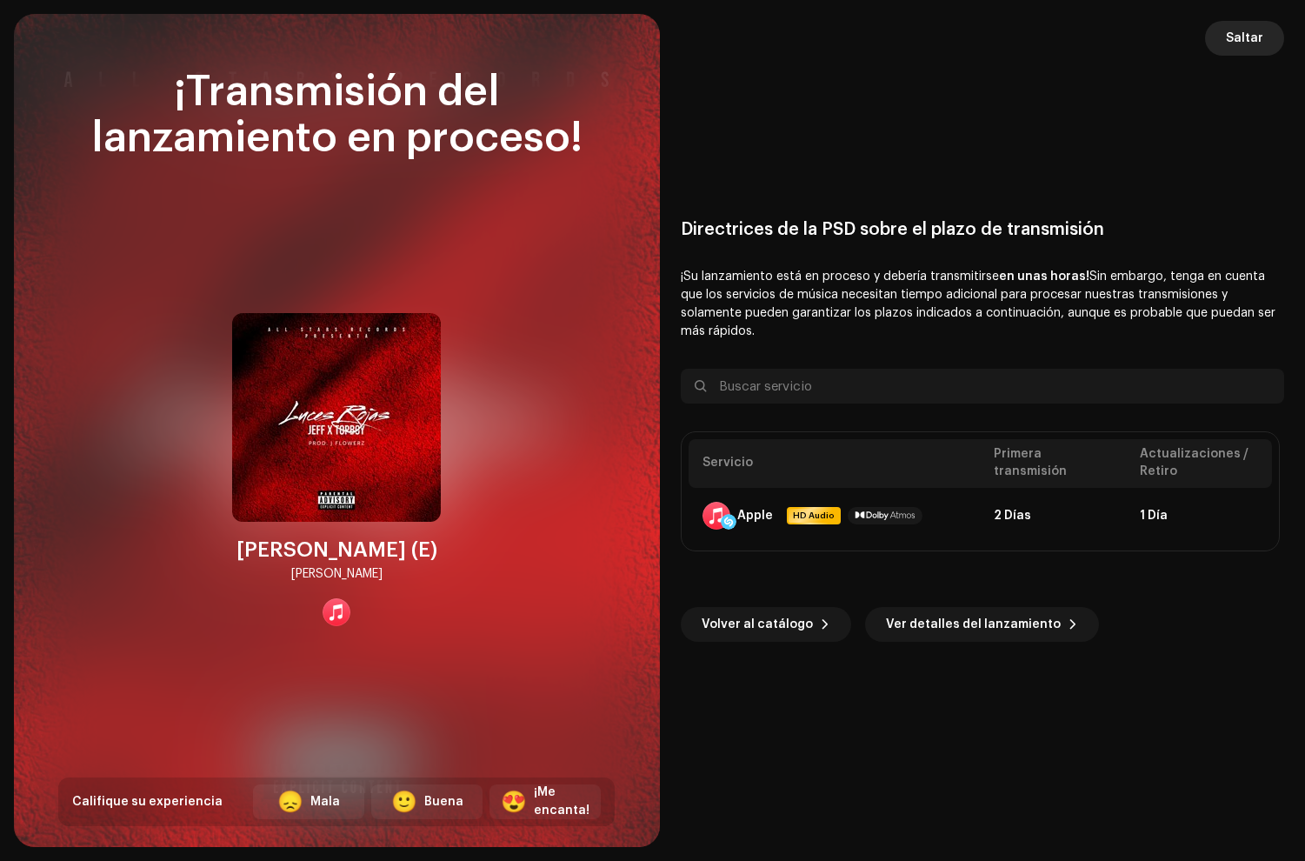
click at [1224, 38] on button "Saltar" at bounding box center [1244, 38] width 79 height 35
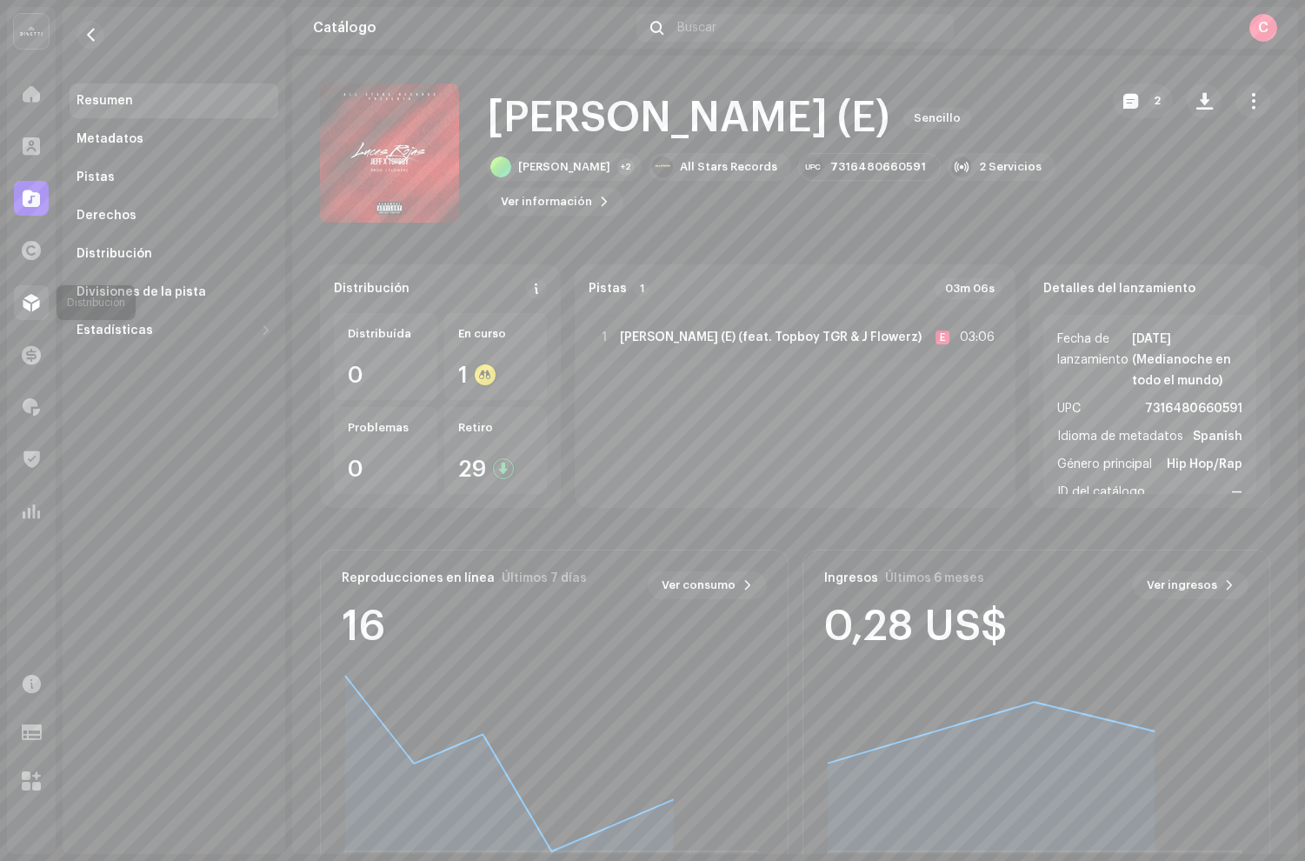
click at [36, 304] on span at bounding box center [31, 303] width 17 height 14
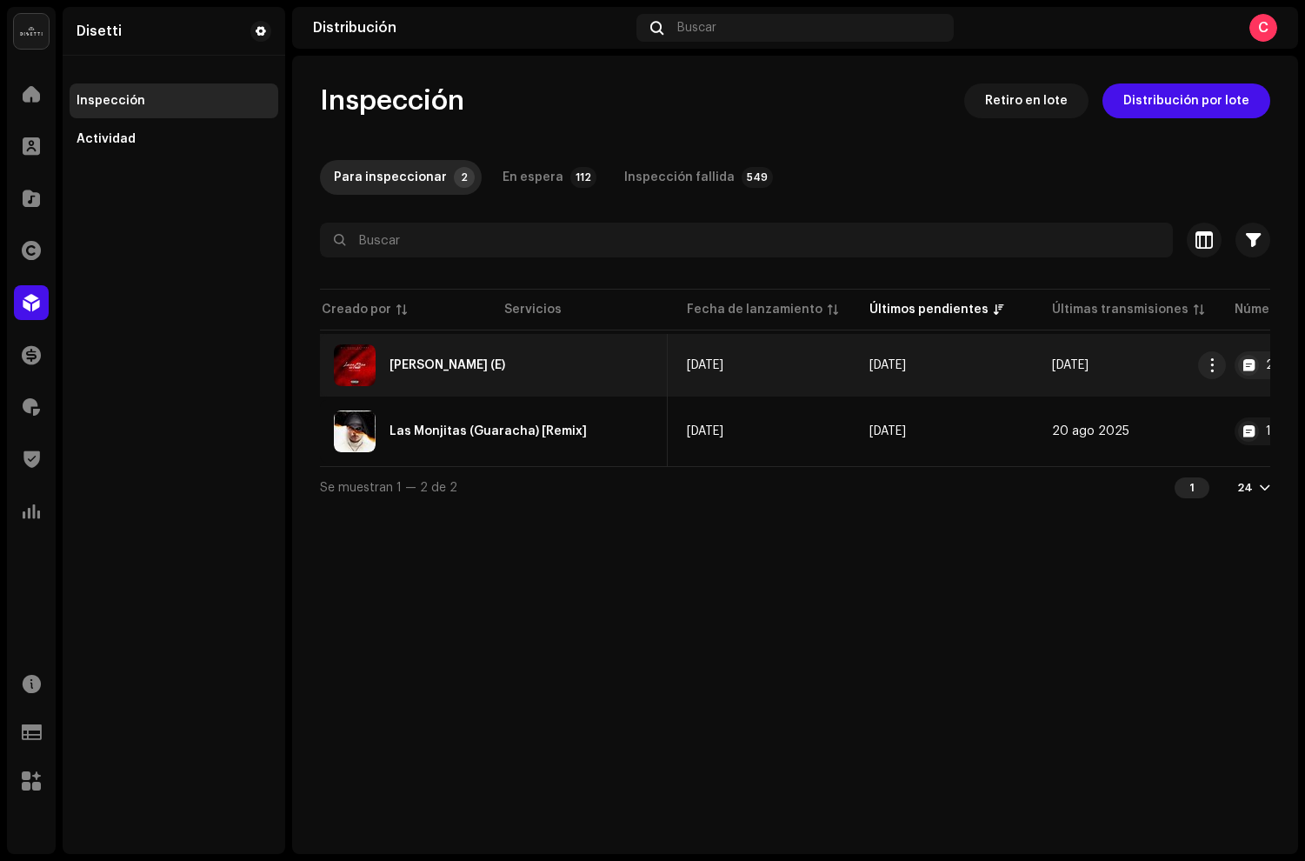
scroll to position [0, 582]
click at [1242, 368] on span "button" at bounding box center [1243, 365] width 13 height 14
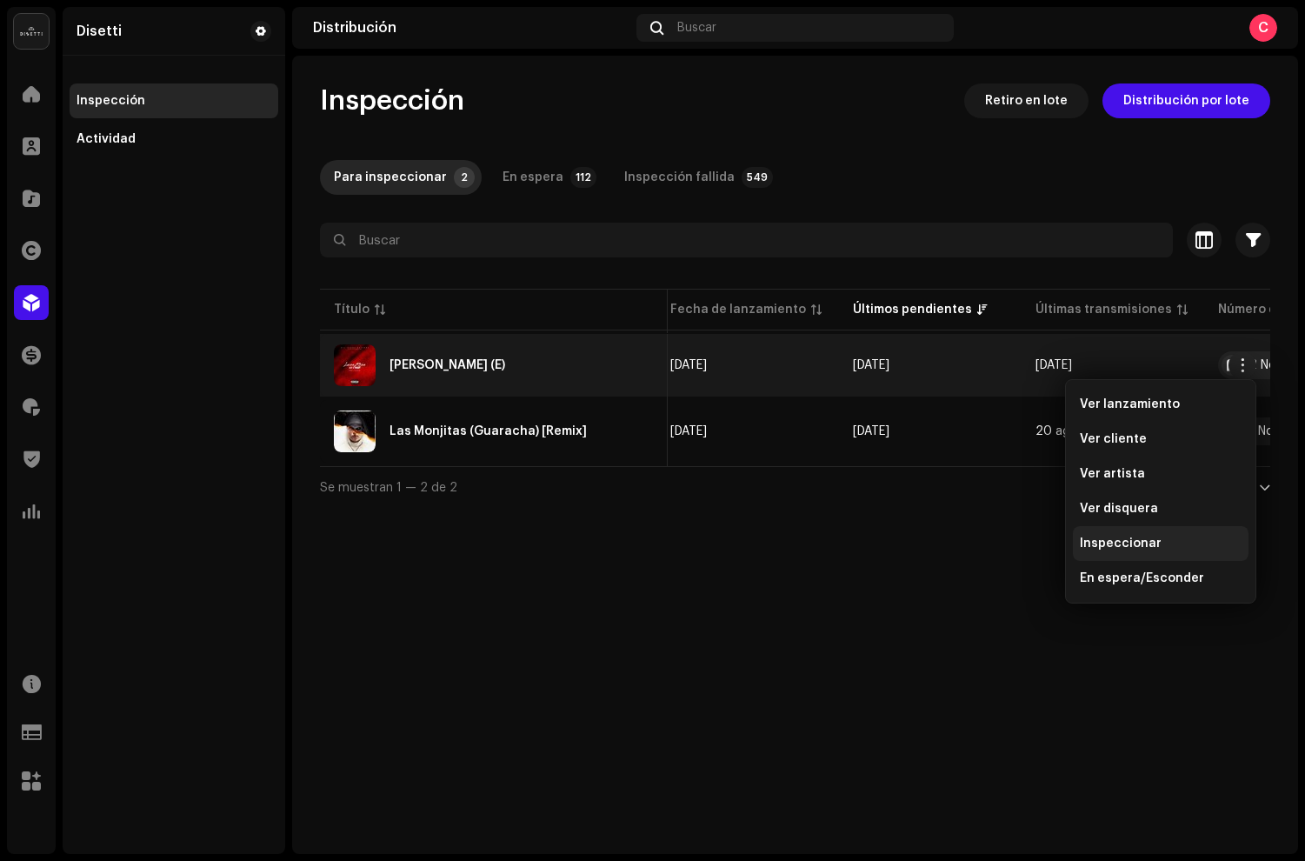
click at [1097, 543] on span "Inspeccionar" at bounding box center [1121, 544] width 82 height 14
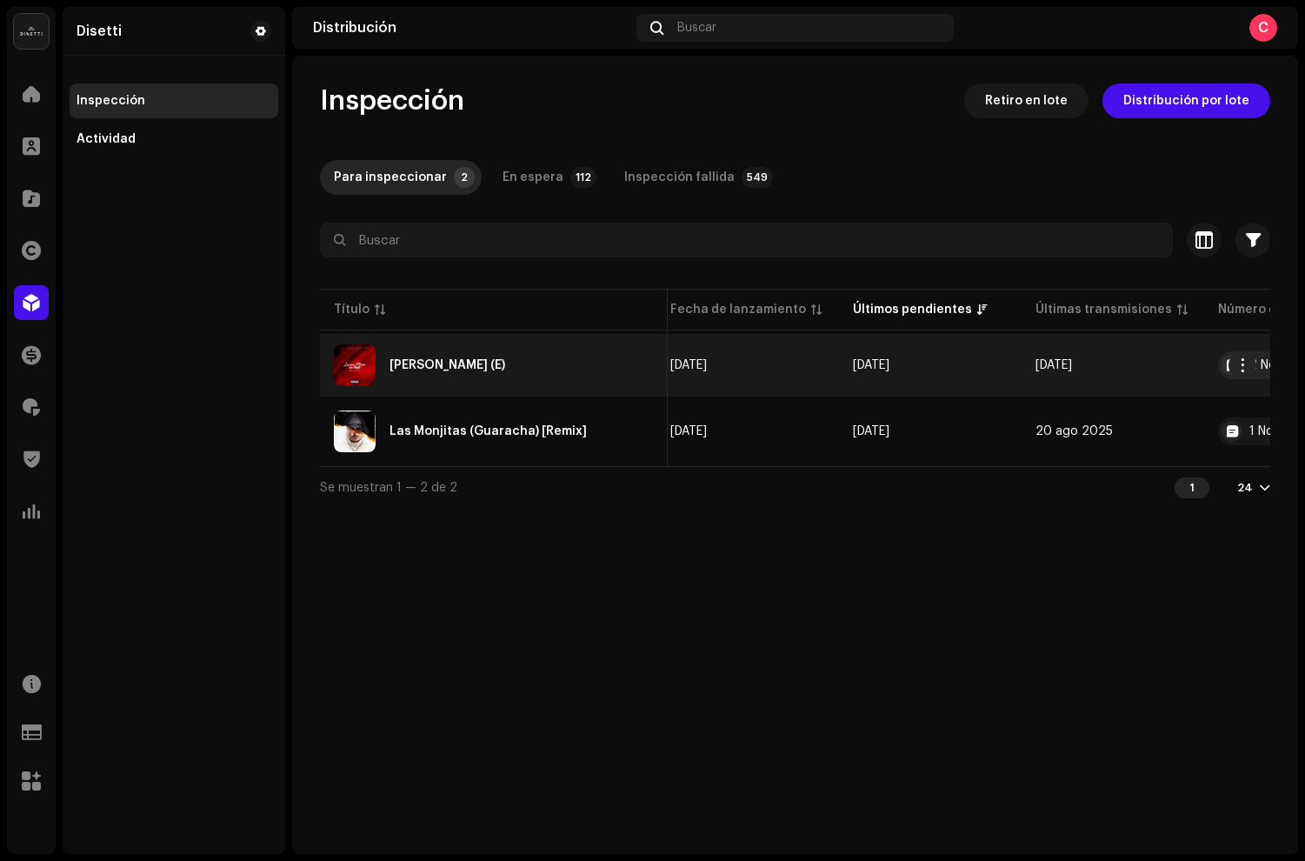
click at [485, 387] on td "[PERSON_NAME] (E)" at bounding box center [494, 365] width 348 height 63
click at [422, 365] on div "[PERSON_NAME] (E)" at bounding box center [448, 365] width 116 height 12
click at [435, 374] on div "[PERSON_NAME] (E)" at bounding box center [494, 365] width 320 height 42
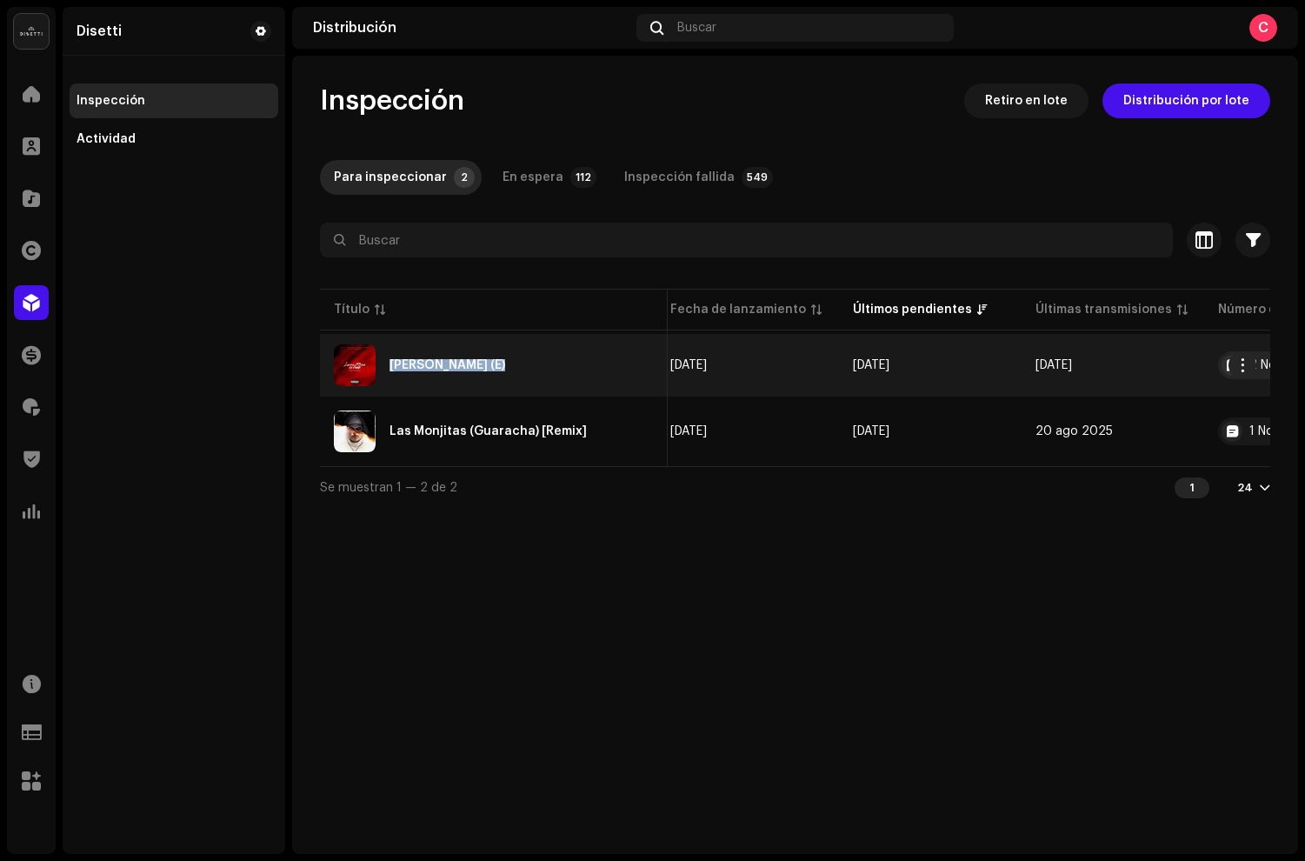
click at [434, 379] on div "[PERSON_NAME] (E)" at bounding box center [494, 365] width 320 height 42
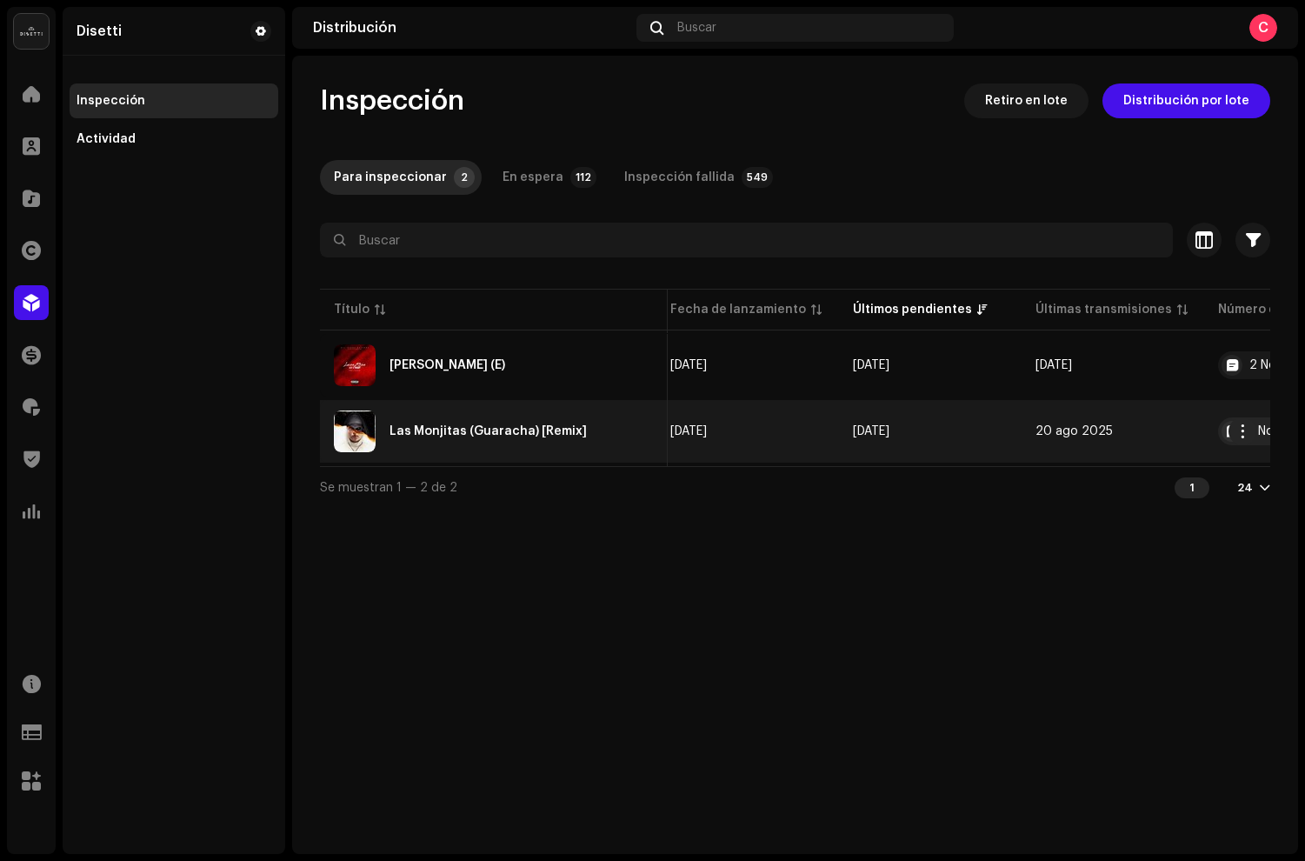
click at [461, 427] on div "Las Monjitas (Guaracha) [Remix]" at bounding box center [488, 431] width 197 height 12
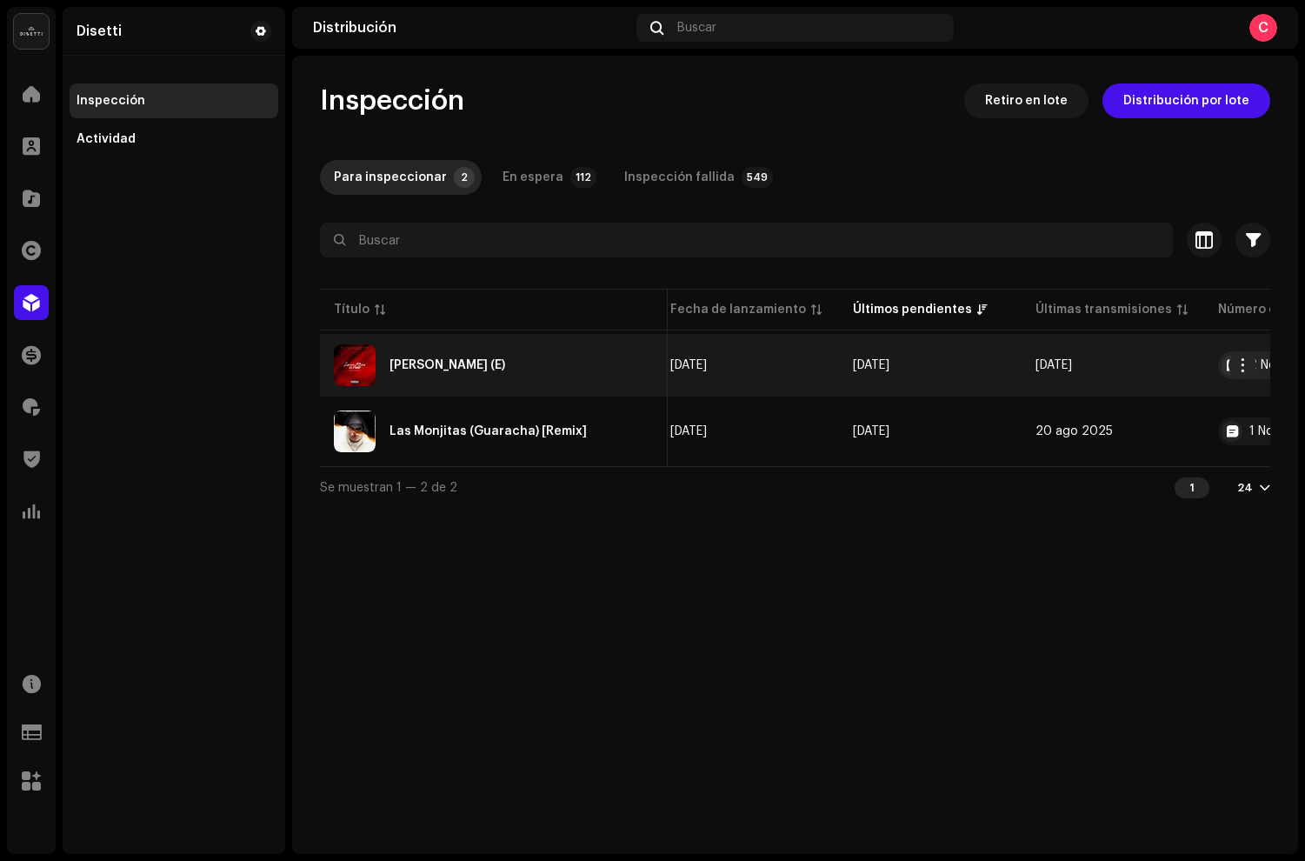
click at [444, 387] on td "[PERSON_NAME] (E)" at bounding box center [494, 365] width 348 height 63
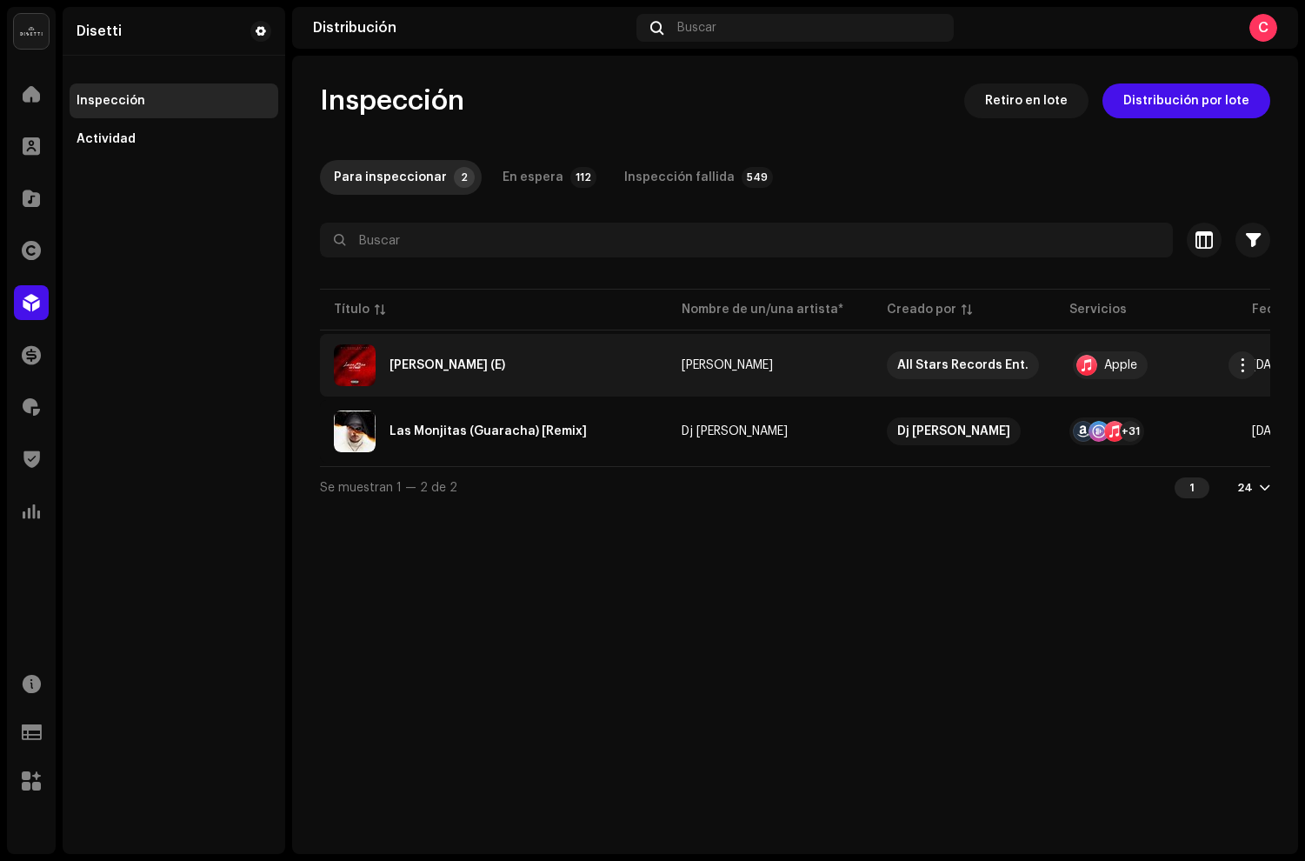
click at [512, 384] on td "[PERSON_NAME] (E)" at bounding box center [494, 365] width 348 height 63
click at [522, 364] on div "[PERSON_NAME] (E)" at bounding box center [494, 365] width 320 height 42
click at [525, 366] on div "[PERSON_NAME] (E)" at bounding box center [494, 365] width 320 height 42
click at [525, 367] on div "[PERSON_NAME] (E)" at bounding box center [494, 365] width 320 height 42
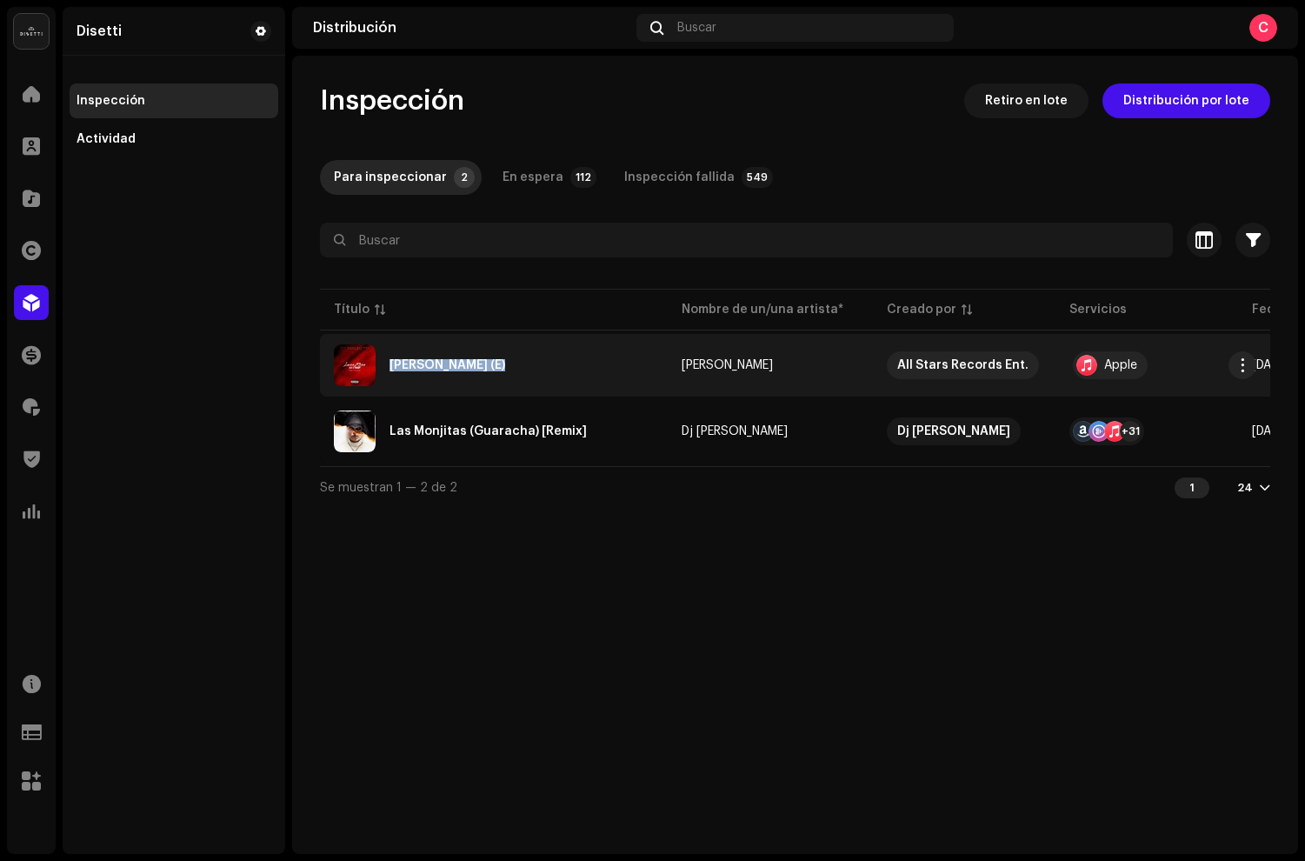
click at [525, 367] on div "[PERSON_NAME] (E)" at bounding box center [494, 365] width 320 height 42
drag, startPoint x: 525, startPoint y: 366, endPoint x: 849, endPoint y: 359, distance: 323.6
click at [532, 368] on div "[PERSON_NAME] (E)" at bounding box center [494, 365] width 320 height 42
click at [1242, 367] on span "button" at bounding box center [1243, 365] width 13 height 14
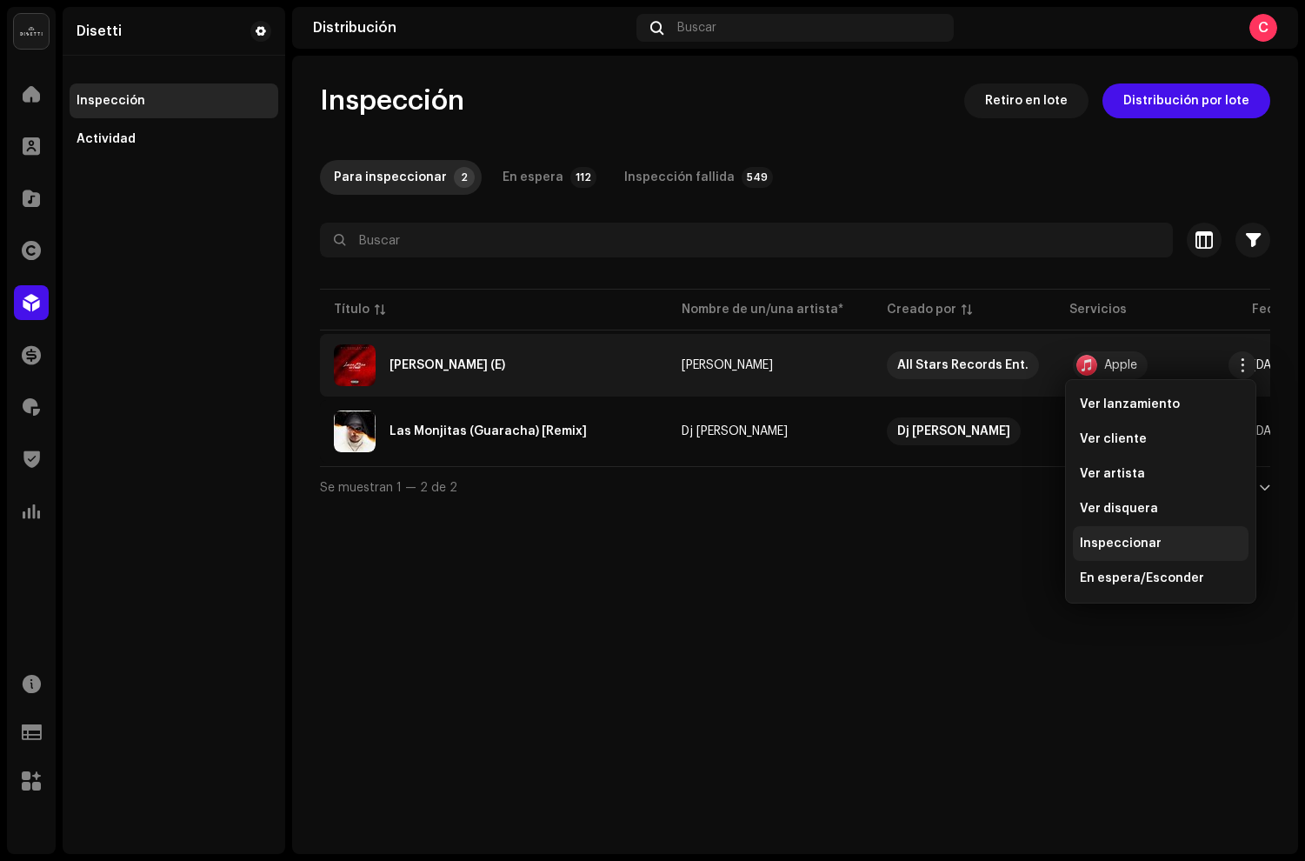
click at [1137, 549] on span "Inspeccionar" at bounding box center [1121, 544] width 82 height 14
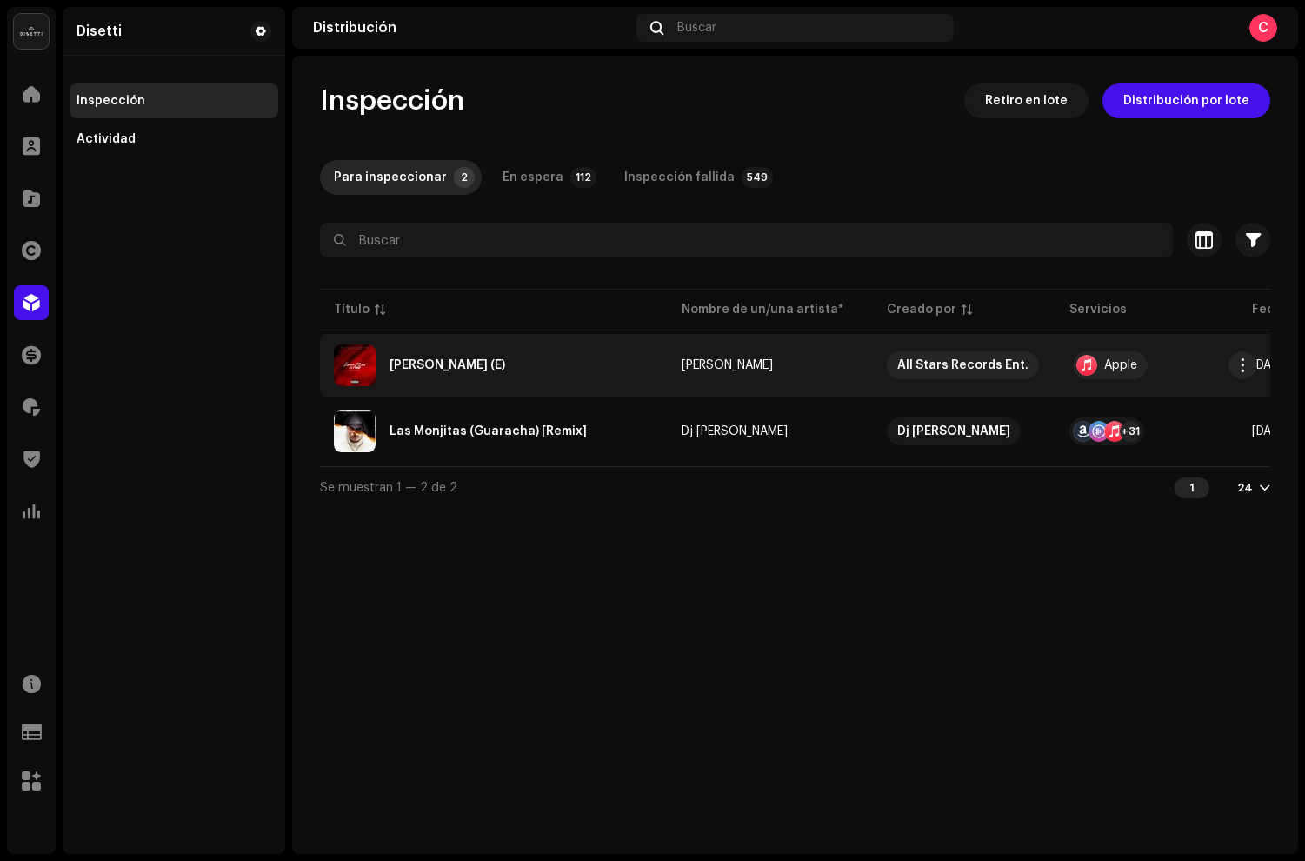
click at [425, 364] on div "[PERSON_NAME] (E)" at bounding box center [448, 365] width 116 height 12
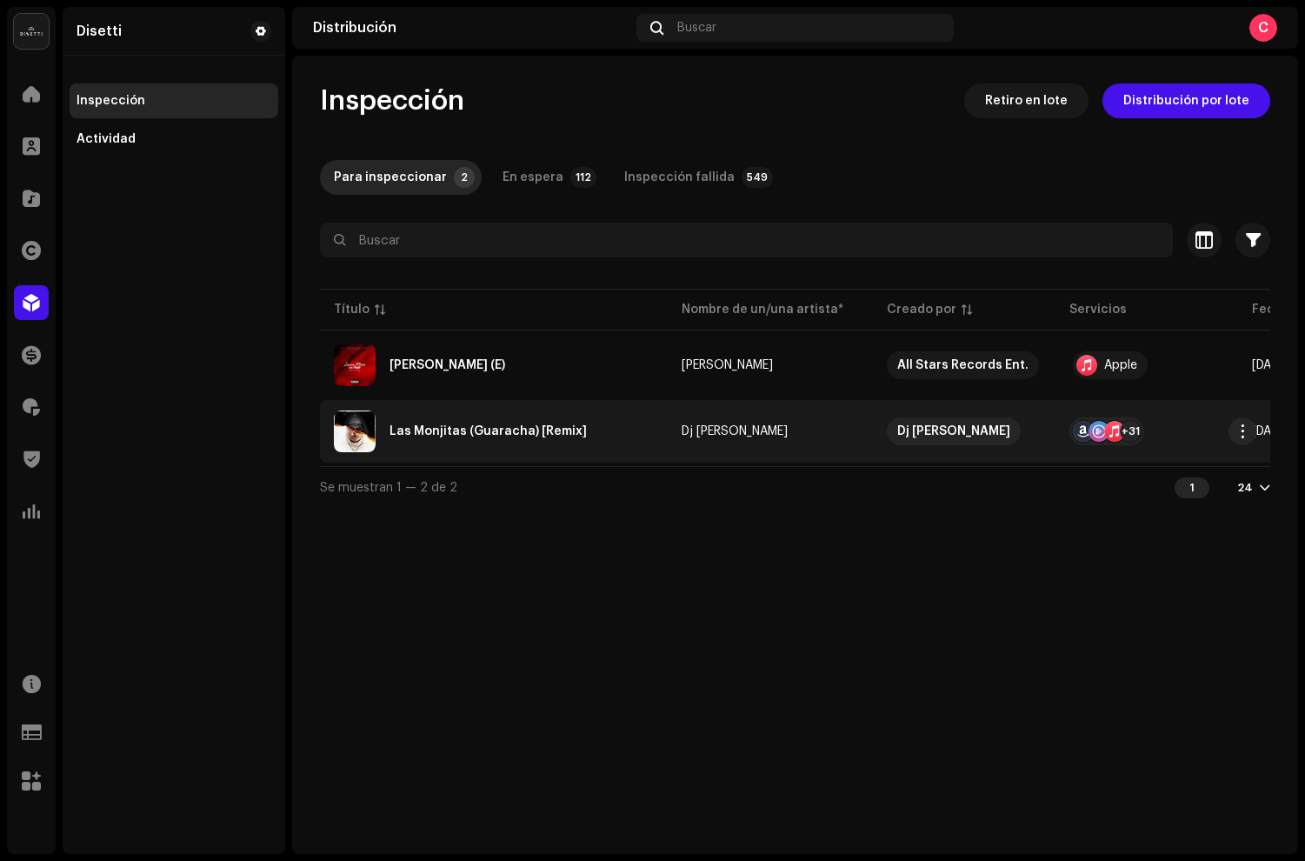
drag, startPoint x: 419, startPoint y: 414, endPoint x: 392, endPoint y: 416, distance: 27.0
click at [419, 414] on div "Las Monjitas (Guaracha) [Remix]" at bounding box center [494, 431] width 320 height 42
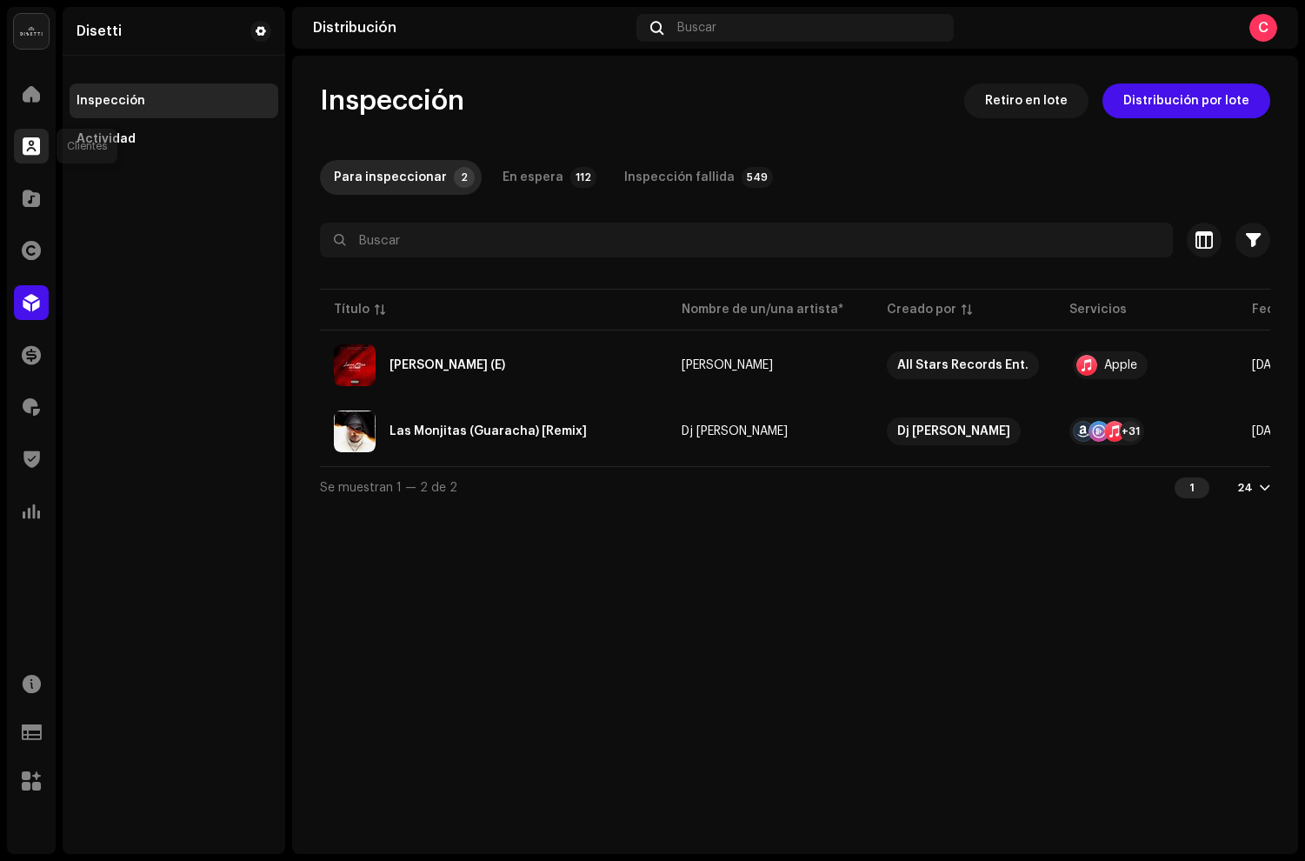
click at [23, 150] on span at bounding box center [31, 146] width 17 height 14
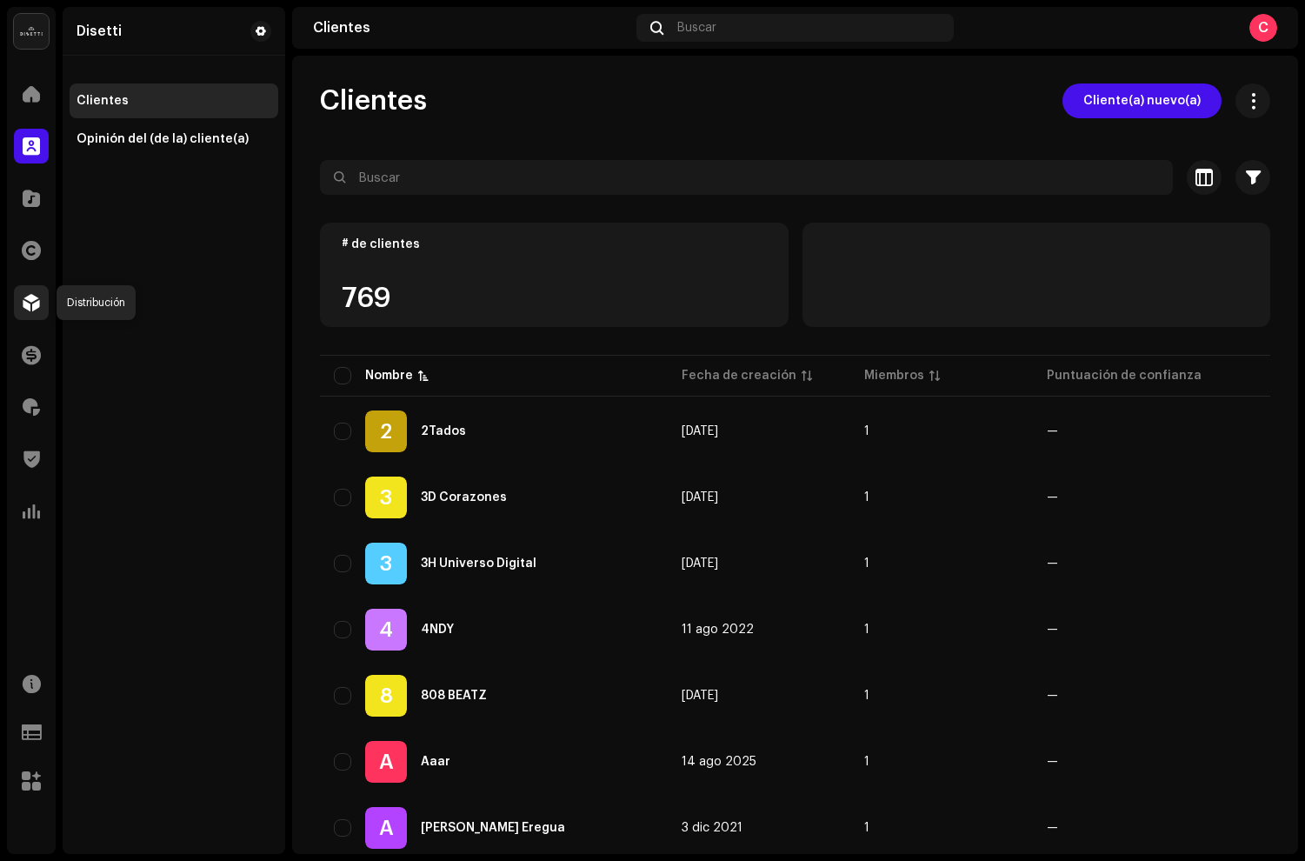
click at [37, 297] on span at bounding box center [31, 303] width 17 height 14
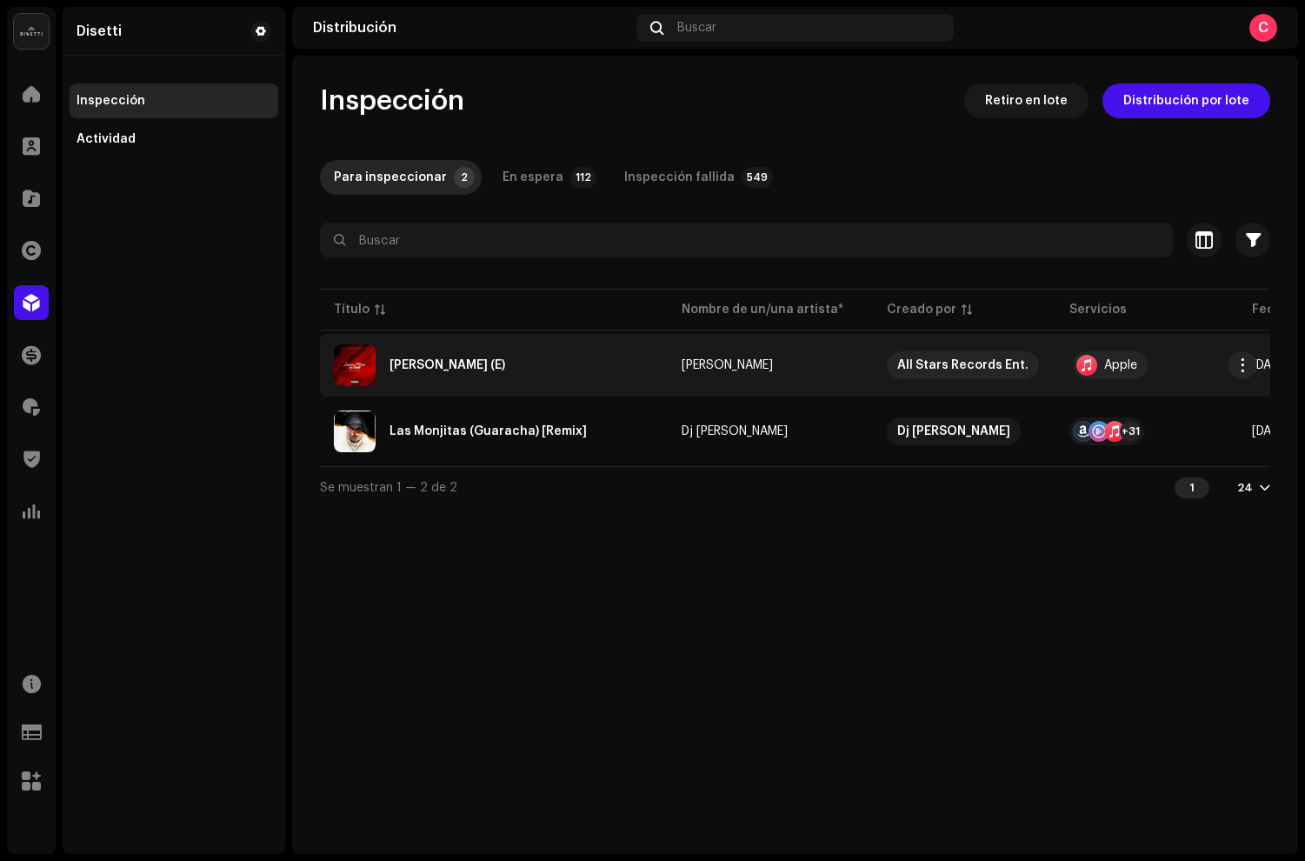
click at [541, 395] on td "[PERSON_NAME] (E)" at bounding box center [494, 365] width 348 height 63
click at [538, 377] on div "[PERSON_NAME] (E)" at bounding box center [494, 365] width 320 height 42
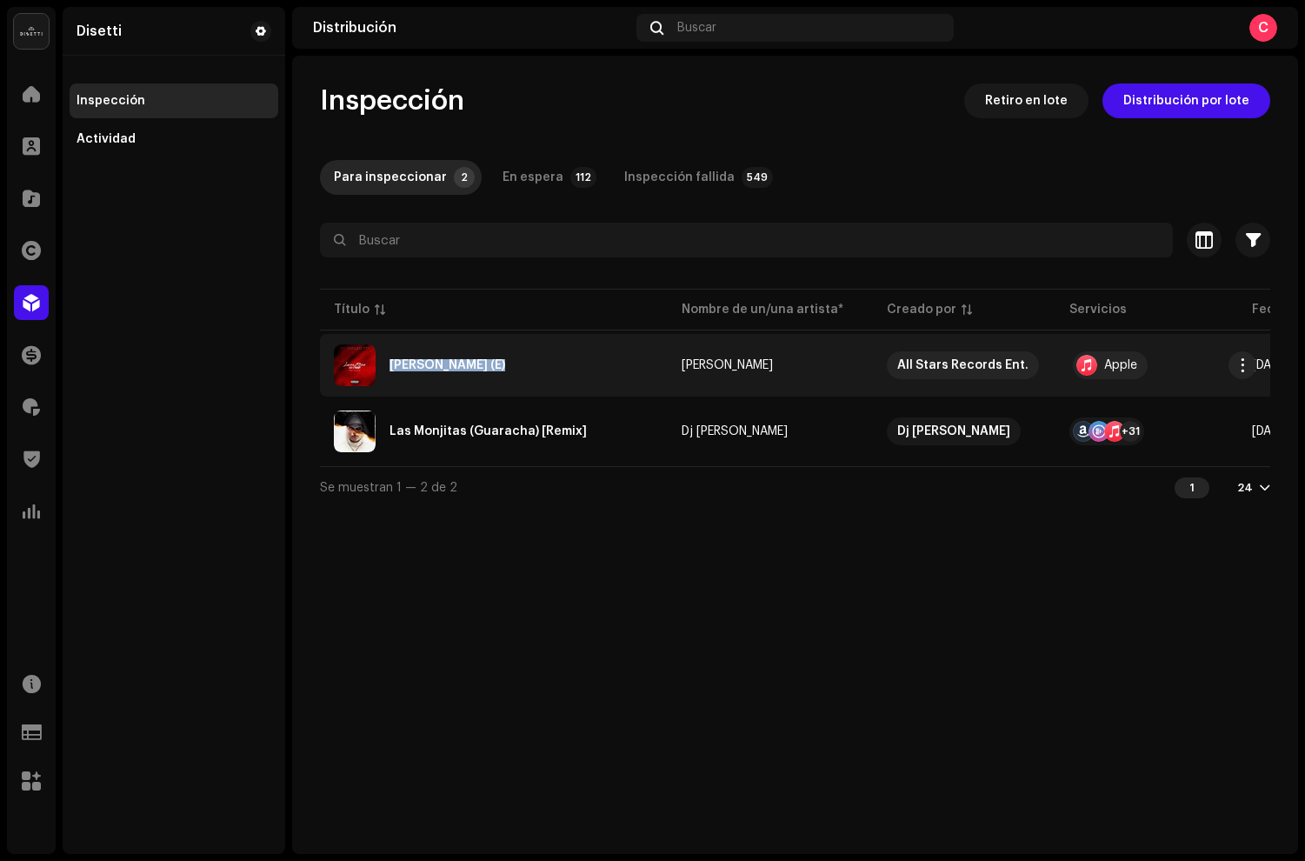
click at [538, 377] on div "[PERSON_NAME] (E)" at bounding box center [494, 365] width 320 height 42
click at [539, 377] on div "[PERSON_NAME] (E)" at bounding box center [494, 365] width 320 height 42
click at [540, 377] on div "[PERSON_NAME] (E)" at bounding box center [494, 365] width 320 height 42
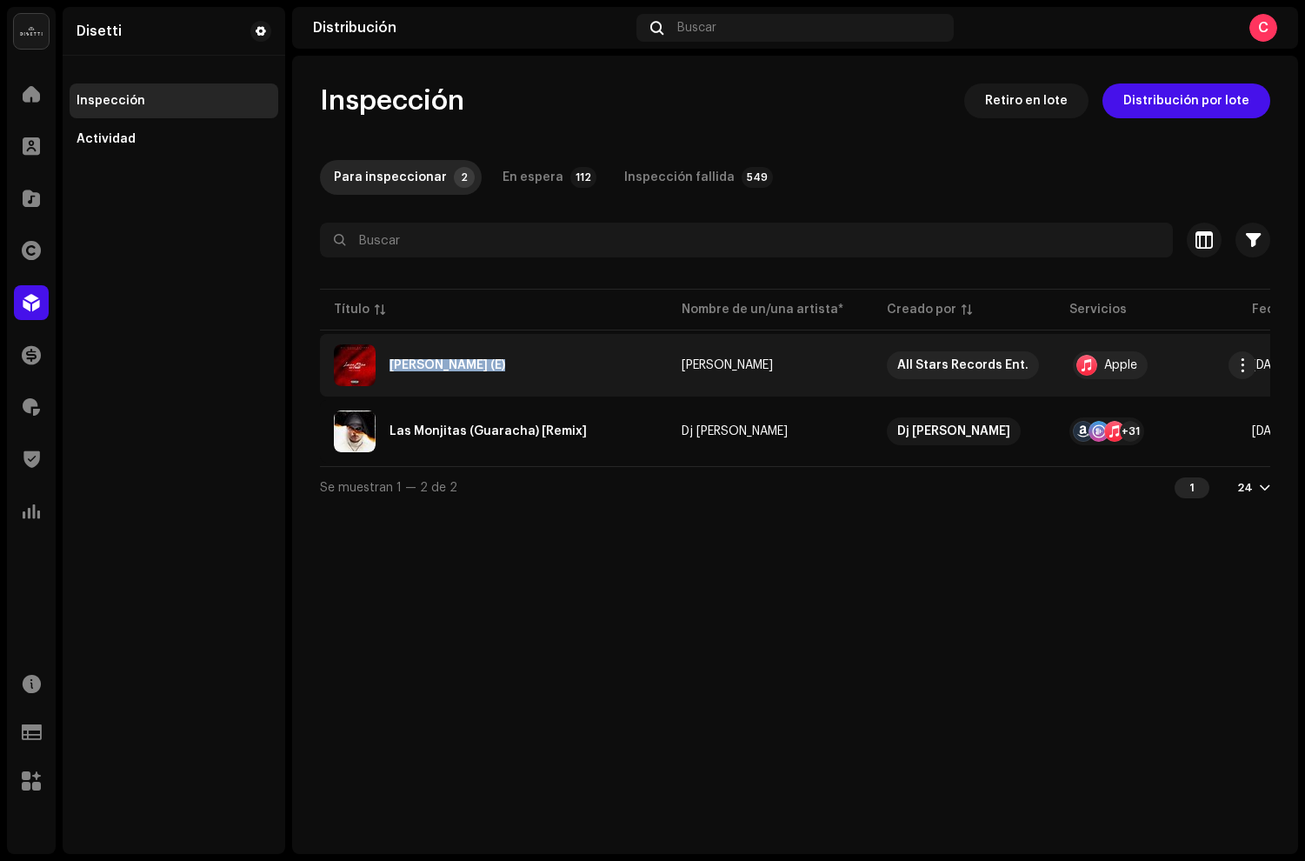
click at [540, 377] on div "[PERSON_NAME] (E)" at bounding box center [494, 365] width 320 height 42
click at [1243, 368] on span "button" at bounding box center [1243, 365] width 13 height 14
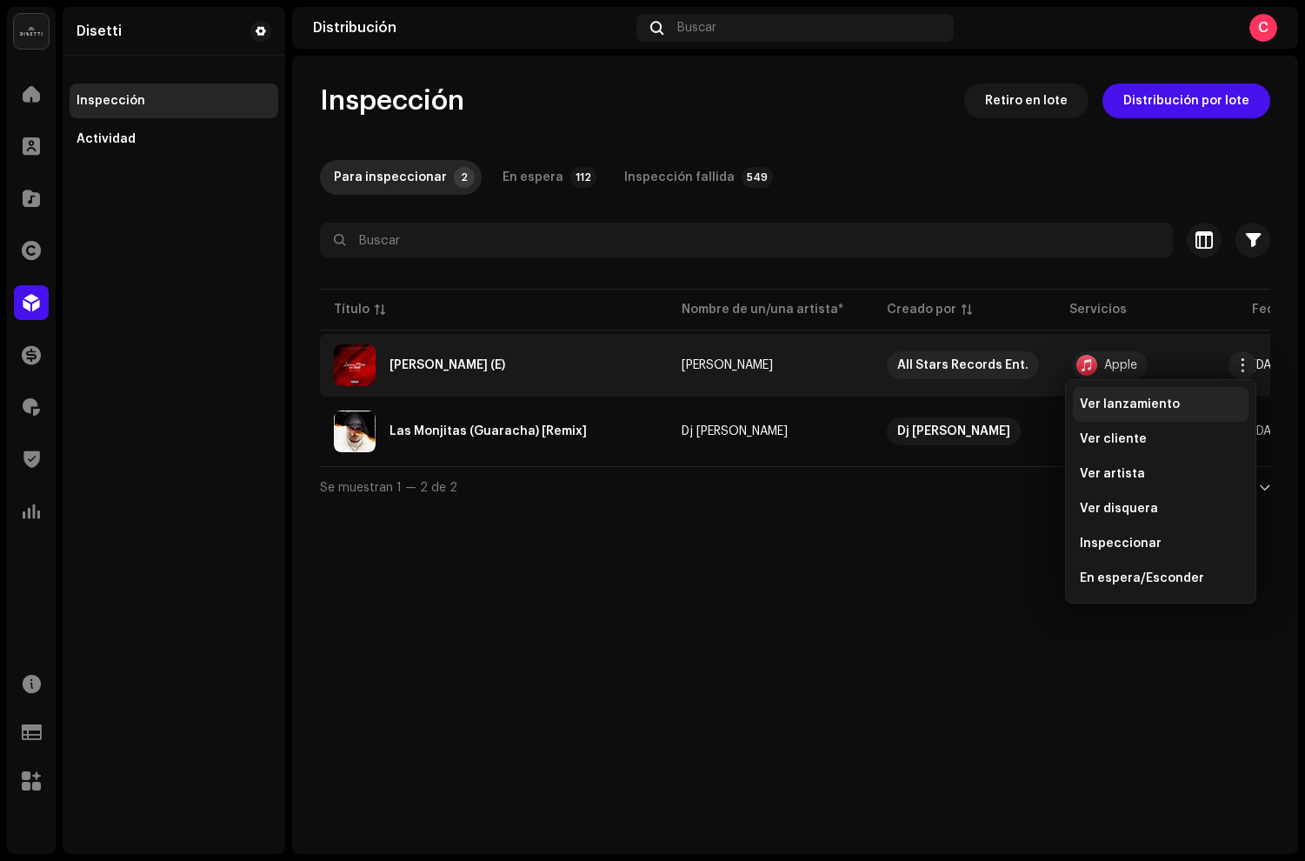
click at [1105, 406] on span "Ver lanzamiento" at bounding box center [1130, 404] width 100 height 14
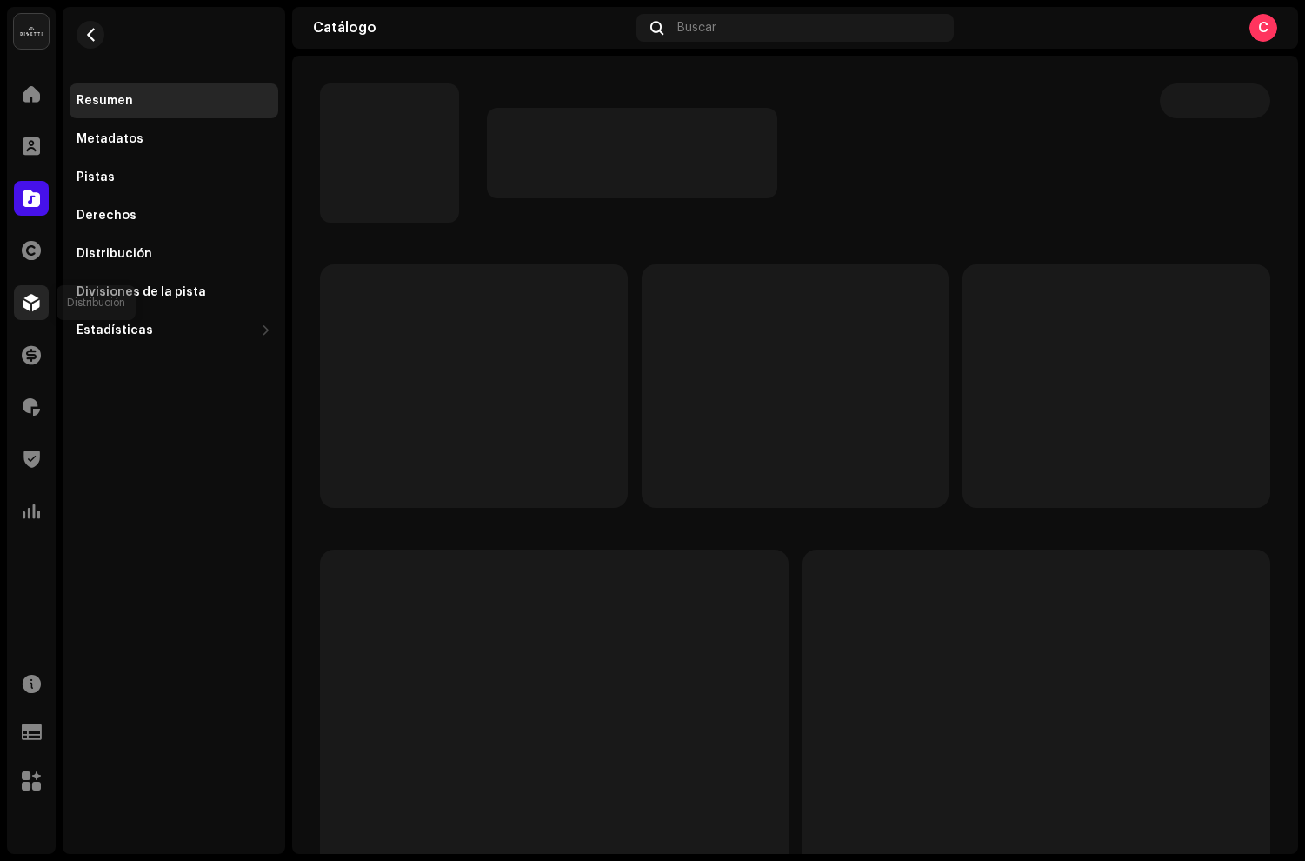
click at [31, 314] on div at bounding box center [31, 302] width 35 height 35
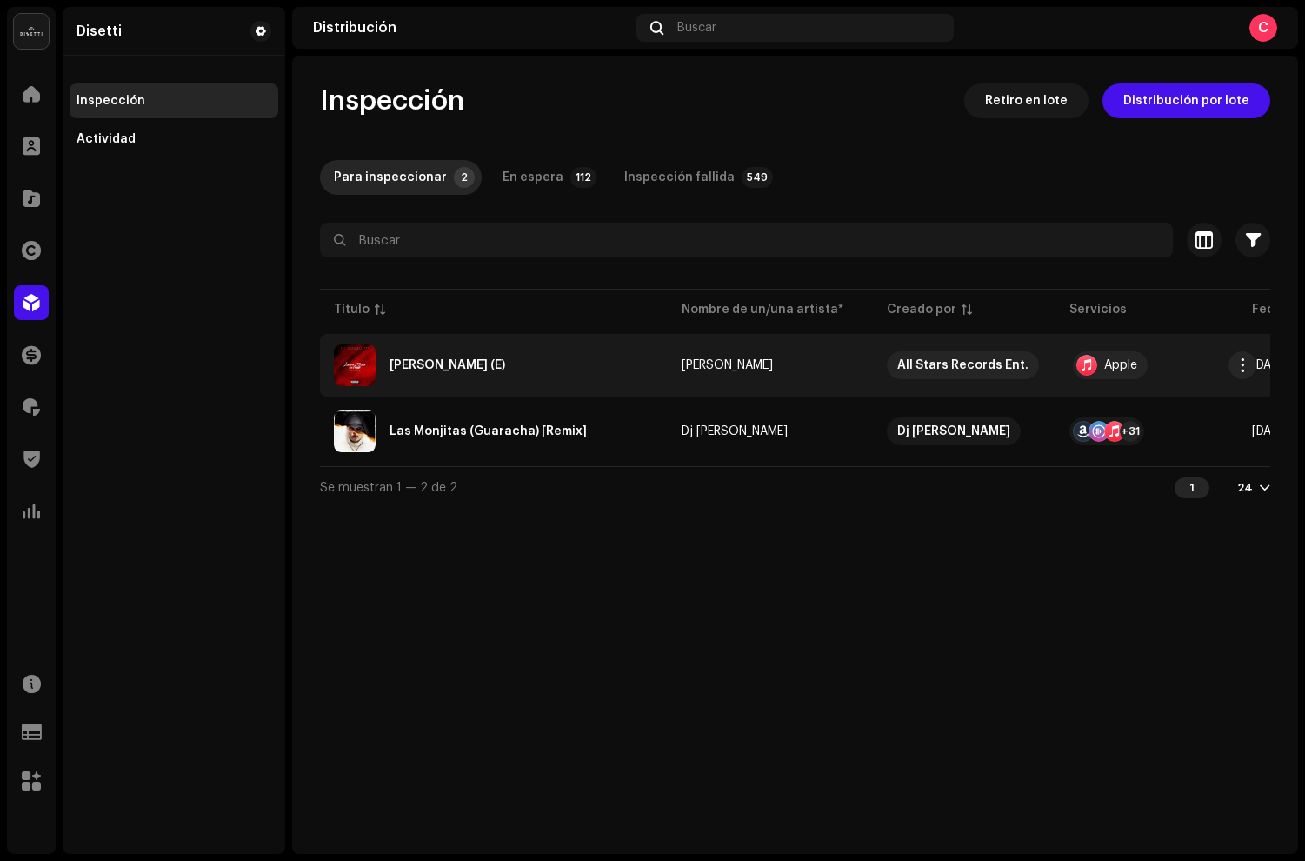
click at [480, 371] on div "[PERSON_NAME] (E)" at bounding box center [494, 365] width 320 height 42
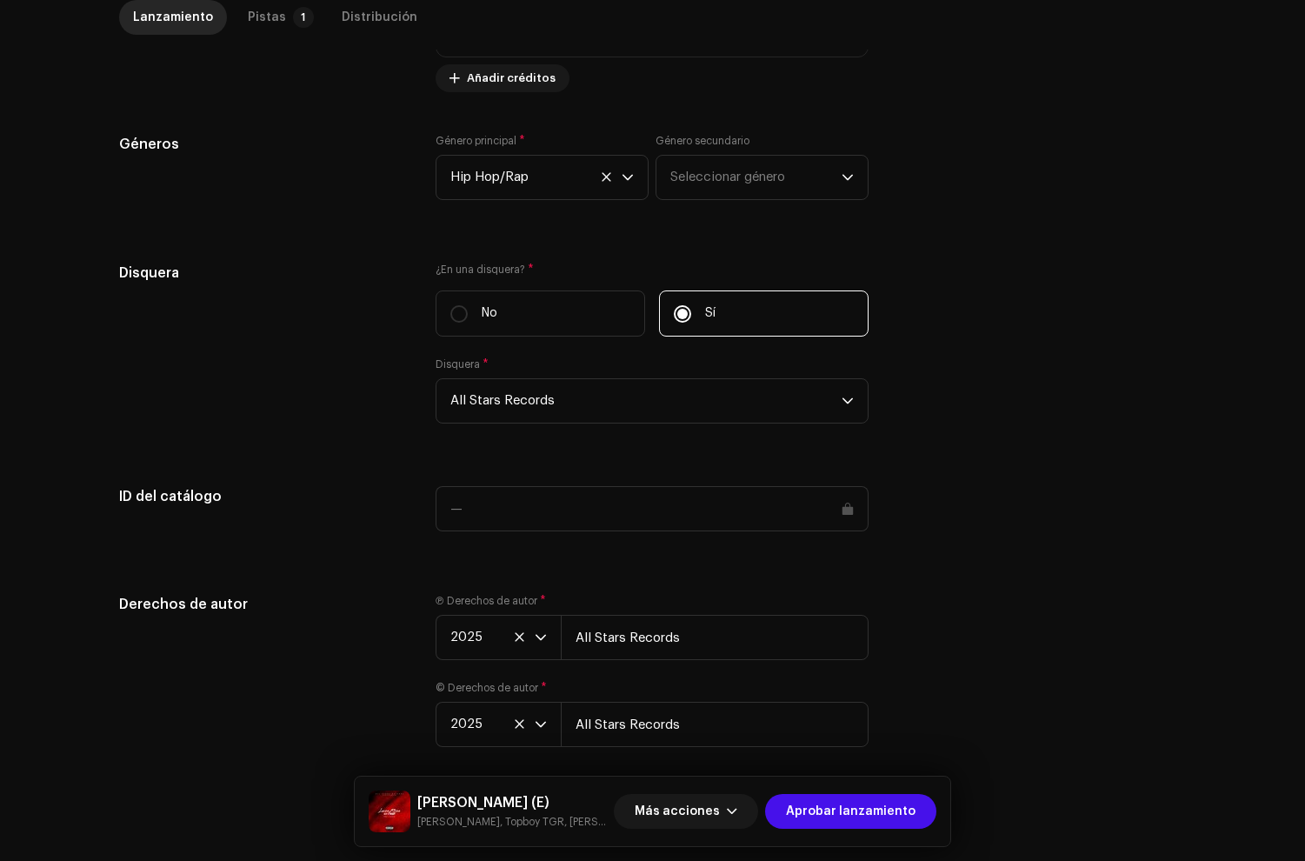
scroll to position [1674, 0]
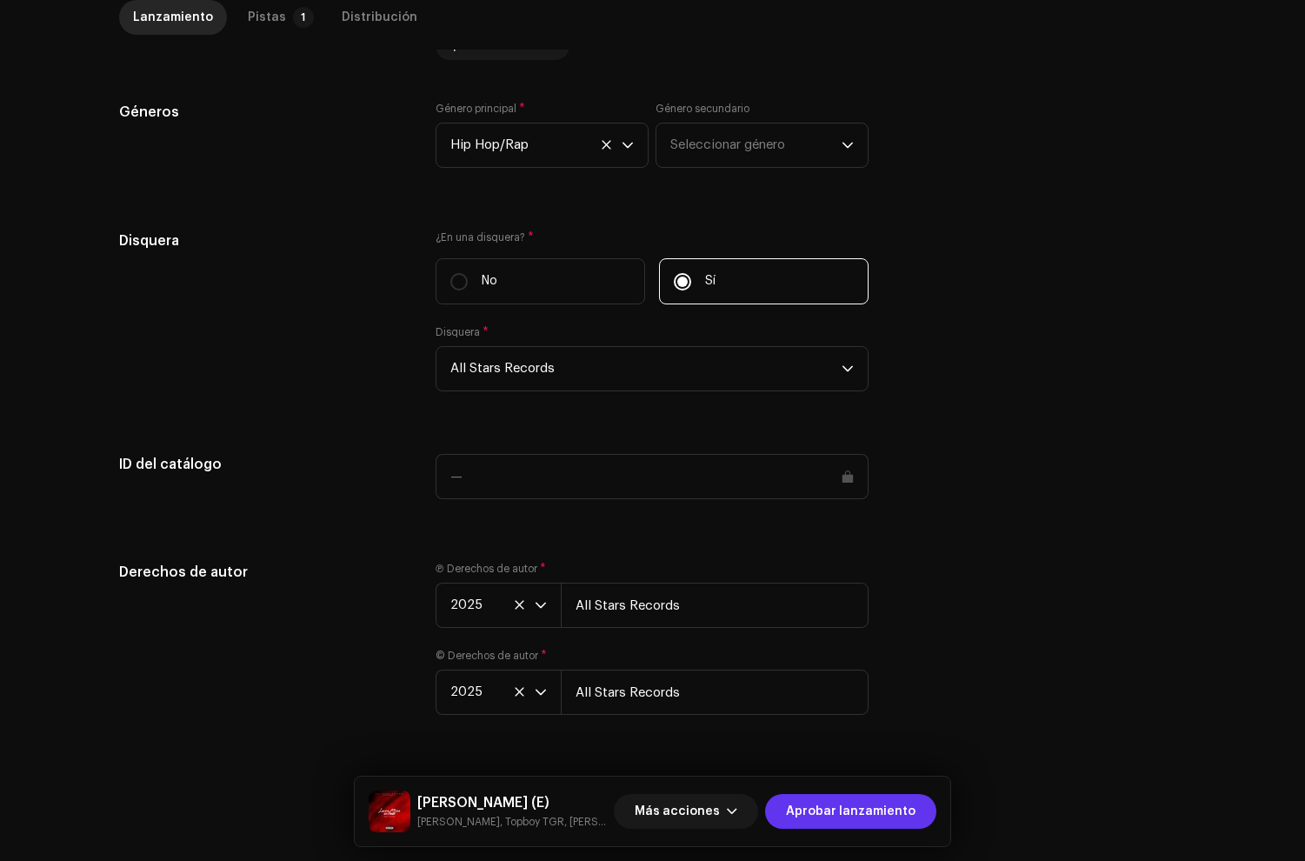
click at [831, 814] on span "Aprobar lanzamiento" at bounding box center [851, 811] width 130 height 35
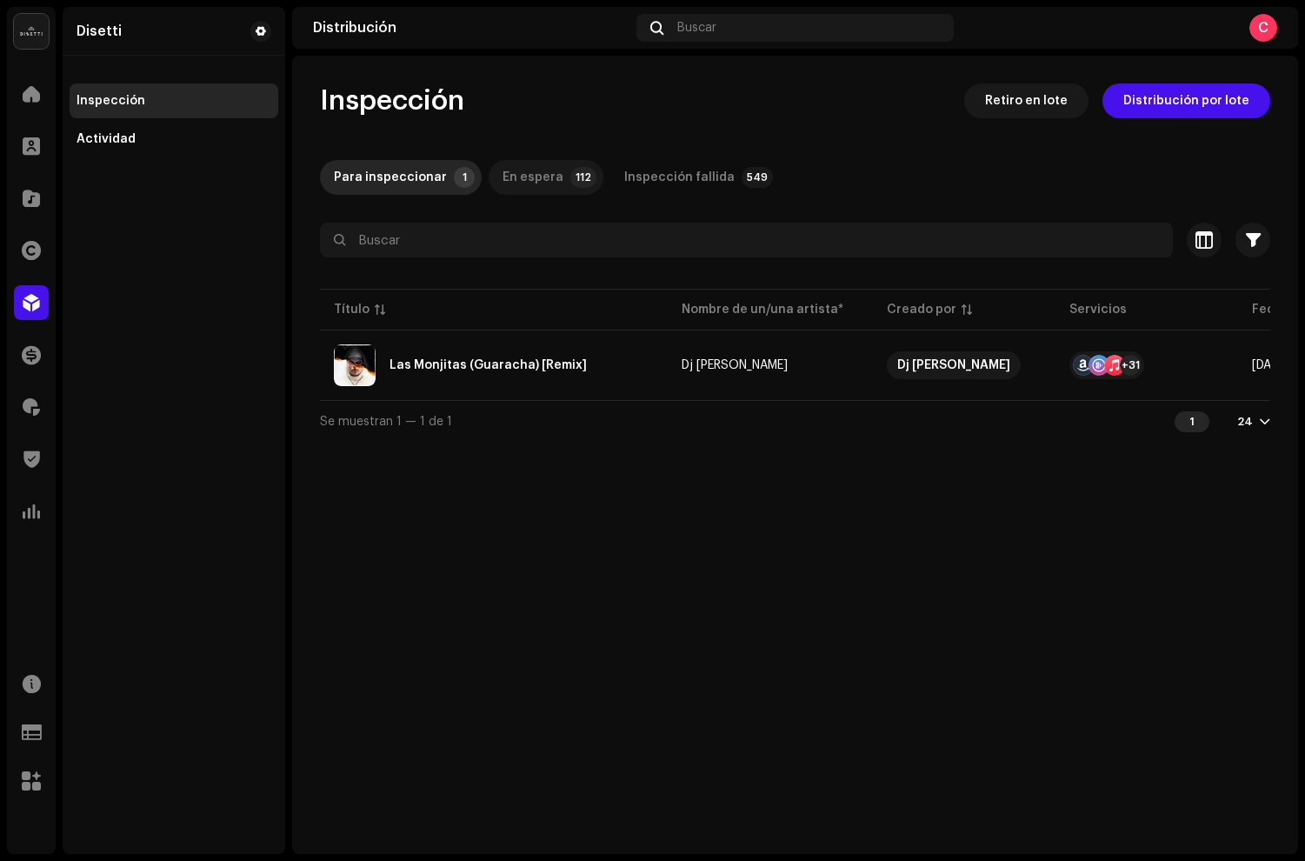
click at [528, 180] on div "En espera" at bounding box center [533, 177] width 61 height 35
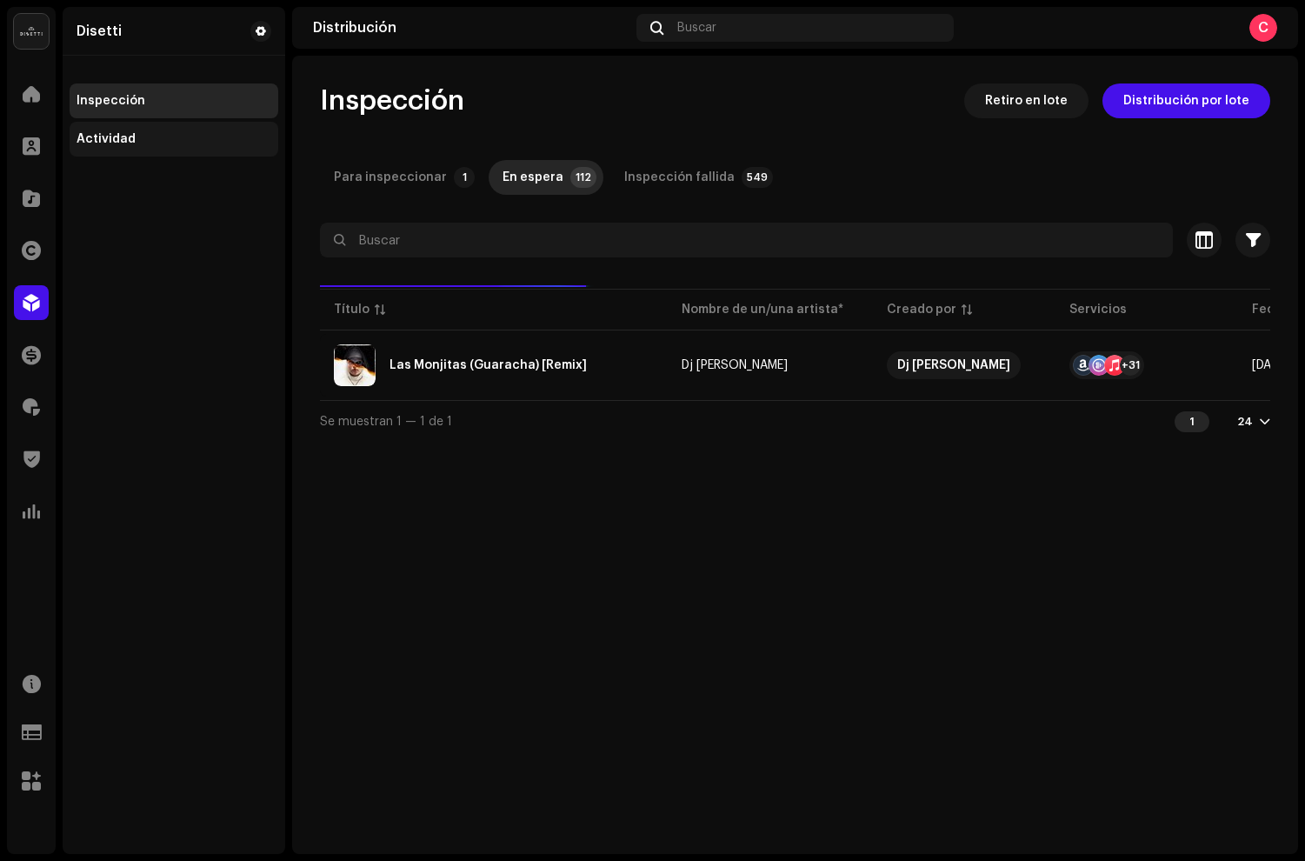
click at [143, 130] on div "Actividad" at bounding box center [174, 139] width 209 height 35
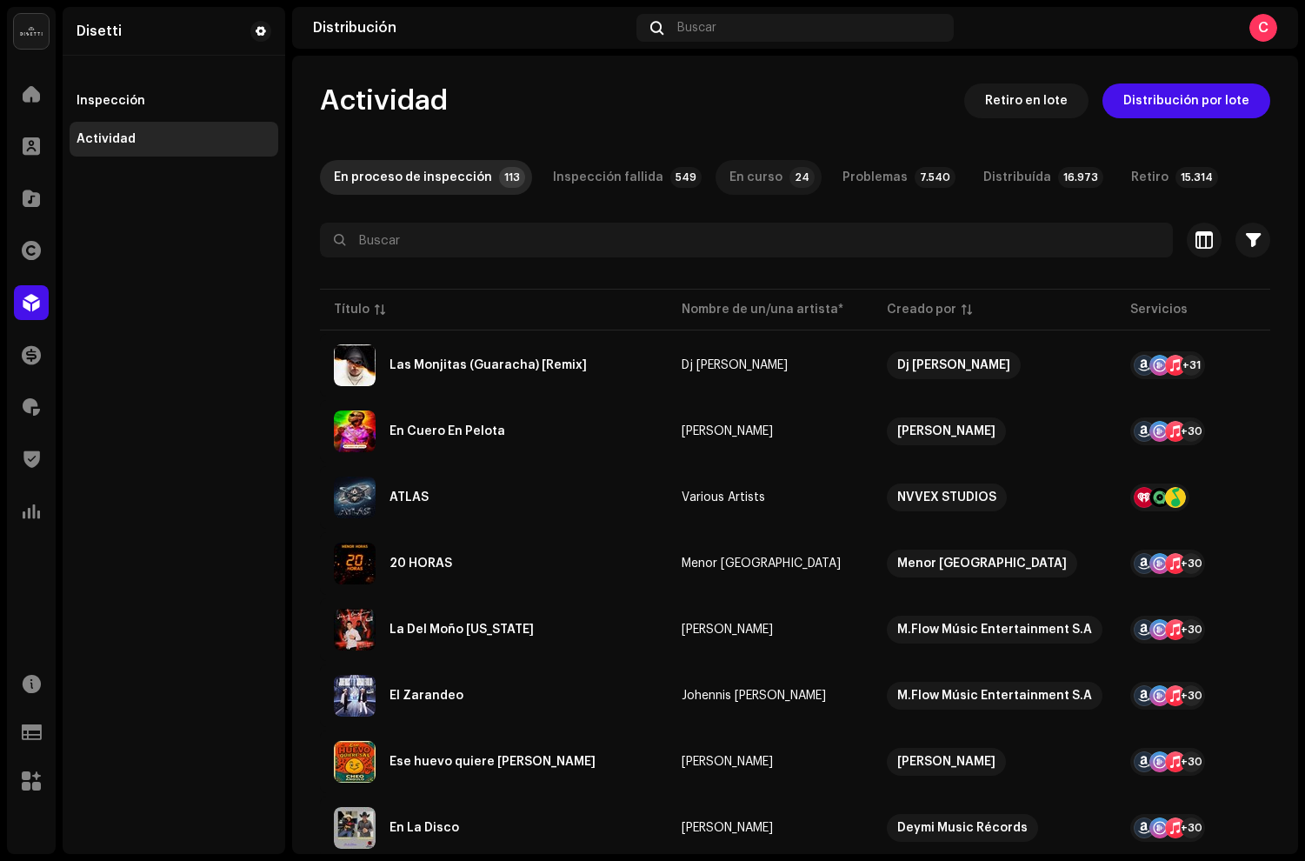
click at [740, 175] on div "En curso" at bounding box center [756, 177] width 53 height 35
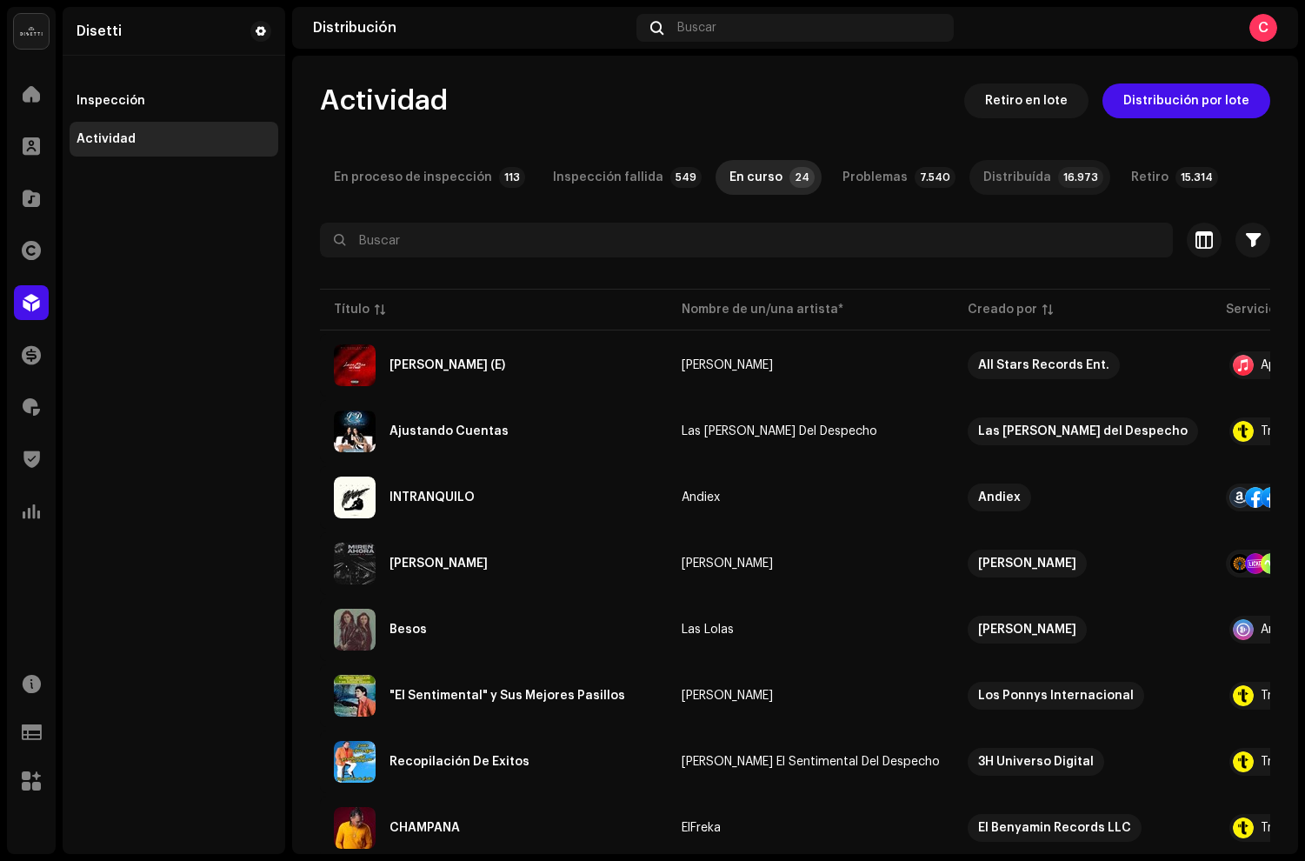
click at [984, 173] on div "Distribuída" at bounding box center [1018, 177] width 68 height 35
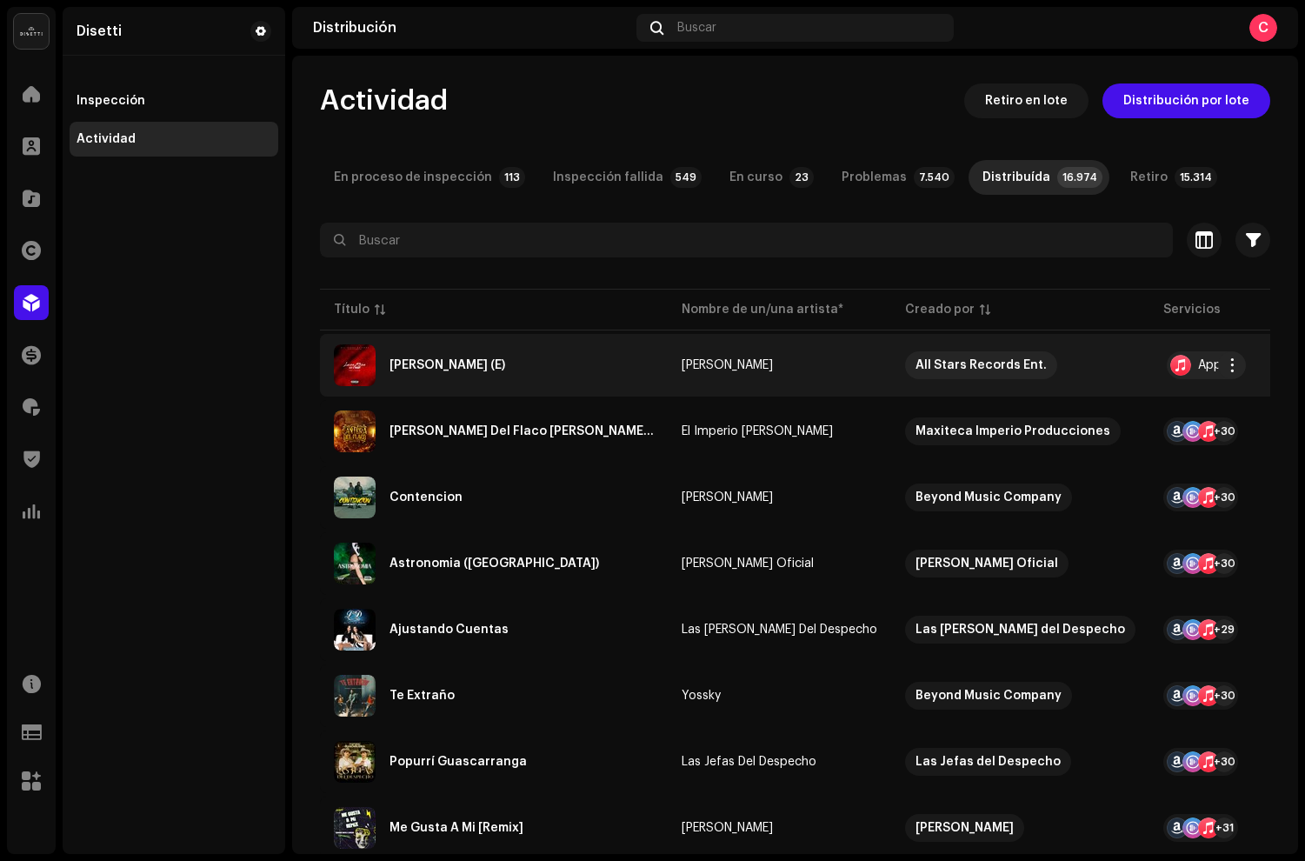
click at [426, 381] on div "[PERSON_NAME] (E)" at bounding box center [494, 365] width 320 height 42
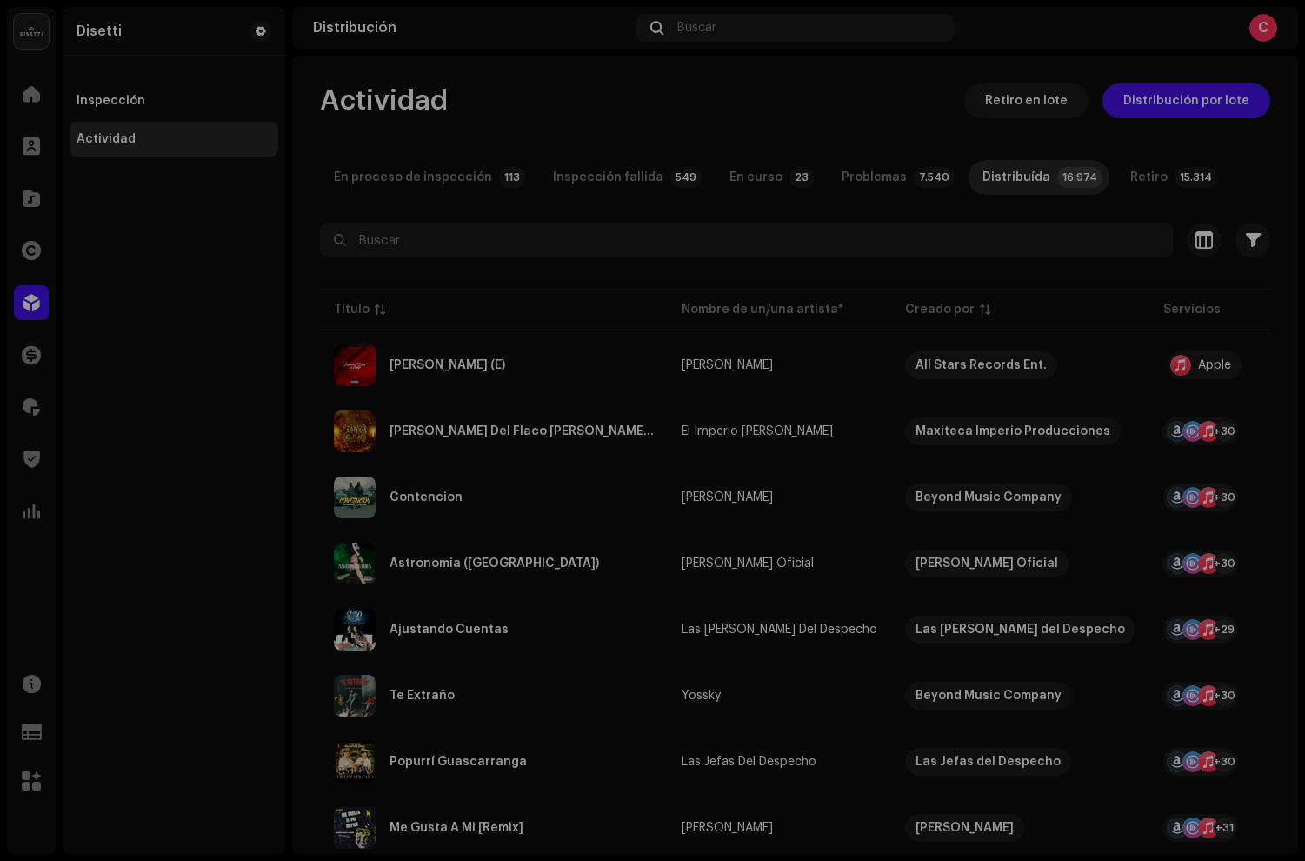
click at [760, 142] on div "[PERSON_NAME] (E) [PERSON_NAME] Últimos pendientes Últimas transmisiones Estado…" at bounding box center [652, 430] width 1305 height 861
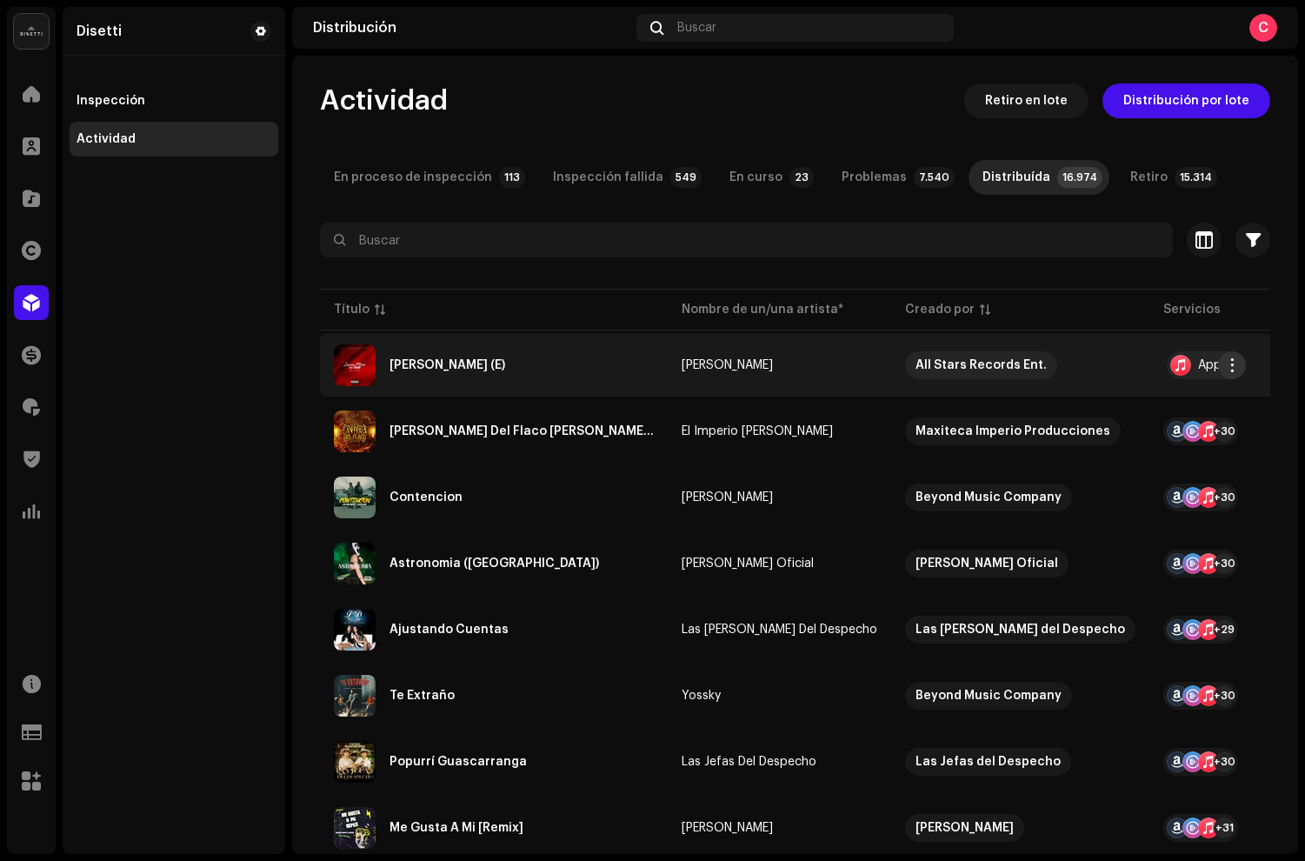
click at [1234, 364] on span "button" at bounding box center [1232, 365] width 13 height 14
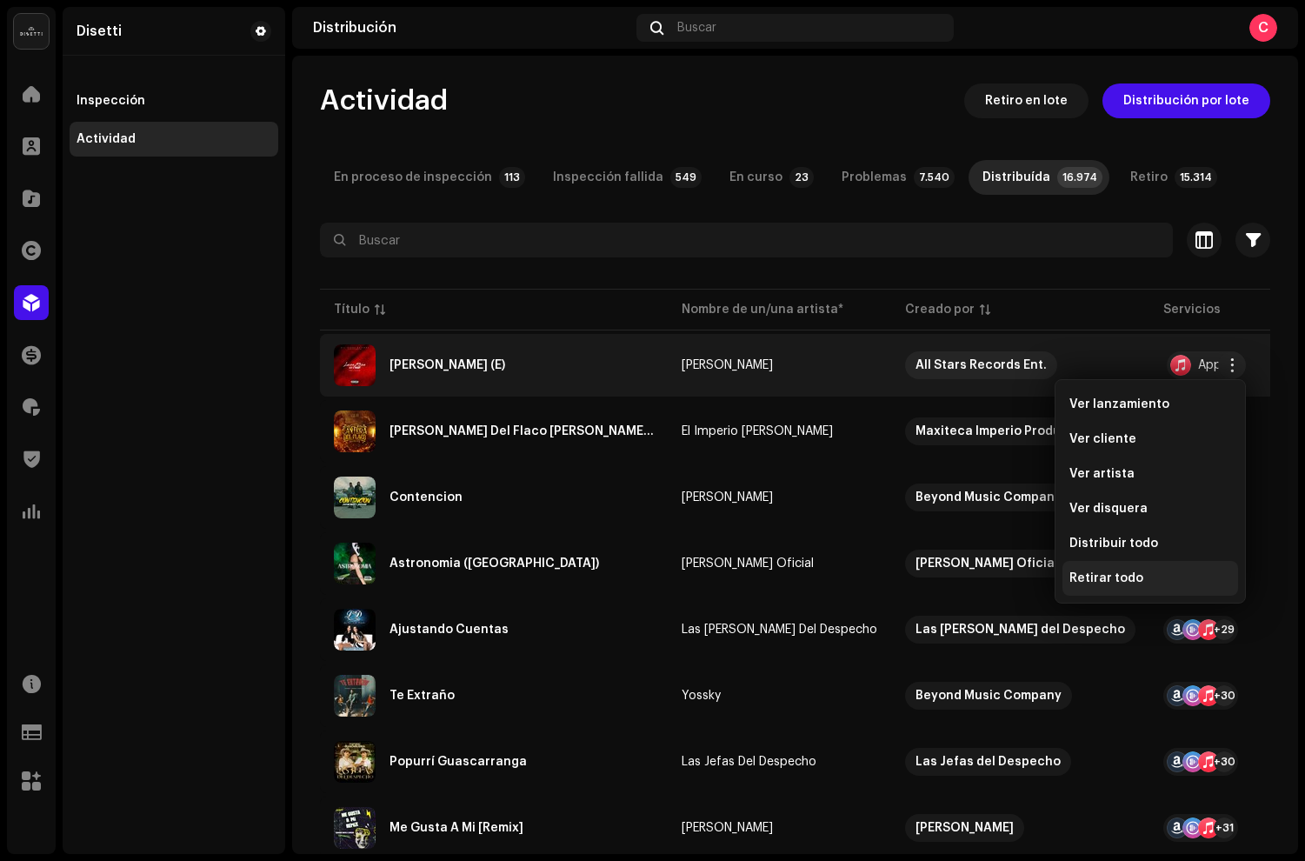
click at [1093, 579] on span "Retirar todo" at bounding box center [1107, 578] width 74 height 14
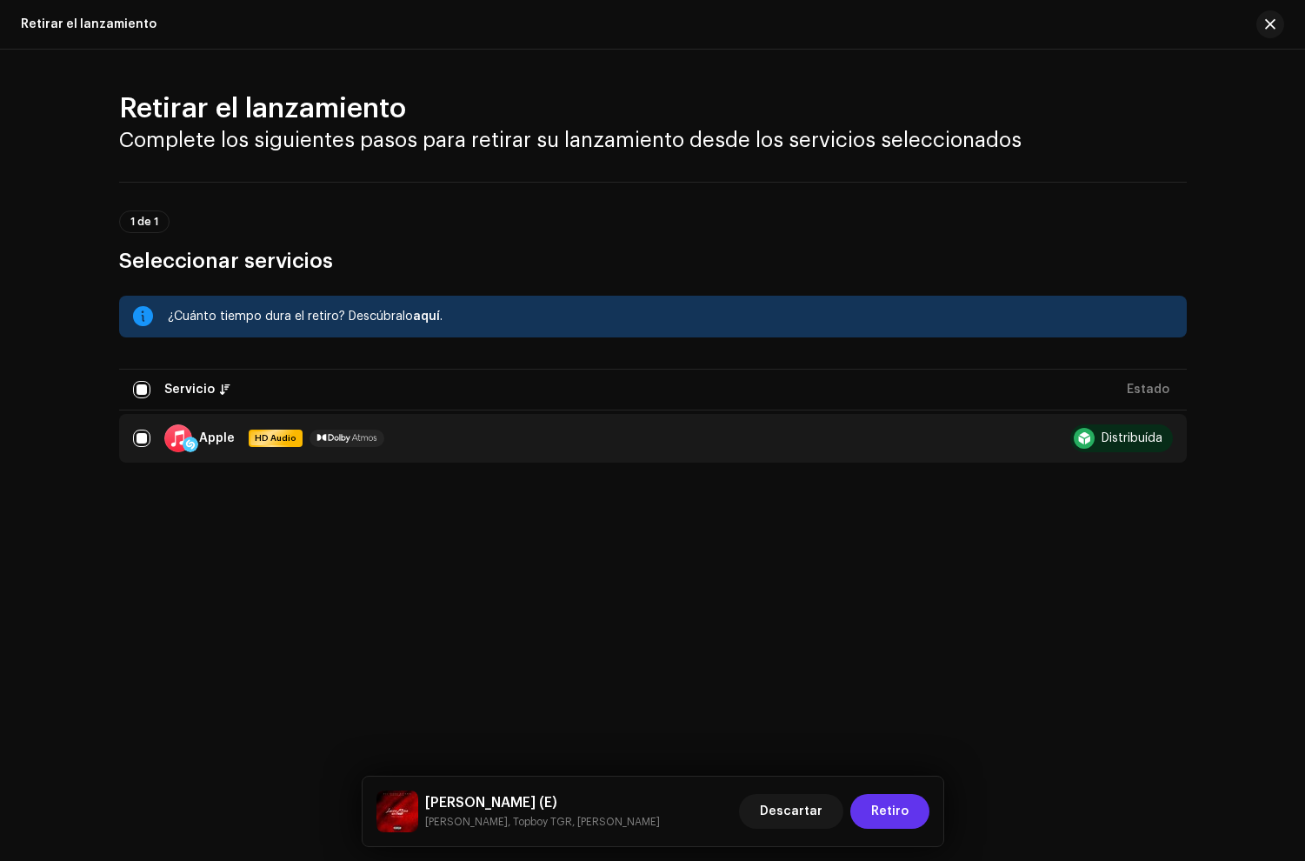
click at [884, 804] on span "Retiro" at bounding box center [889, 811] width 37 height 35
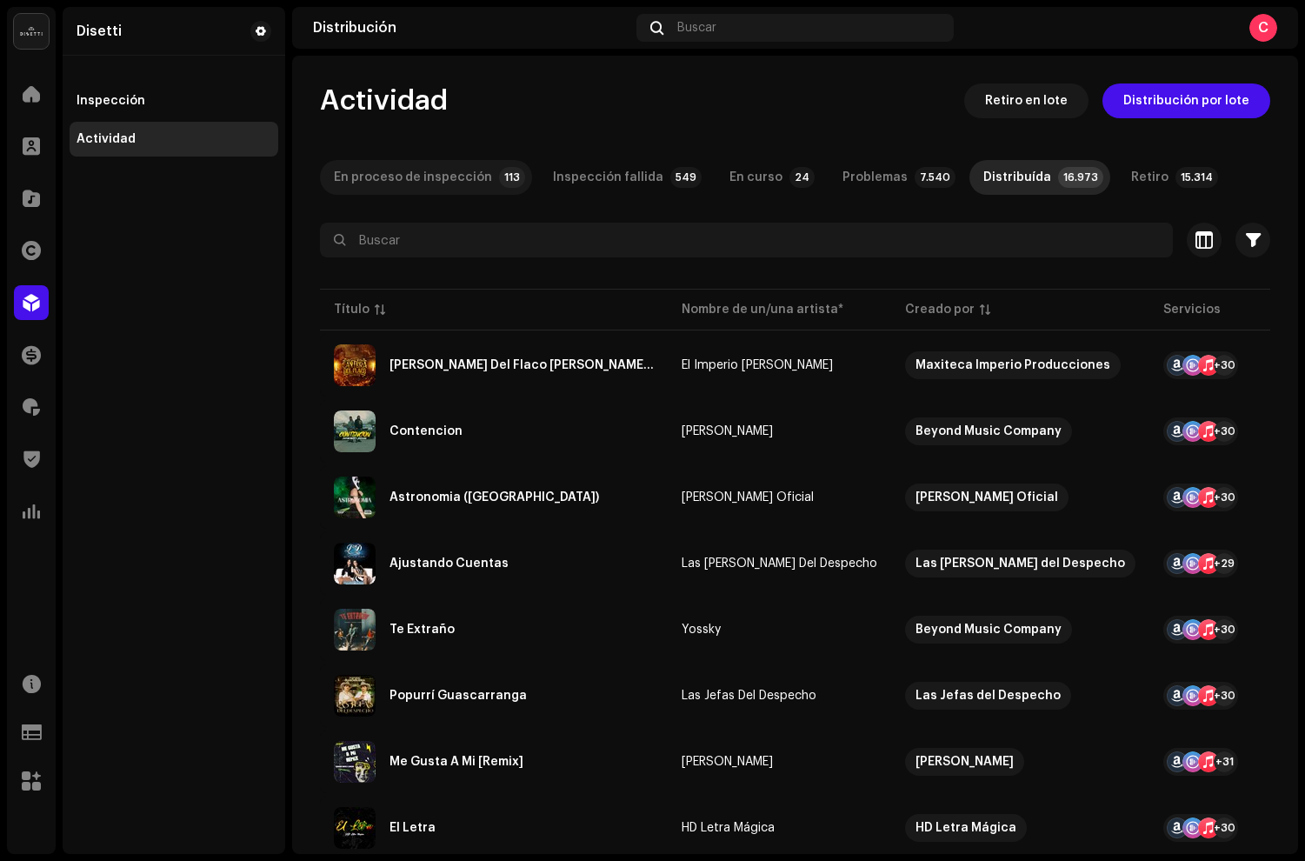
click at [488, 175] on p-tab "En proceso de inspección 113" at bounding box center [426, 177] width 212 height 35
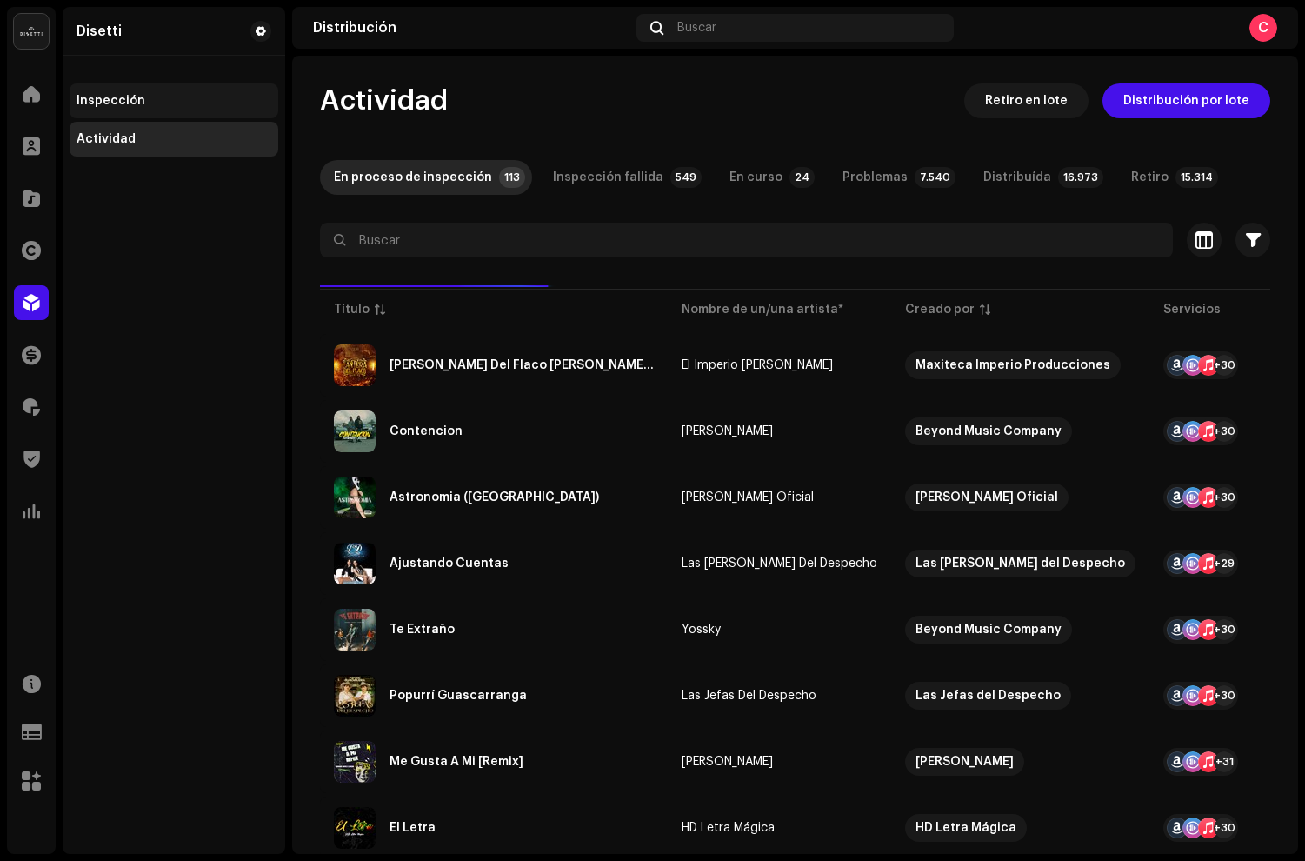
click at [86, 101] on div "Inspección" at bounding box center [111, 101] width 69 height 14
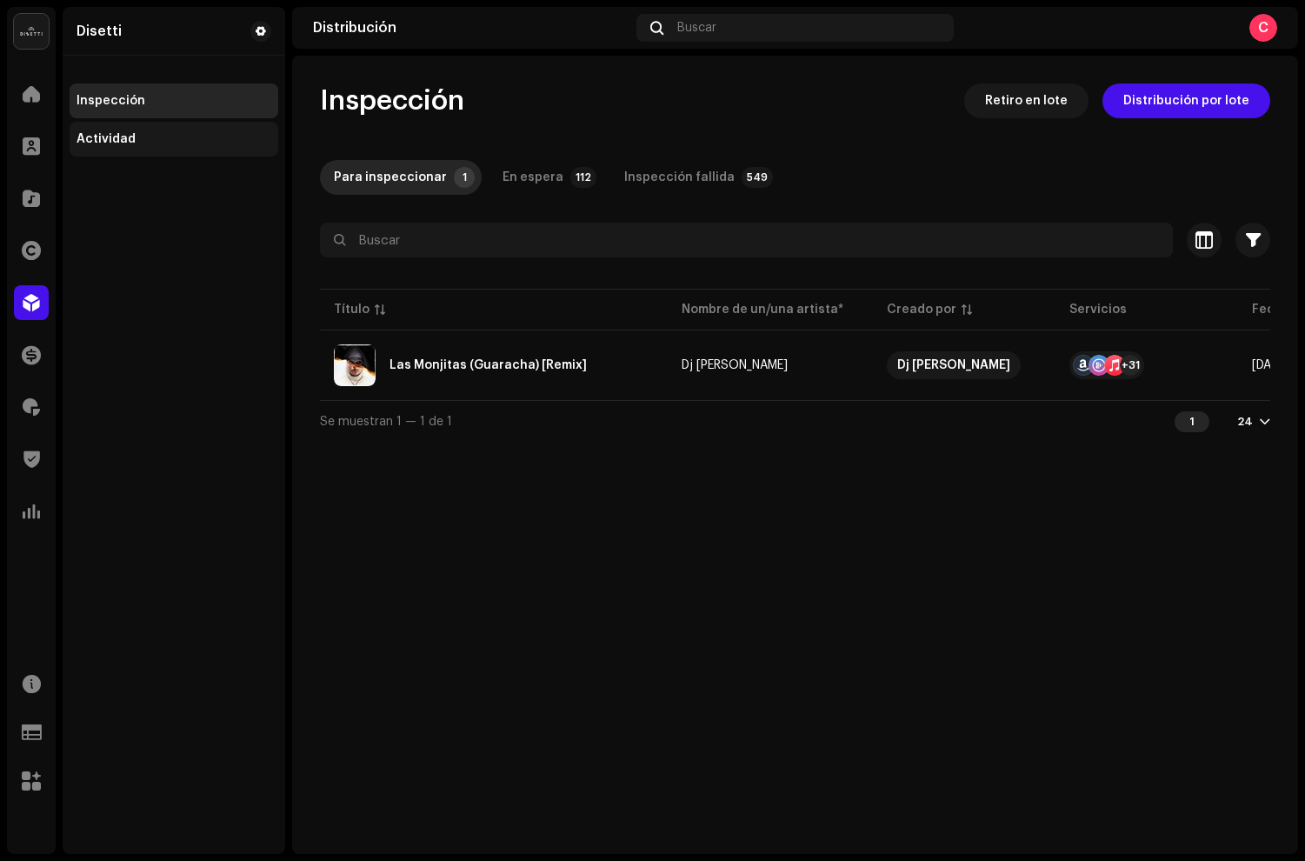
click at [128, 130] on div "Actividad" at bounding box center [174, 139] width 209 height 35
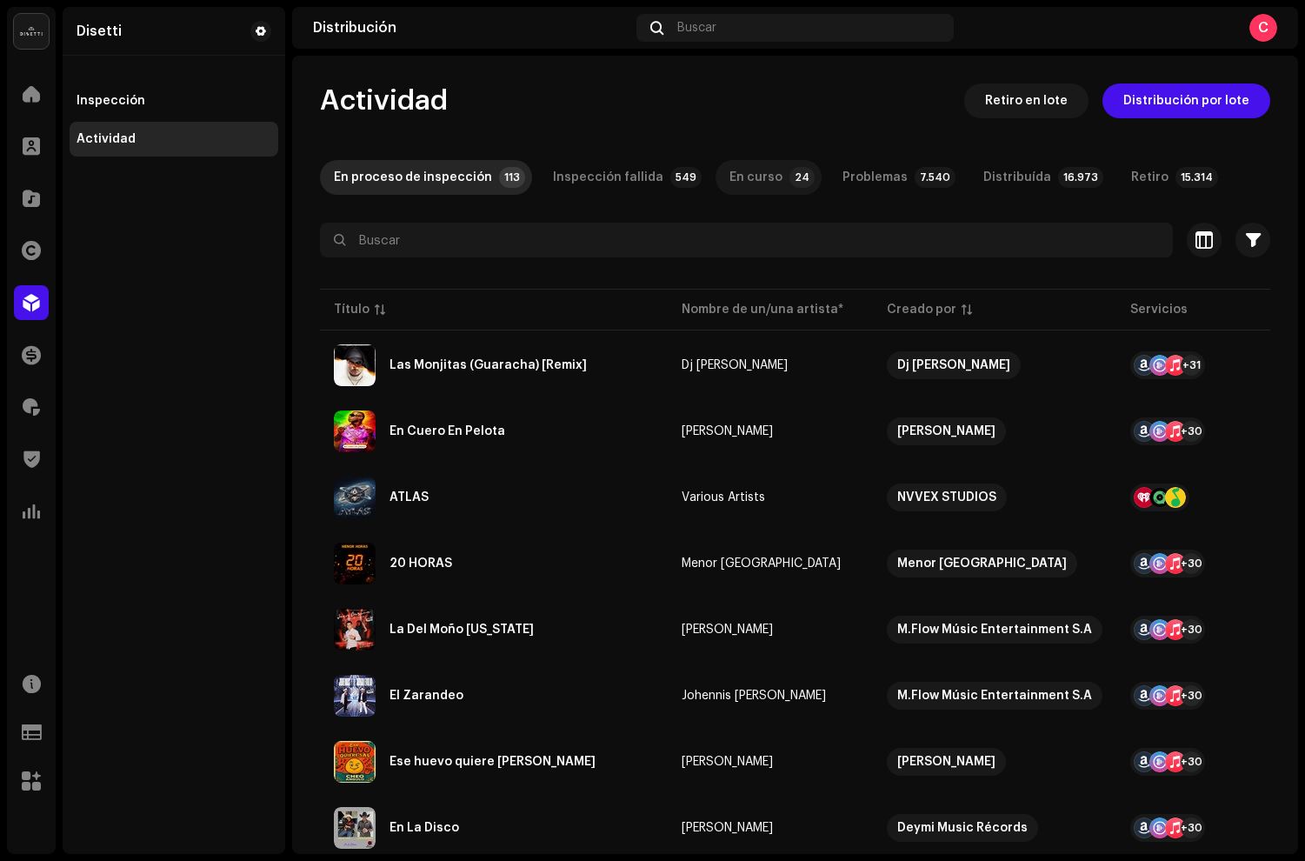
click at [756, 179] on div "En curso" at bounding box center [756, 177] width 53 height 35
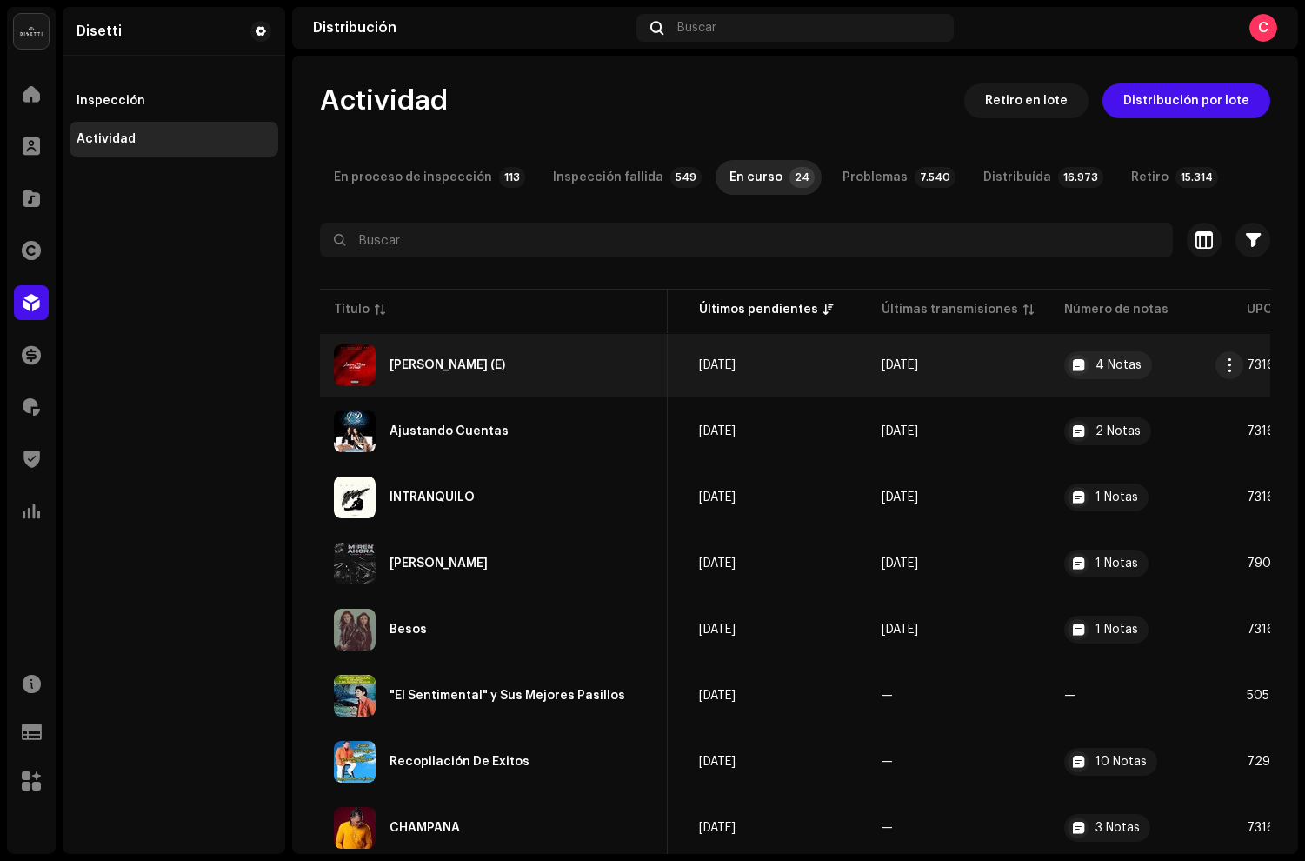
scroll to position [0, 895]
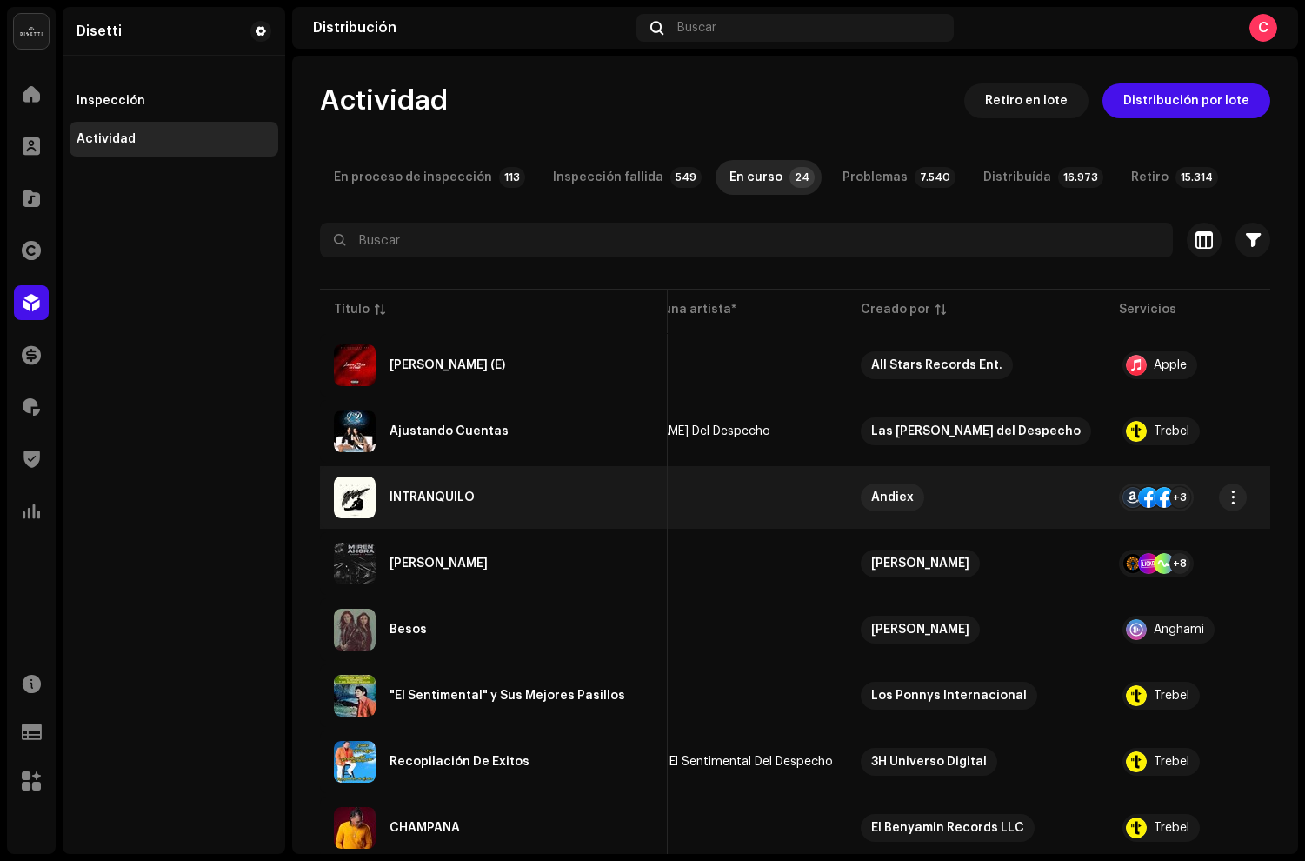
scroll to position [0, 108]
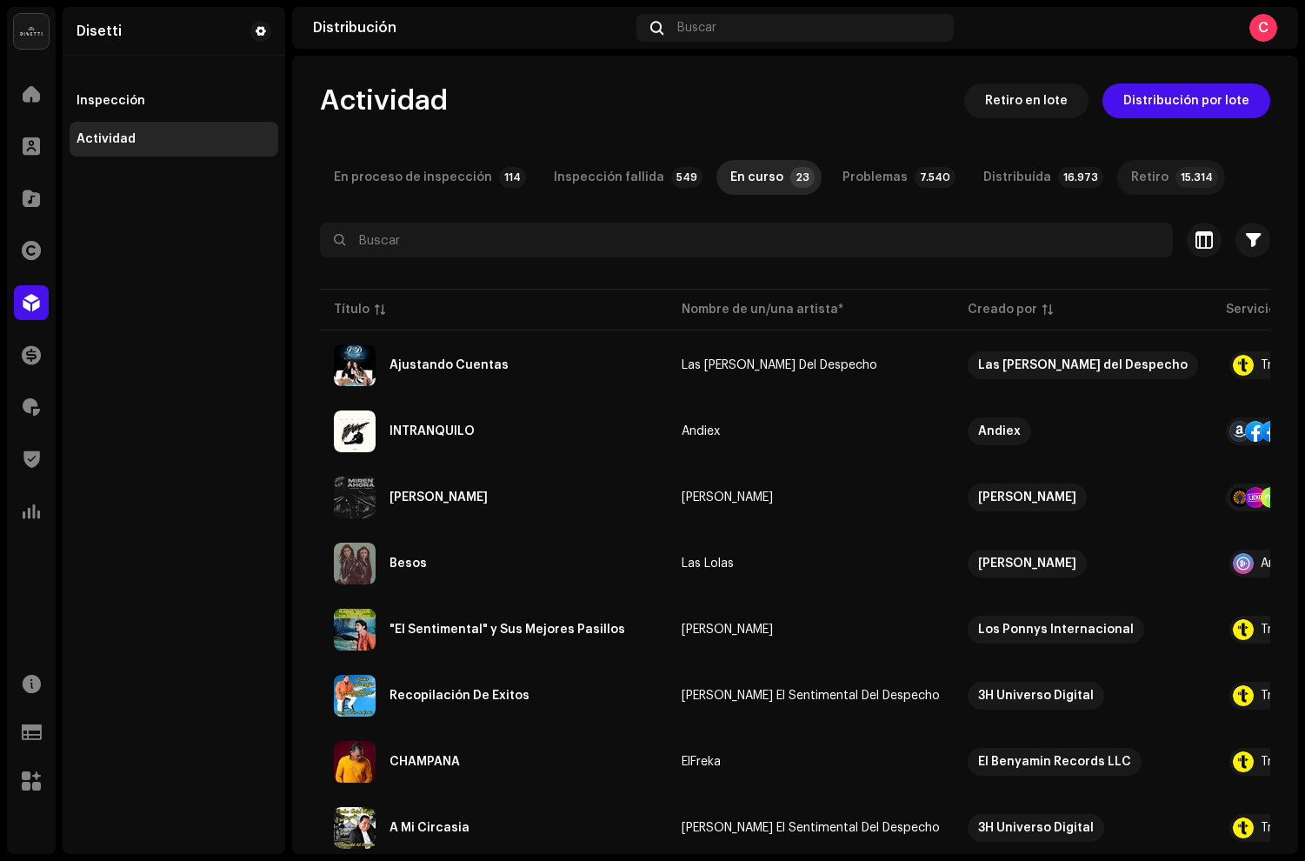
click at [1131, 169] on div "Retiro" at bounding box center [1149, 177] width 37 height 35
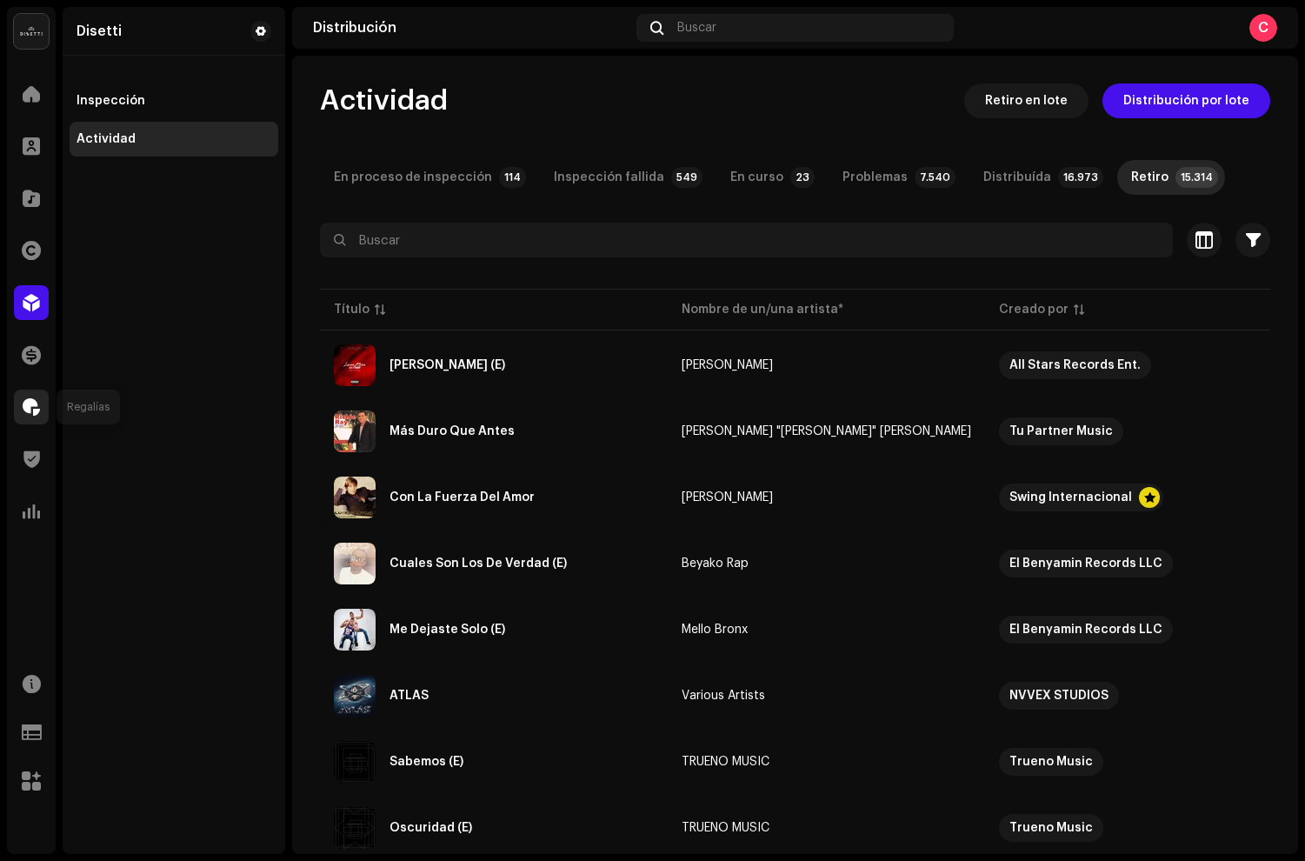
click at [33, 390] on div at bounding box center [31, 407] width 35 height 35
click at [17, 292] on div at bounding box center [31, 302] width 35 height 35
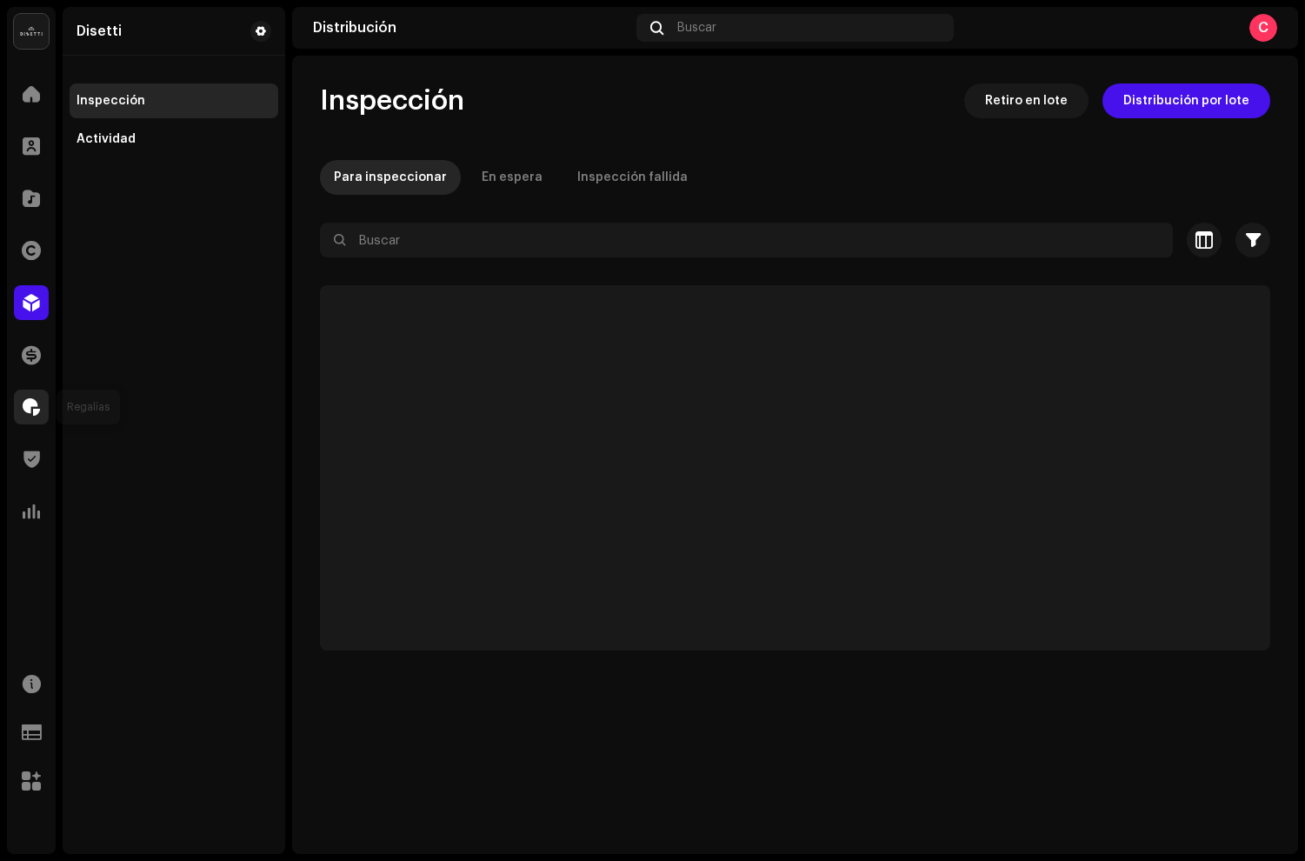
click at [33, 421] on div at bounding box center [31, 407] width 35 height 35
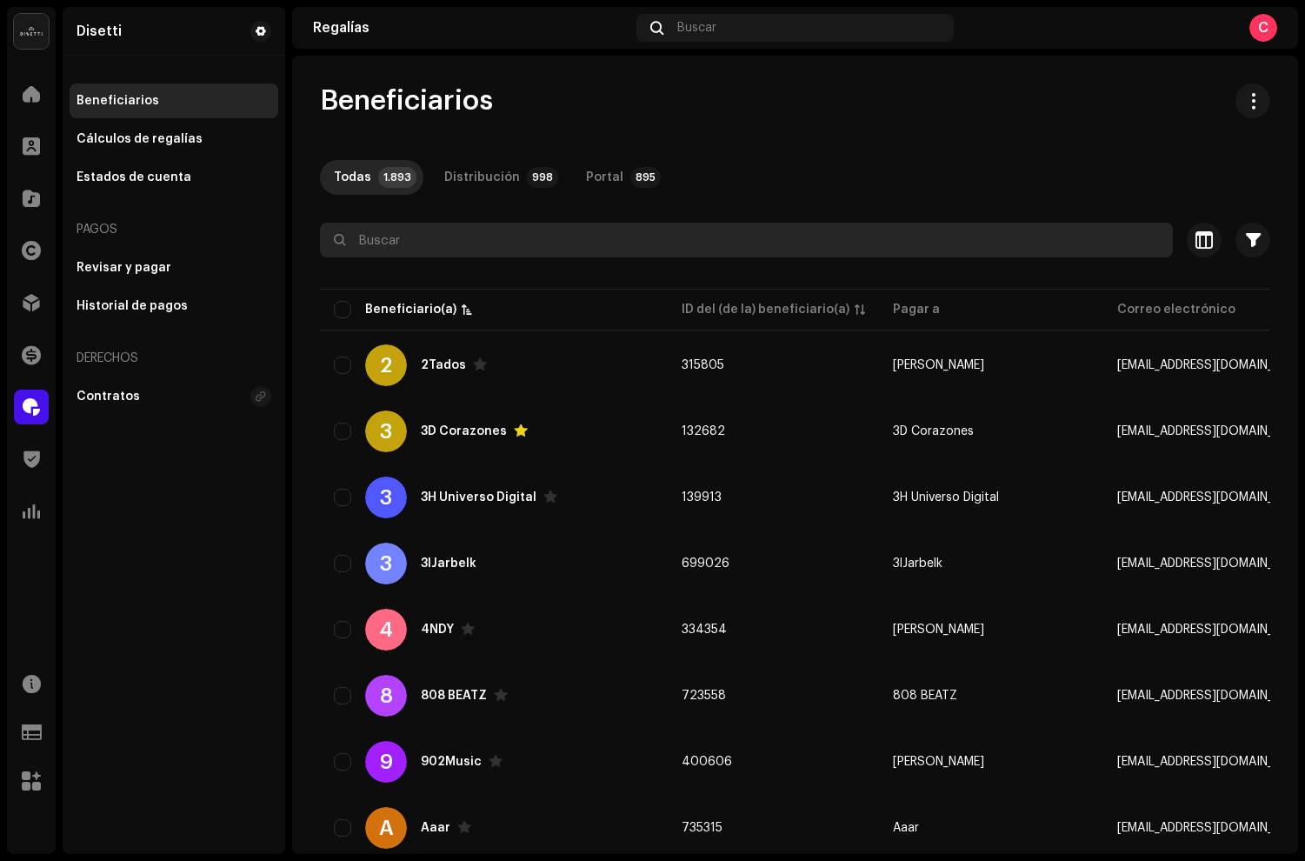
click at [528, 240] on input "text" at bounding box center [746, 240] width 853 height 35
type input "v"
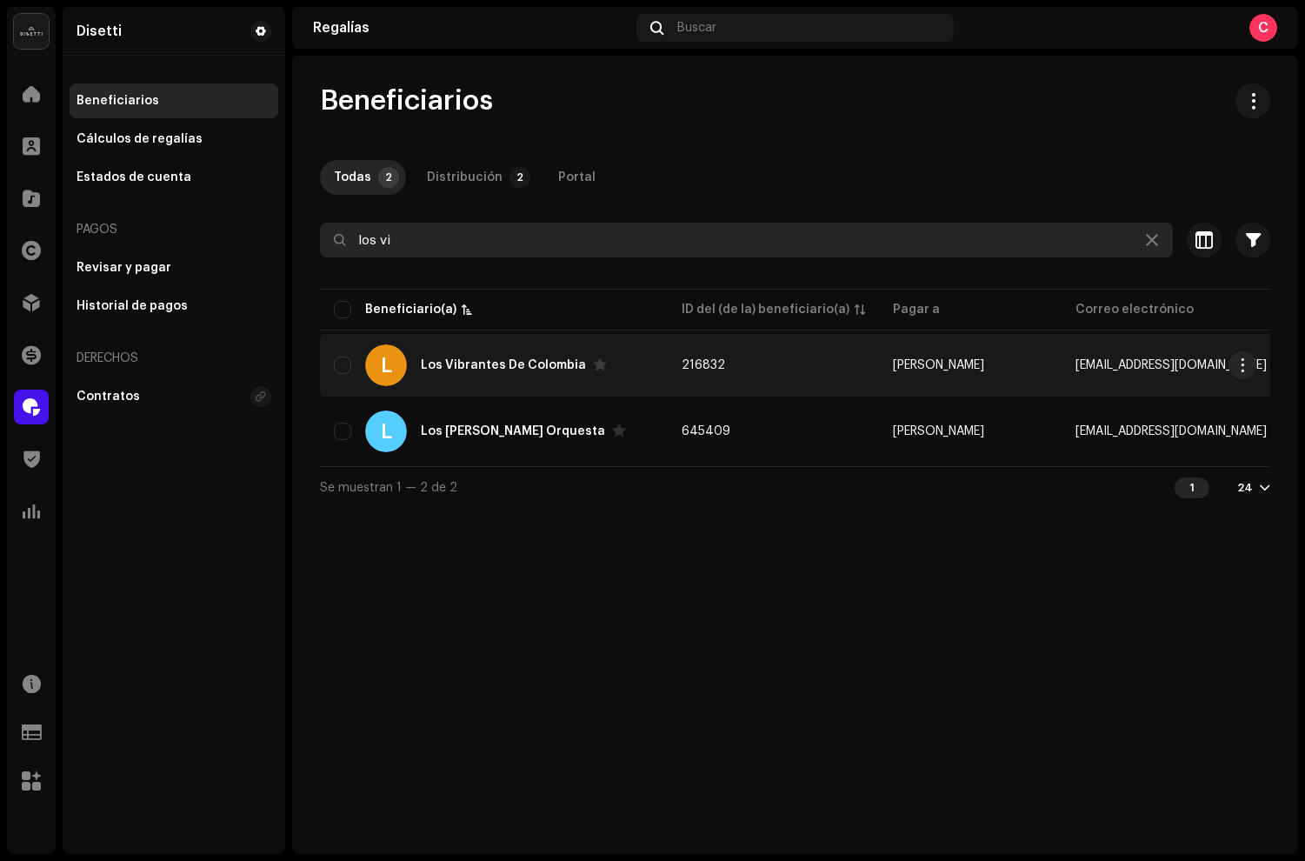
type input "los vi"
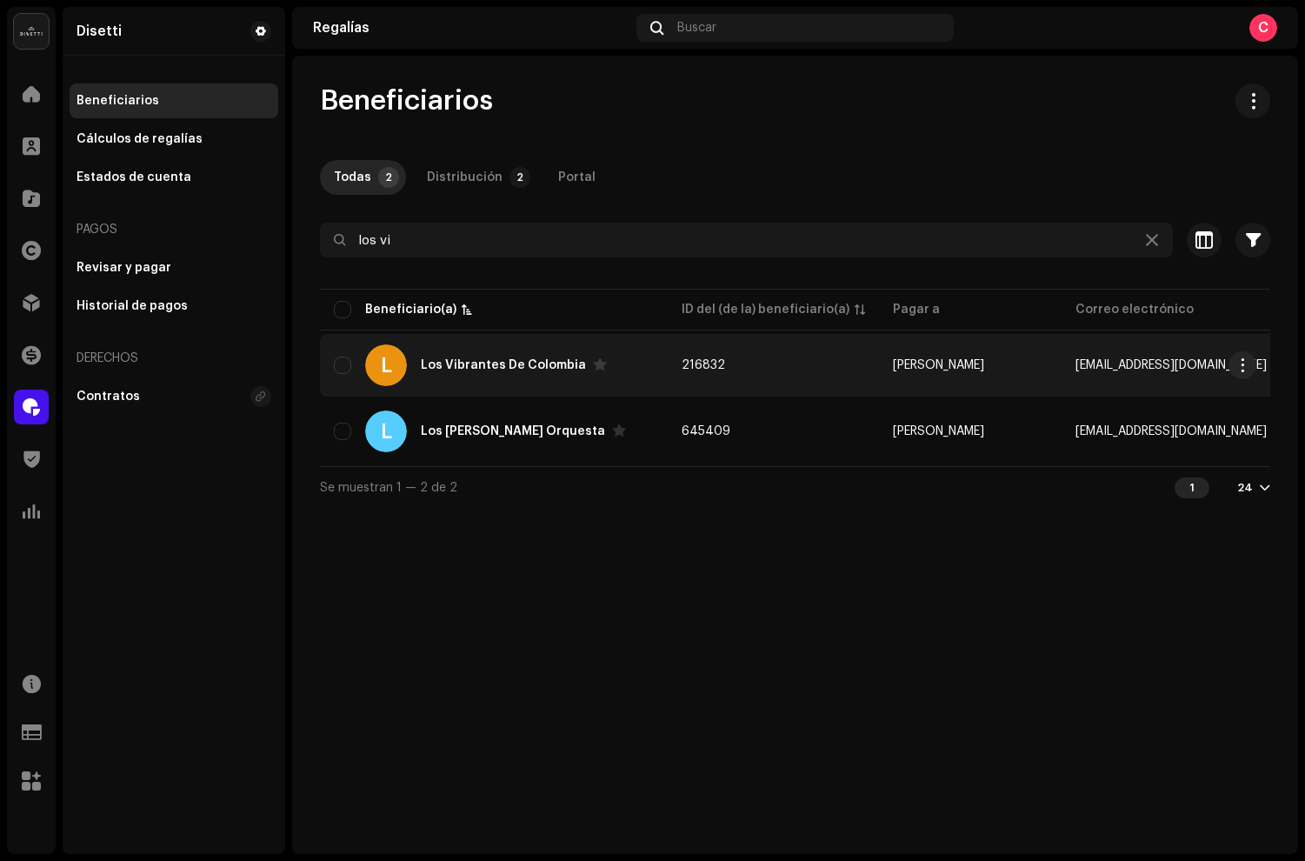
click at [517, 374] on div "L Los Vibrantes De Colombia" at bounding box center [494, 365] width 320 height 42
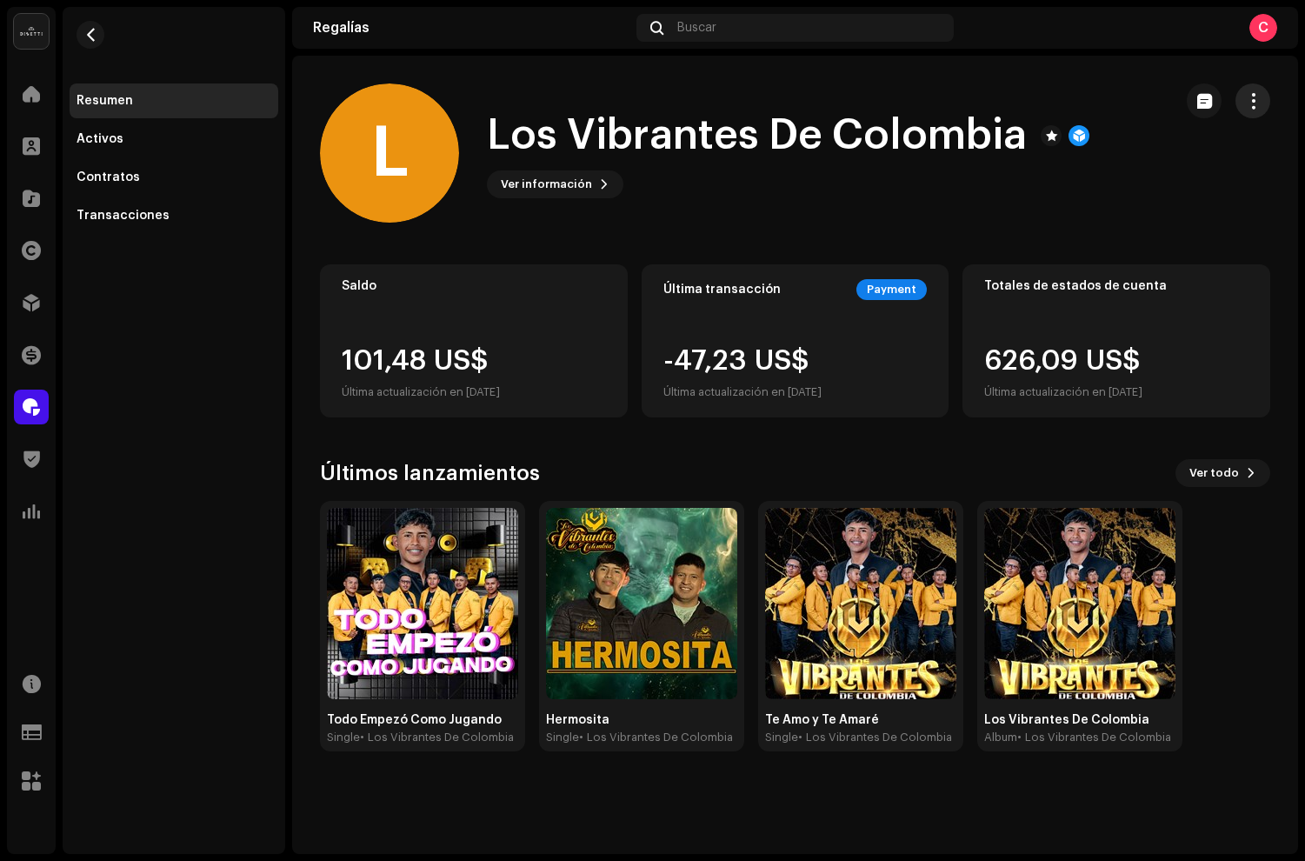
click at [1255, 97] on span "button" at bounding box center [1253, 101] width 17 height 14
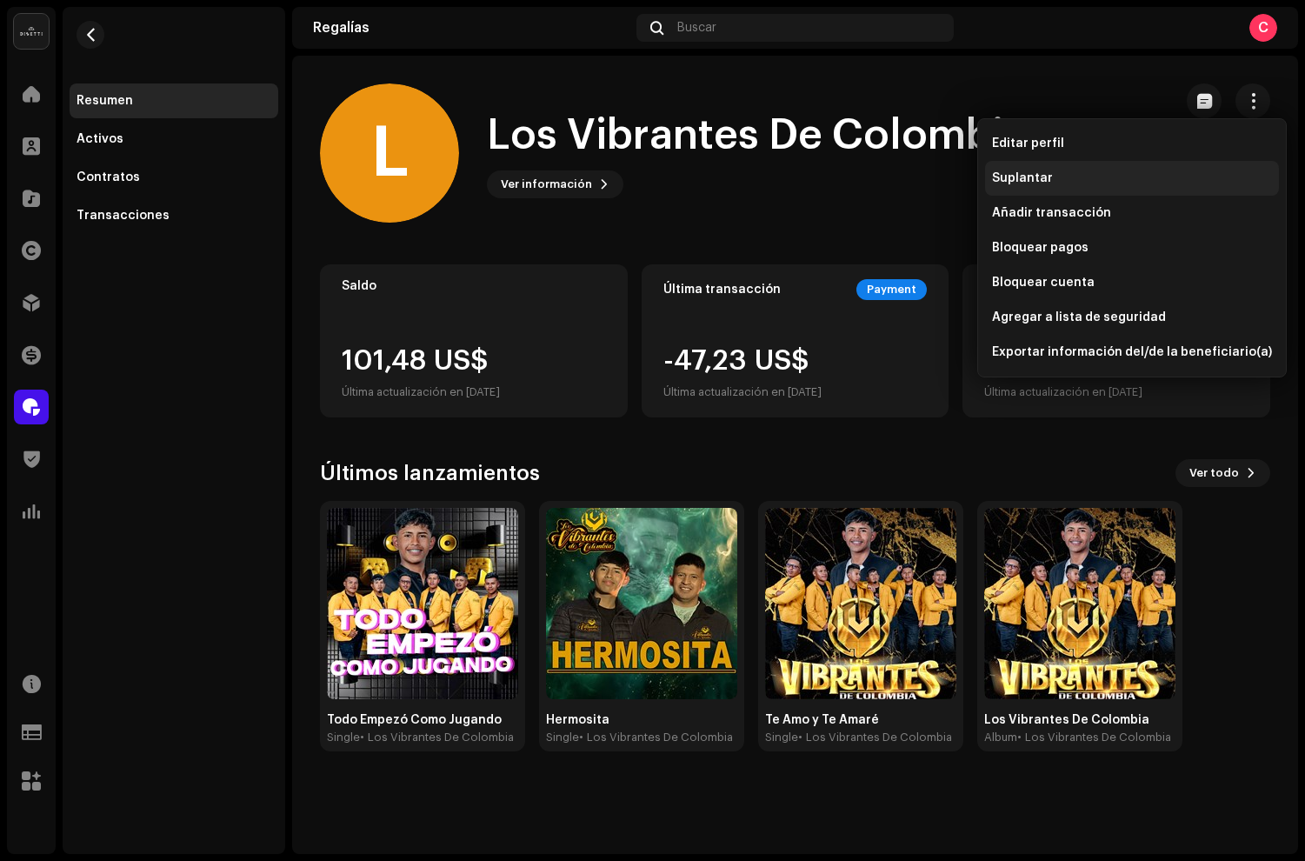
click at [1040, 184] on span "Suplantar" at bounding box center [1022, 178] width 61 height 14
